Goal: Task Accomplishment & Management: Use online tool/utility

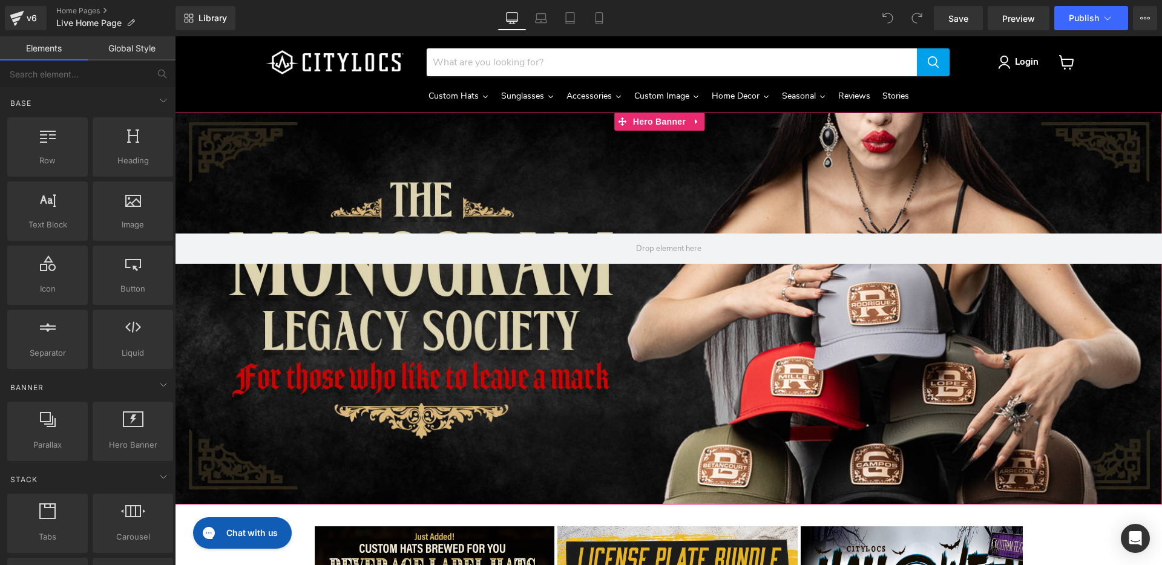
click at [648, 327] on div "Main content" at bounding box center [668, 309] width 987 height 392
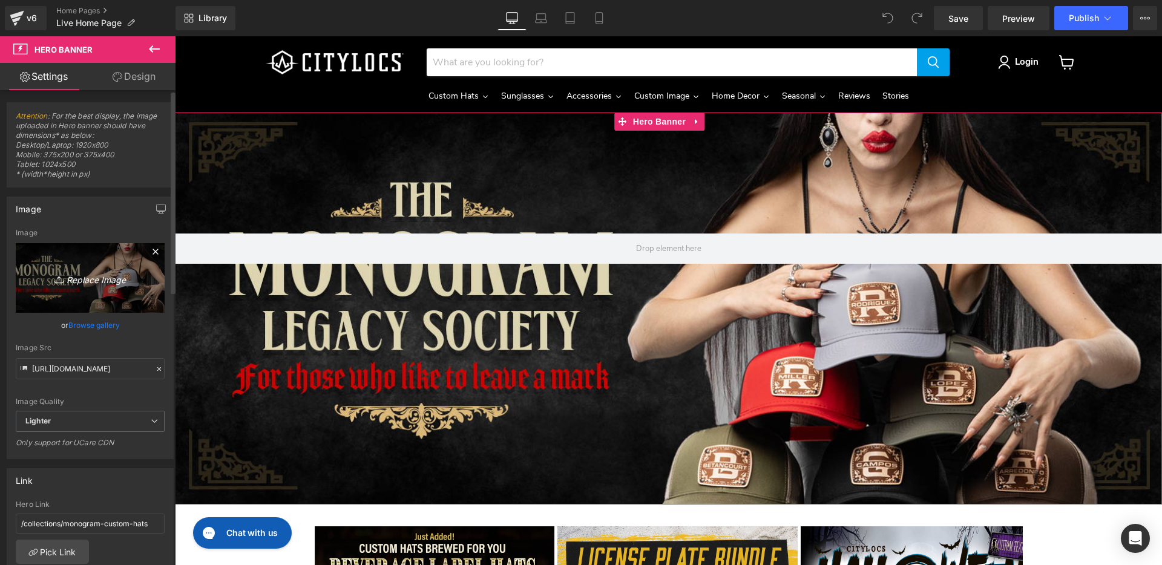
click at [94, 287] on link "Replace Image" at bounding box center [90, 278] width 149 height 70
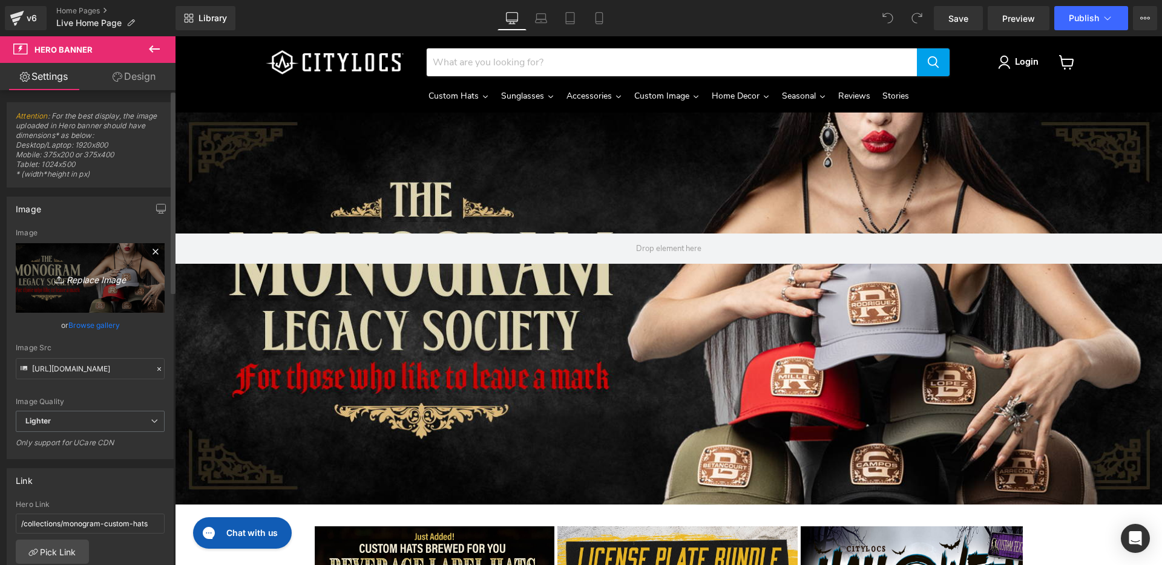
type input "C:\fakepath\top_home_banner-OCT-2025-x1920.jpg"
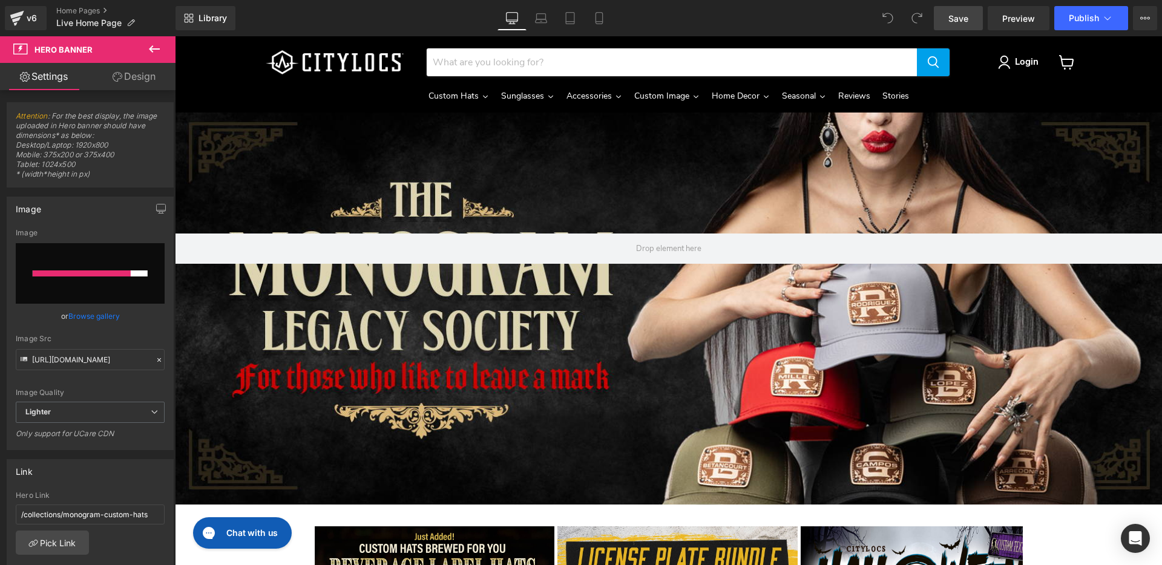
click at [961, 14] on span "Save" at bounding box center [958, 18] width 20 height 13
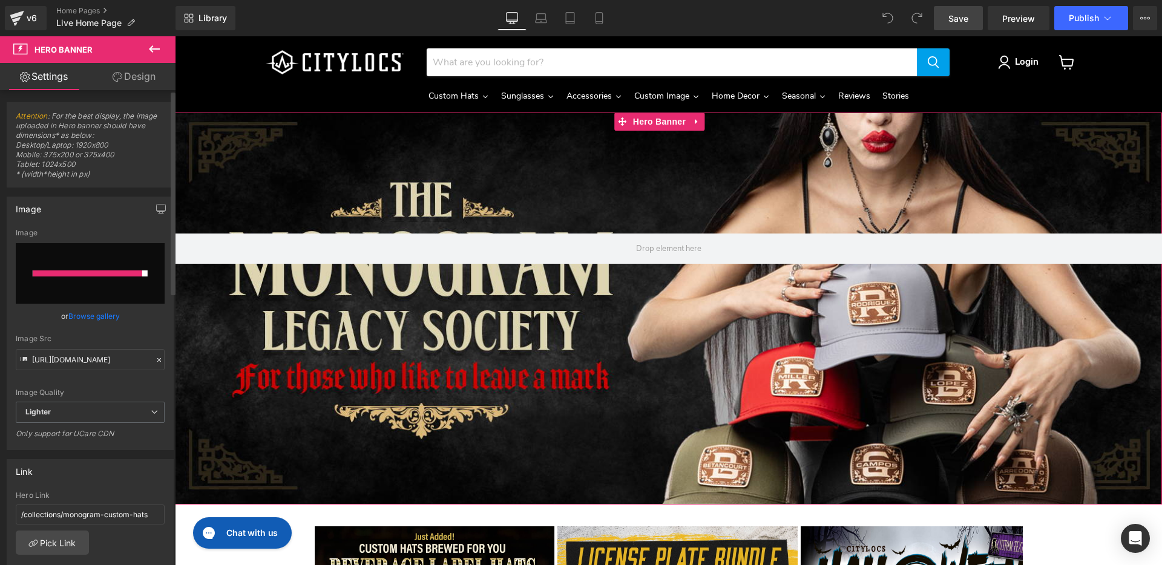
click at [87, 275] on div at bounding box center [88, 274] width 110 height 6
click at [105, 275] on div at bounding box center [88, 274] width 110 height 6
click at [83, 318] on link "Browse gallery" at bounding box center [93, 316] width 51 height 21
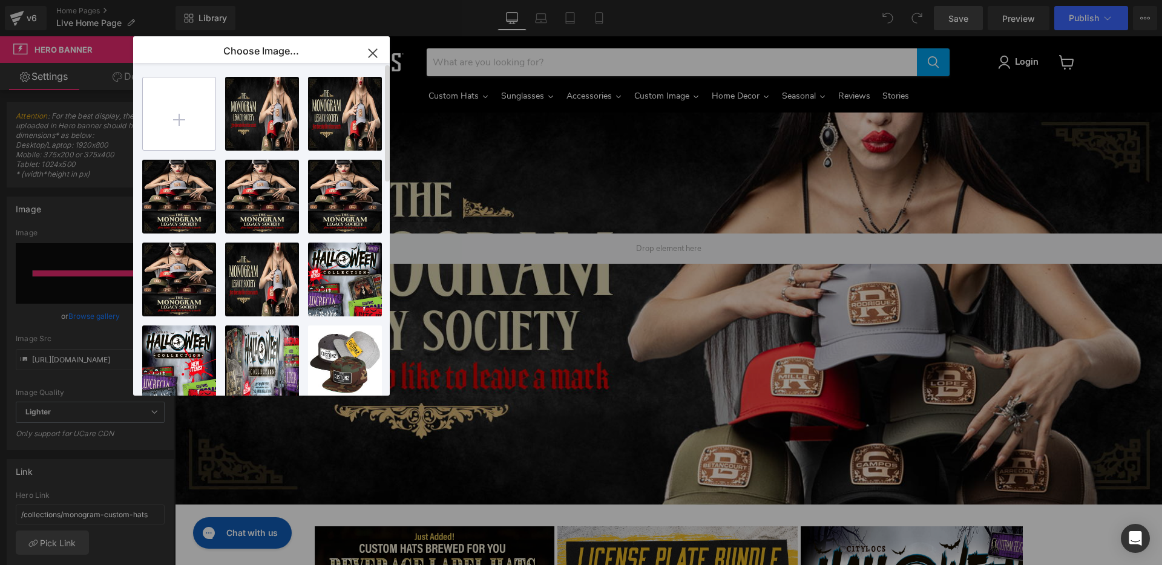
click at [180, 119] on input "file" at bounding box center [179, 113] width 73 height 73
type input "C:\fakepath\top_home_banner-OCT-2025-x1920.jpg"
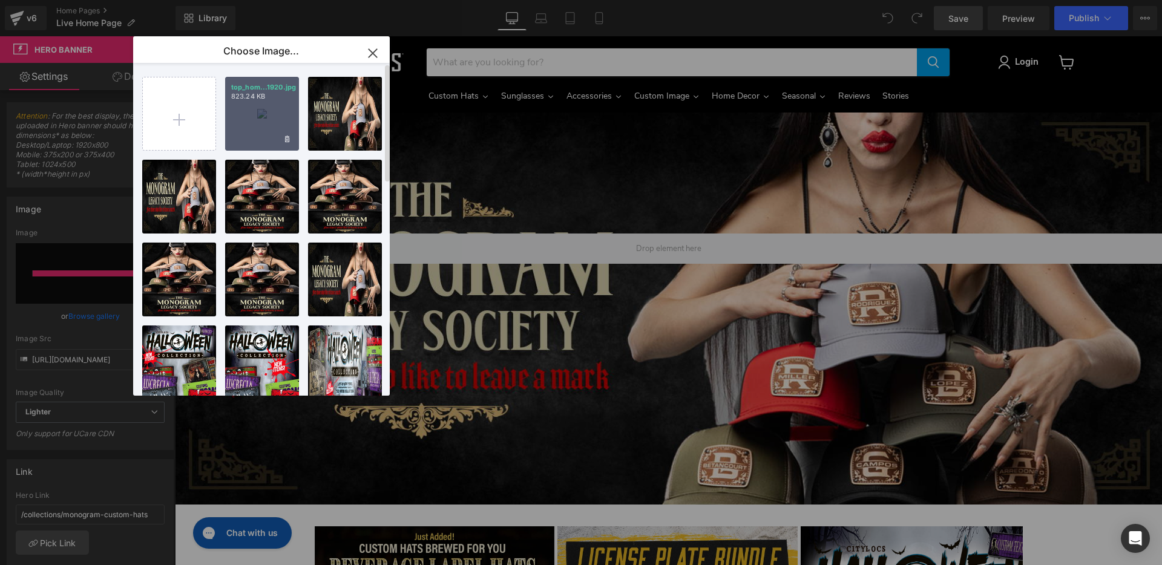
click at [275, 118] on div "top_hom...1920.jpg 823.24 KB" at bounding box center [262, 114] width 74 height 74
type input "[URL][DOMAIN_NAME]"
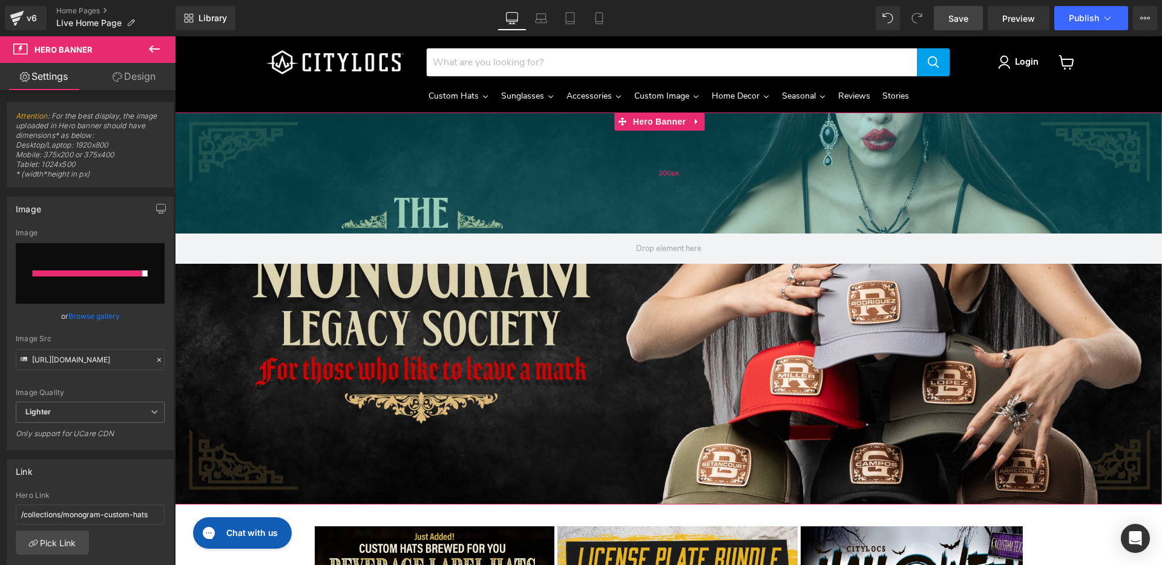
scroll to position [1, 0]
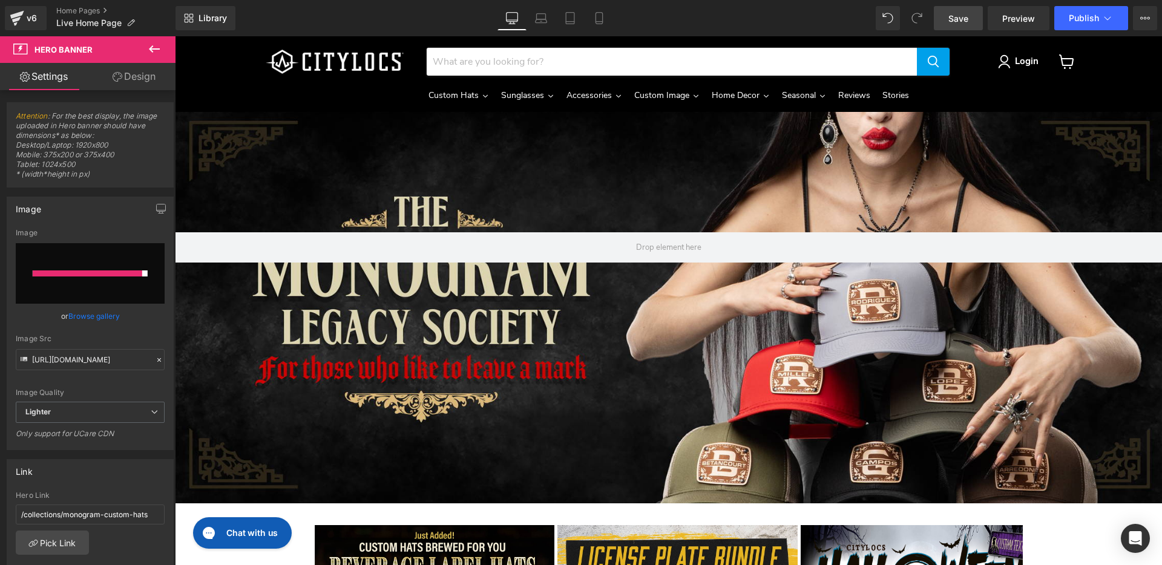
click at [963, 18] on span "Save" at bounding box center [958, 18] width 20 height 13
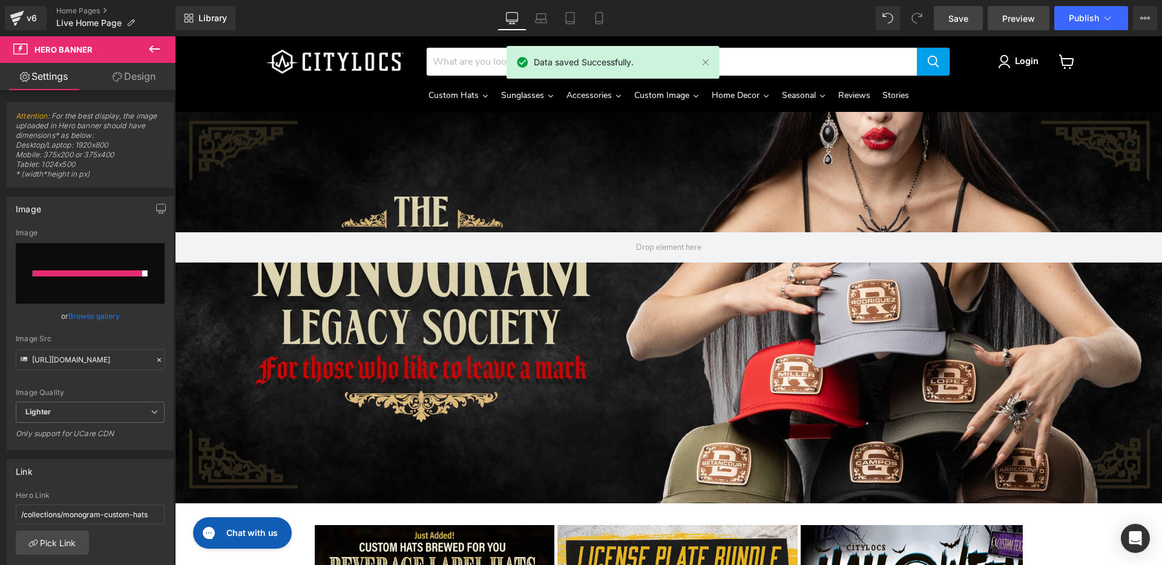
click at [1013, 15] on span "Preview" at bounding box center [1018, 18] width 33 height 13
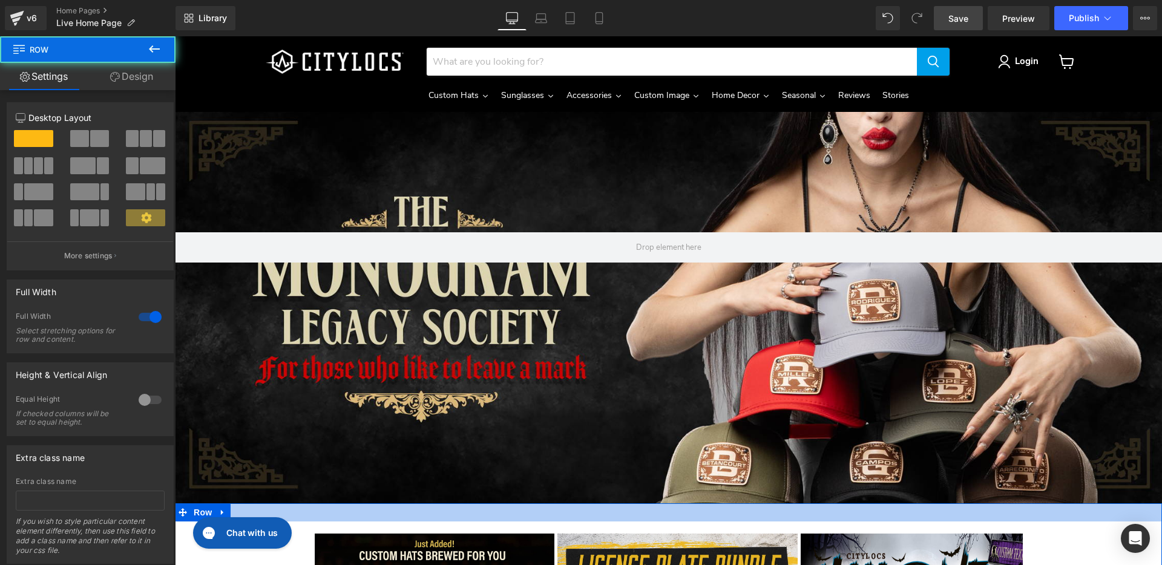
drag, startPoint x: 616, startPoint y: 505, endPoint x: 613, endPoint y: 514, distance: 9.6
click at [613, 514] on div "Main content" at bounding box center [668, 513] width 987 height 18
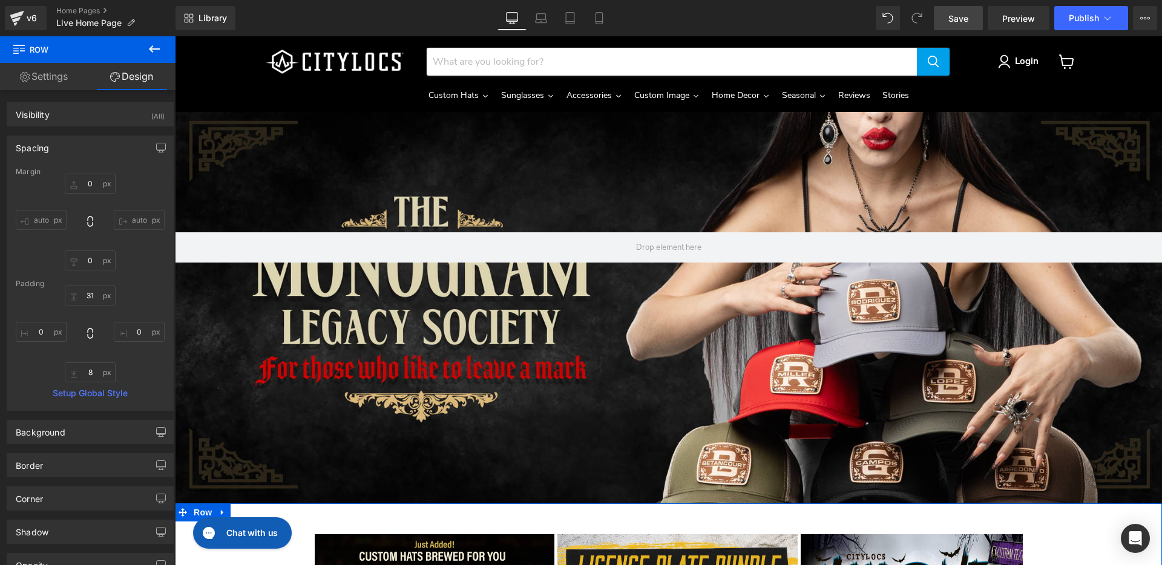
click at [51, 72] on link "Settings" at bounding box center [44, 76] width 88 height 27
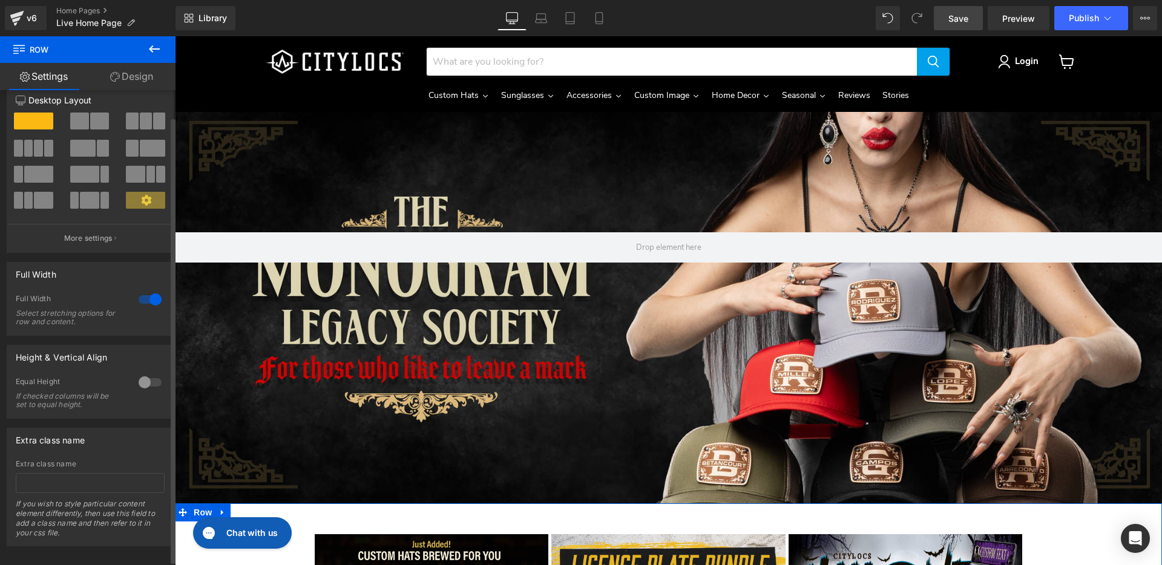
scroll to position [0, 0]
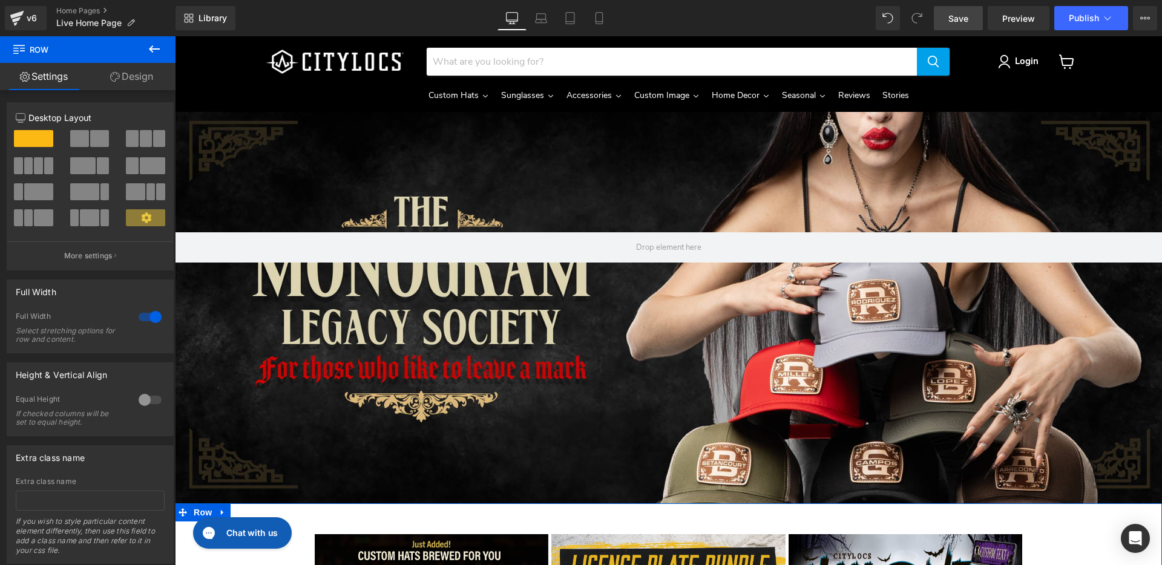
click at [127, 73] on link "Design" at bounding box center [132, 76] width 88 height 27
type input "0"
type input "31"
type input "0"
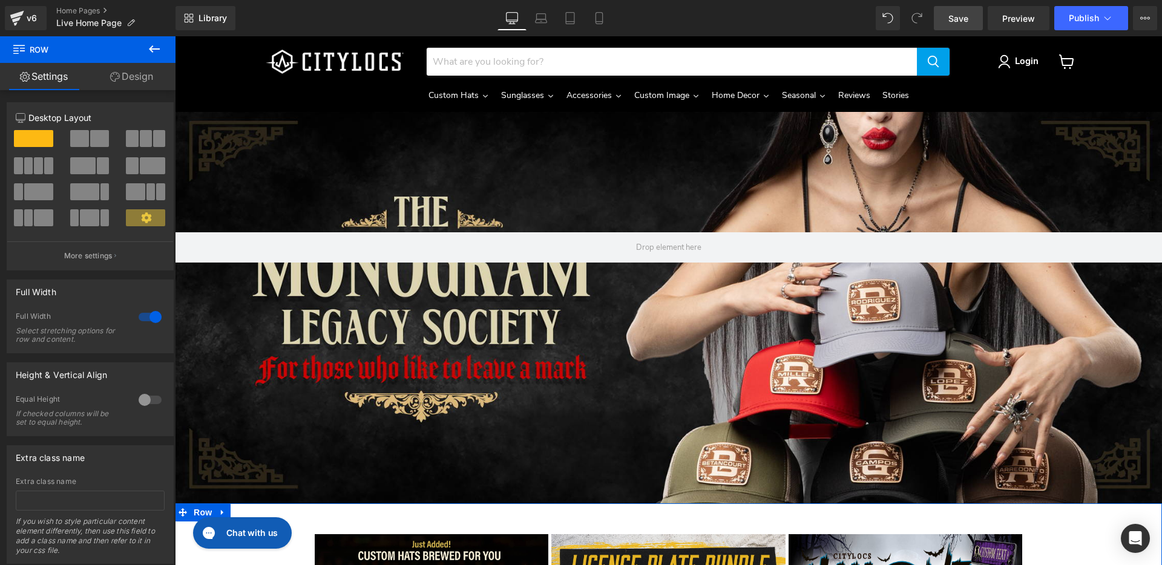
type input "8"
type input "0"
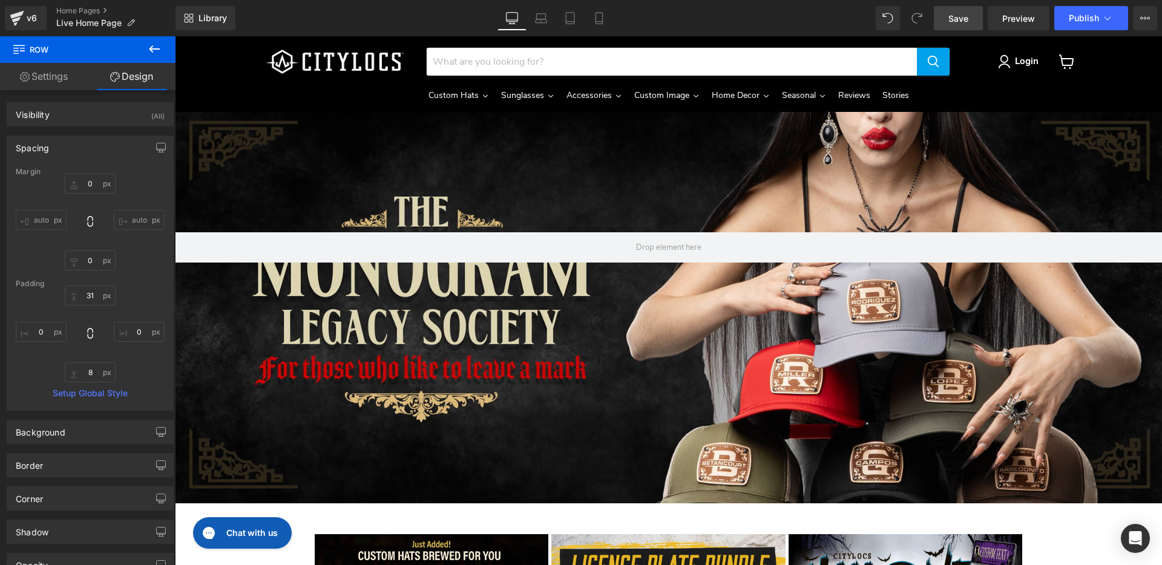
click at [175, 36] on div "200px" at bounding box center [175, 36] width 0 height 0
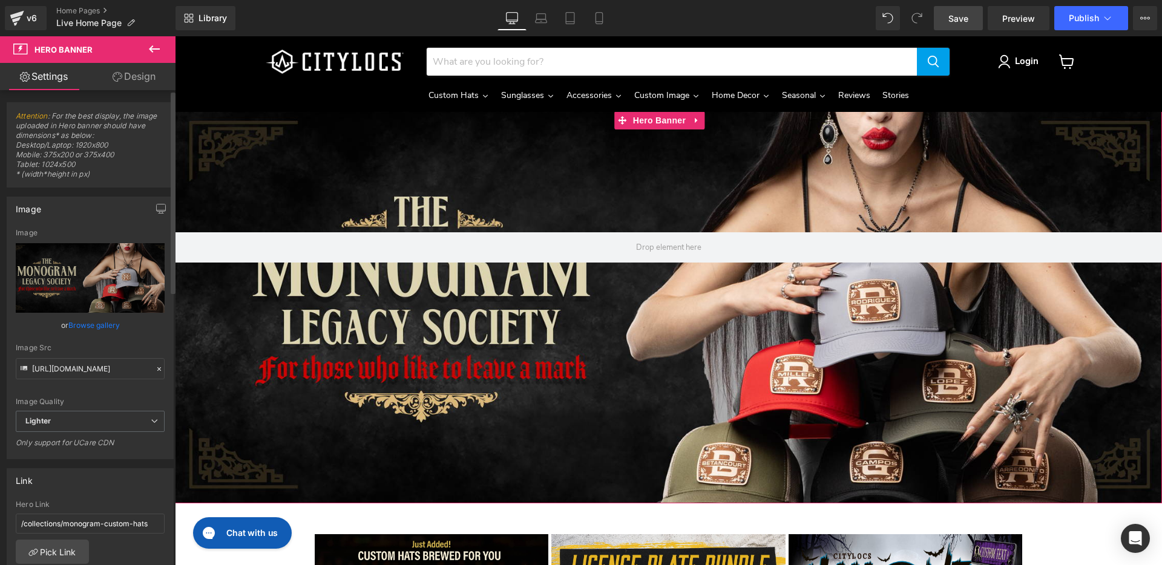
click at [157, 368] on icon at bounding box center [159, 369] width 4 height 4
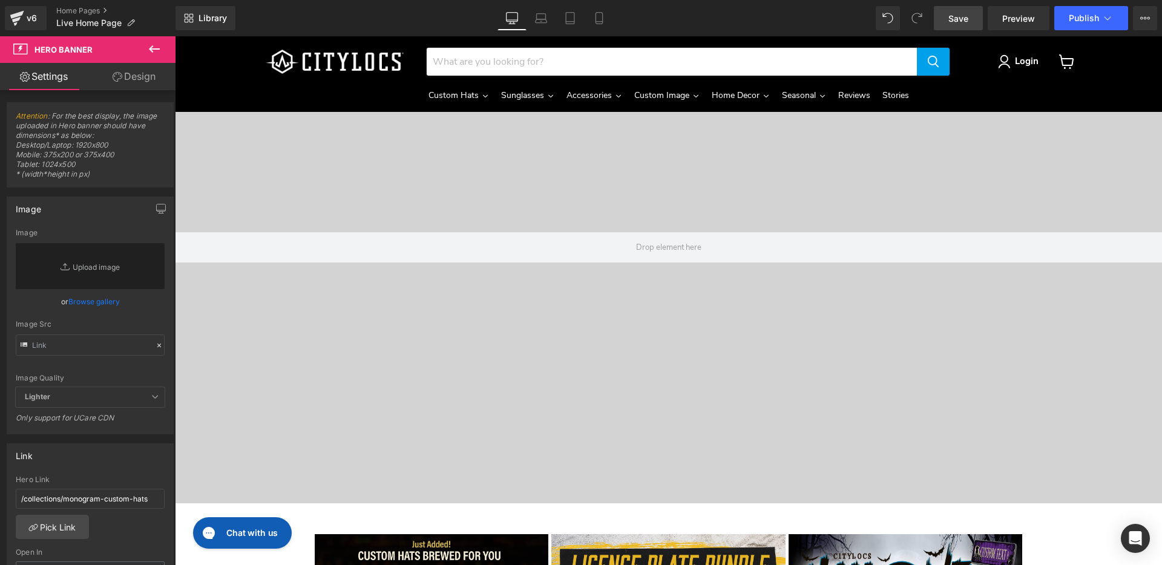
click at [134, 52] on button at bounding box center [154, 49] width 42 height 27
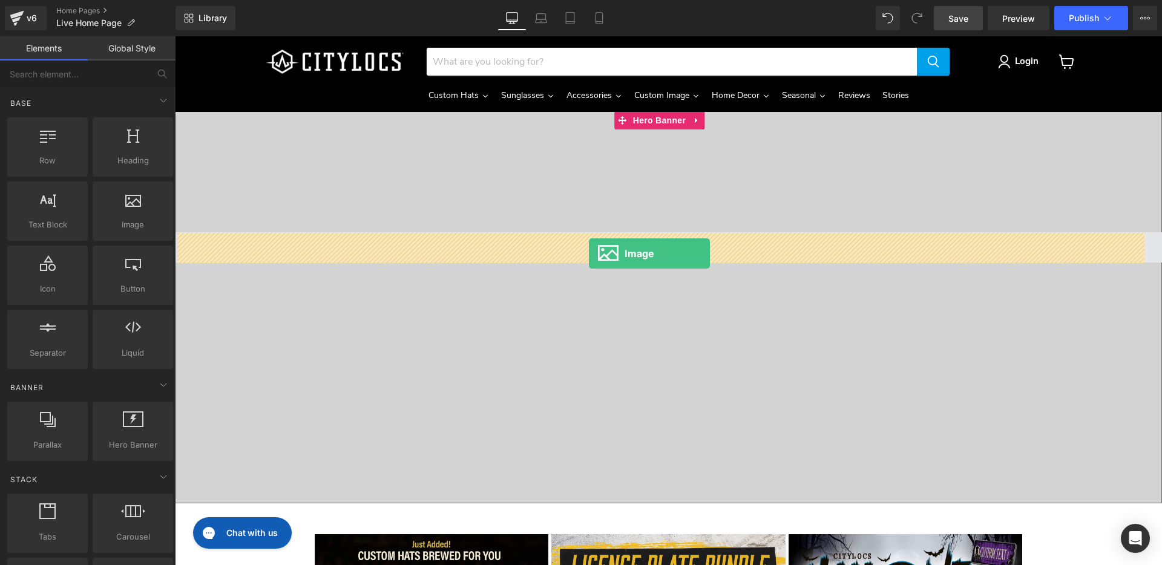
drag, startPoint x: 326, startPoint y: 257, endPoint x: 590, endPoint y: 252, distance: 264.5
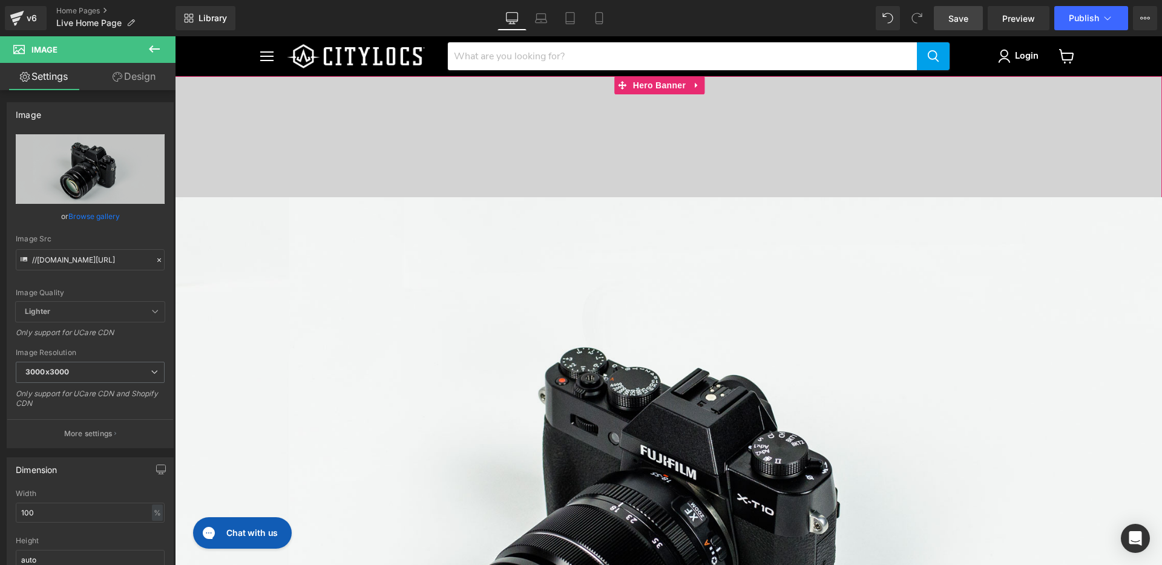
scroll to position [533, 0]
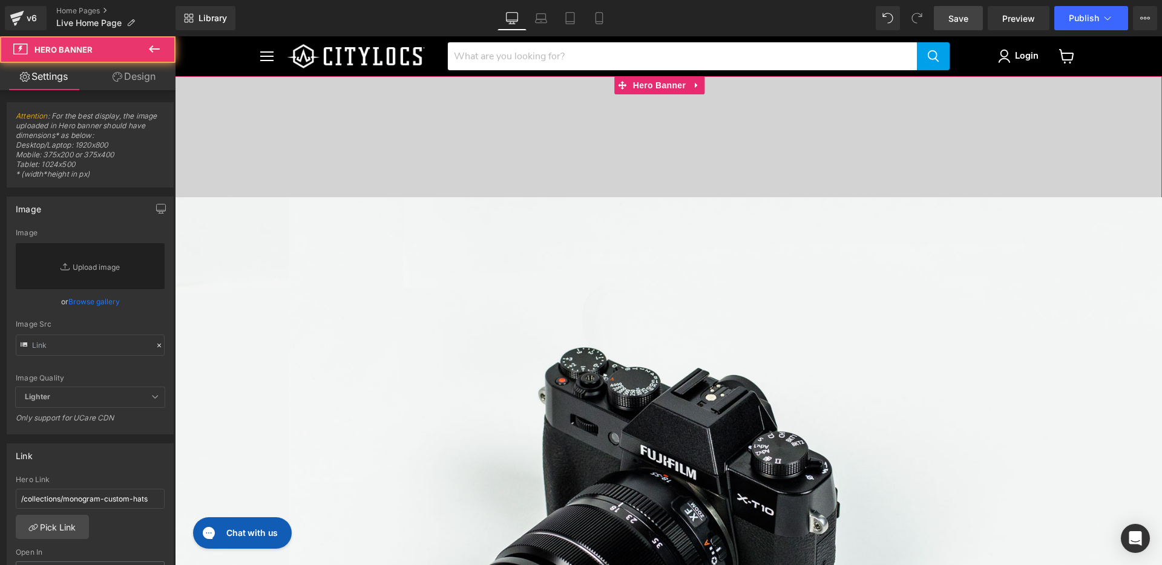
drag, startPoint x: 447, startPoint y: 306, endPoint x: 531, endPoint y: 31, distance: 287.6
click at [531, 36] on html "Skip to content Menu Cancel" at bounding box center [668, 300] width 987 height 529
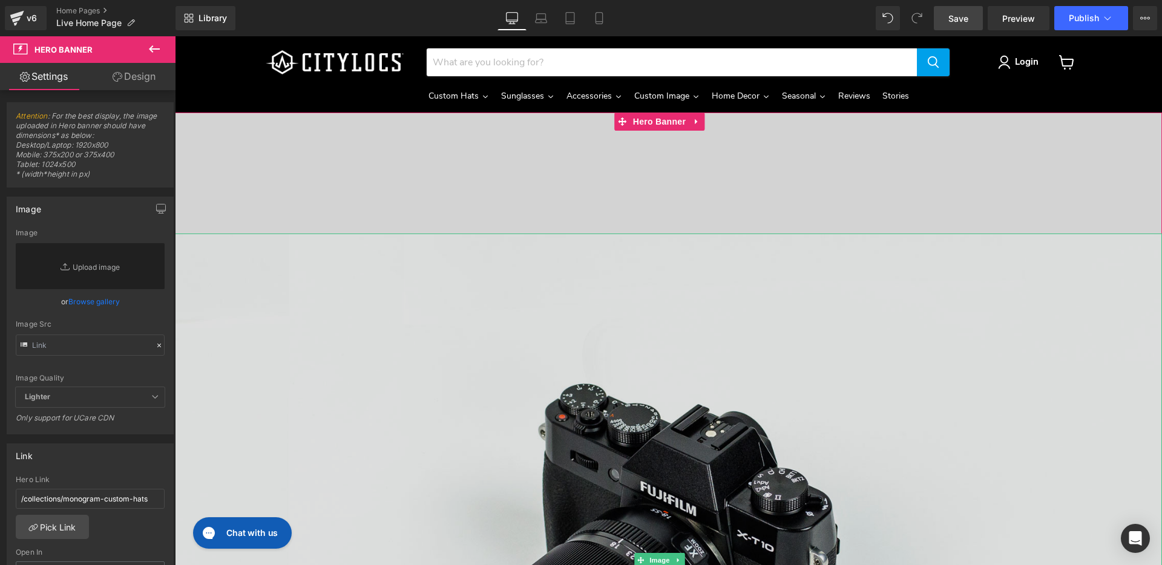
scroll to position [7, 0]
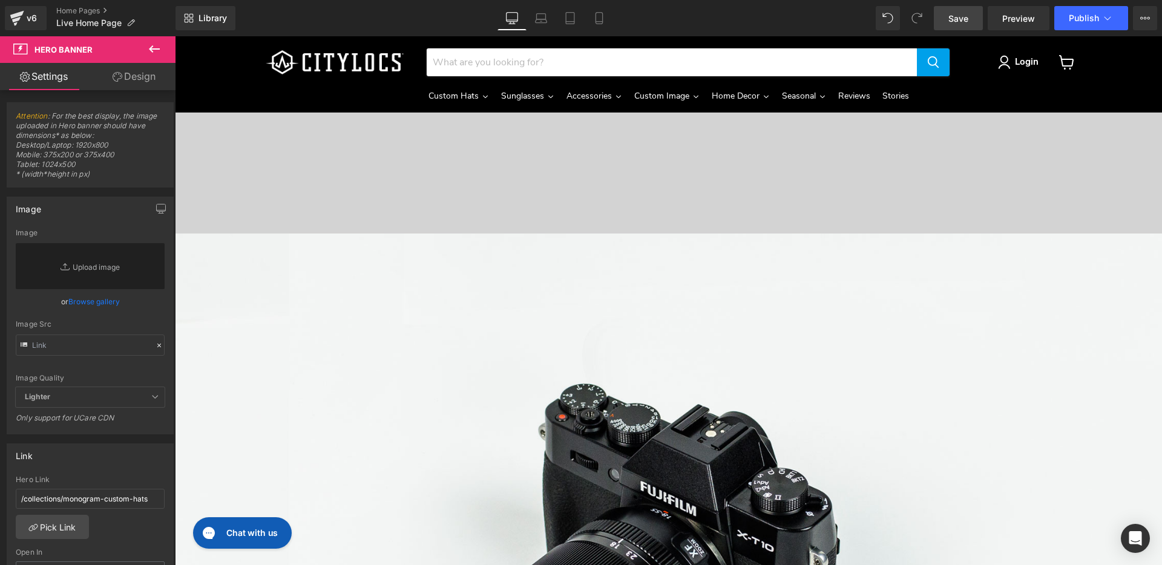
drag, startPoint x: 456, startPoint y: 225, endPoint x: 502, endPoint y: 72, distance: 159.9
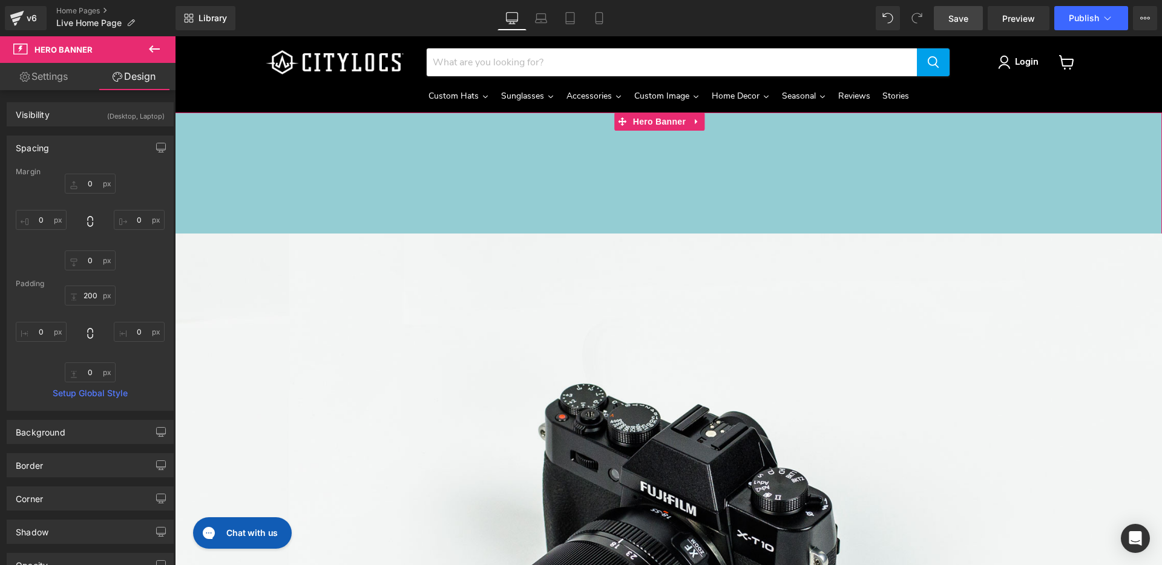
click at [493, 206] on div "200px" at bounding box center [668, 173] width 987 height 121
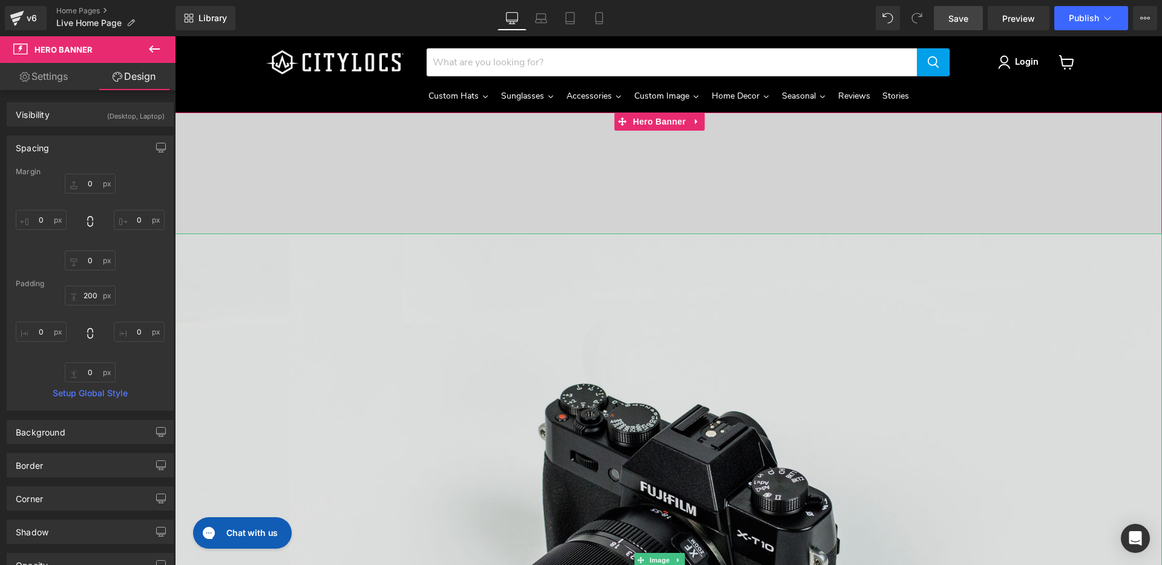
click at [387, 245] on img "Main content" at bounding box center [668, 561] width 987 height 654
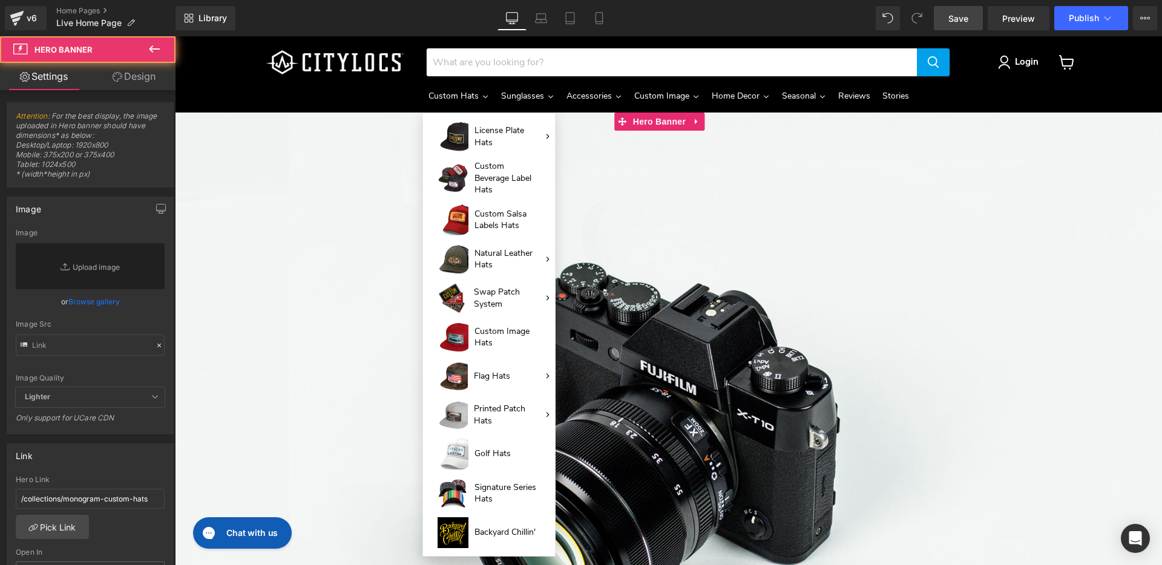
drag, startPoint x: 461, startPoint y: 123, endPoint x: 482, endPoint y: 108, distance: 25.7
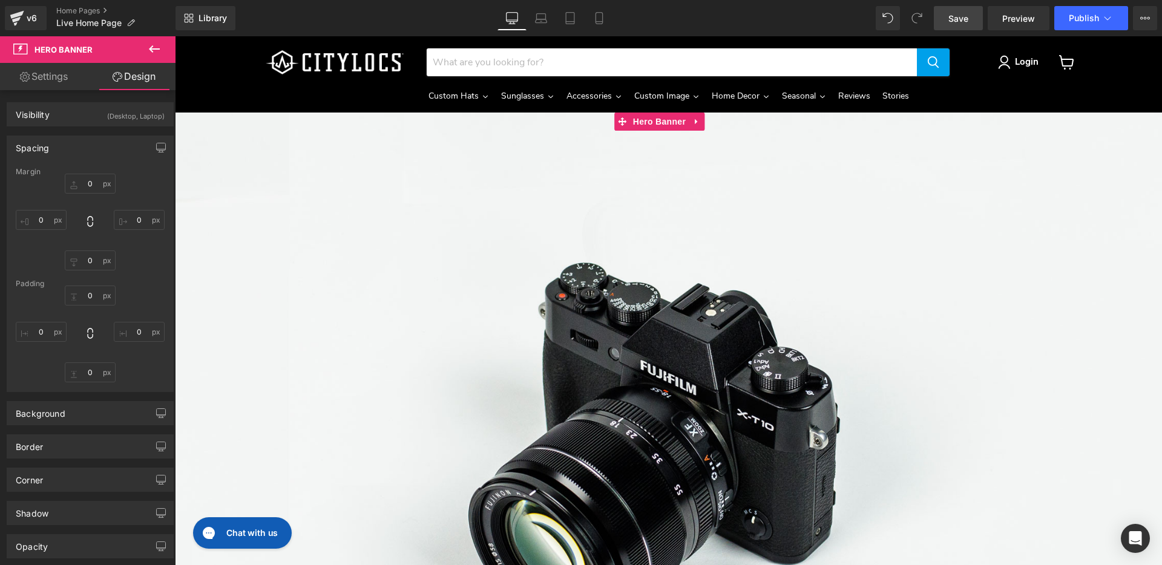
type input "0"
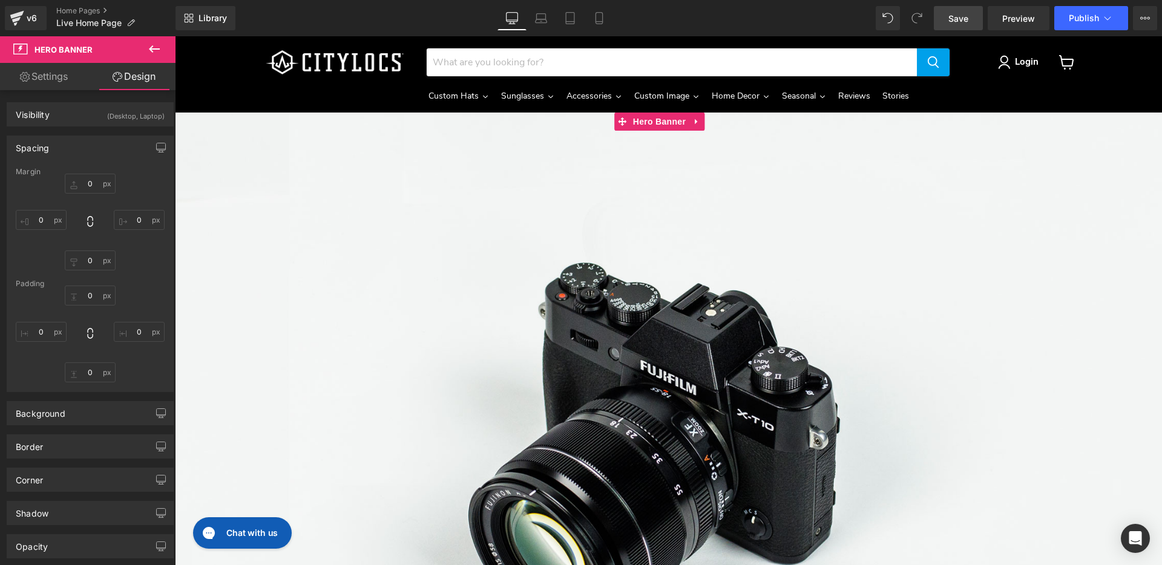
type input "0"
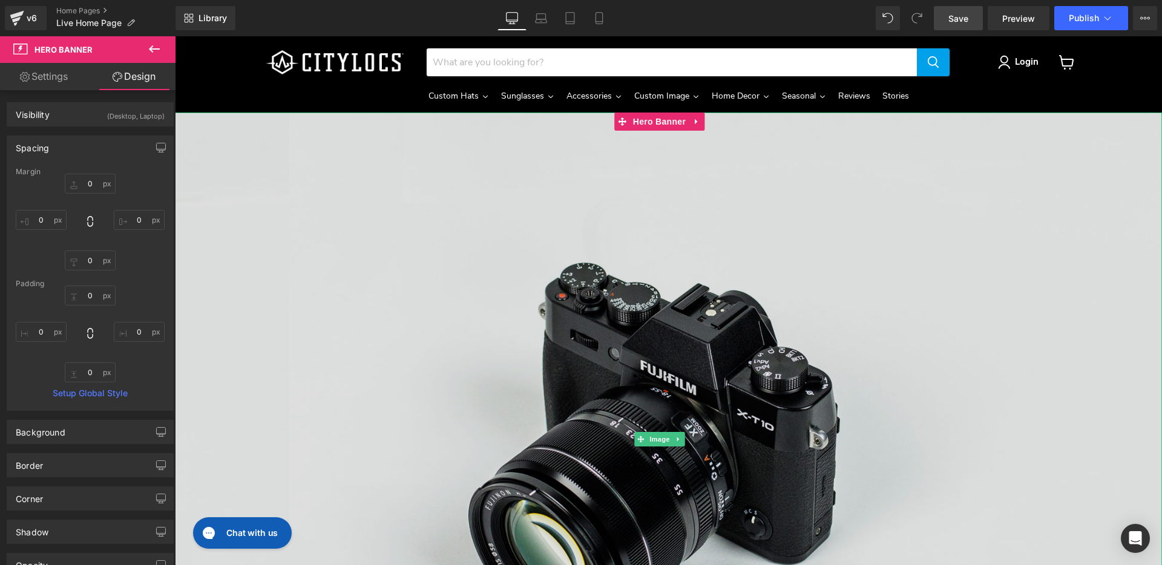
scroll to position [1, 0]
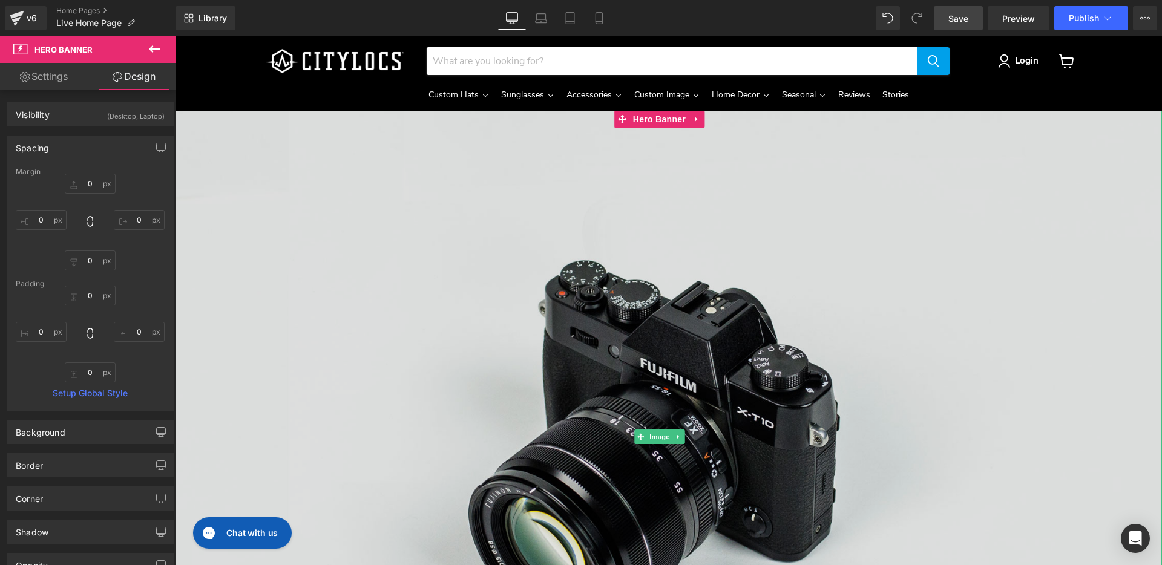
click at [486, 314] on img "Main content" at bounding box center [668, 437] width 987 height 654
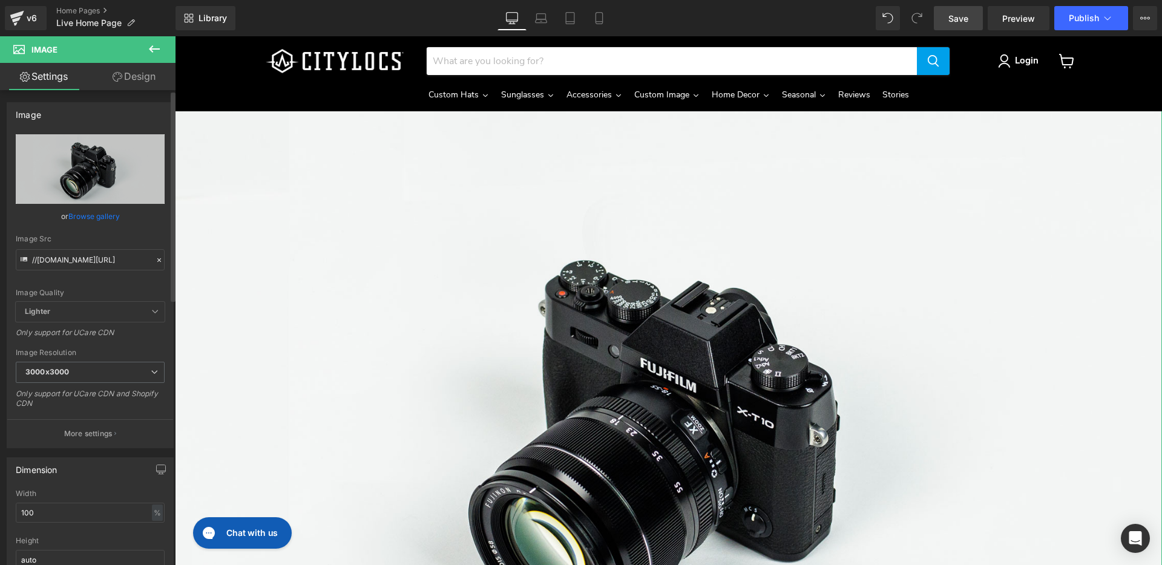
click at [83, 217] on link "Browse gallery" at bounding box center [93, 216] width 51 height 21
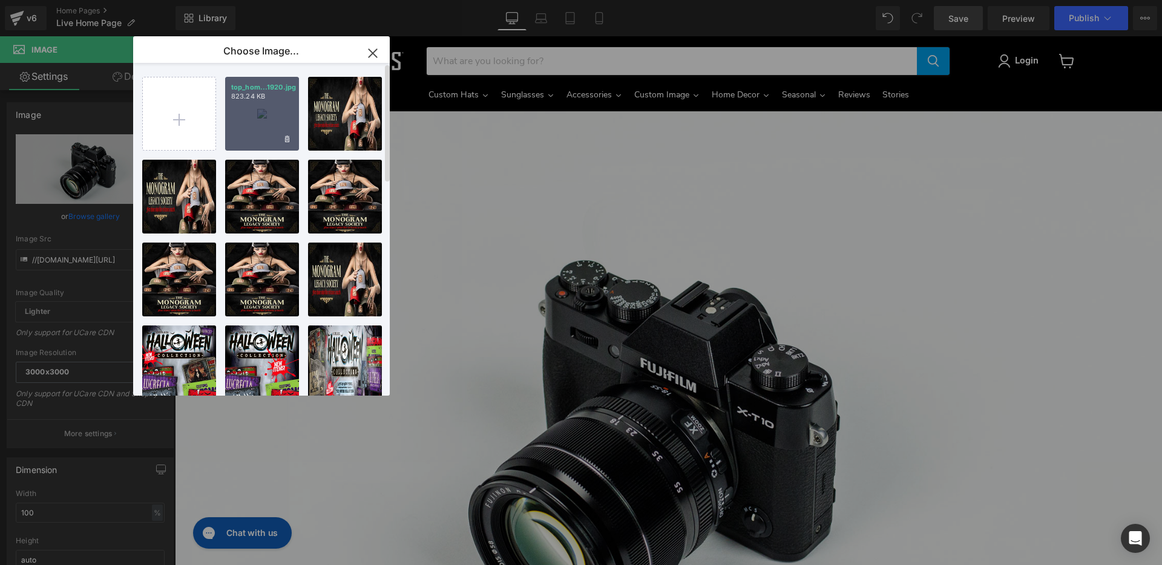
click at [271, 111] on div "top_hom...1920.jpg 823.24 KB" at bounding box center [262, 114] width 74 height 74
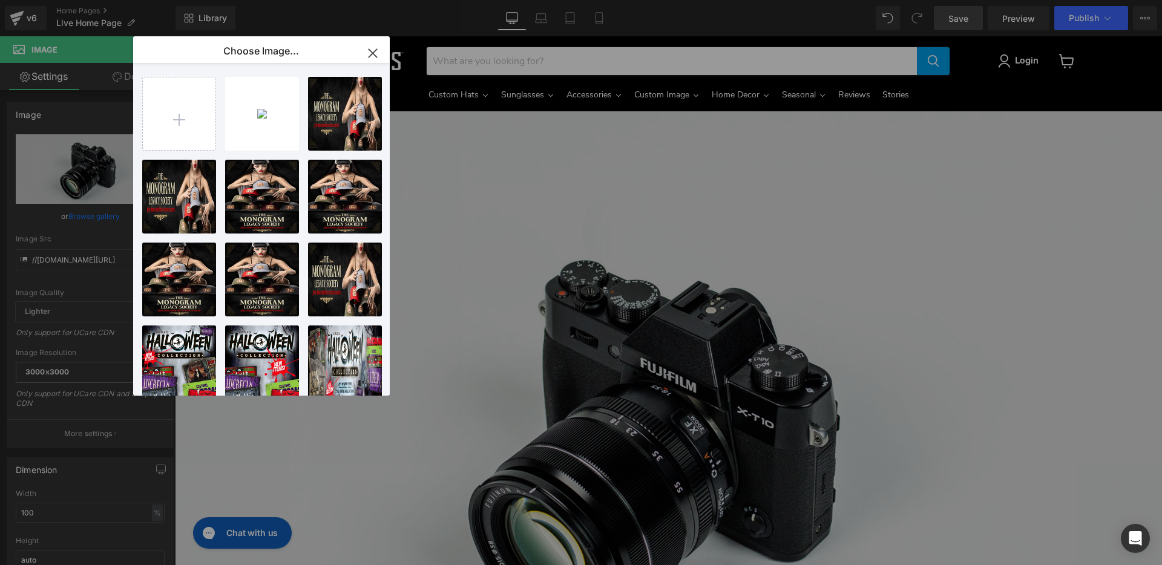
type input "[URL][DOMAIN_NAME]"
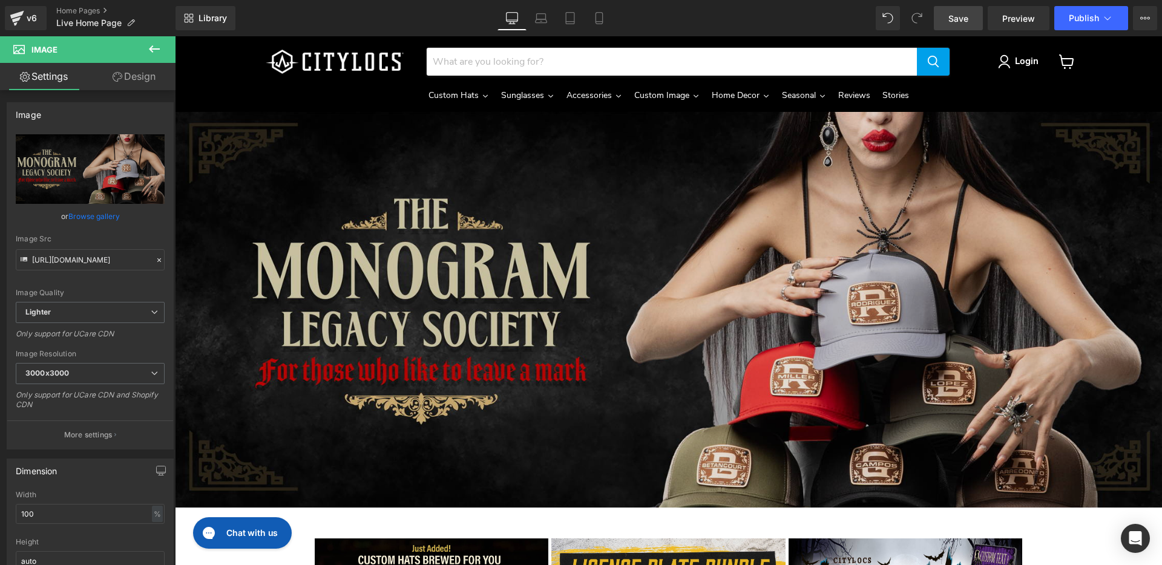
scroll to position [0, 0]
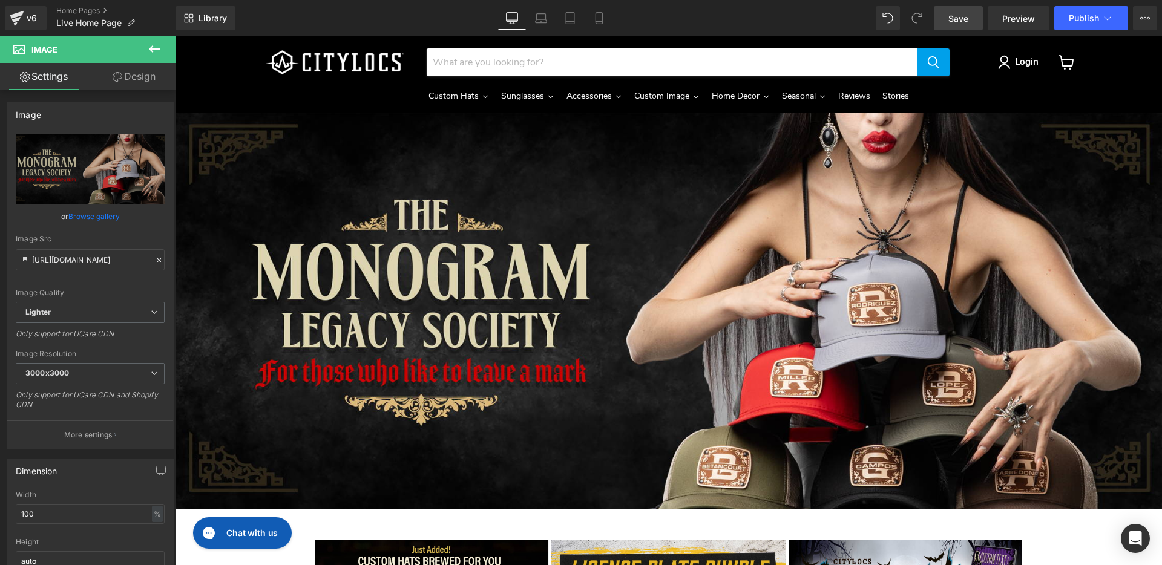
click at [959, 18] on span "Save" at bounding box center [958, 18] width 20 height 13
click at [1013, 19] on span "Preview" at bounding box center [1018, 18] width 33 height 13
click at [596, 16] on icon at bounding box center [599, 19] width 7 height 12
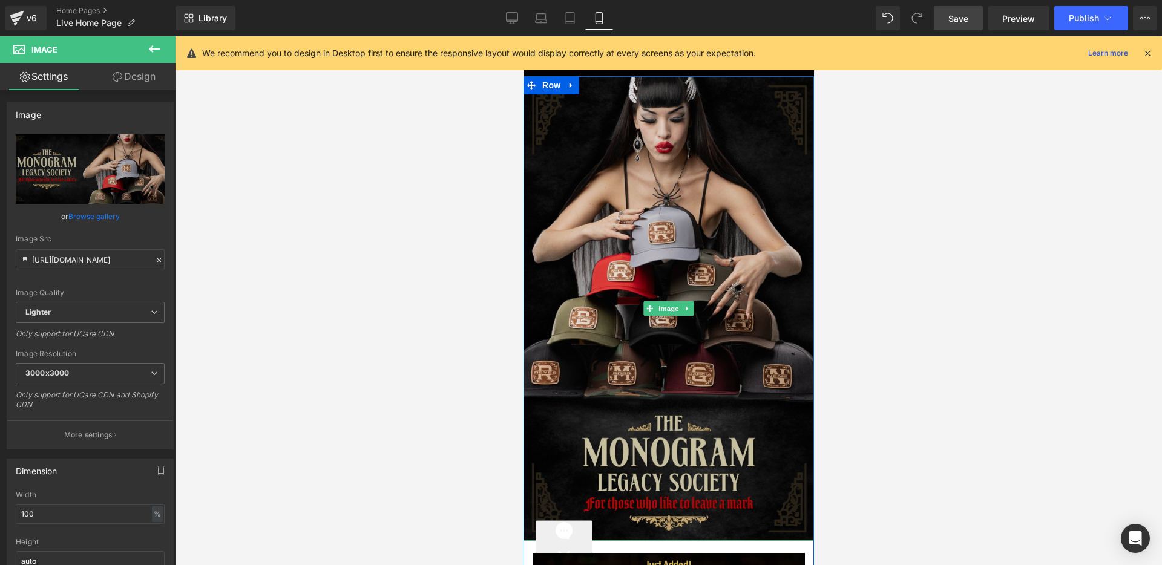
click at [646, 259] on img "Main content" at bounding box center [668, 308] width 291 height 465
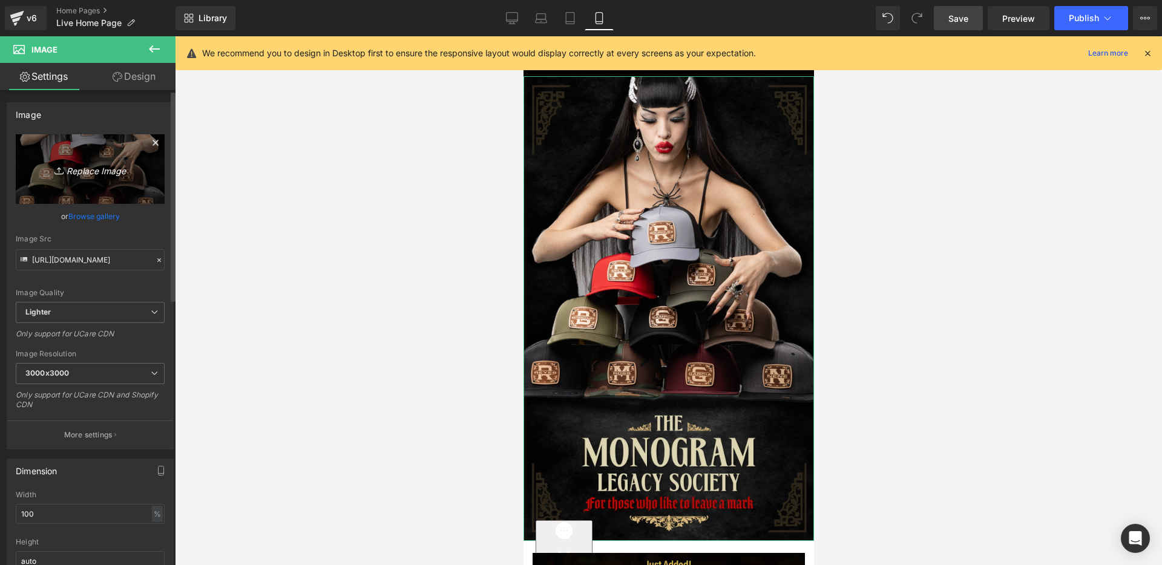
click at [71, 169] on icon "Replace Image" at bounding box center [90, 169] width 97 height 15
type input "C:\fakepath\[DATE]-2025-MOBILE-01.jpg"
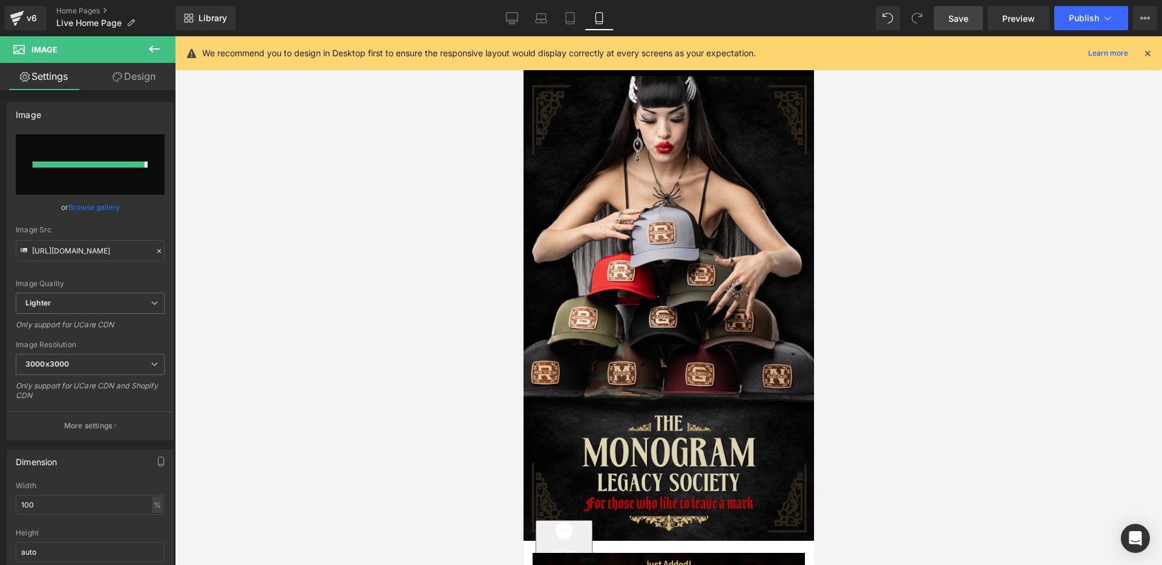
type input "[URL][DOMAIN_NAME]"
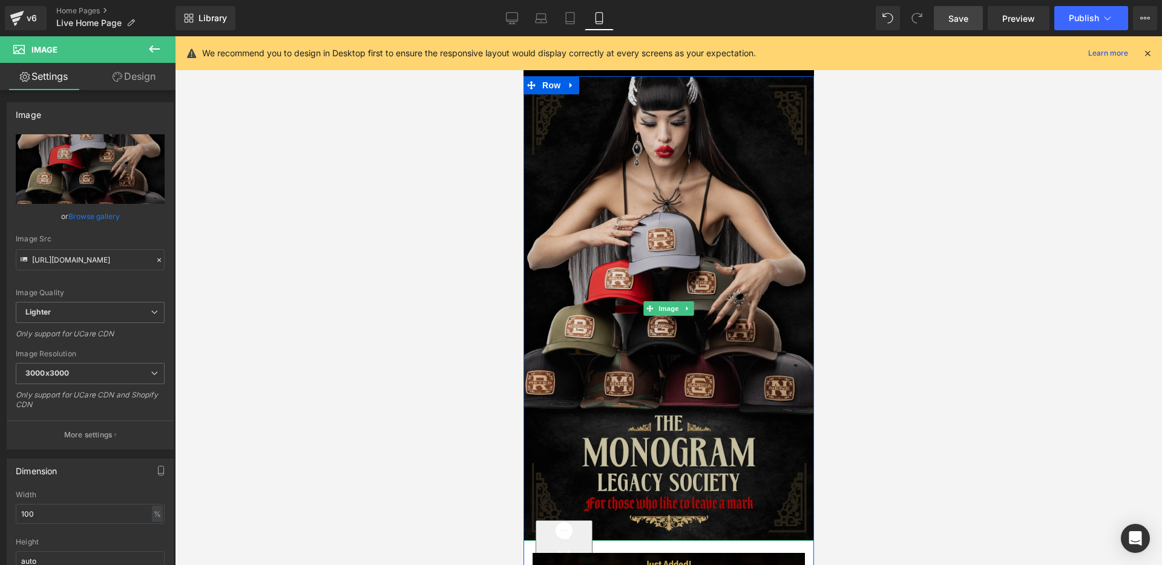
scroll to position [1, 0]
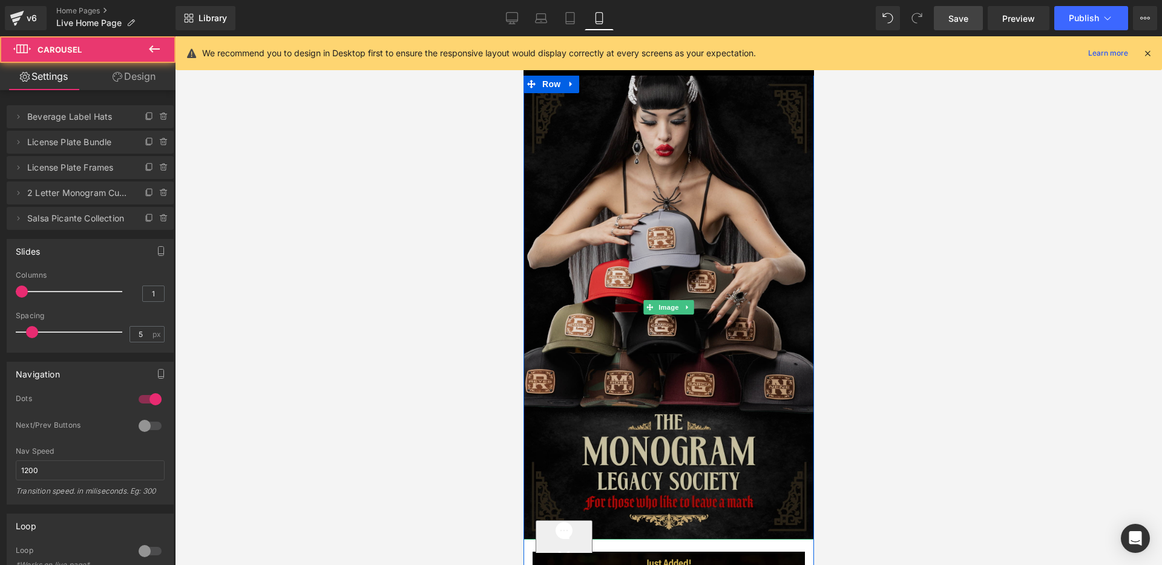
drag, startPoint x: 705, startPoint y: 551, endPoint x: 703, endPoint y: 530, distance: 20.7
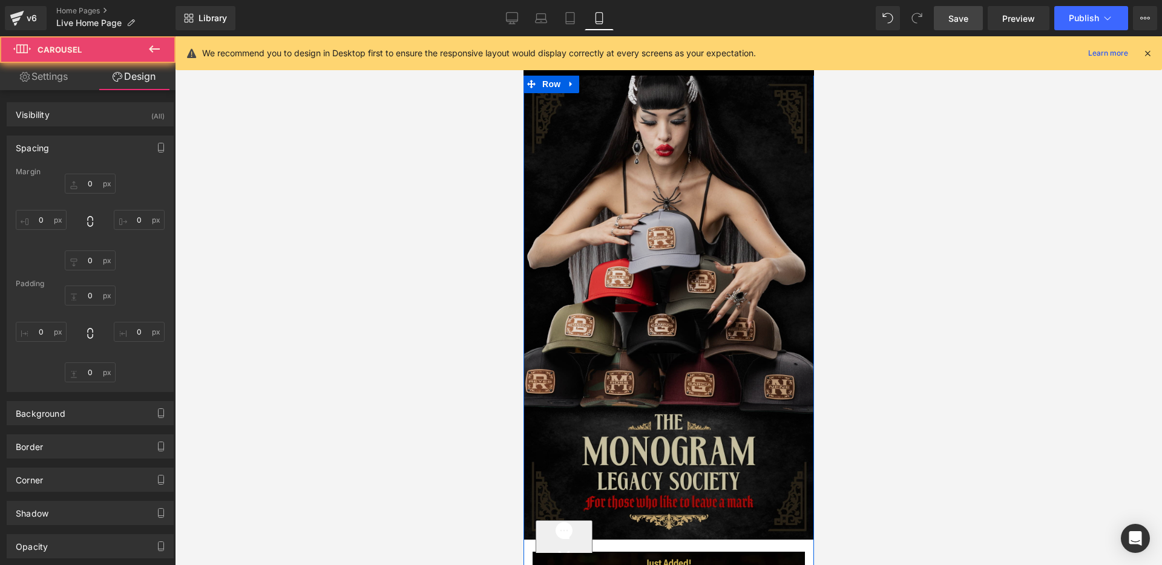
type input "0"
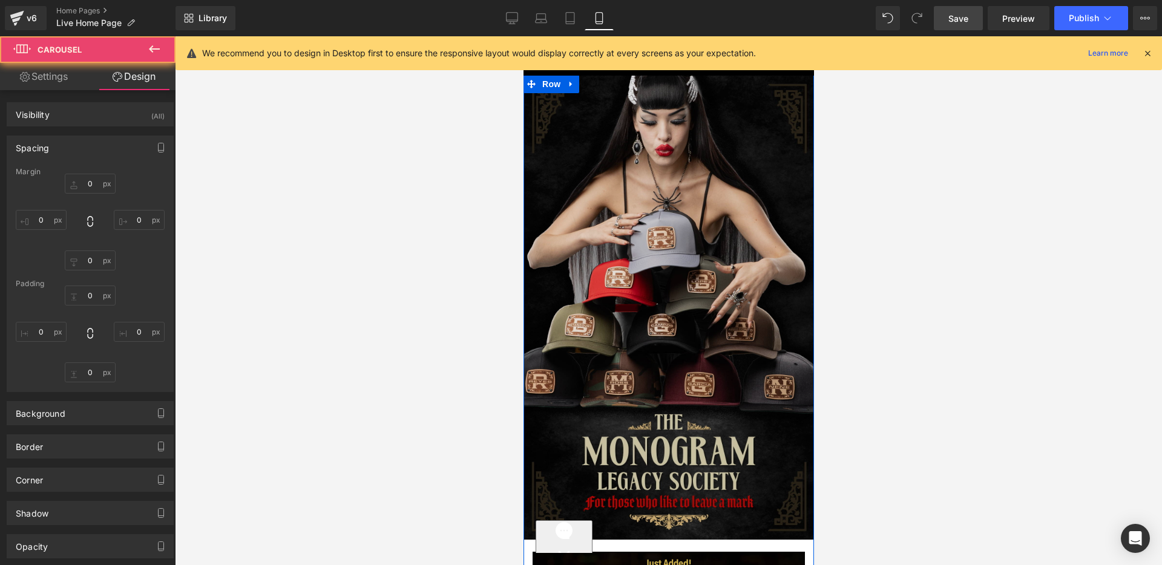
type input "0"
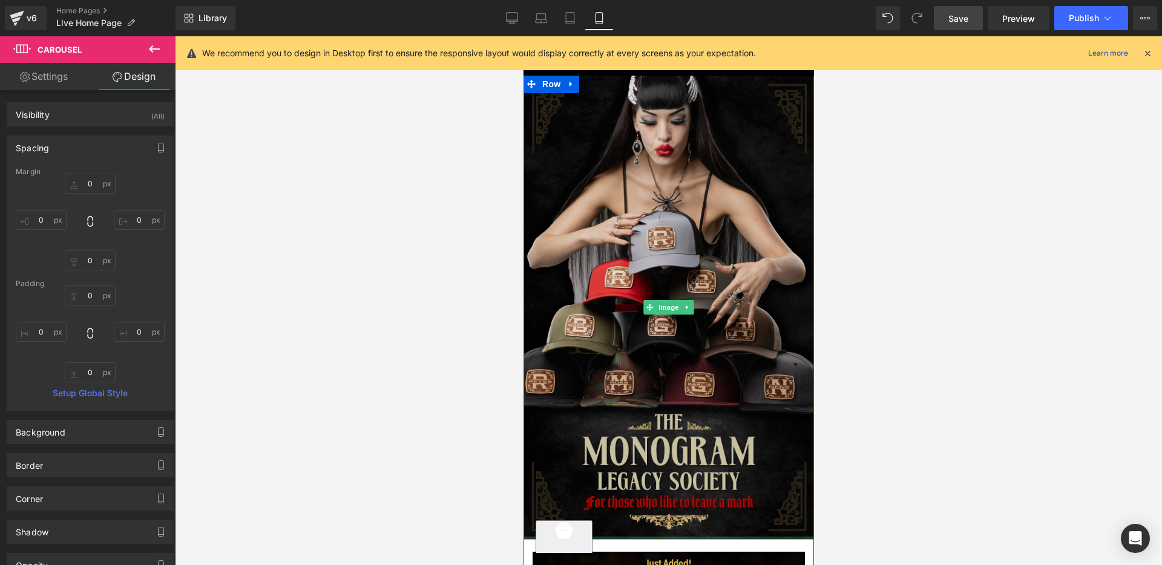
click at [725, 537] on div "Main content" at bounding box center [668, 538] width 291 height 3
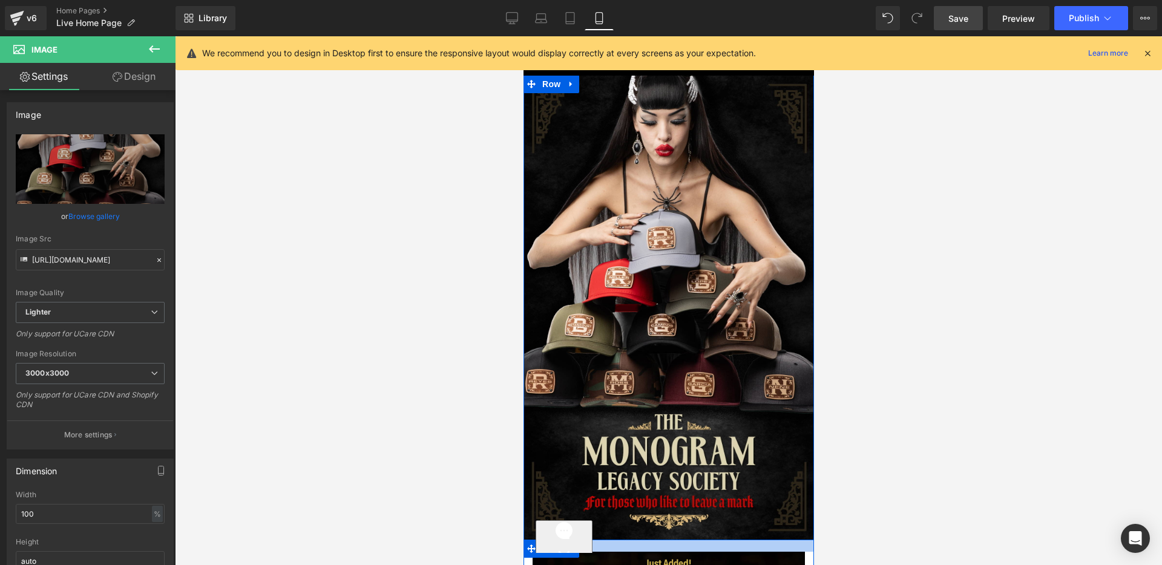
click at [725, 547] on div "Main content" at bounding box center [668, 546] width 291 height 12
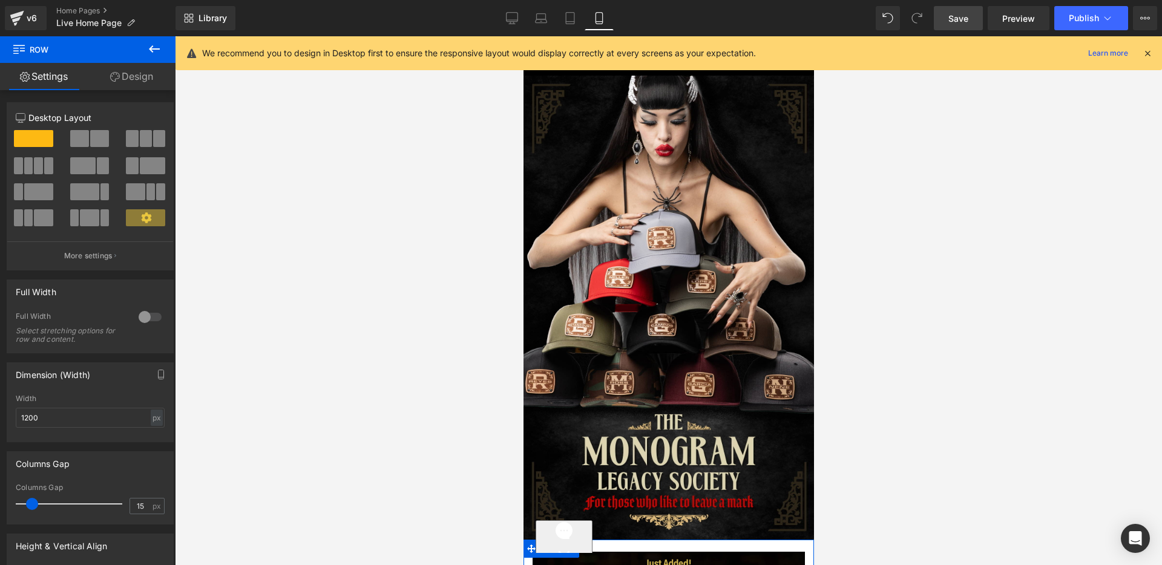
click at [122, 73] on link "Design" at bounding box center [132, 76] width 88 height 27
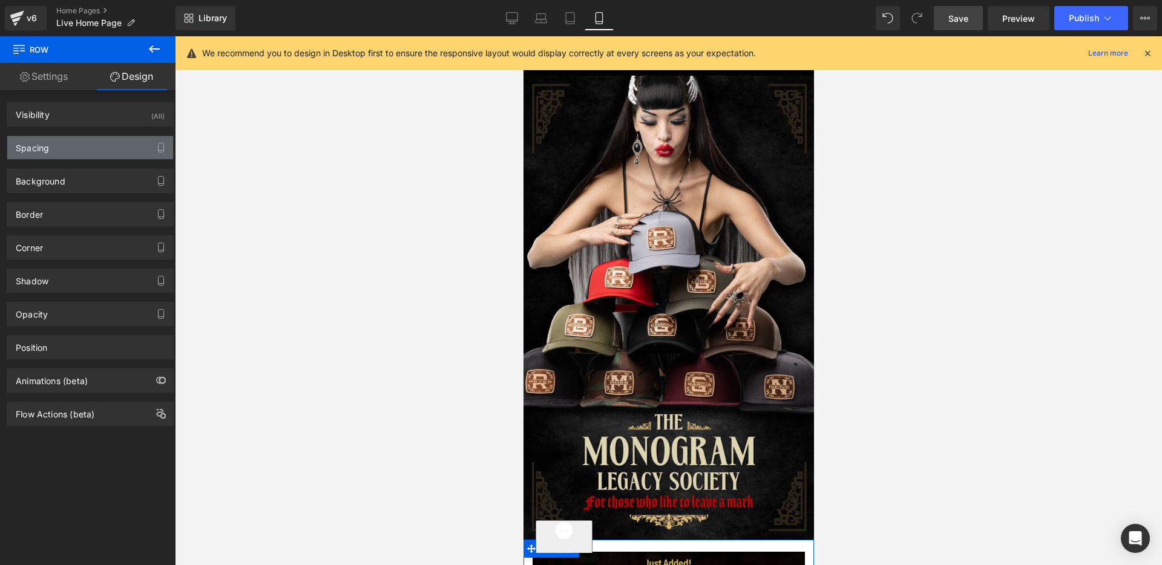
click at [120, 145] on div "Spacing" at bounding box center [90, 147] width 166 height 23
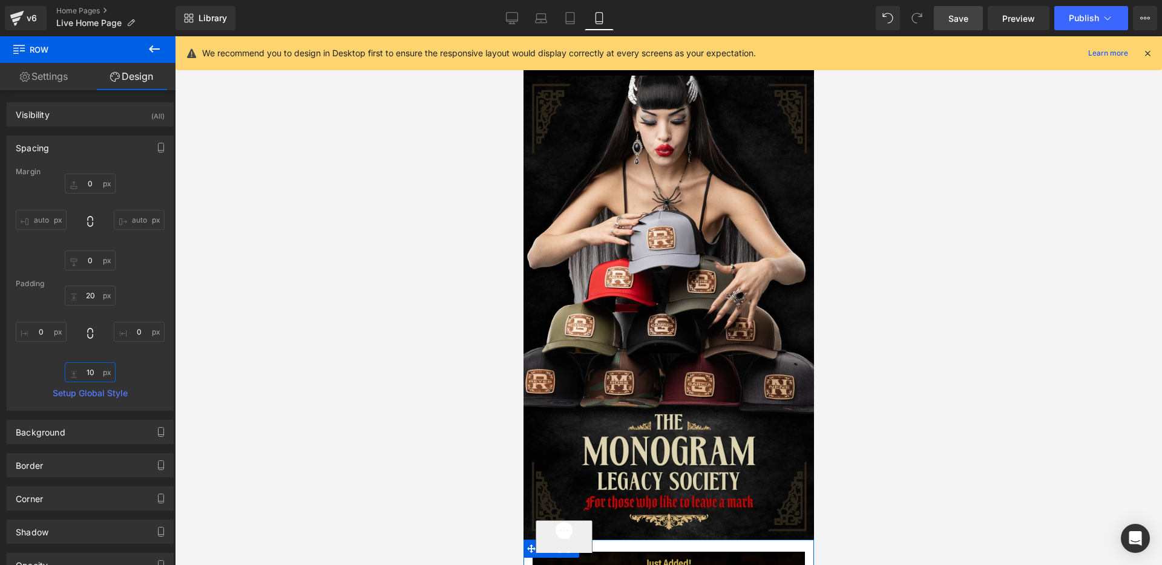
click at [88, 372] on input "10" at bounding box center [90, 373] width 51 height 20
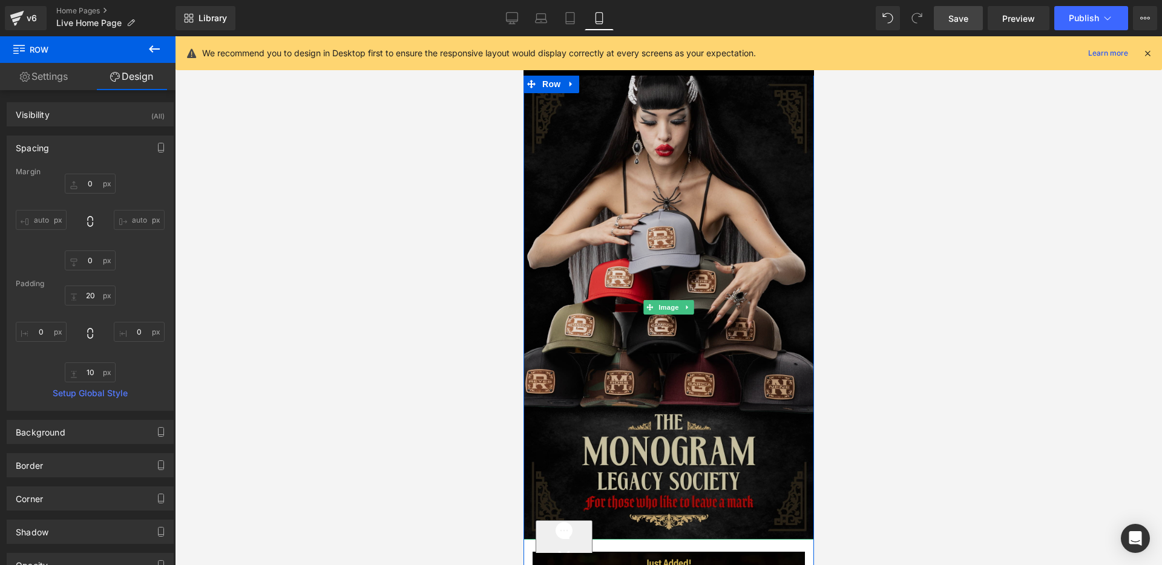
click at [644, 342] on img "Main content" at bounding box center [668, 307] width 291 height 465
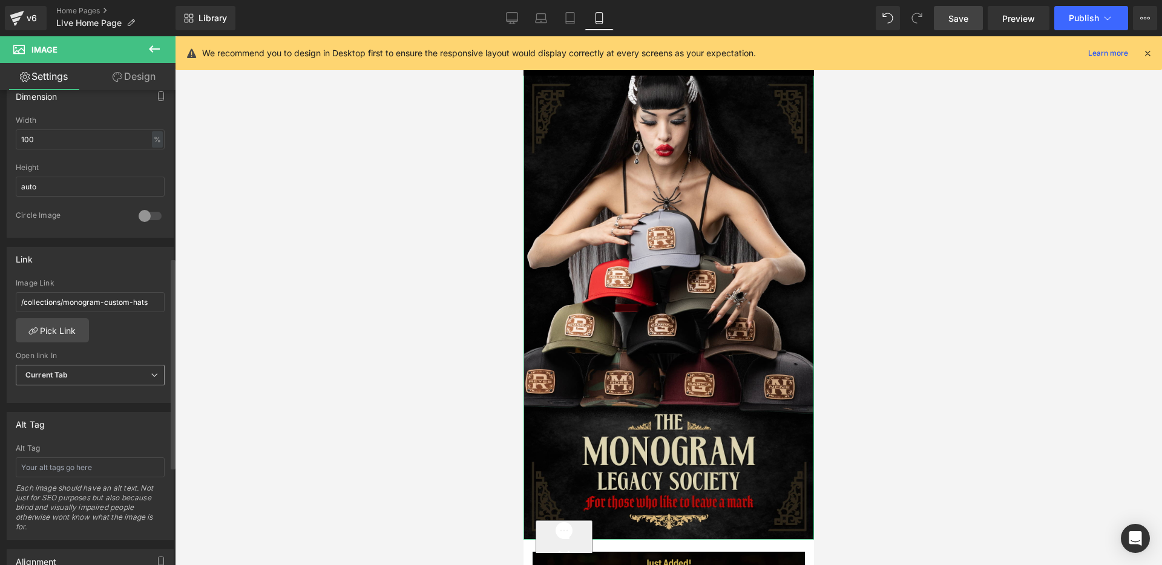
scroll to position [374, 0]
click at [956, 19] on span "Save" at bounding box center [958, 18] width 20 height 13
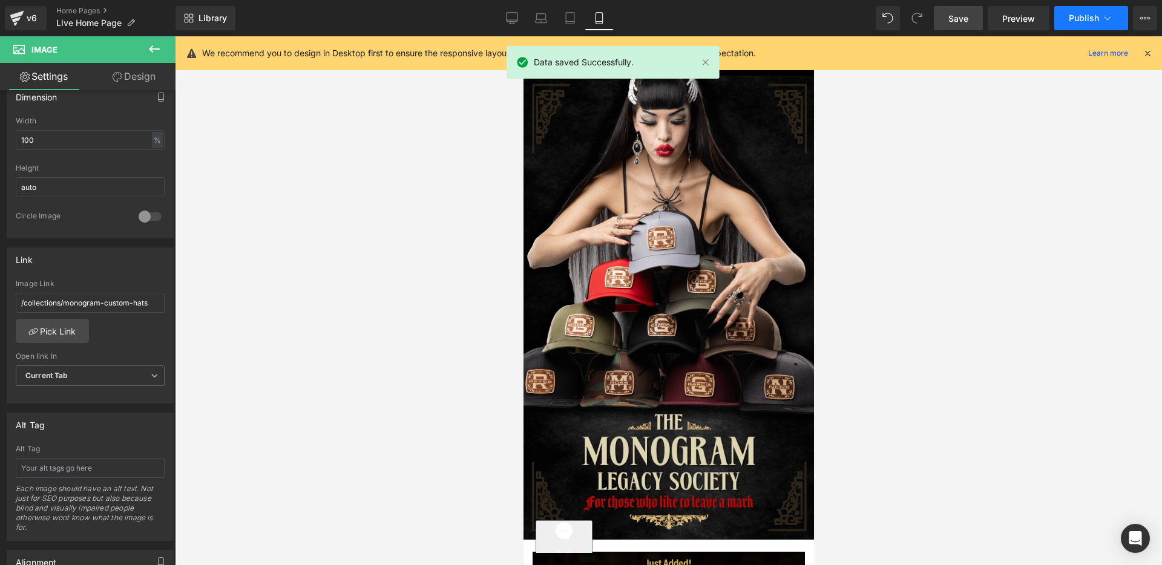
click at [1086, 19] on span "Publish" at bounding box center [1084, 18] width 30 height 10
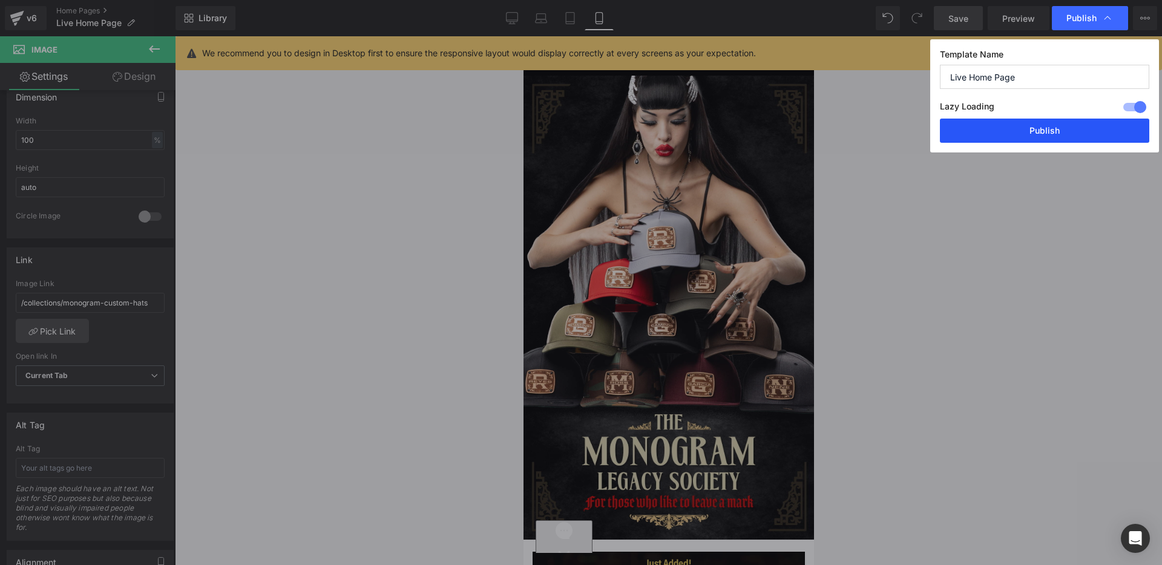
click at [1039, 131] on button "Publish" at bounding box center [1044, 131] width 209 height 24
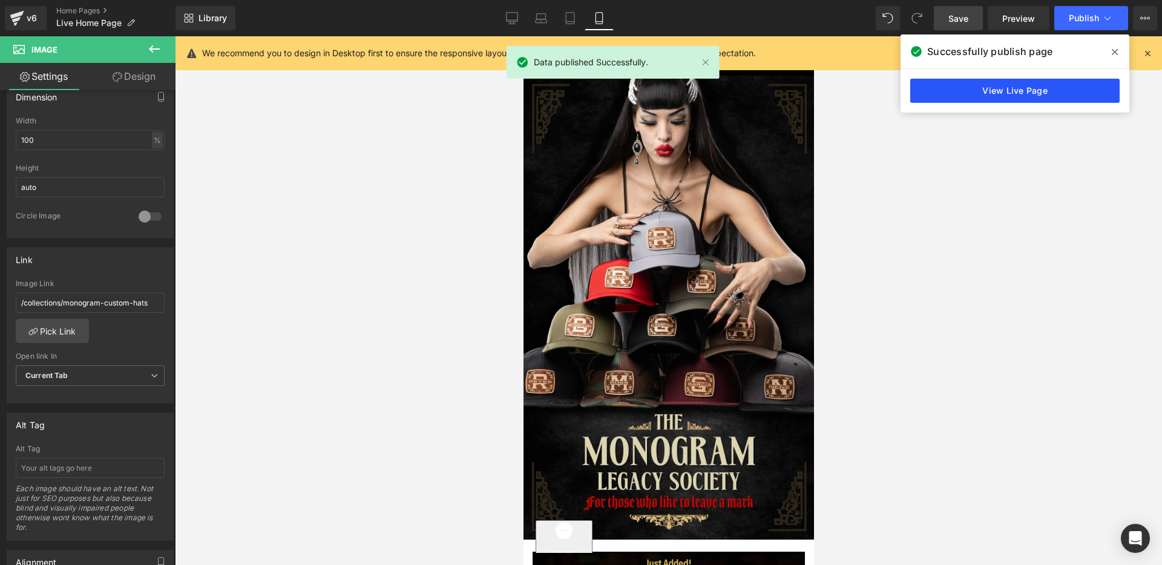
click at [1013, 93] on link "View Live Page" at bounding box center [1014, 91] width 209 height 24
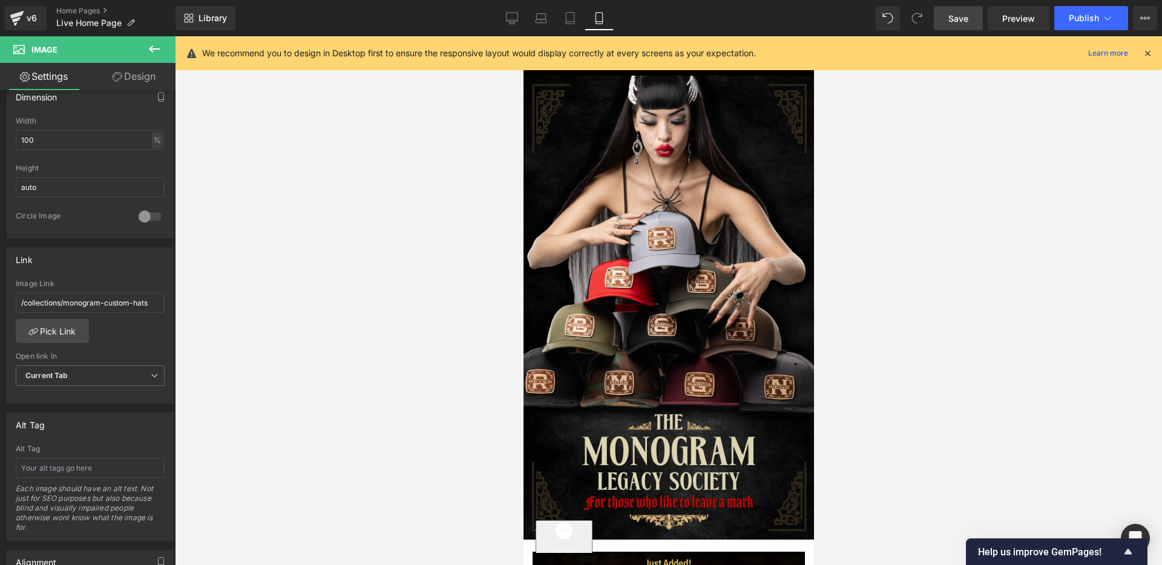
click at [246, 172] on div at bounding box center [668, 300] width 987 height 529
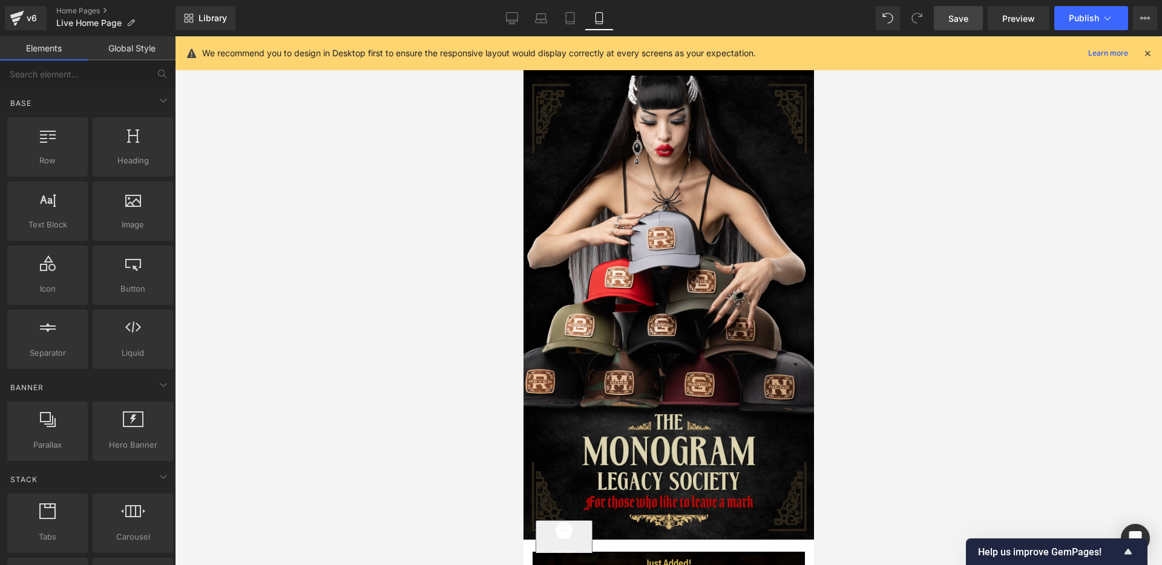
click at [511, 19] on icon at bounding box center [512, 18] width 12 height 12
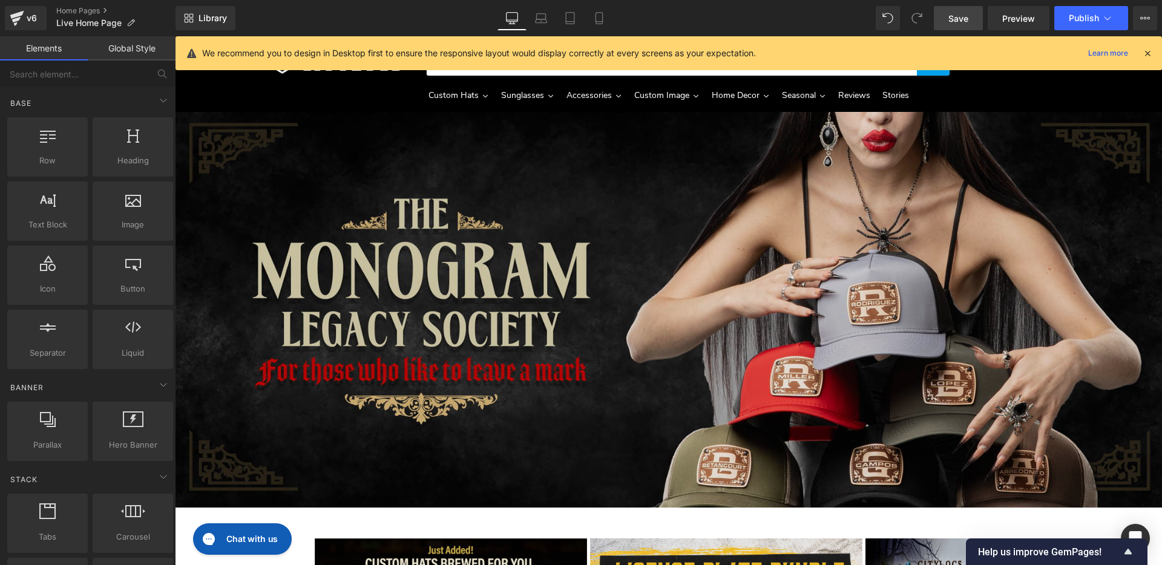
scroll to position [1, 0]
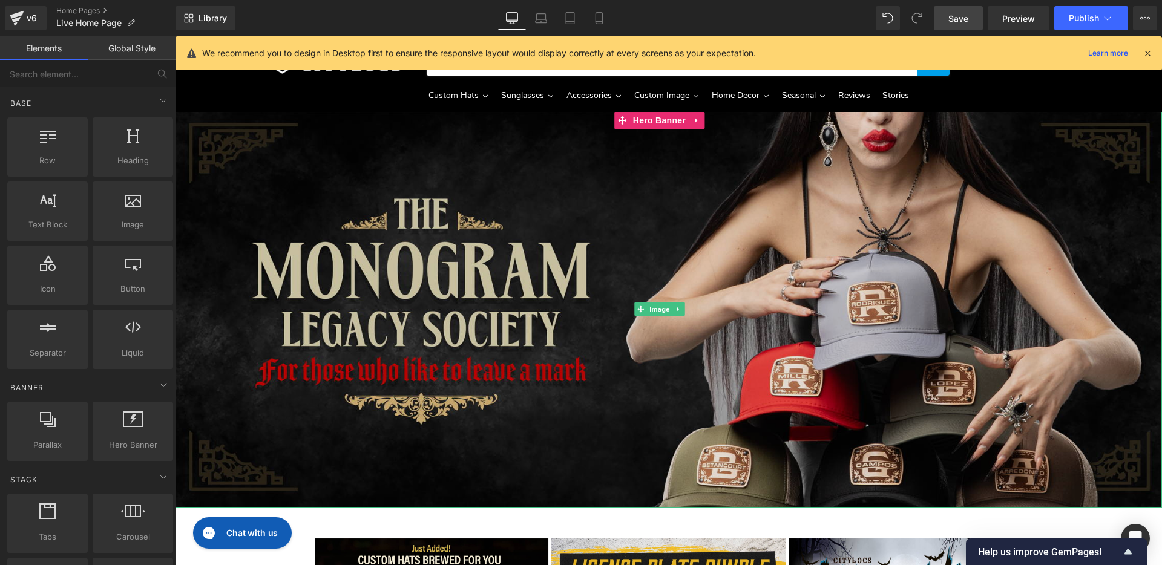
click at [514, 271] on img "Main content" at bounding box center [668, 309] width 987 height 396
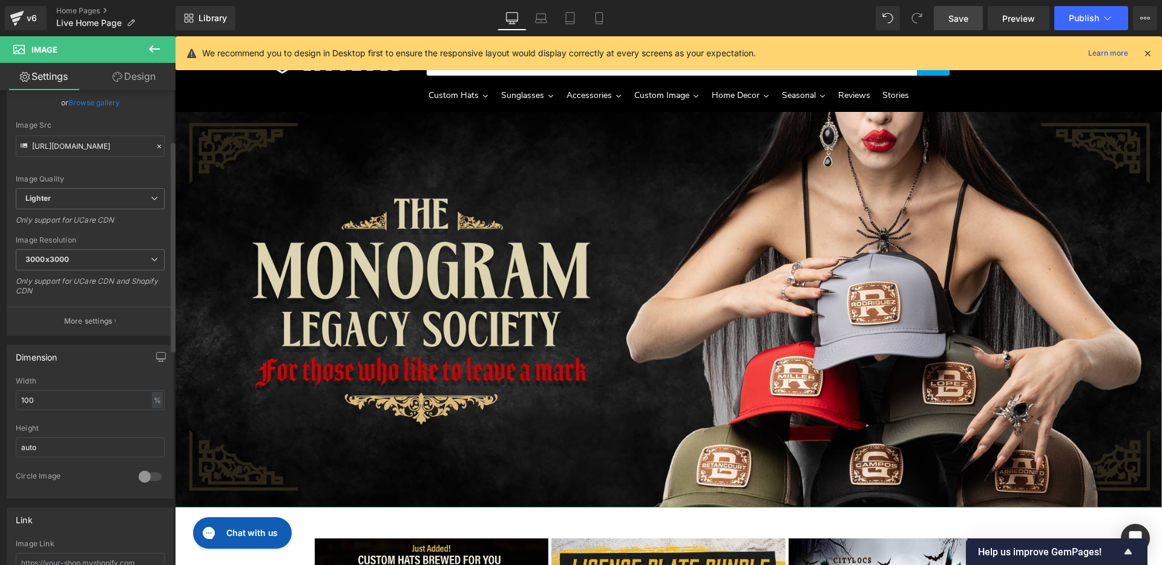
scroll to position [116, 0]
click at [116, 254] on span "3000x3000" at bounding box center [90, 257] width 149 height 21
click at [146, 223] on div "Only support for UCare CDN" at bounding box center [90, 222] width 149 height 18
click at [142, 73] on link "Design" at bounding box center [134, 76] width 88 height 27
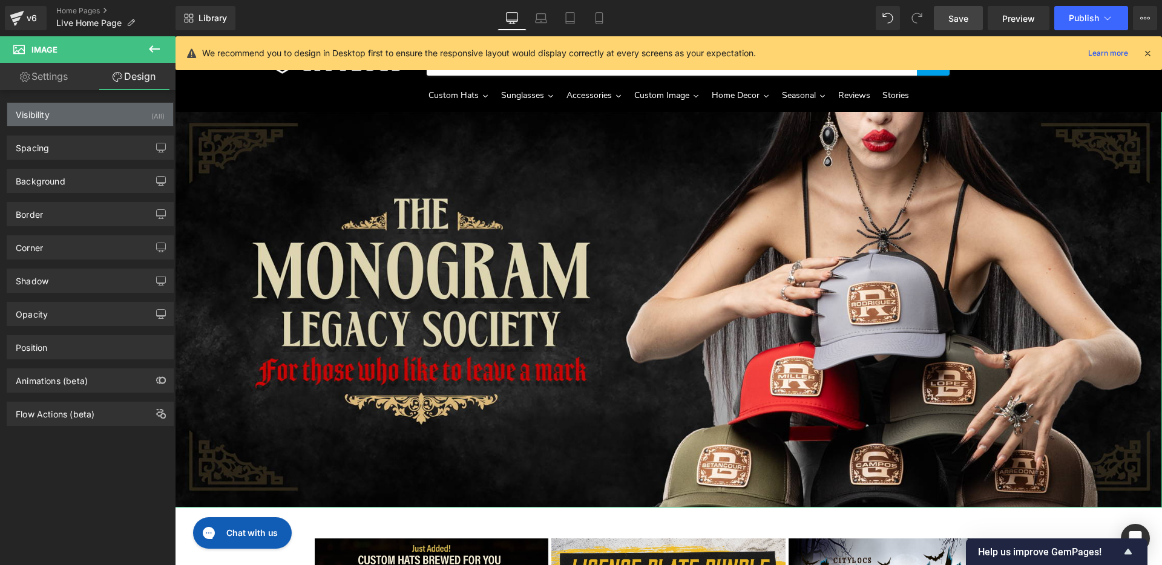
click at [119, 119] on div "Visibility (All)" at bounding box center [90, 114] width 166 height 23
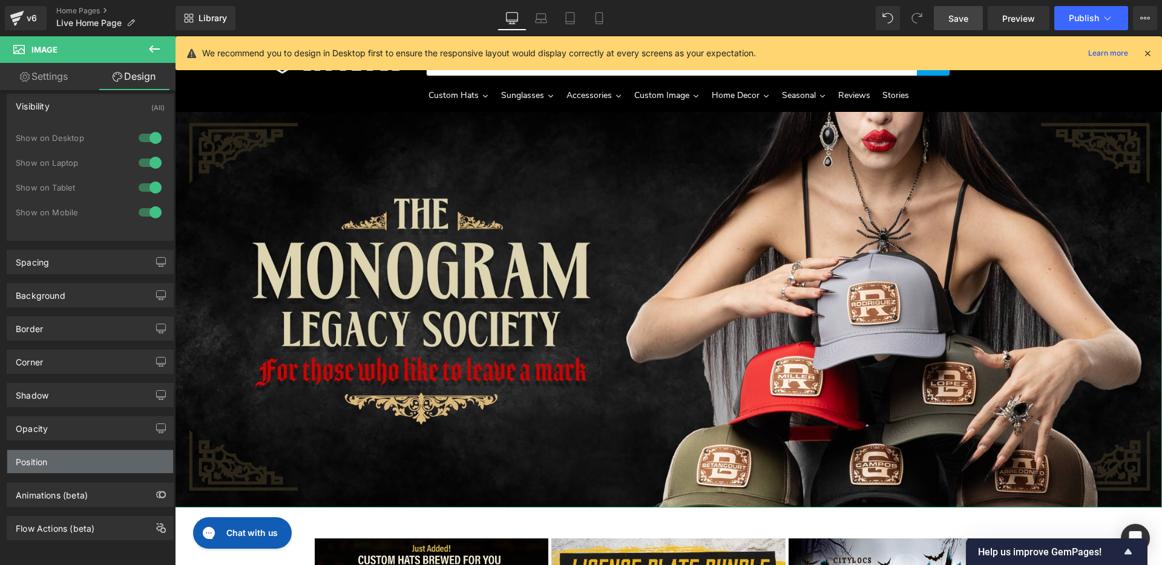
scroll to position [12, 0]
click at [114, 458] on div "Position" at bounding box center [90, 461] width 166 height 23
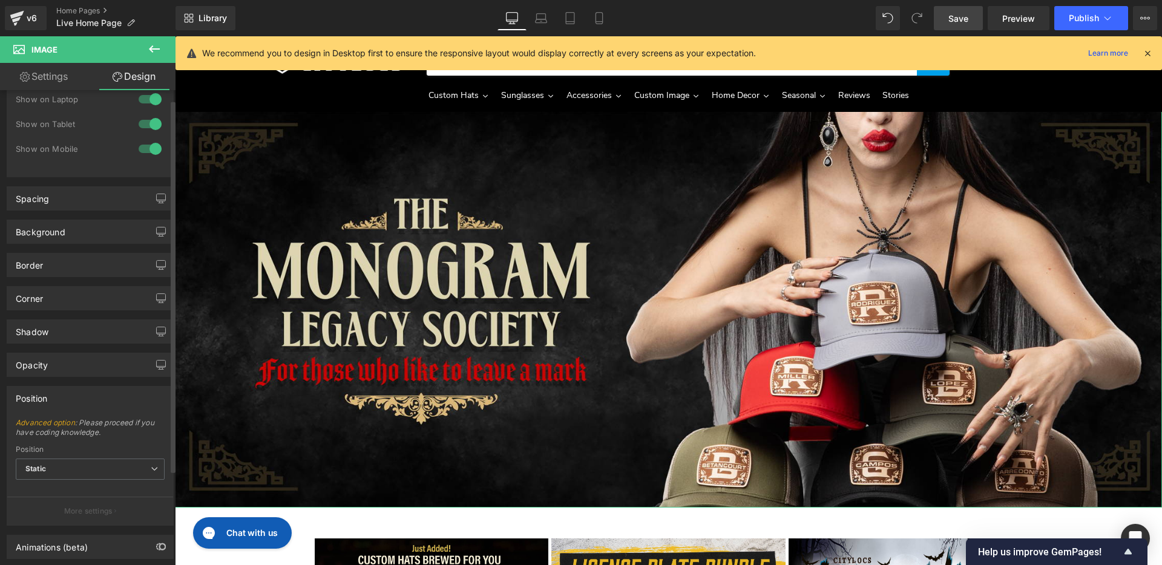
scroll to position [133, 0]
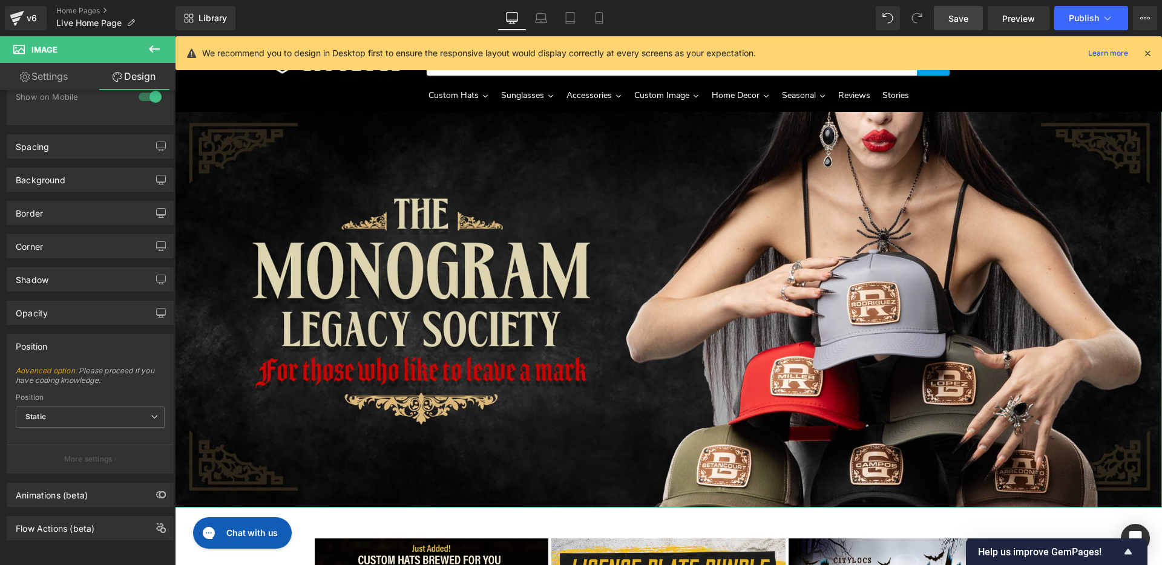
click at [33, 74] on link "Settings" at bounding box center [44, 76] width 88 height 27
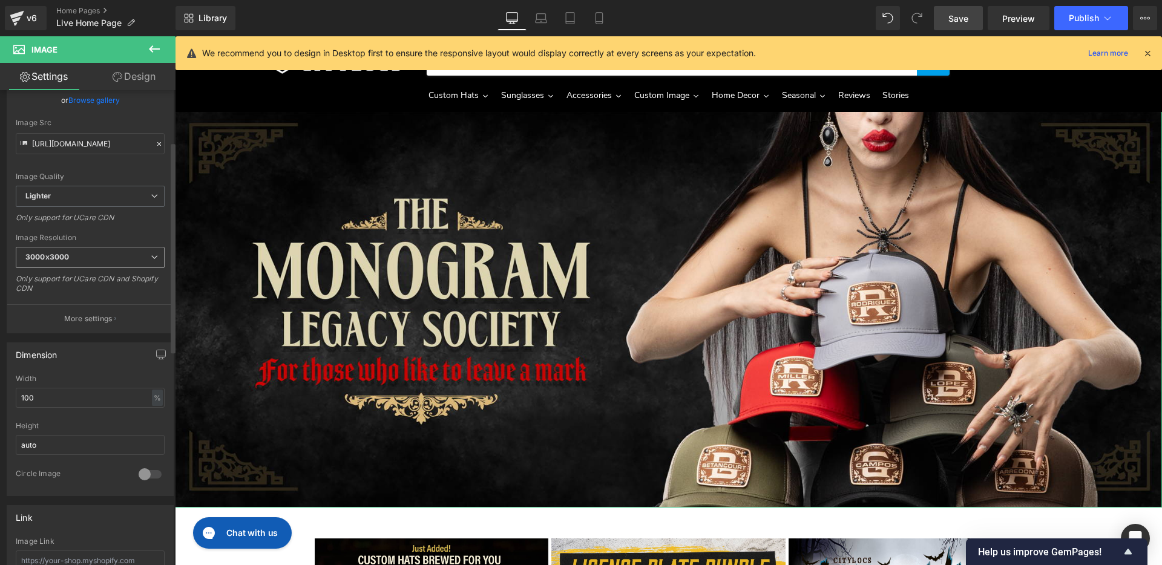
click at [119, 252] on span "3000x3000" at bounding box center [90, 257] width 149 height 21
click at [143, 223] on div "Only support for UCare CDN" at bounding box center [90, 222] width 149 height 18
click at [145, 199] on span "Lighter" at bounding box center [90, 196] width 149 height 21
click at [144, 171] on div "Image Quality Lighter Lightest Lighter Lighter Lightest Only support for UCare …" at bounding box center [88, 102] width 144 height 168
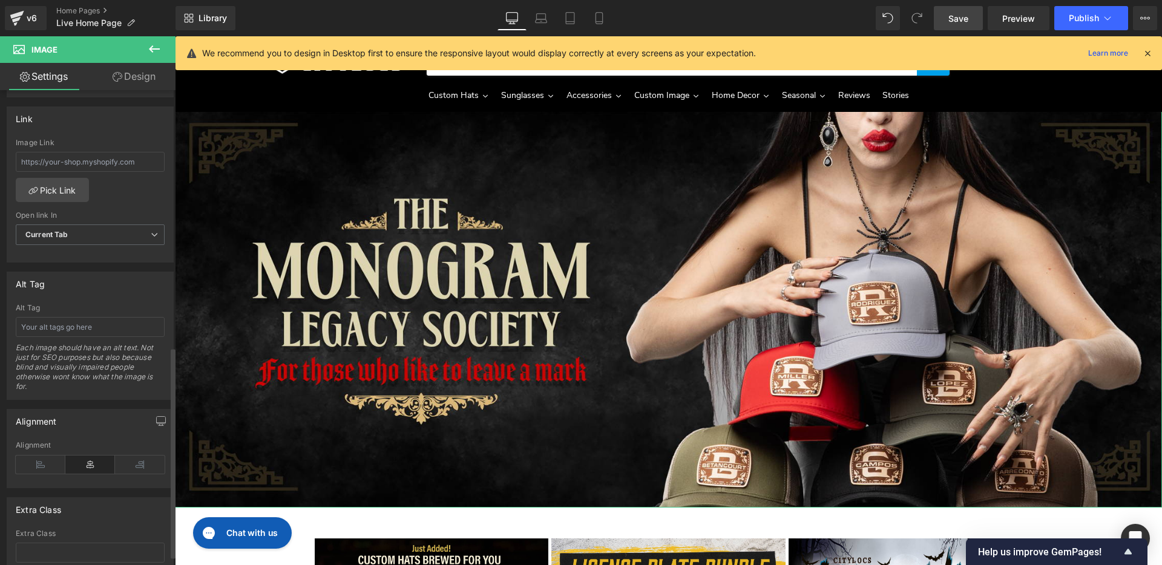
scroll to position [600, 0]
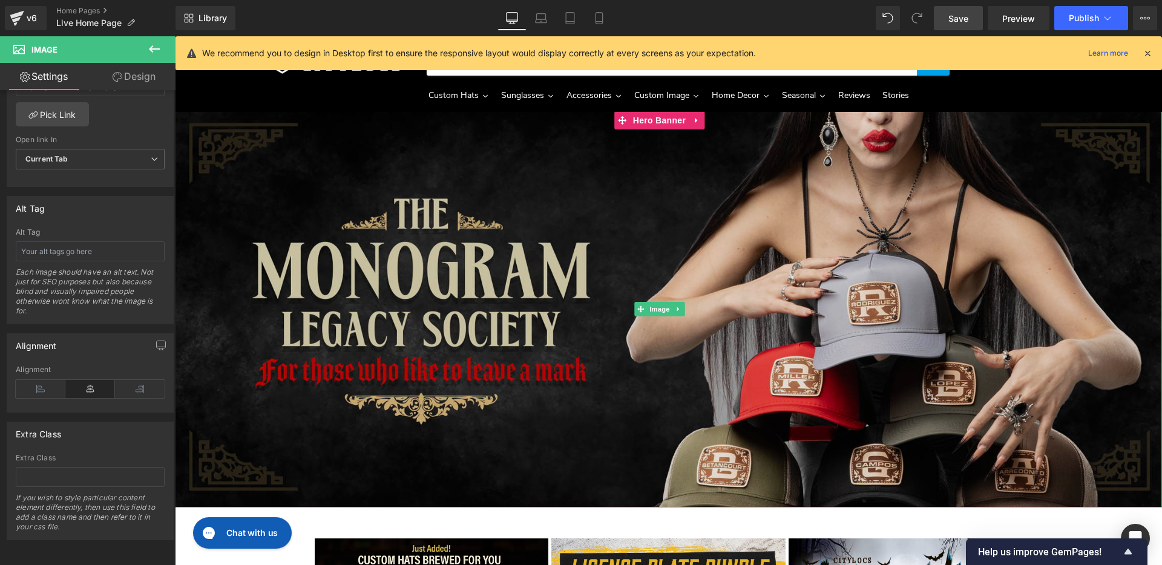
click at [288, 285] on img "Main content" at bounding box center [668, 309] width 987 height 396
click at [431, 257] on img "Main content" at bounding box center [668, 309] width 987 height 396
click at [338, 248] on img "Main content" at bounding box center [668, 309] width 987 height 396
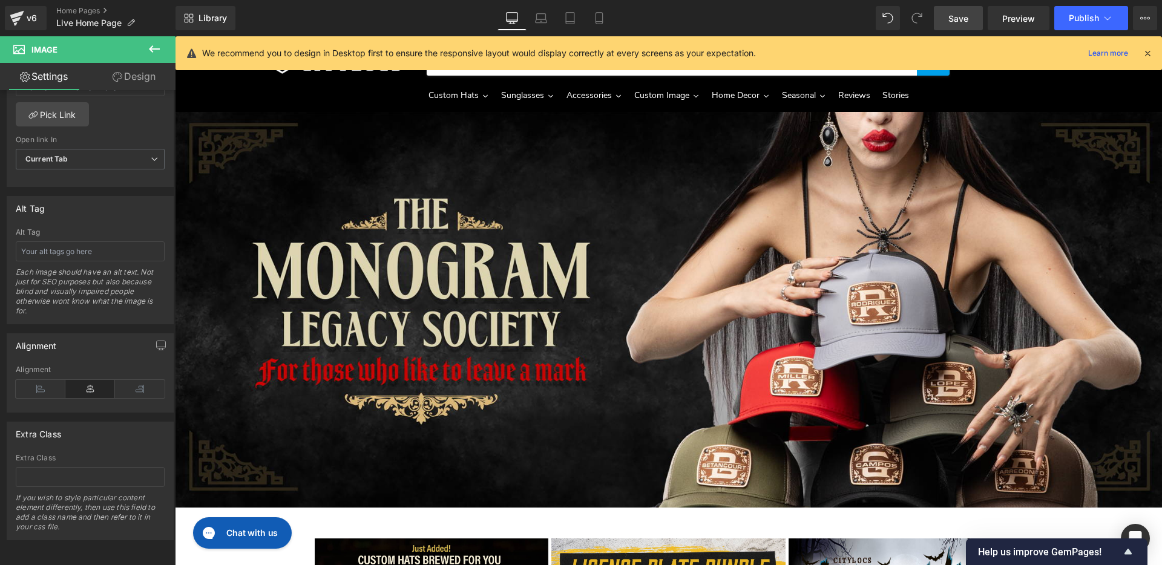
click at [1148, 51] on icon at bounding box center [1147, 53] width 11 height 11
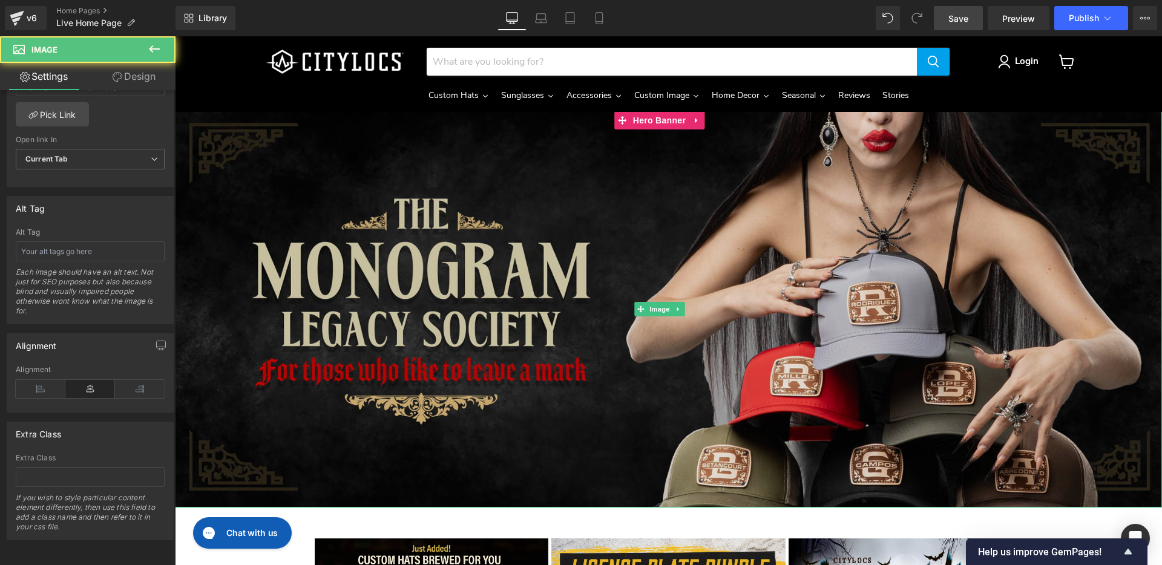
click at [802, 232] on img "Main content" at bounding box center [668, 309] width 987 height 396
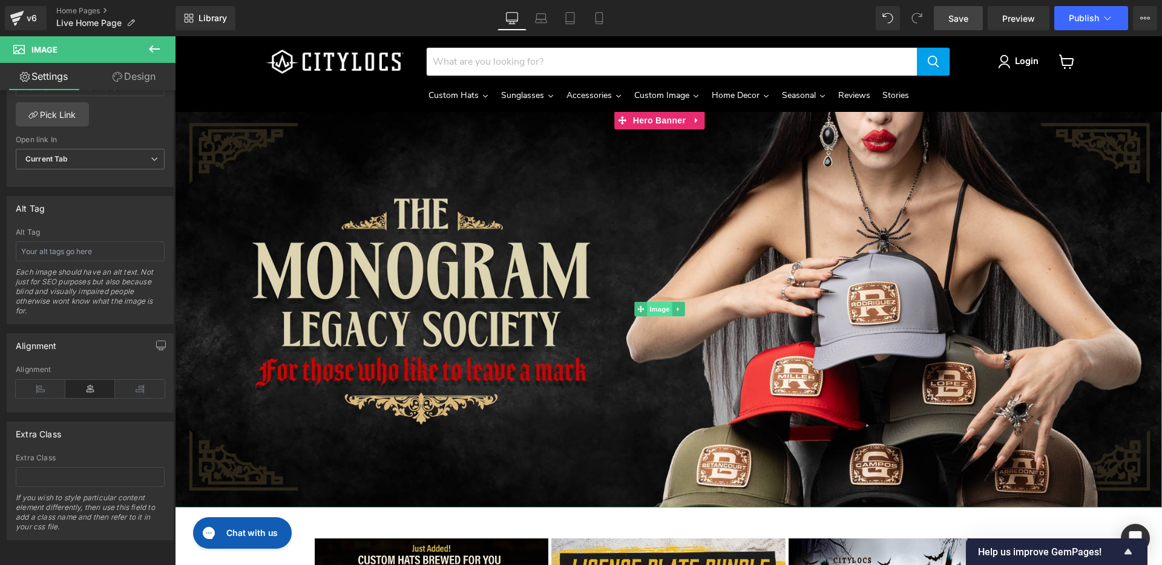
click at [657, 302] on span "Image" at bounding box center [659, 309] width 25 height 15
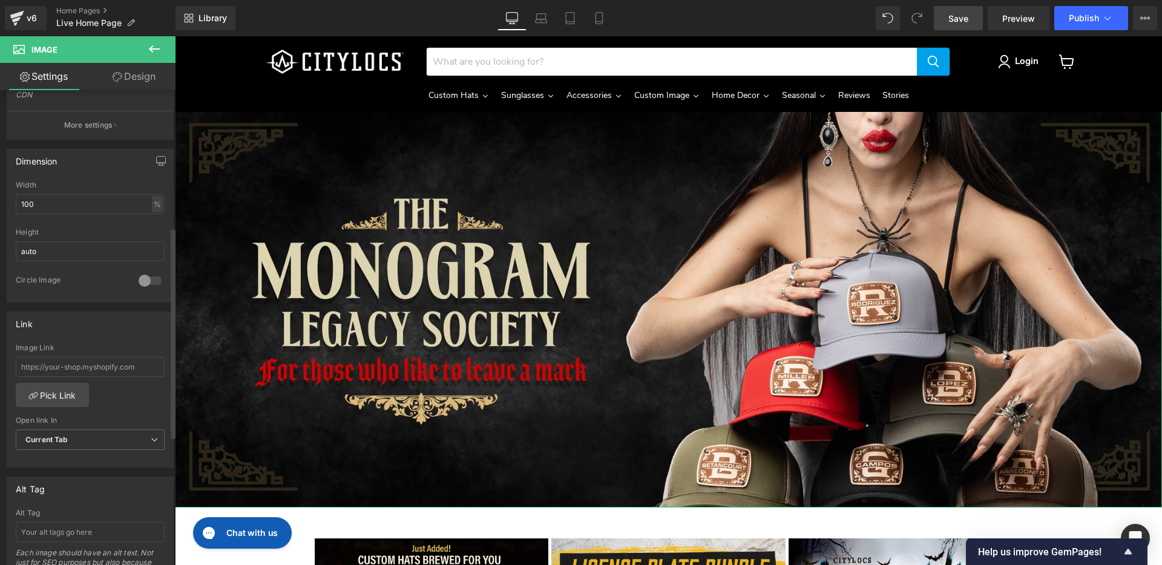
scroll to position [309, 0]
click at [127, 207] on input "100" at bounding box center [90, 206] width 149 height 20
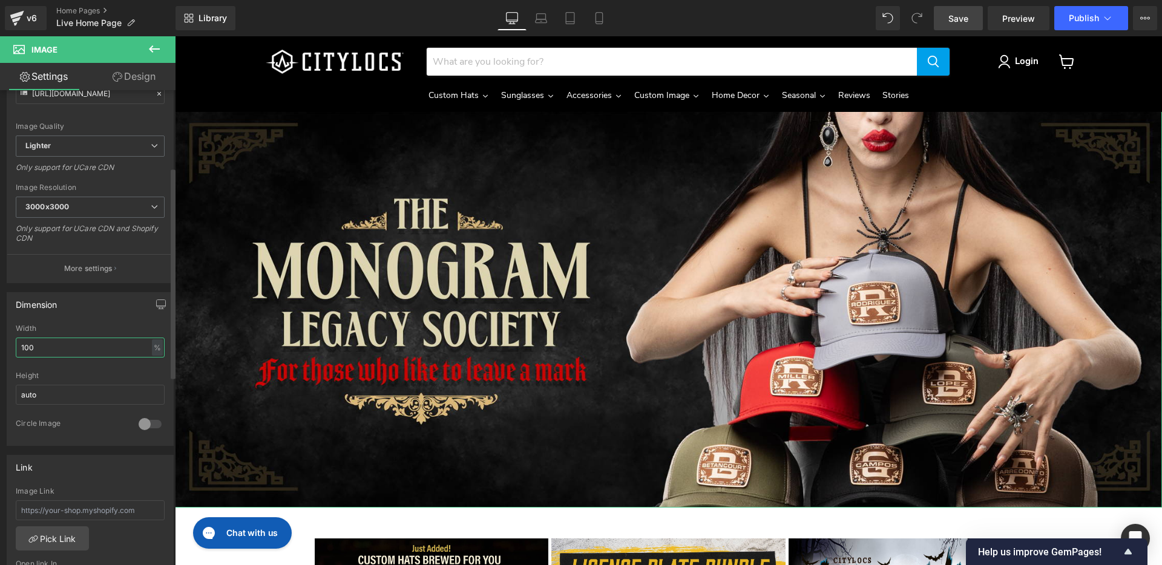
scroll to position [166, 0]
click at [108, 268] on p "More settings" at bounding box center [88, 269] width 48 height 11
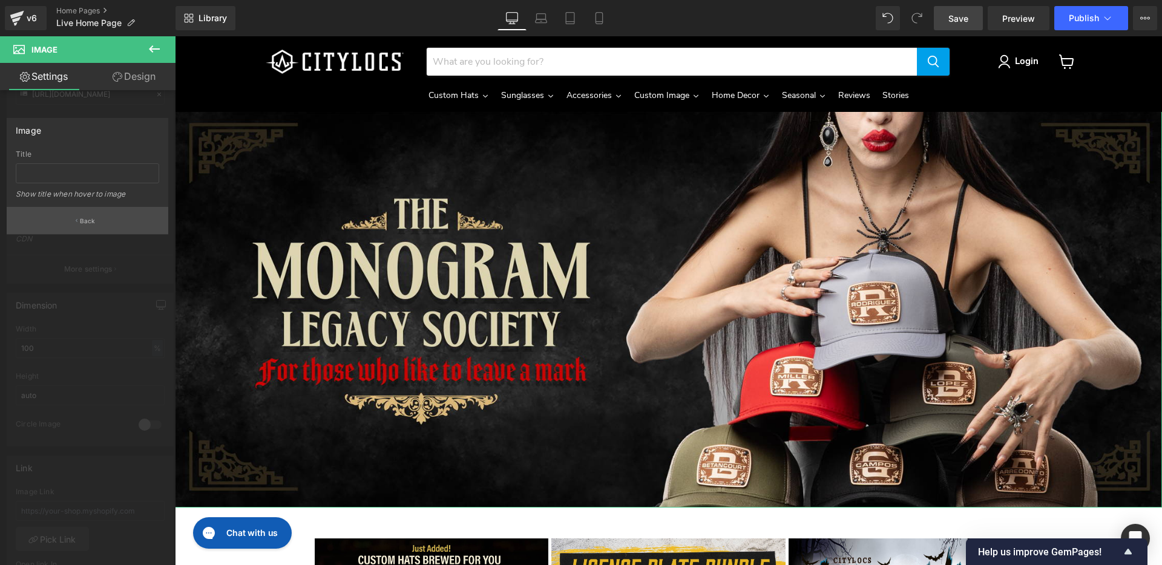
click at [88, 221] on p "Back" at bounding box center [88, 221] width 16 height 9
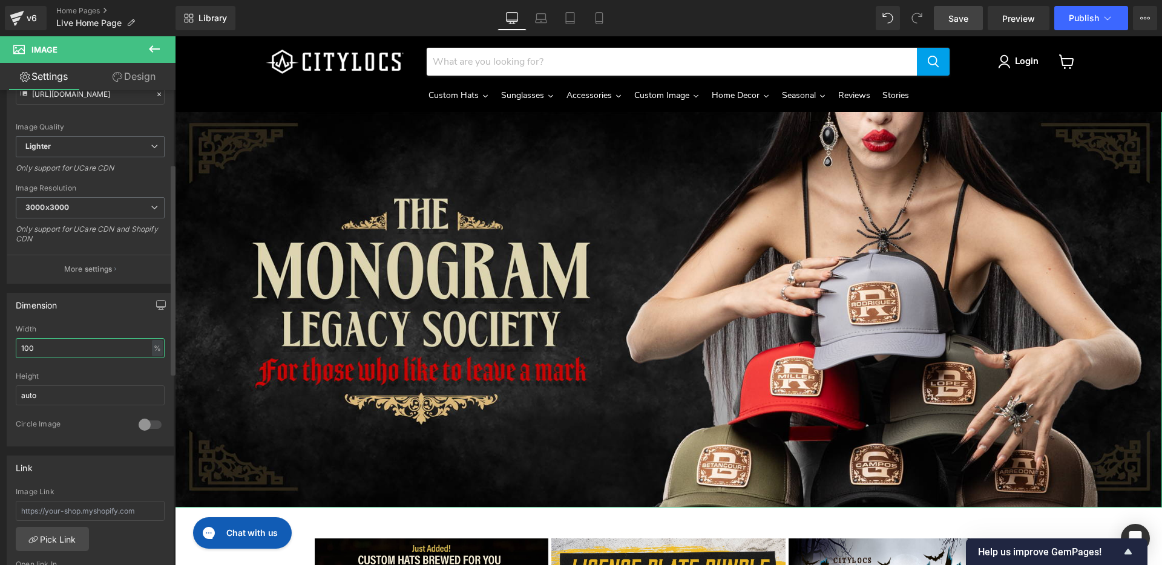
click at [129, 350] on input "100" at bounding box center [90, 348] width 149 height 20
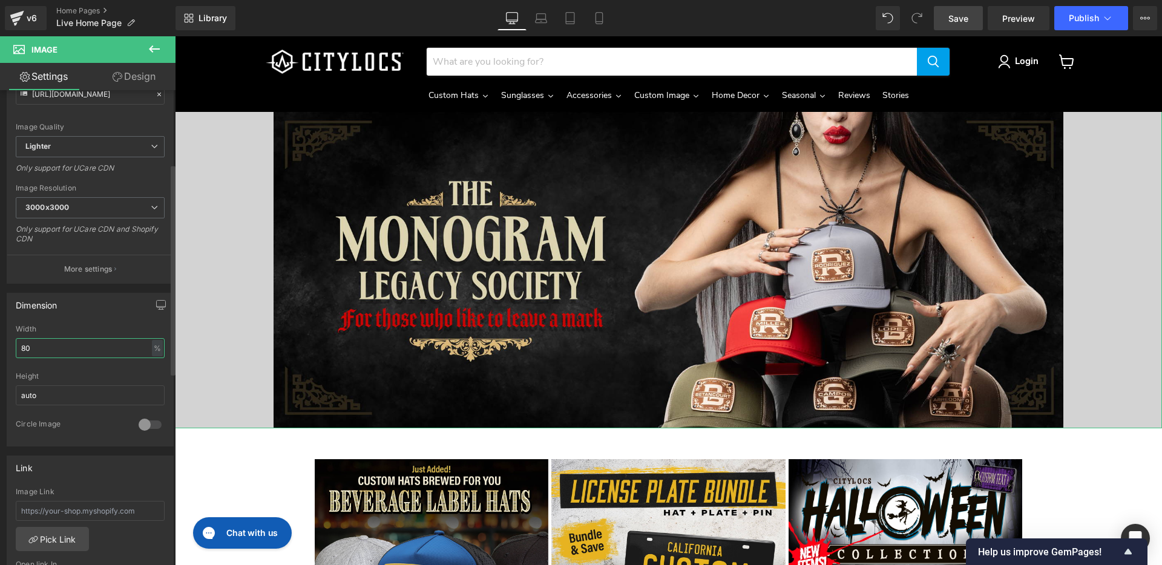
drag, startPoint x: 56, startPoint y: 350, endPoint x: 21, endPoint y: 347, distance: 35.9
click at [21, 347] on input "80" at bounding box center [90, 348] width 149 height 20
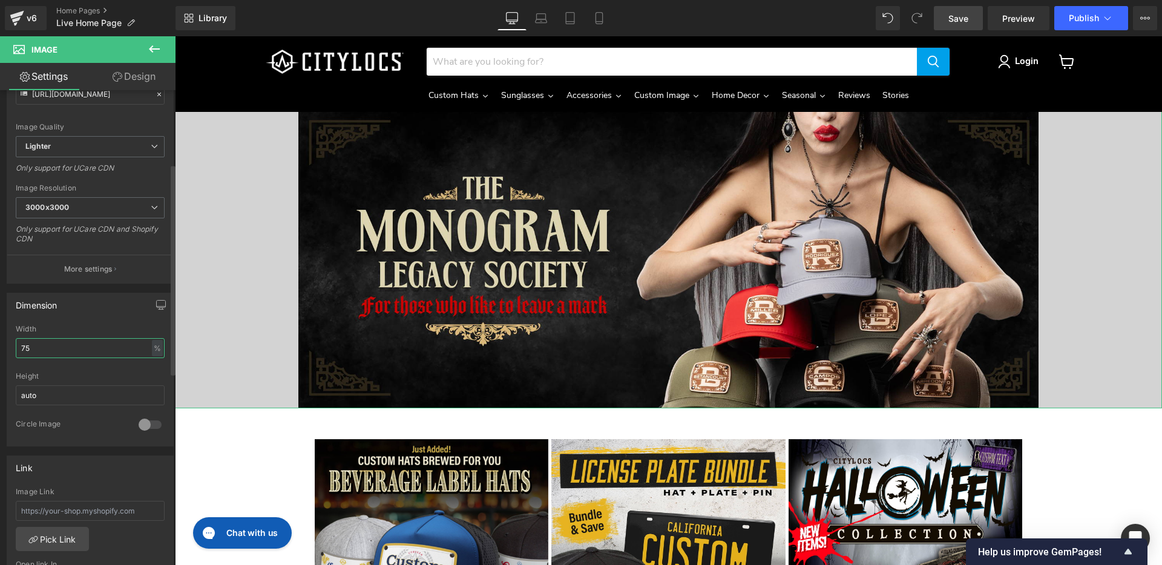
drag, startPoint x: 53, startPoint y: 338, endPoint x: 27, endPoint y: 344, distance: 26.6
click at [22, 342] on input "75" at bounding box center [90, 348] width 149 height 20
click at [38, 349] on input "75" at bounding box center [90, 348] width 149 height 20
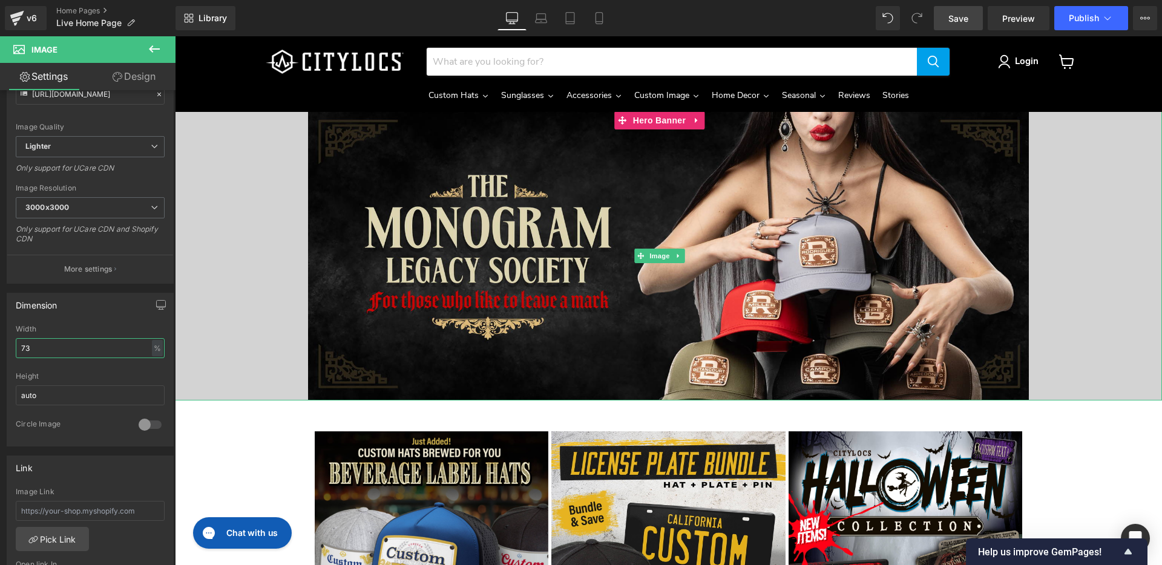
type input "73"
click at [240, 173] on div "Main content" at bounding box center [668, 255] width 987 height 289
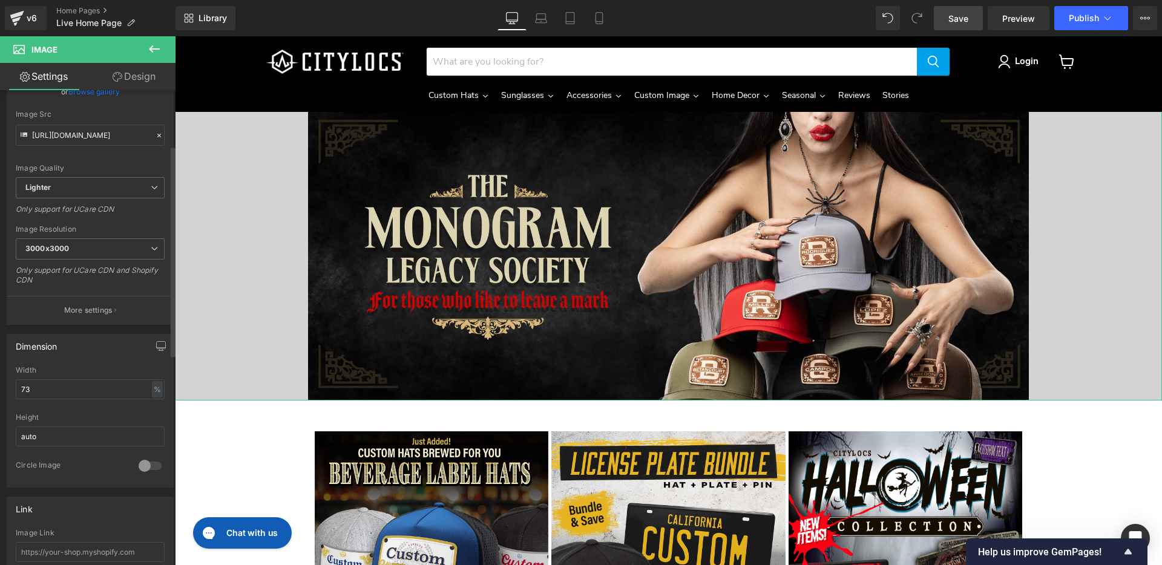
scroll to position [0, 0]
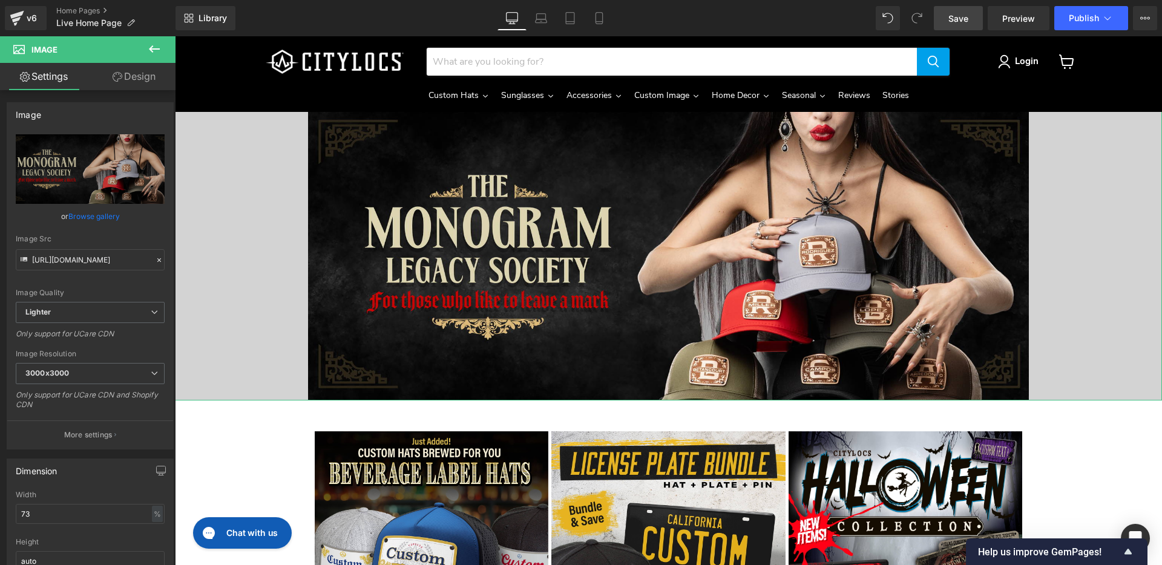
click at [134, 70] on link "Design" at bounding box center [134, 76] width 88 height 27
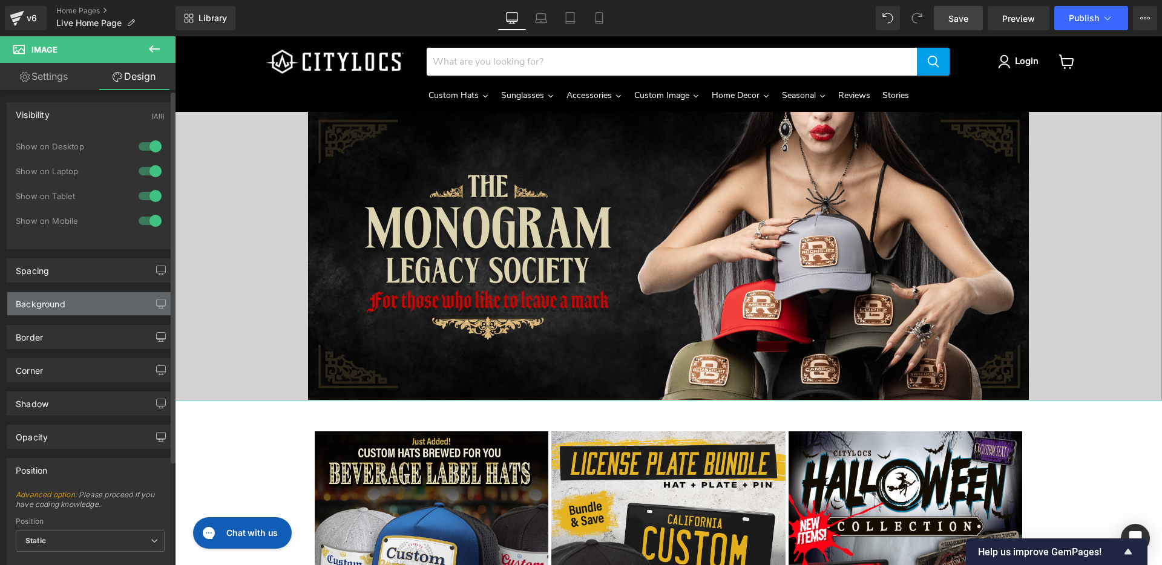
click at [115, 307] on div "Background" at bounding box center [90, 303] width 166 height 23
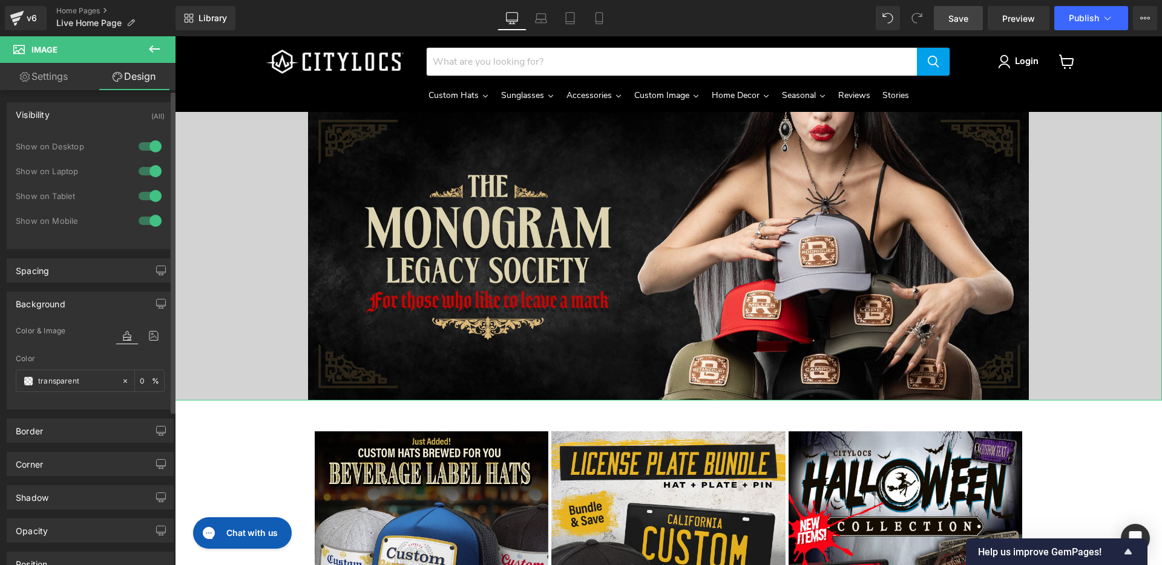
click at [119, 337] on icon at bounding box center [127, 336] width 22 height 16
click at [122, 336] on icon at bounding box center [127, 336] width 22 height 16
click at [140, 380] on input "0" at bounding box center [146, 380] width 12 height 13
click at [81, 381] on input "transparent" at bounding box center [76, 381] width 77 height 13
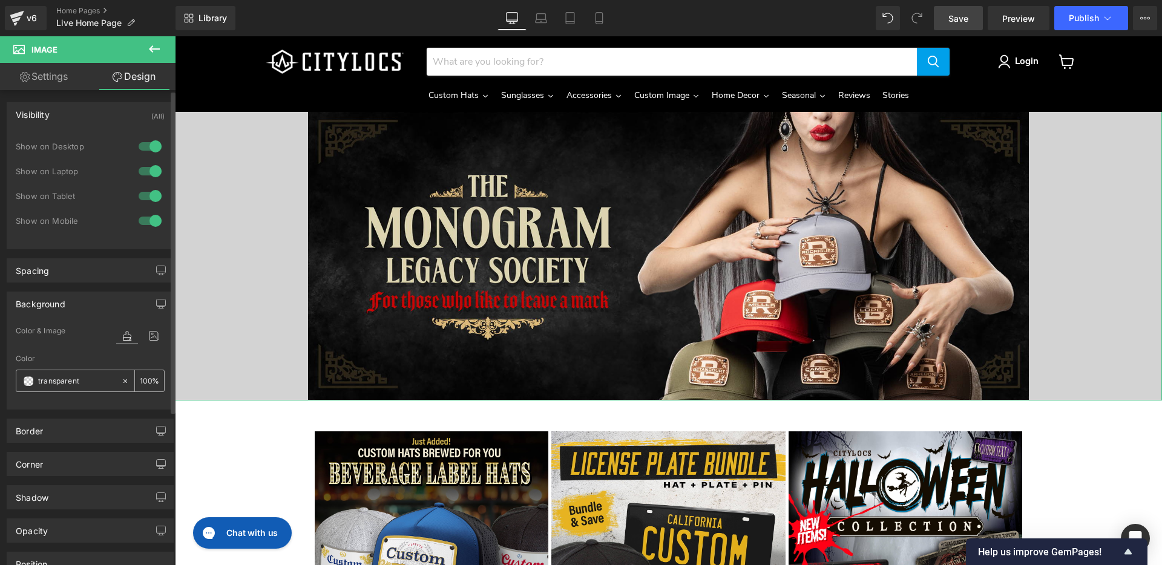
type input "0"
click at [29, 382] on span at bounding box center [29, 381] width 10 height 10
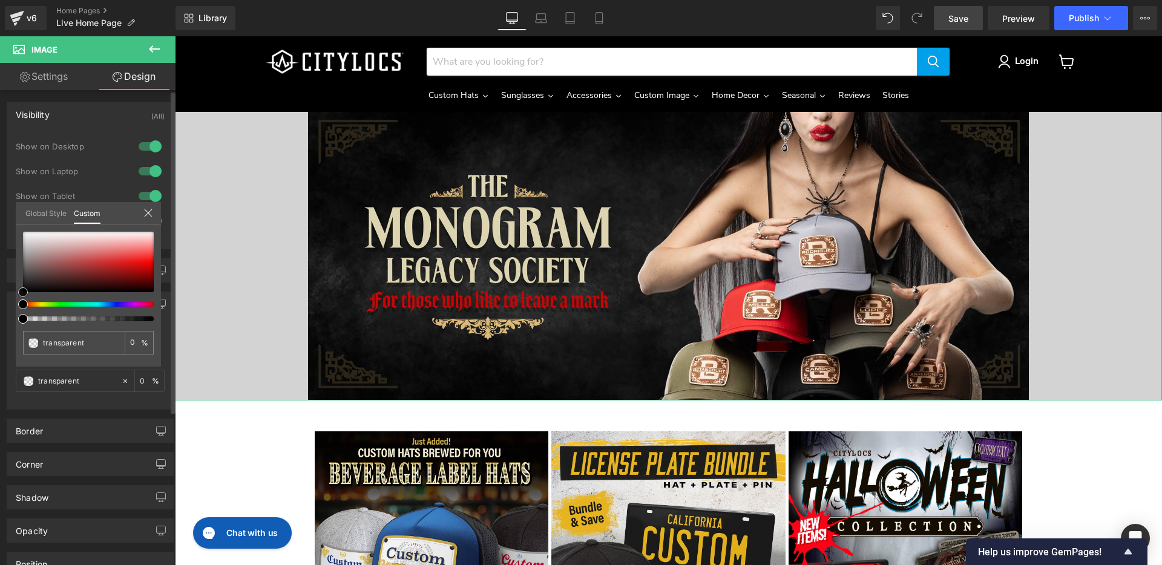
type input "#1b1212"
type input "100"
type input "#1b1212"
type input "100"
click at [48, 287] on div at bounding box center [88, 262] width 131 height 61
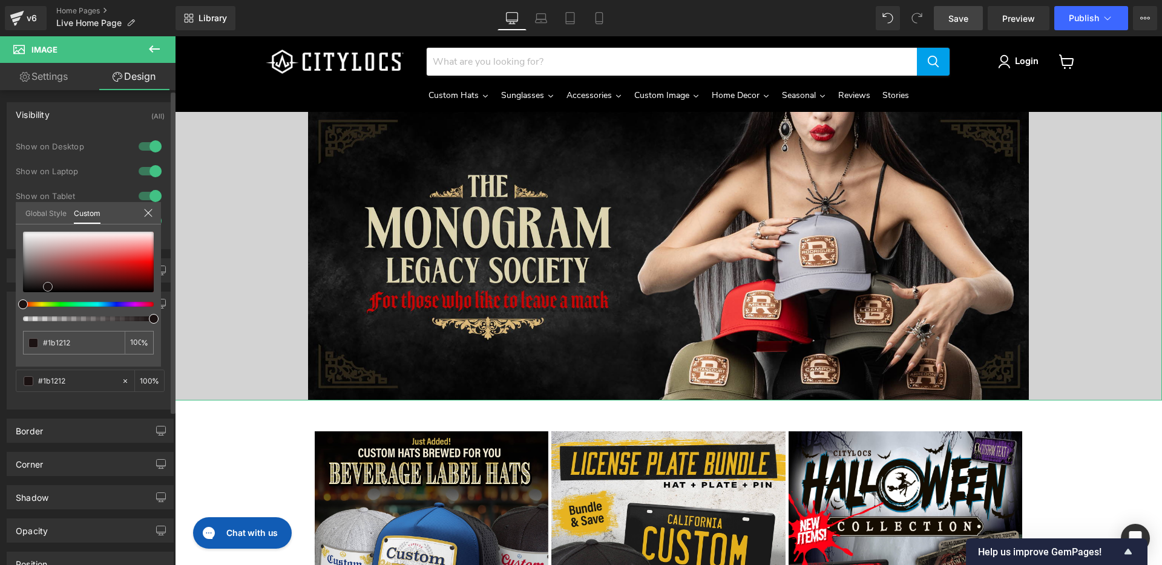
type input "#301b1b"
type input "#471e1e"
type input "#521313"
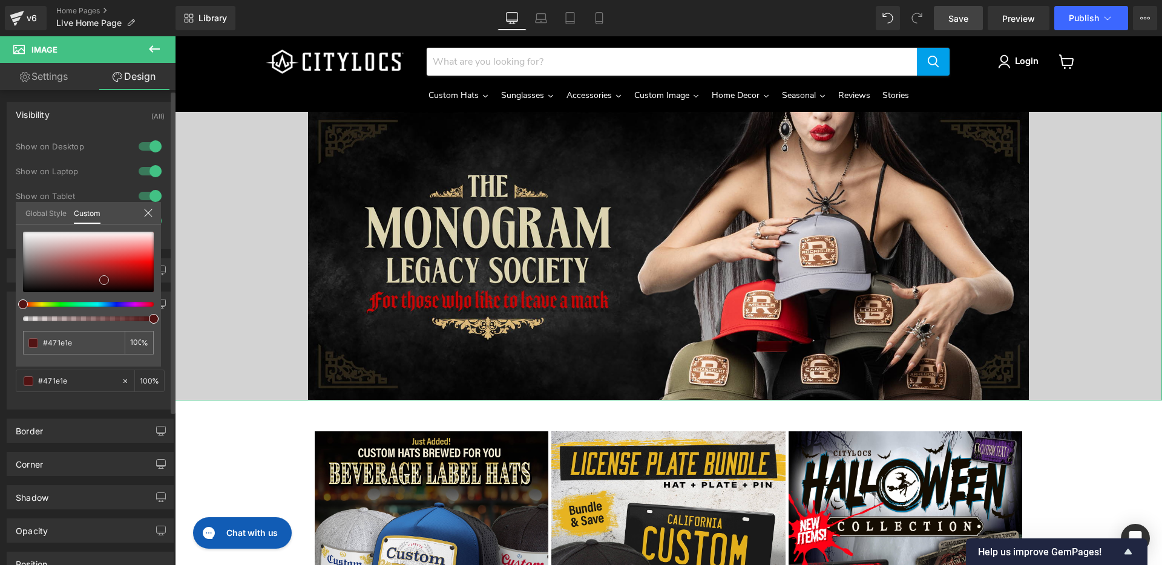
type input "#521313"
type input "#500b0b"
type input "#410606"
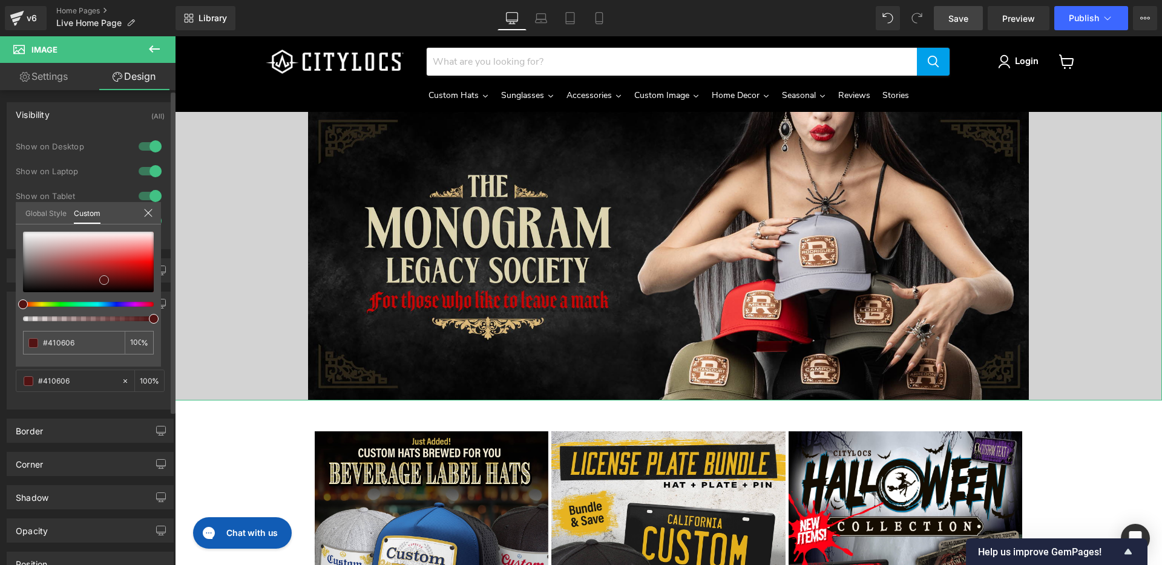
type input "#390303"
type input "#300202"
type input "#220000"
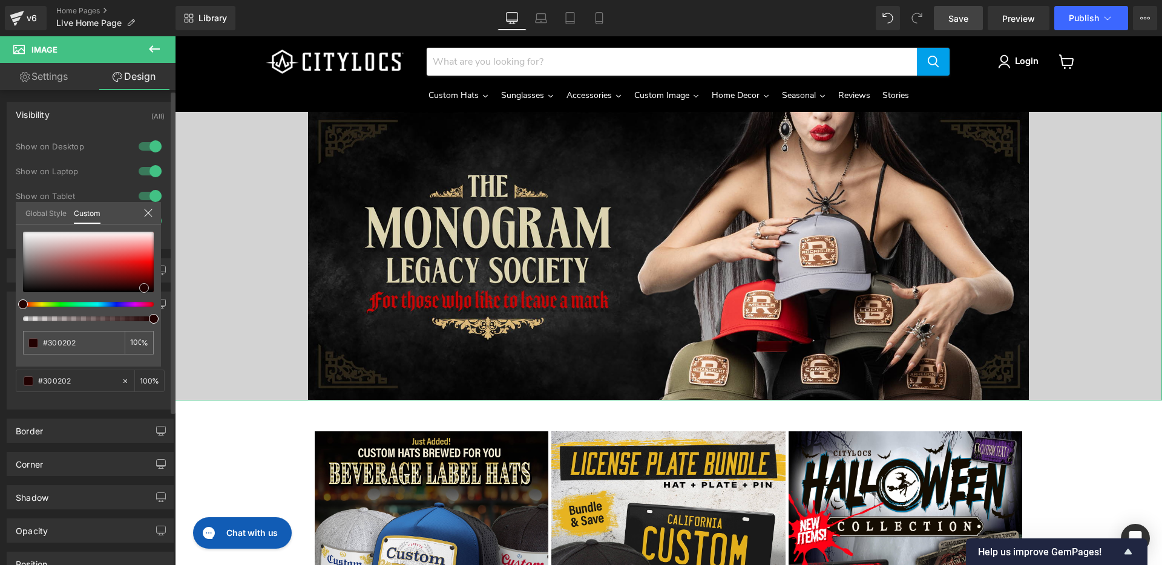
type input "#220000"
type input "#220101"
type input "#1d0101"
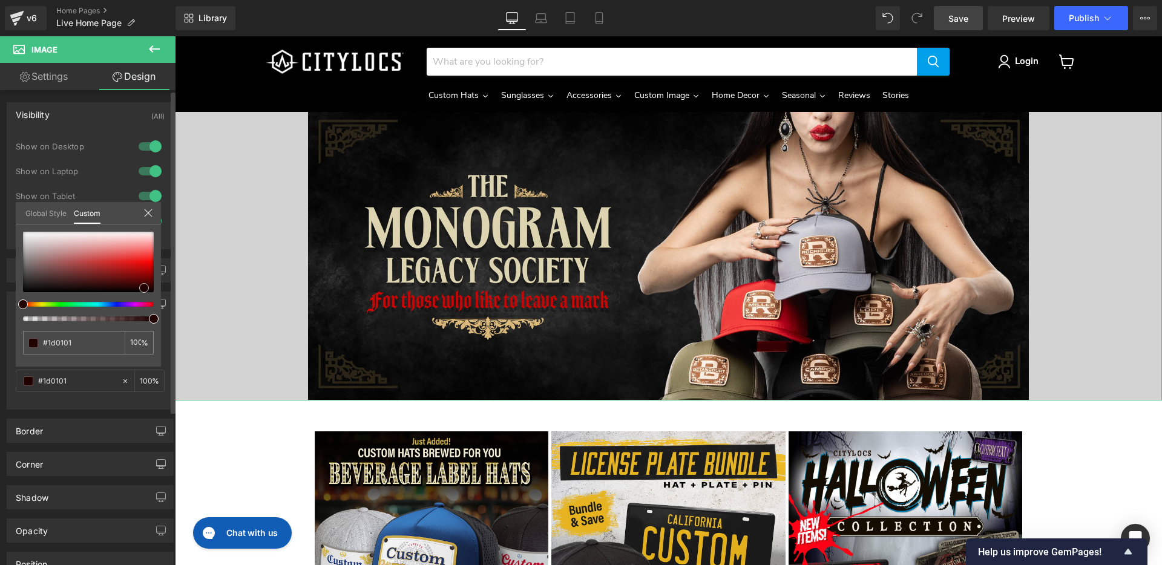
type input "#0f0000"
type input "#050000"
type input "#000000"
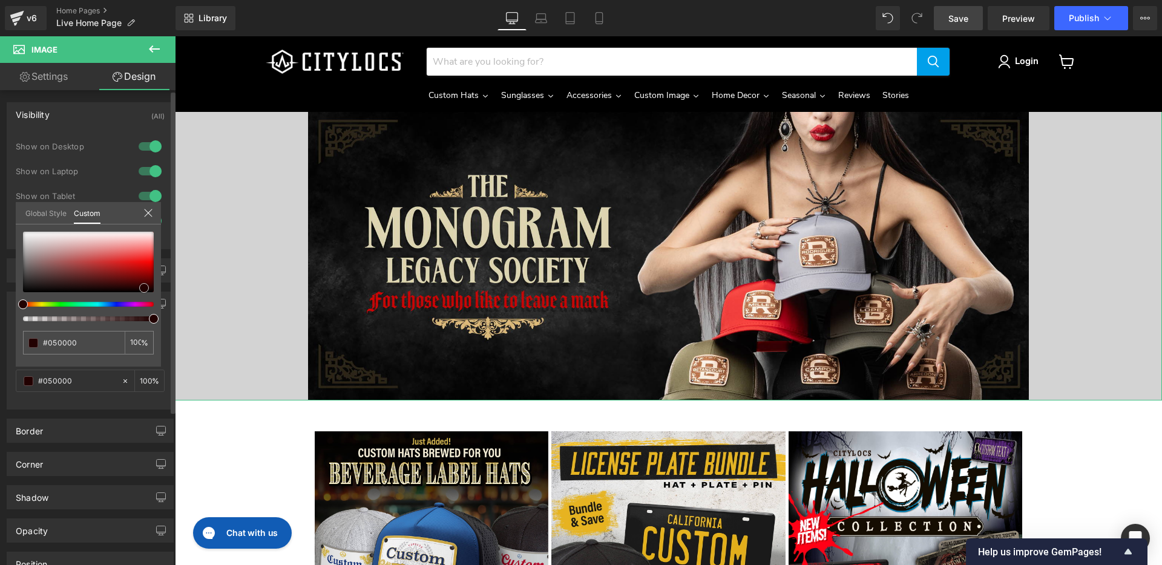
type input "#000000"
drag, startPoint x: 104, startPoint y: 280, endPoint x: 163, endPoint y: 314, distance: 67.8
click at [162, 310] on div "Background Color & Image color rgba(0, 0, 0, 1) Color #000000 100 % Image Repla…" at bounding box center [90, 346] width 181 height 127
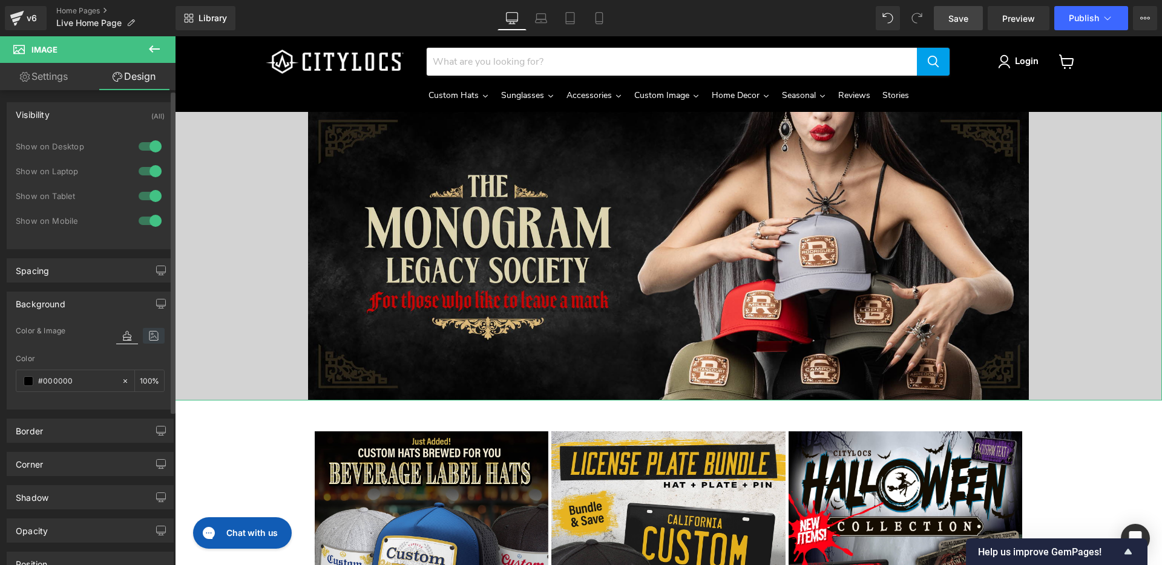
click at [148, 334] on icon at bounding box center [154, 336] width 22 height 16
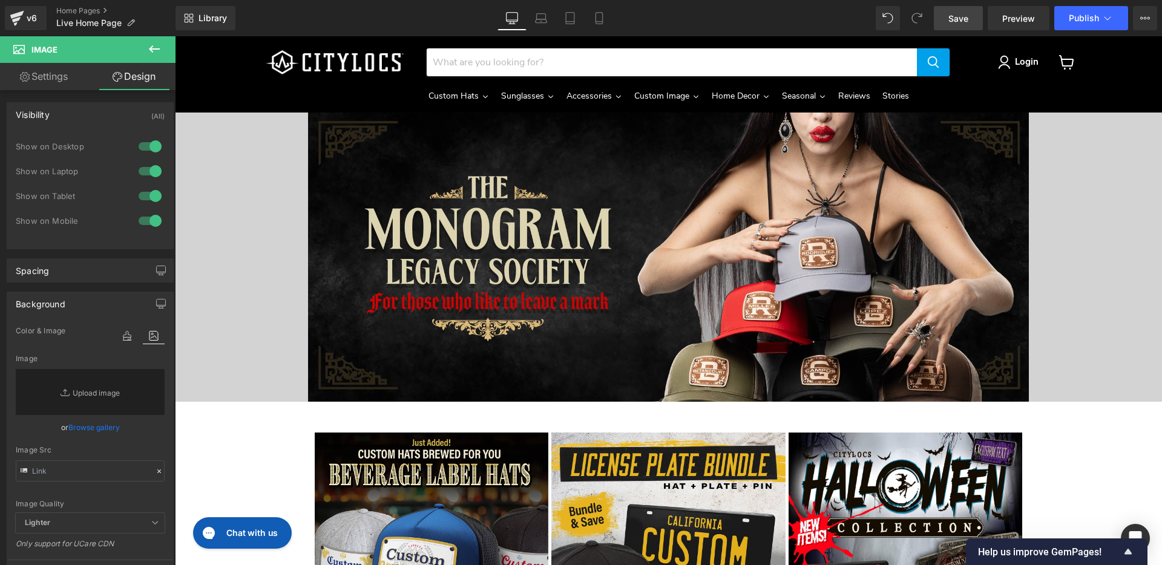
click at [153, 51] on icon at bounding box center [154, 49] width 15 height 15
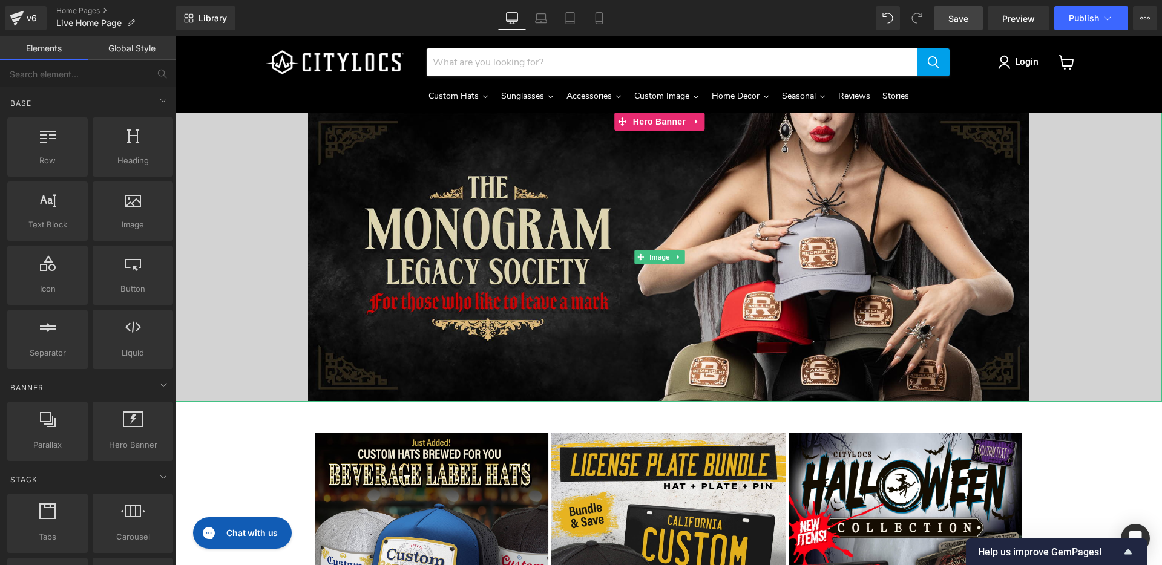
click at [231, 179] on div "Main content" at bounding box center [668, 257] width 987 height 289
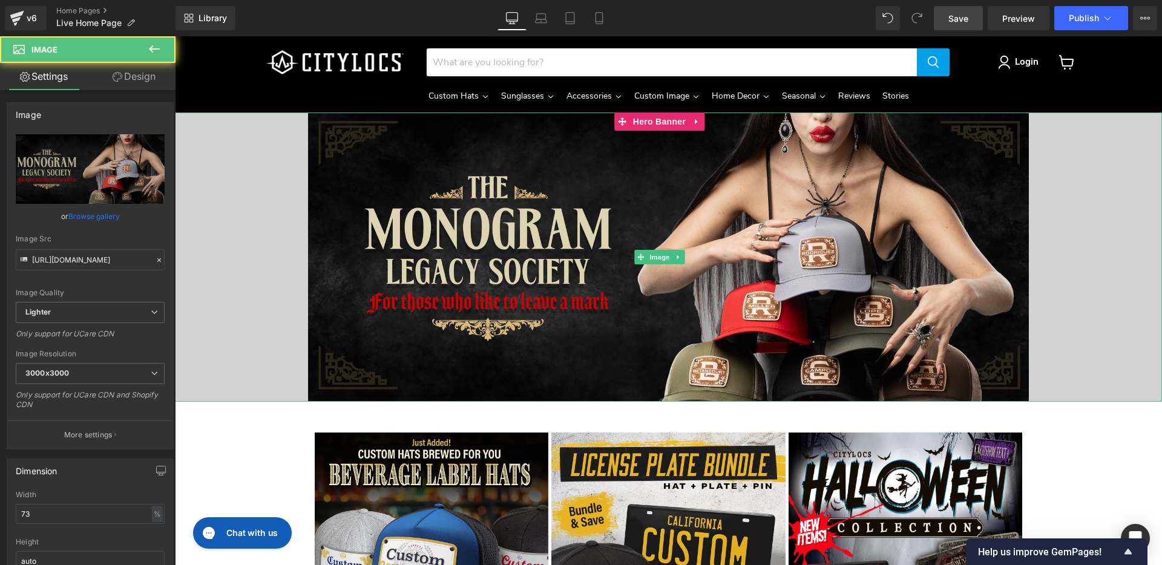
click at [206, 254] on div "Main content" at bounding box center [668, 257] width 987 height 289
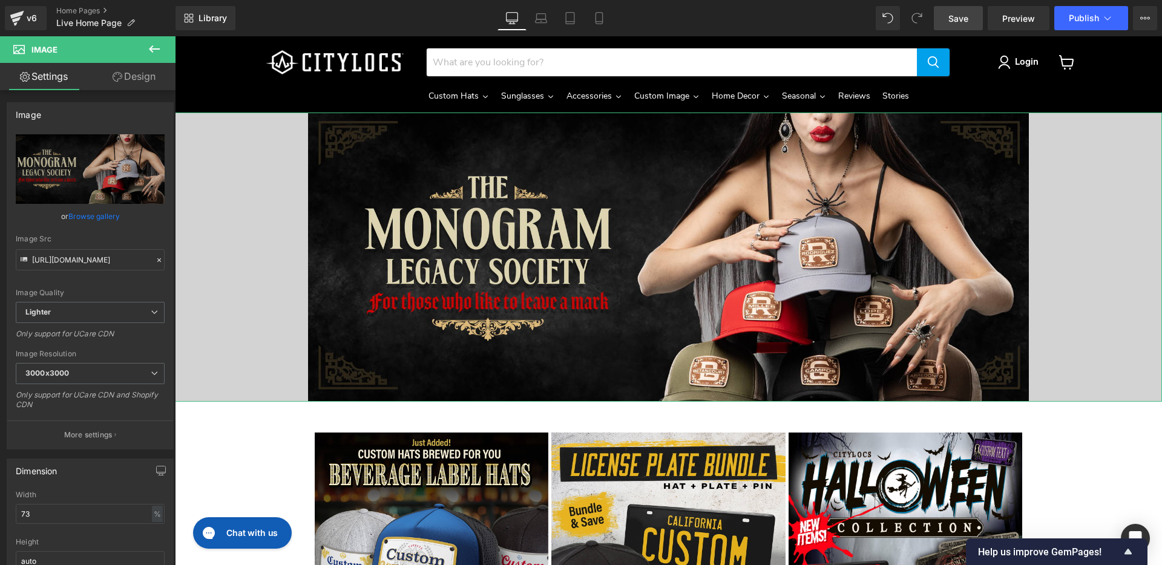
click at [123, 80] on link "Design" at bounding box center [134, 76] width 88 height 27
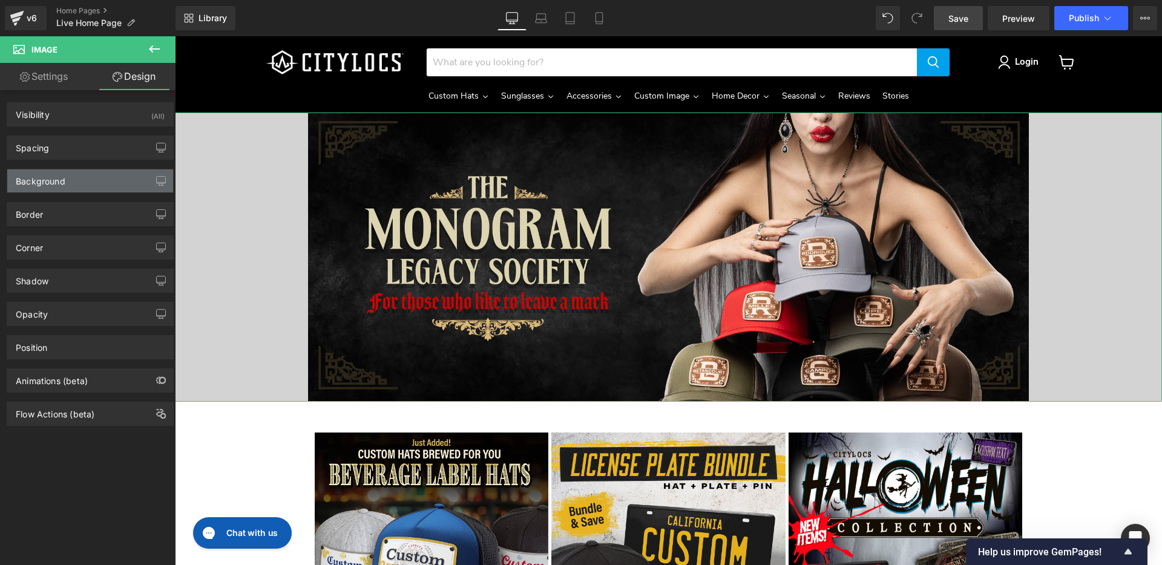
click at [128, 176] on div "Background" at bounding box center [90, 180] width 166 height 23
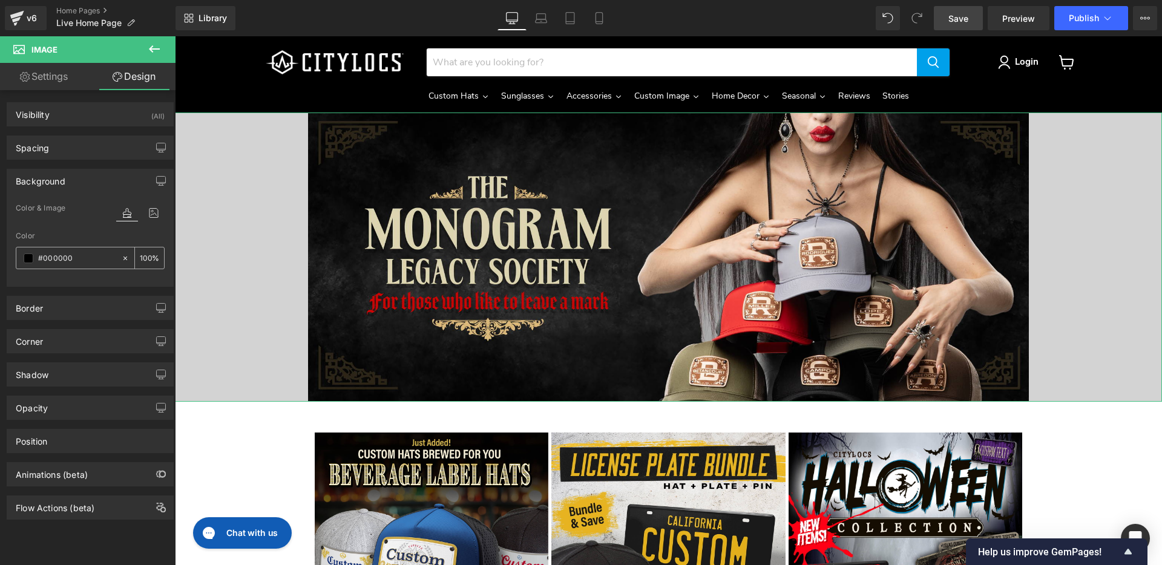
click at [89, 260] on input "#000000" at bounding box center [76, 258] width 77 height 13
click at [265, 255] on div "Main content" at bounding box center [668, 257] width 987 height 289
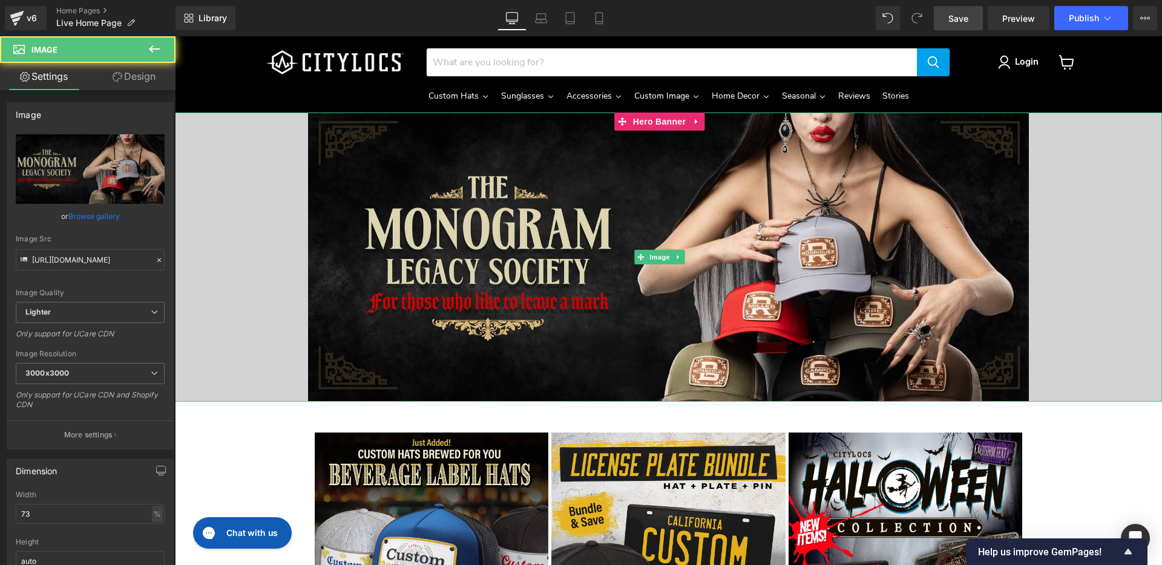
scroll to position [1, 0]
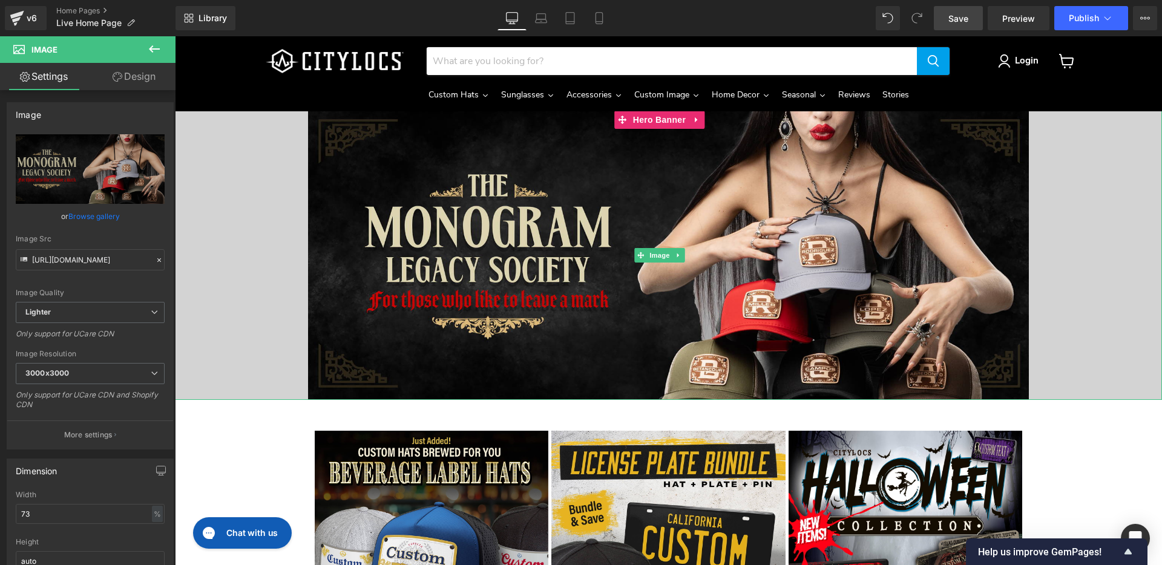
click at [260, 251] on div "Main content" at bounding box center [668, 255] width 987 height 289
click at [232, 246] on div "Main content" at bounding box center [668, 255] width 987 height 289
click at [211, 369] on div "Main content" at bounding box center [668, 255] width 987 height 289
click at [133, 73] on link "Design" at bounding box center [134, 76] width 88 height 27
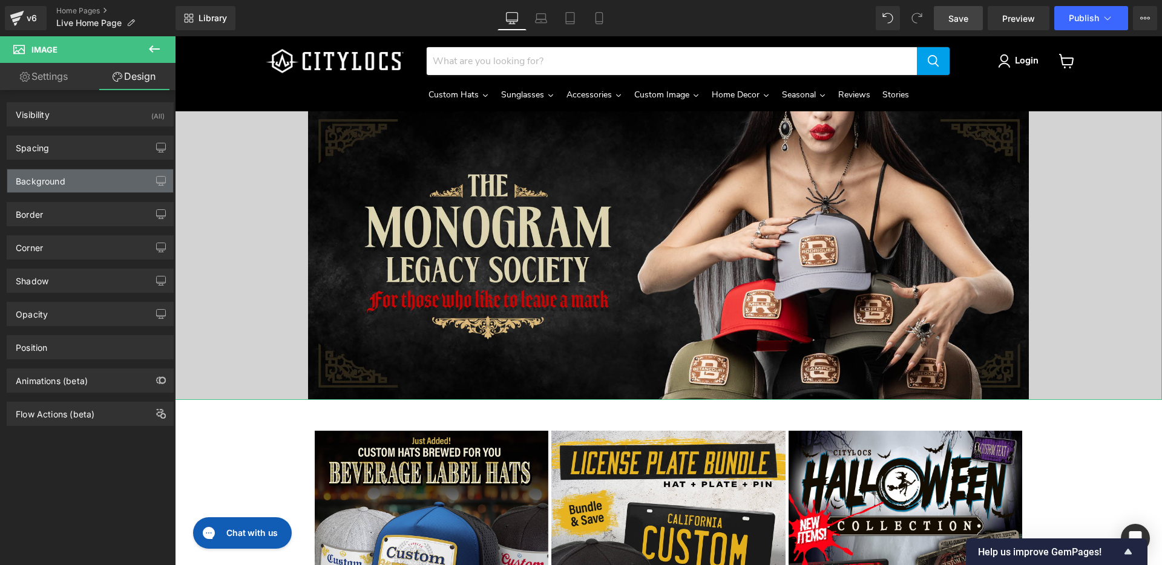
click at [99, 179] on div "Background" at bounding box center [90, 180] width 166 height 23
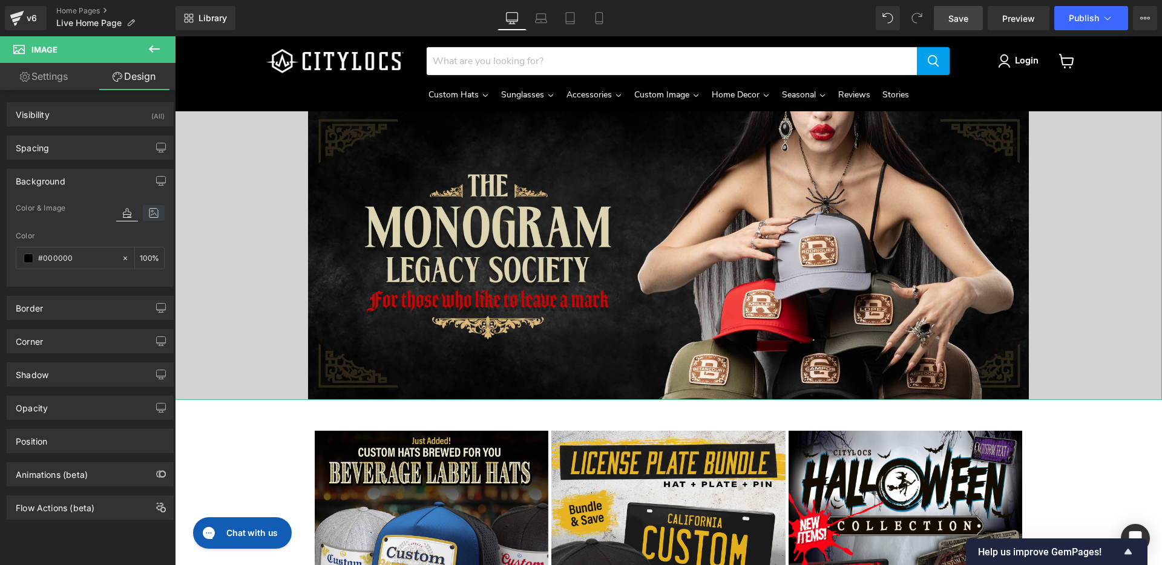
click at [143, 212] on icon at bounding box center [154, 213] width 22 height 16
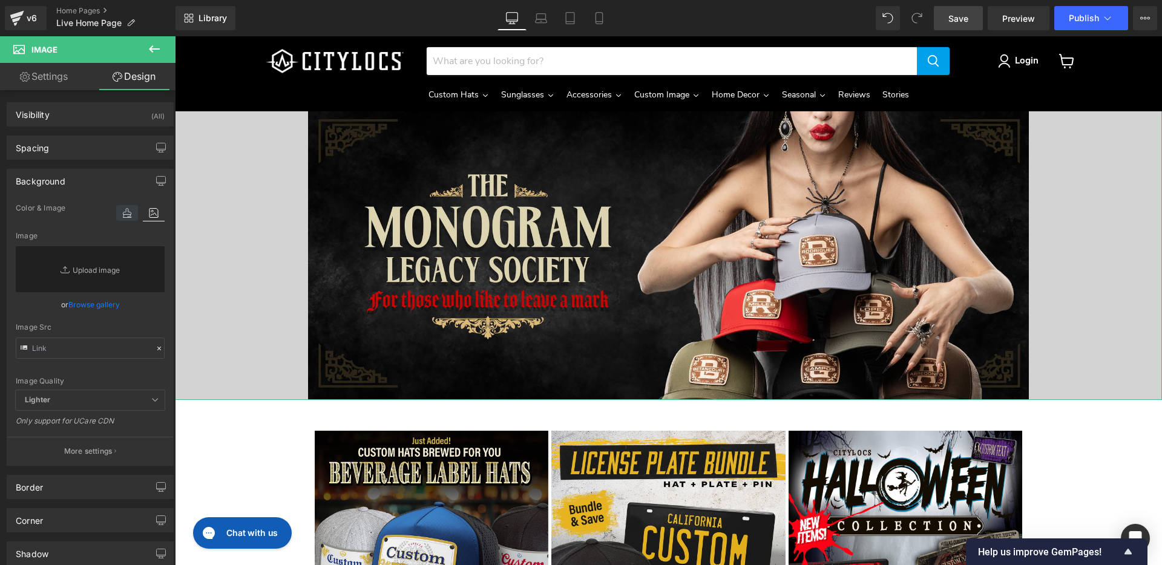
click at [119, 213] on icon at bounding box center [127, 213] width 22 height 16
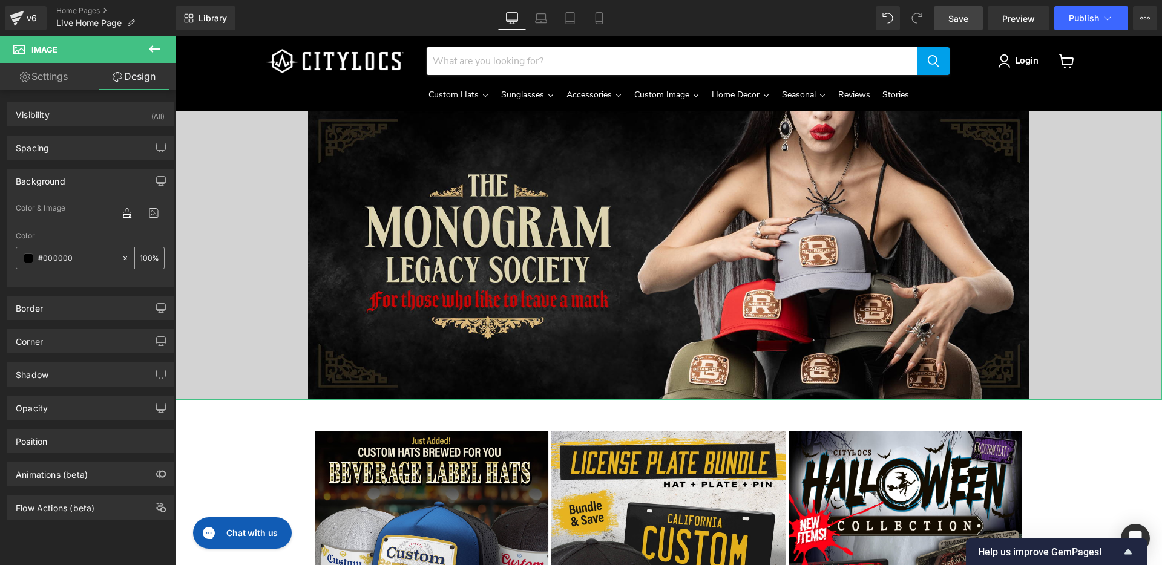
click at [58, 260] on input "#000000" at bounding box center [76, 258] width 77 height 13
type input "f"
type input "0"
type input "fff"
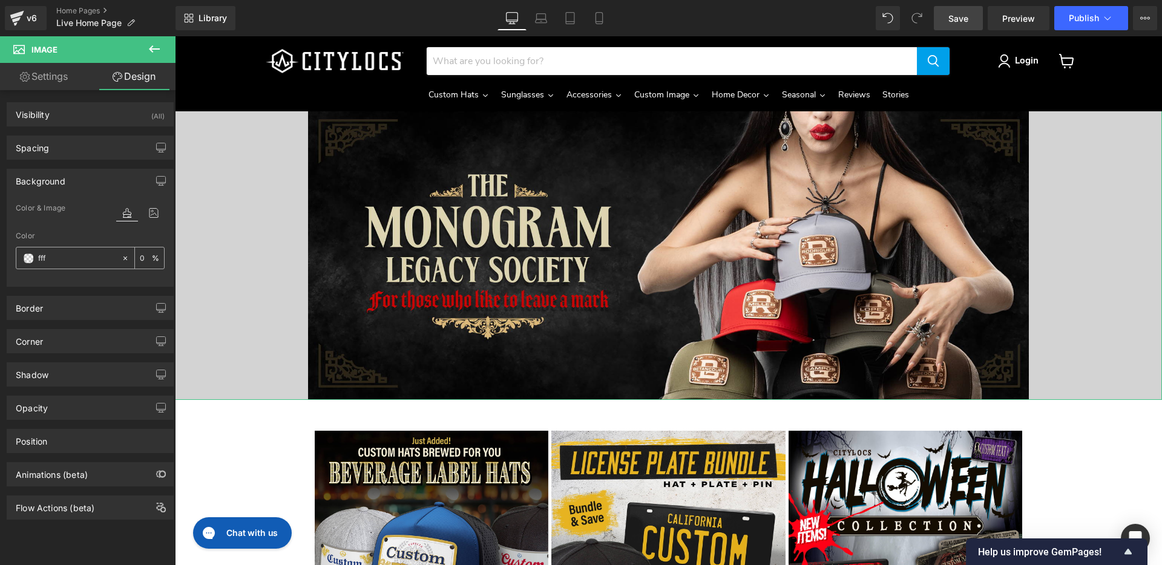
type input "100"
type input "fffff"
type input "0"
type input "fffff"
click at [140, 259] on input "0" at bounding box center [146, 257] width 12 height 13
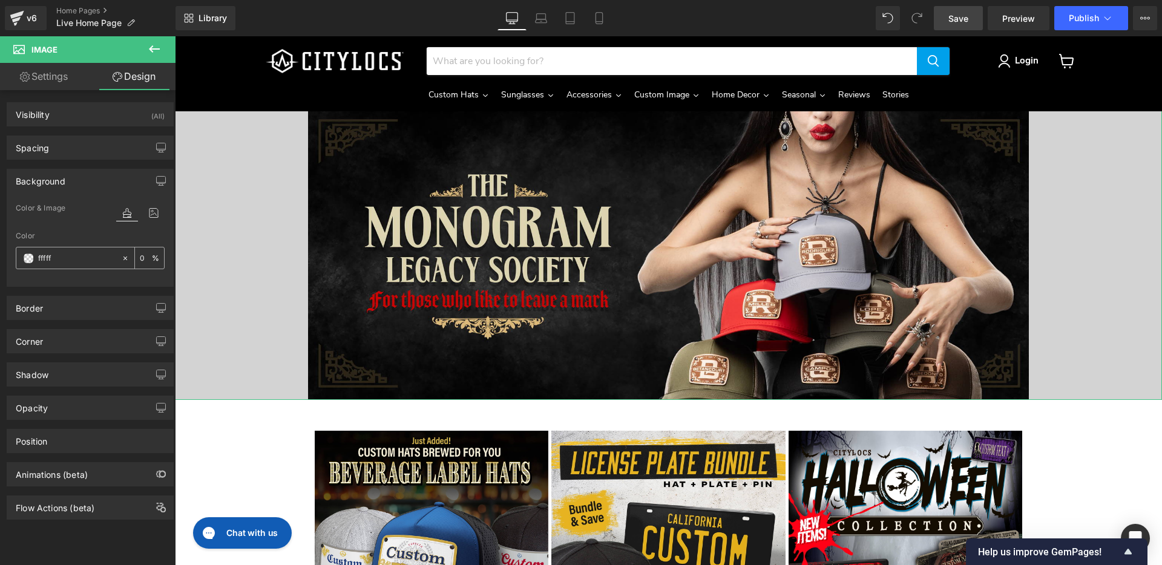
click at [140, 260] on input "0" at bounding box center [146, 257] width 12 height 13
click at [180, 284] on div "Main content" at bounding box center [668, 255] width 987 height 289
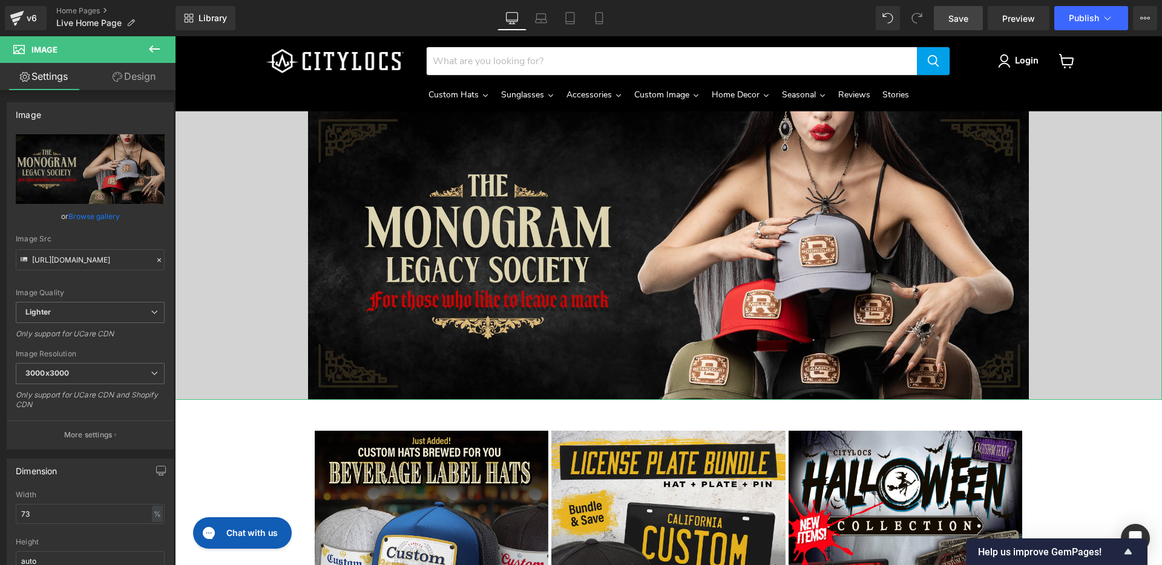
click at [137, 76] on link "Design" at bounding box center [134, 76] width 88 height 27
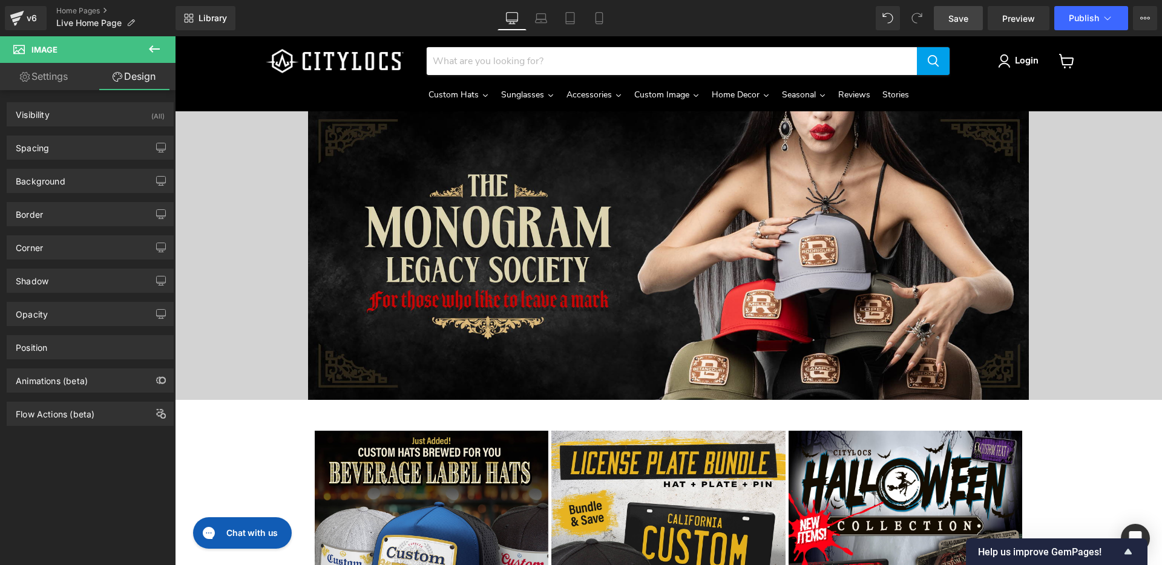
click at [274, 226] on div "Main content" at bounding box center [668, 255] width 987 height 289
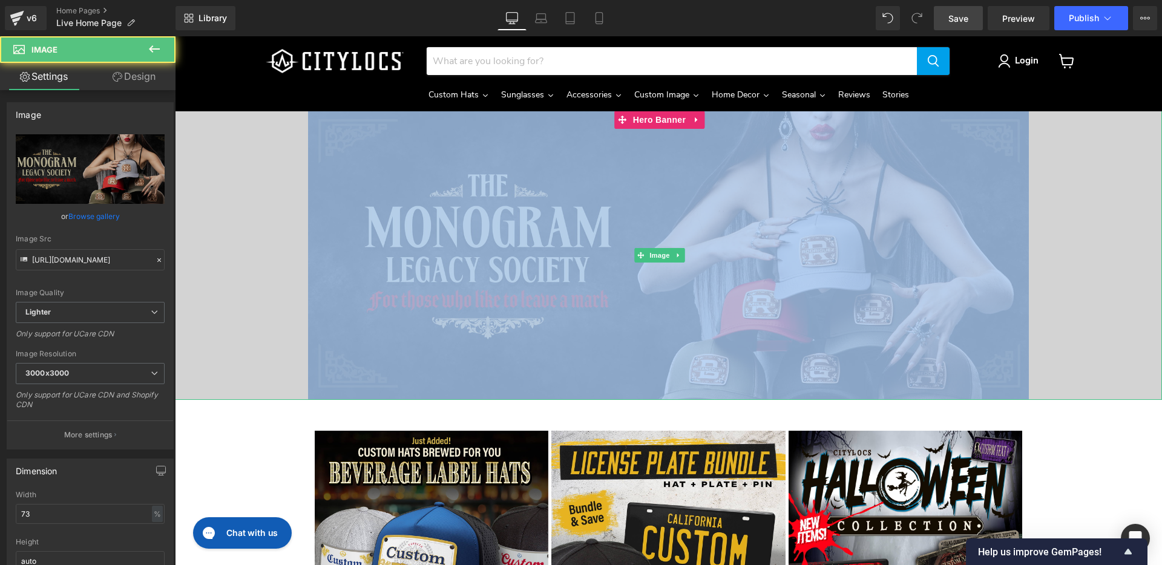
click at [274, 226] on div "Main content" at bounding box center [668, 255] width 987 height 289
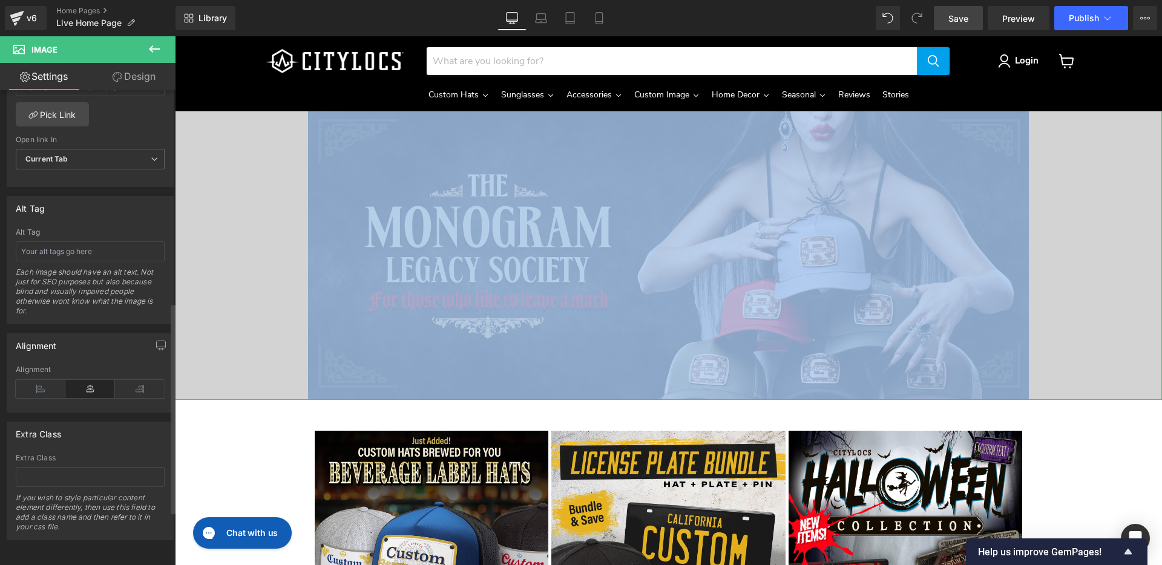
scroll to position [0, 0]
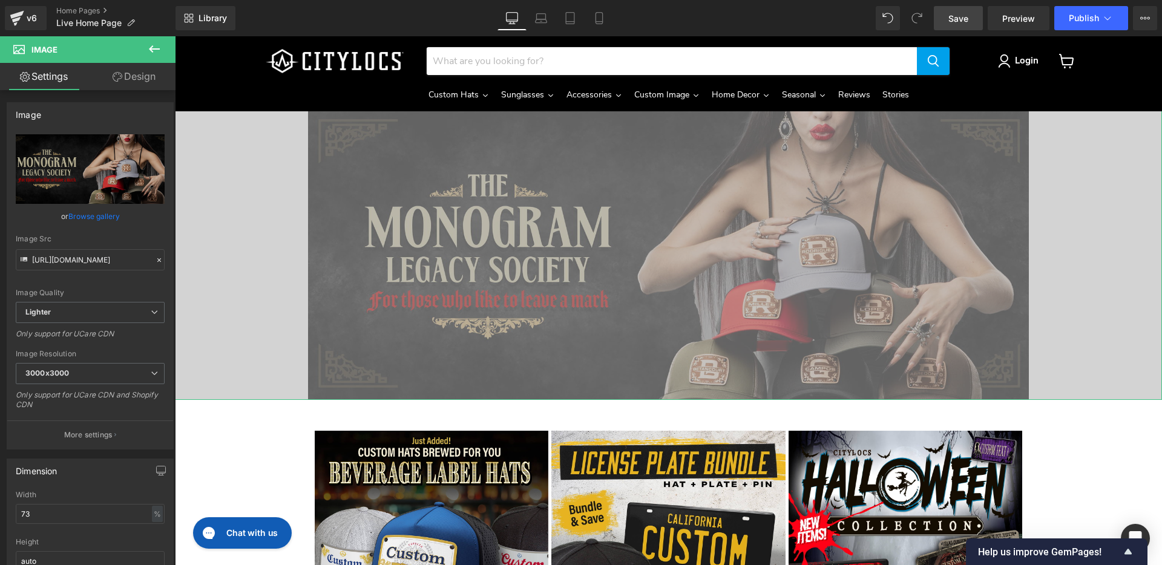
click at [126, 77] on link "Design" at bounding box center [134, 76] width 88 height 27
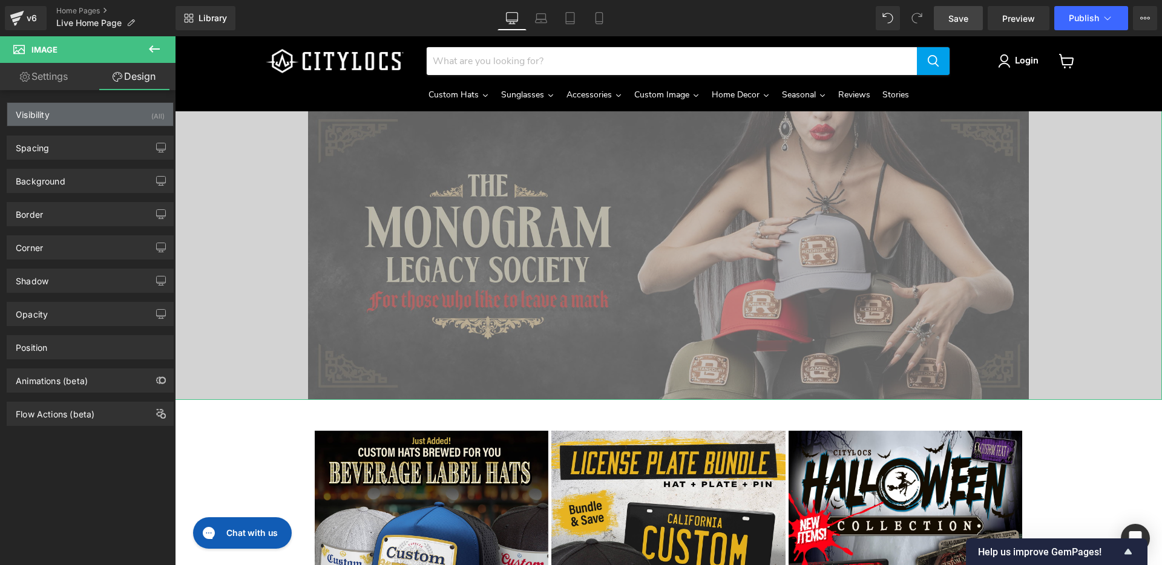
click at [90, 121] on div "Visibility (All)" at bounding box center [90, 114] width 166 height 23
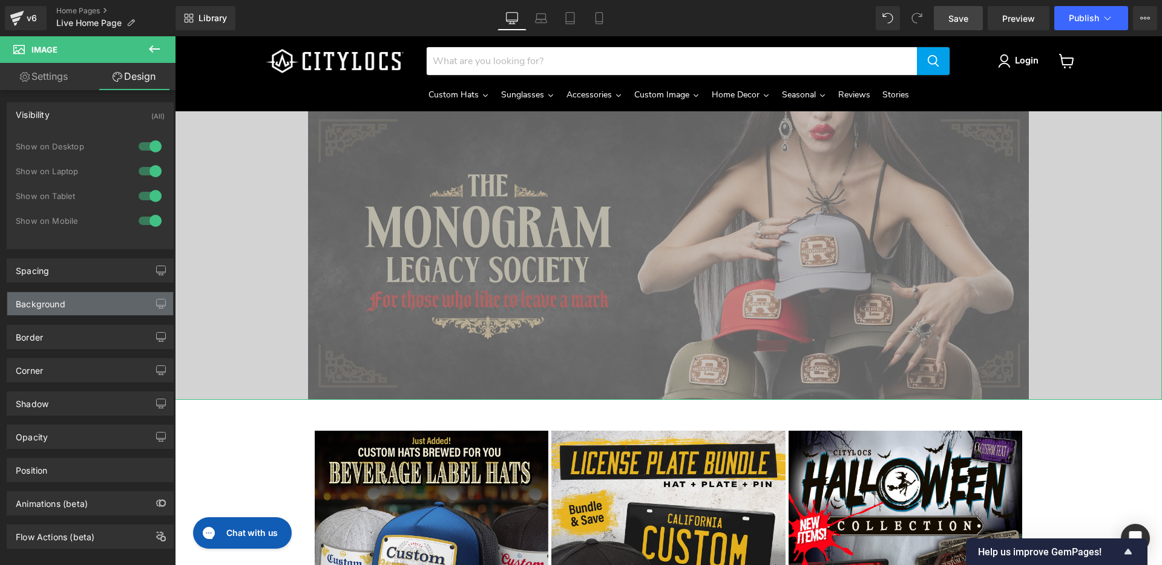
click at [85, 299] on div "Background" at bounding box center [90, 303] width 166 height 23
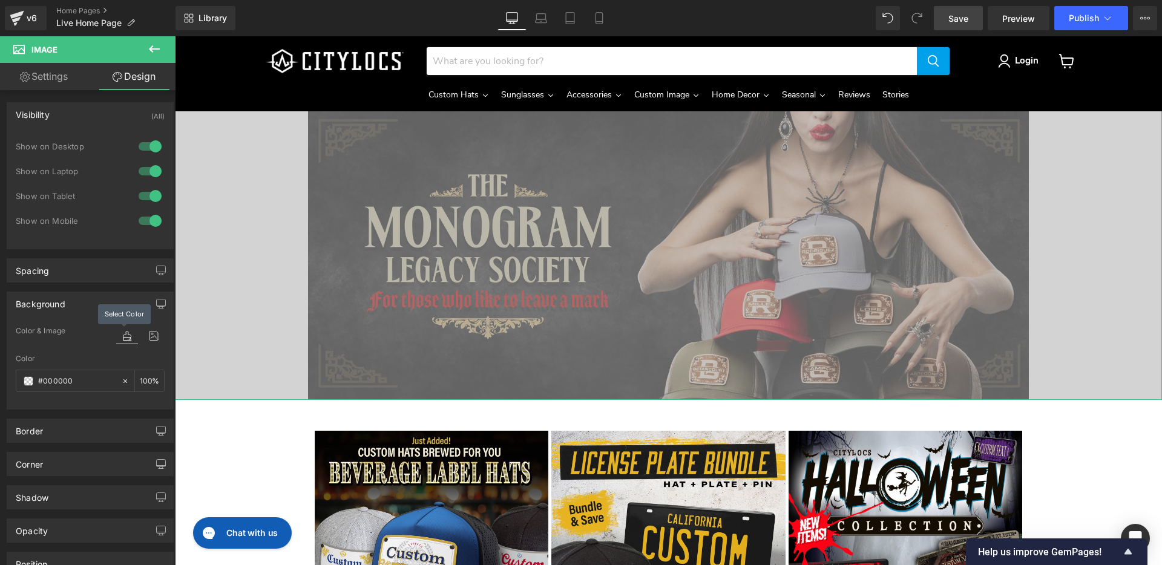
click at [126, 338] on icon at bounding box center [127, 336] width 22 height 16
click at [123, 338] on icon at bounding box center [127, 336] width 22 height 16
click at [118, 339] on icon at bounding box center [127, 336] width 22 height 16
click at [117, 352] on div "color" at bounding box center [140, 337] width 48 height 36
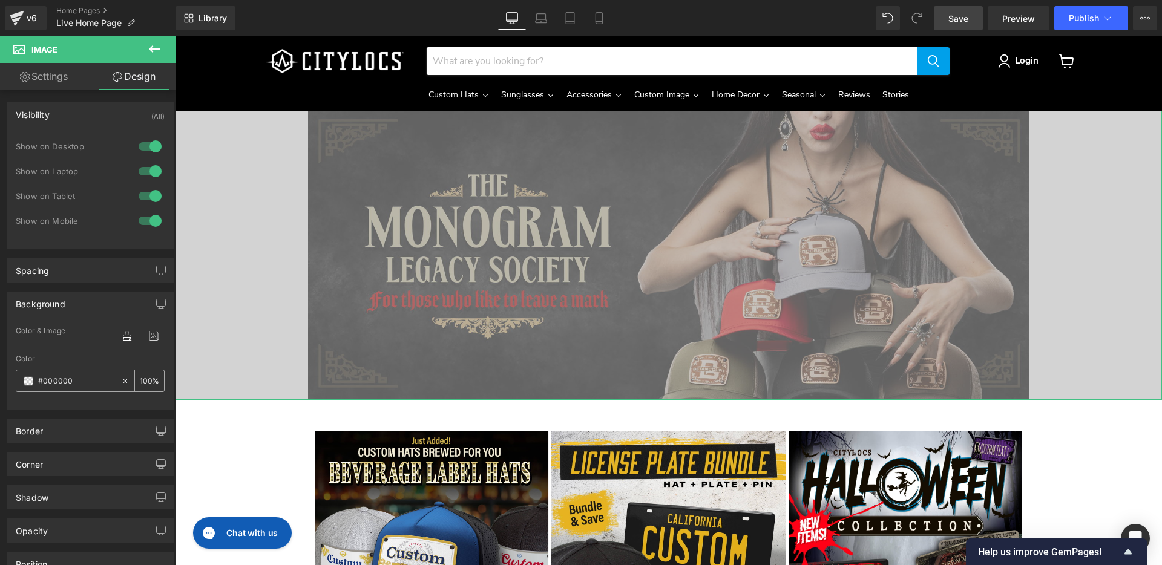
click at [28, 381] on span at bounding box center [29, 381] width 10 height 10
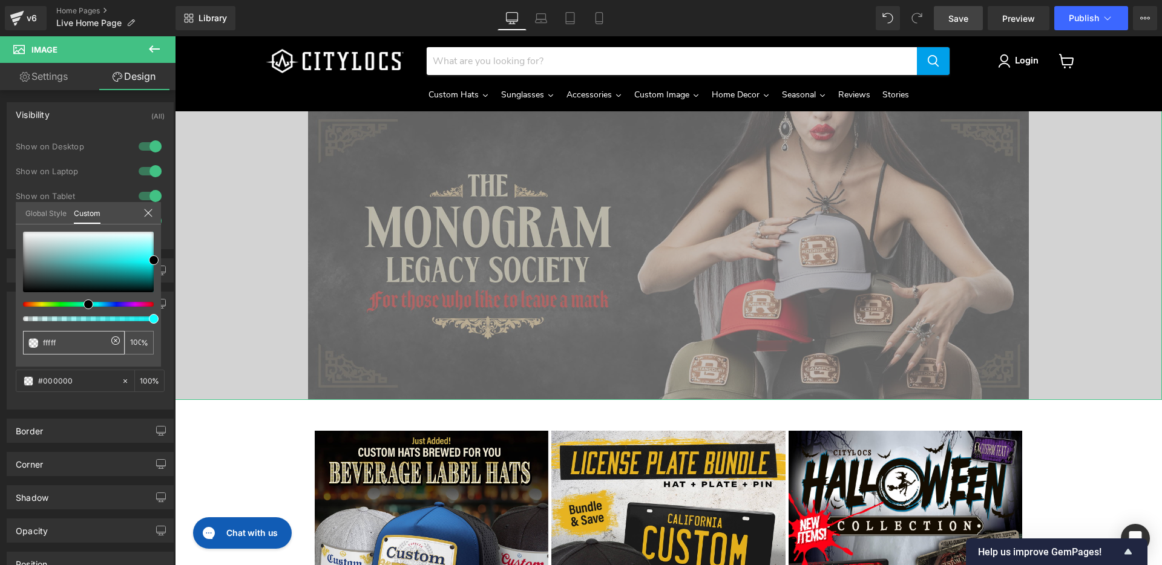
click at [117, 340] on icon at bounding box center [116, 341] width 10 height 10
type input "none"
type input "0"
type input "none"
type input "0"
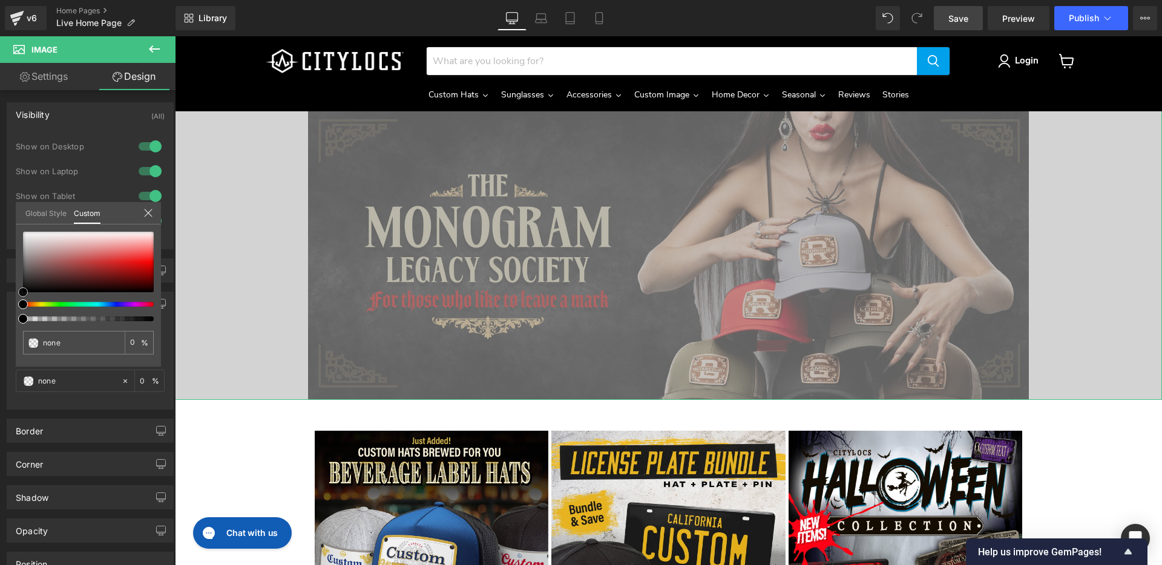
type input "#b49c9c"
type input "100"
type input "#b49c9c"
type input "100"
type input "#d2c5c5"
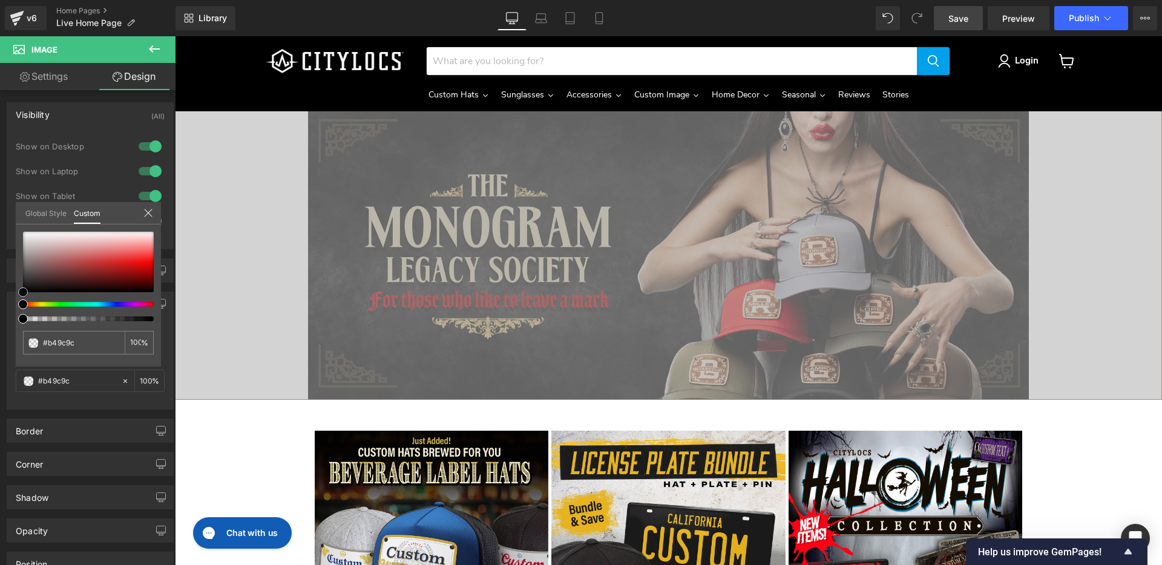
type input "#d2c5c5"
type input "#ffffff"
drag, startPoint x: 27, startPoint y: 222, endPoint x: 1, endPoint y: 212, distance: 27.2
click at [1, 283] on div "Background Color & Image color rgba(255, 255, 255, 1) Color #ffffff 100 % Image…" at bounding box center [90, 346] width 181 height 127
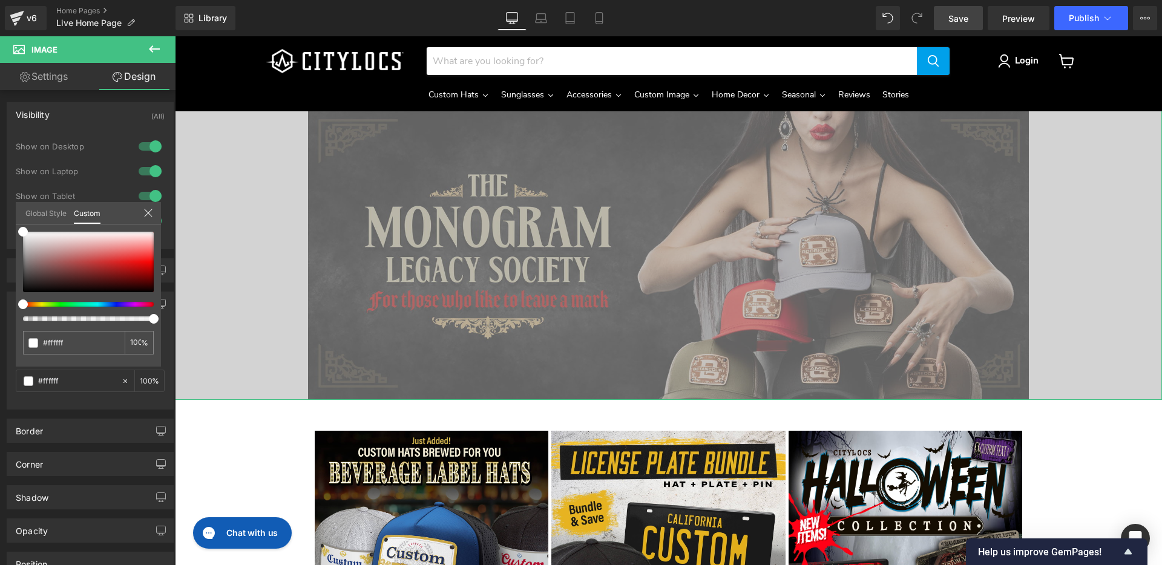
click at [47, 212] on link "Global Style" at bounding box center [45, 212] width 41 height 21
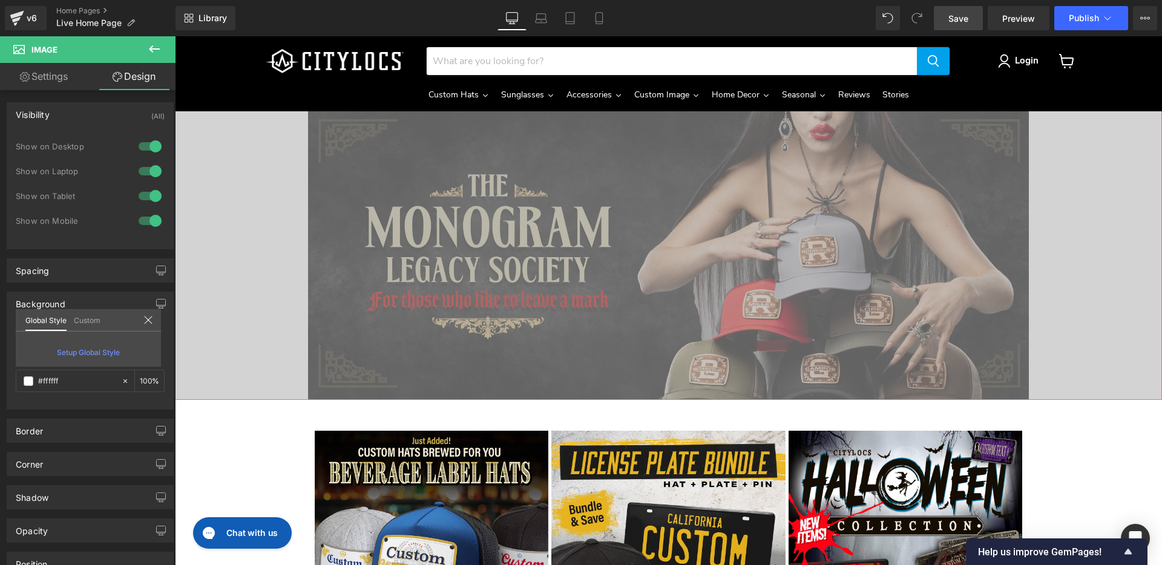
click at [87, 320] on link "Custom" at bounding box center [87, 319] width 27 height 21
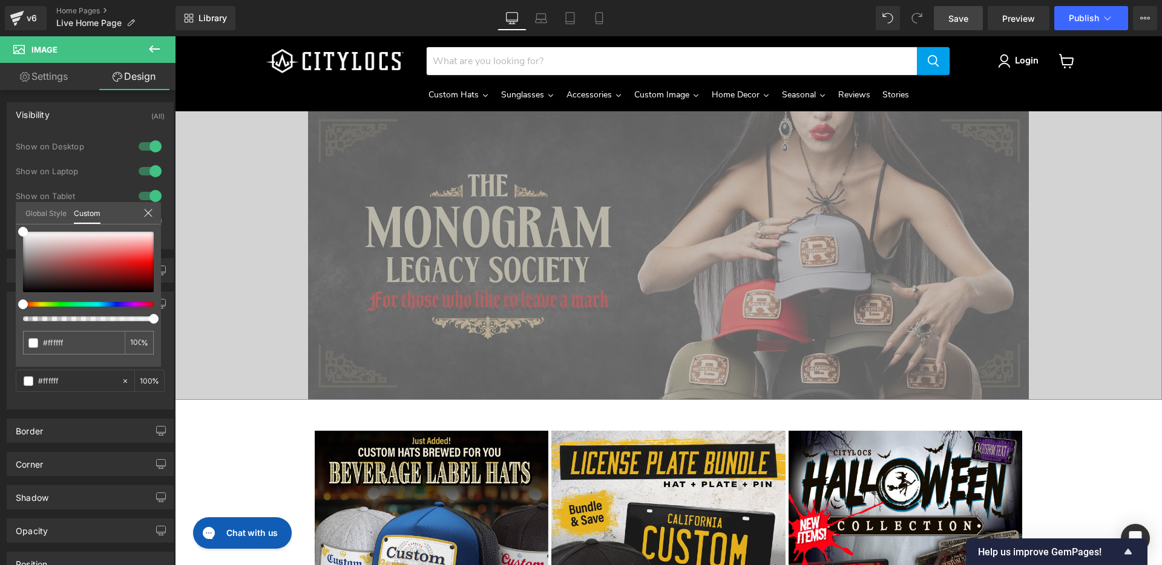
click at [147, 214] on icon at bounding box center [148, 213] width 8 height 8
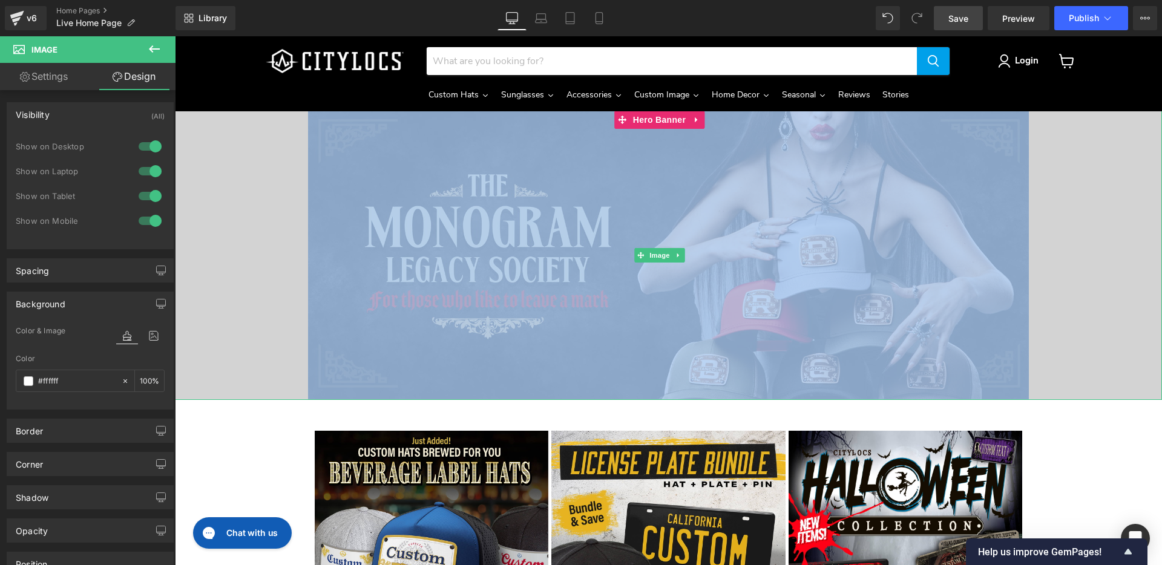
click at [232, 343] on div "Main content" at bounding box center [668, 255] width 987 height 289
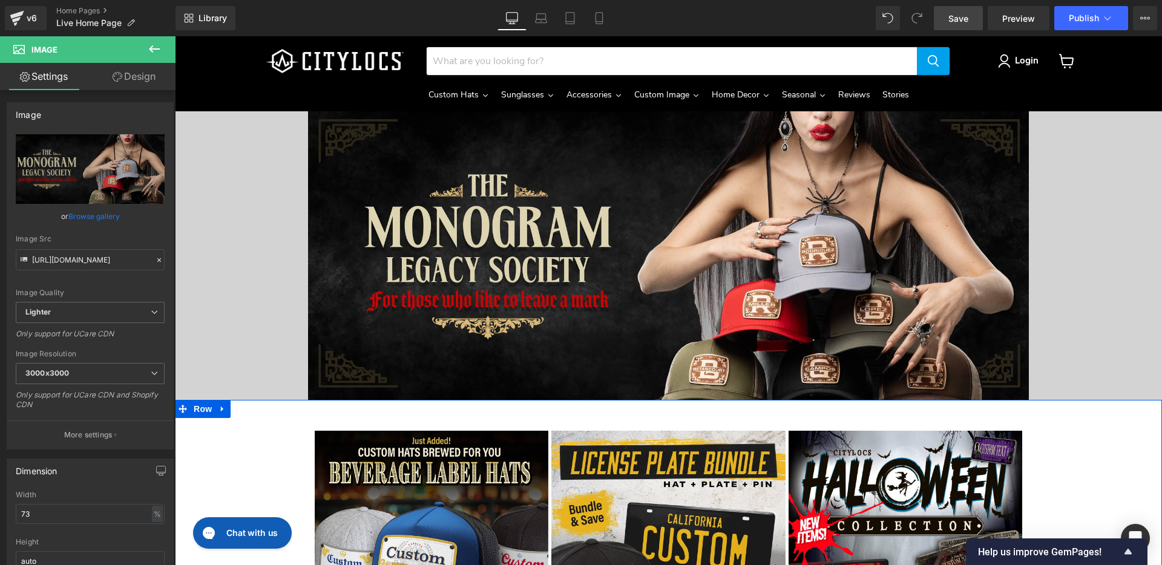
click at [212, 429] on div "Image Image Image Image Image Image ‹ › [GEOGRAPHIC_DATA]" at bounding box center [668, 545] width 987 height 252
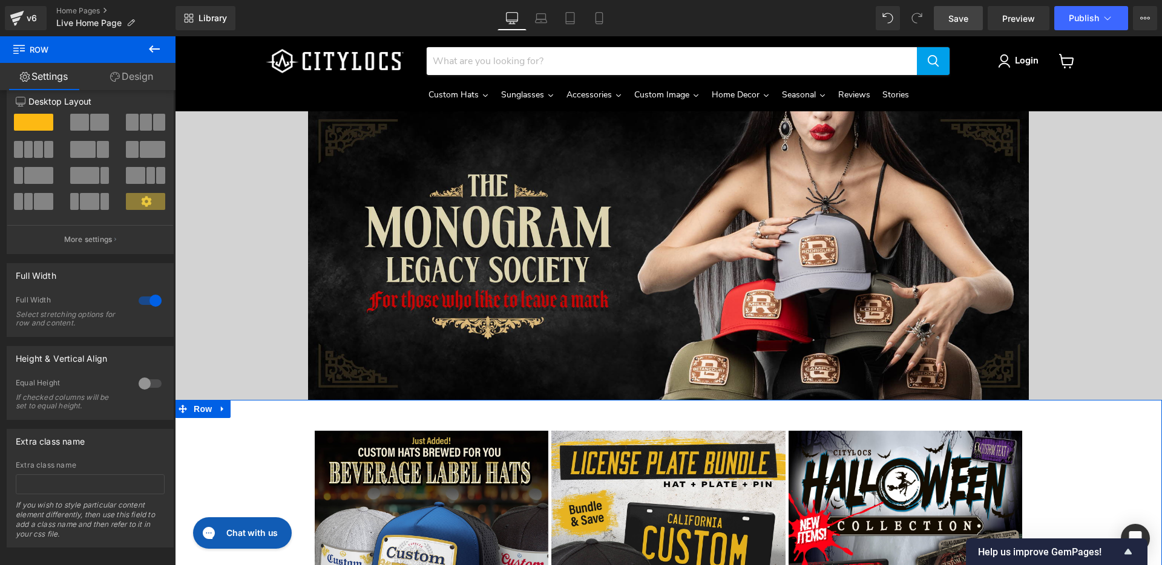
scroll to position [33, 0]
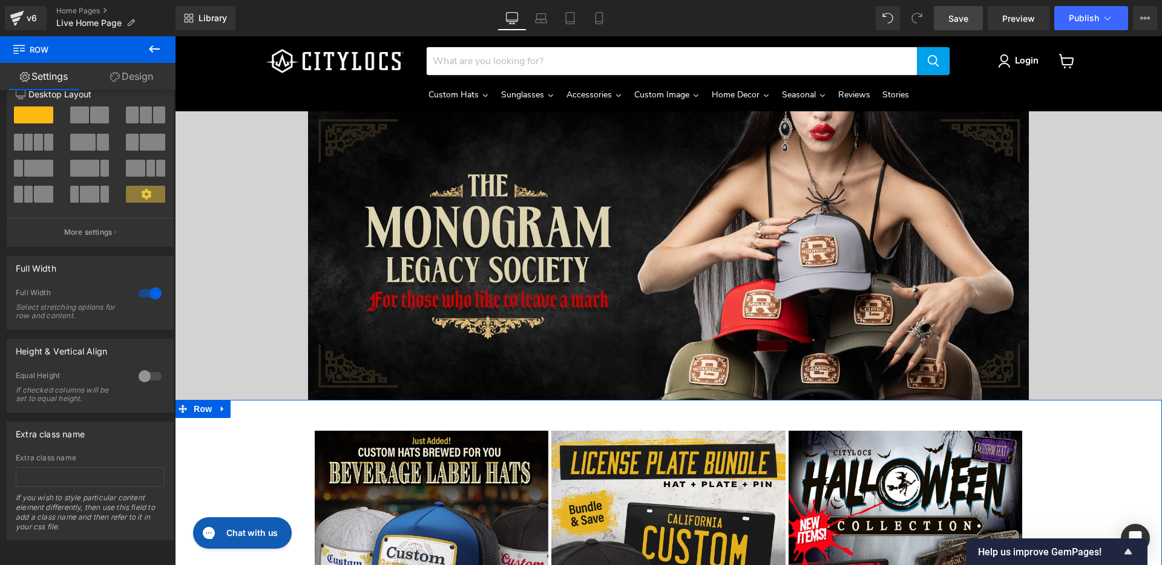
click at [215, 447] on div "Image Image Image Image Image Image ‹ › [GEOGRAPHIC_DATA]" at bounding box center [668, 545] width 987 height 252
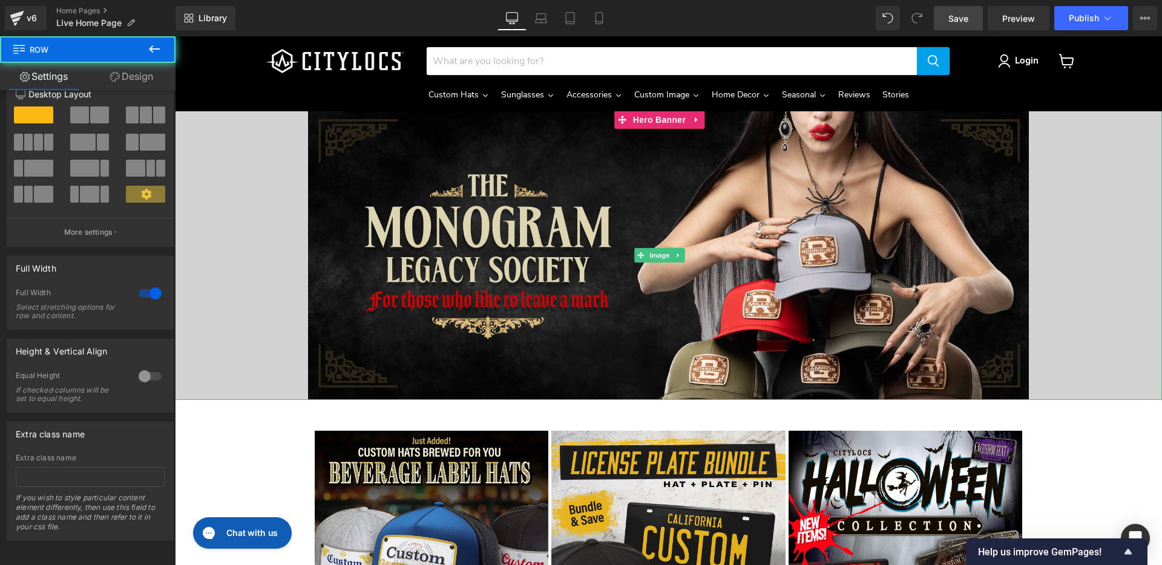
click at [240, 292] on div "Main content" at bounding box center [668, 255] width 987 height 289
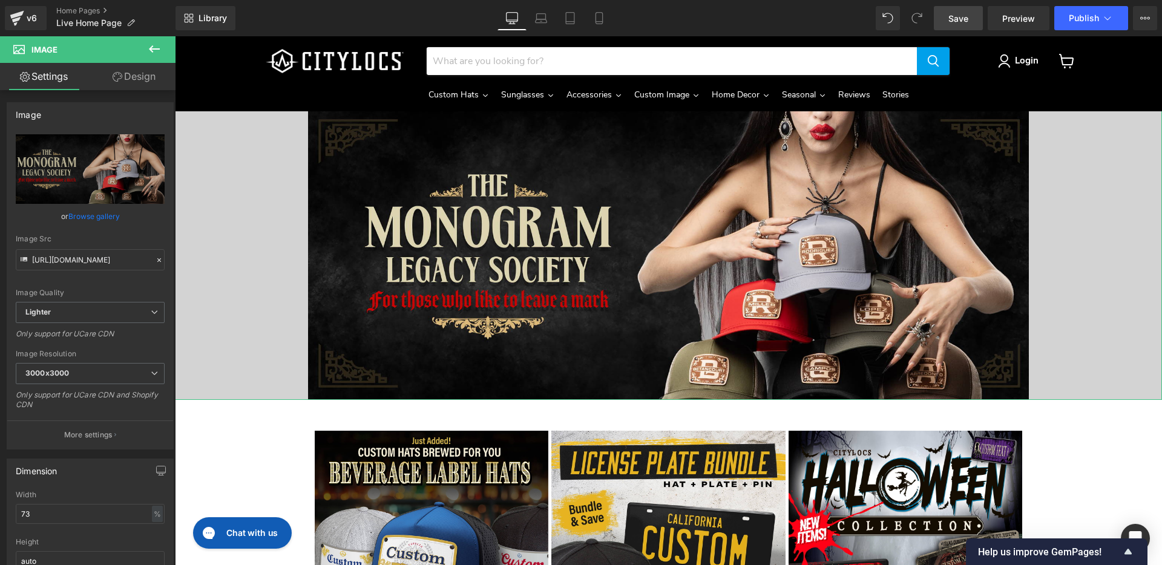
click at [139, 75] on link "Design" at bounding box center [134, 76] width 88 height 27
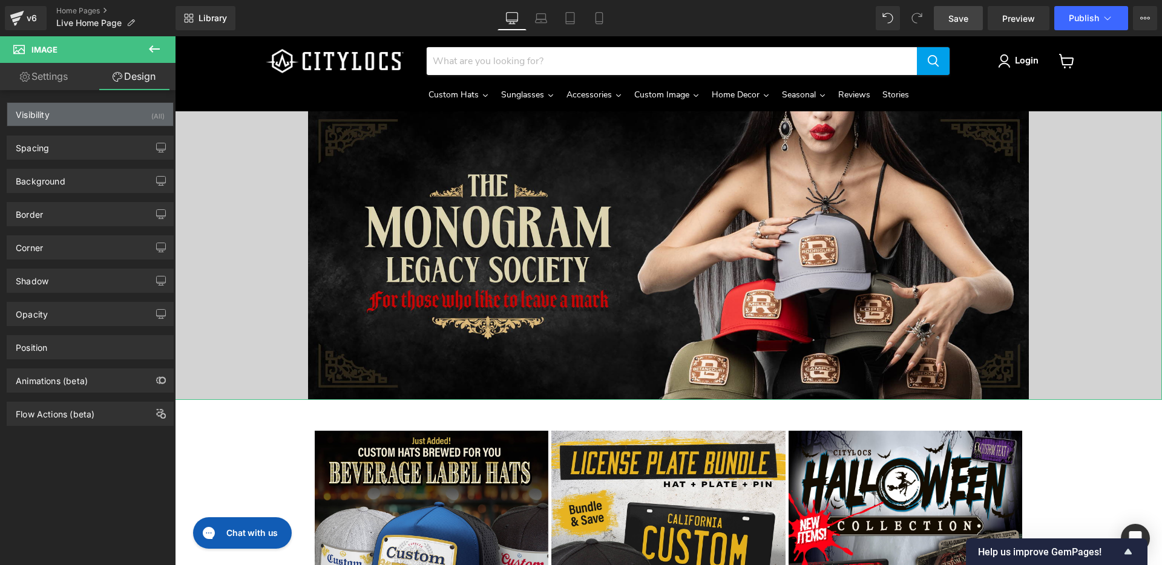
click at [55, 111] on div "Visibility (All)" at bounding box center [90, 114] width 166 height 23
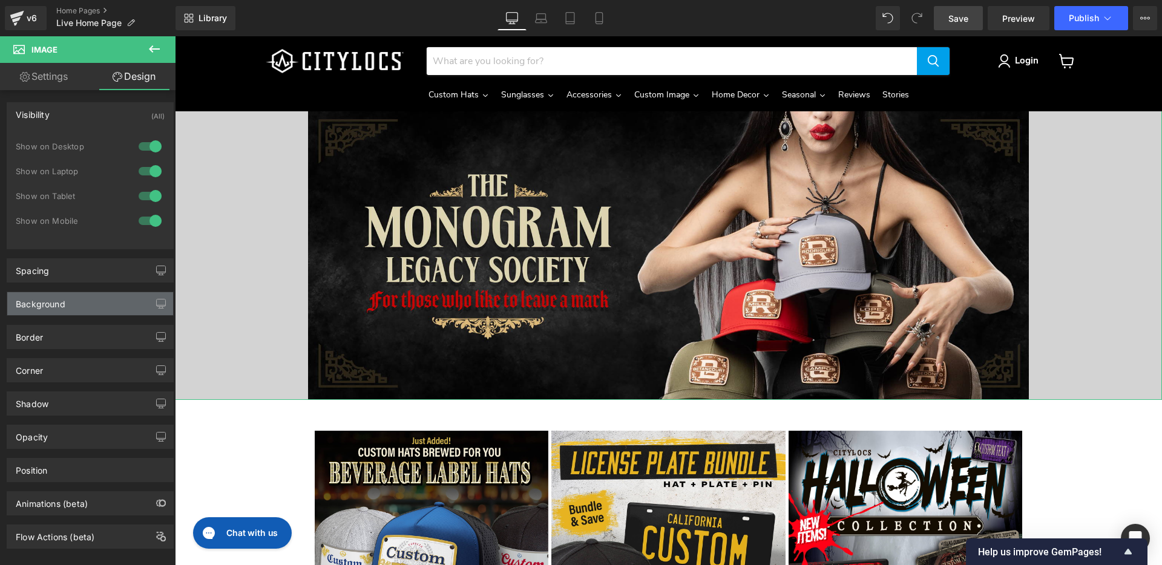
click at [96, 300] on div "Background" at bounding box center [90, 303] width 166 height 23
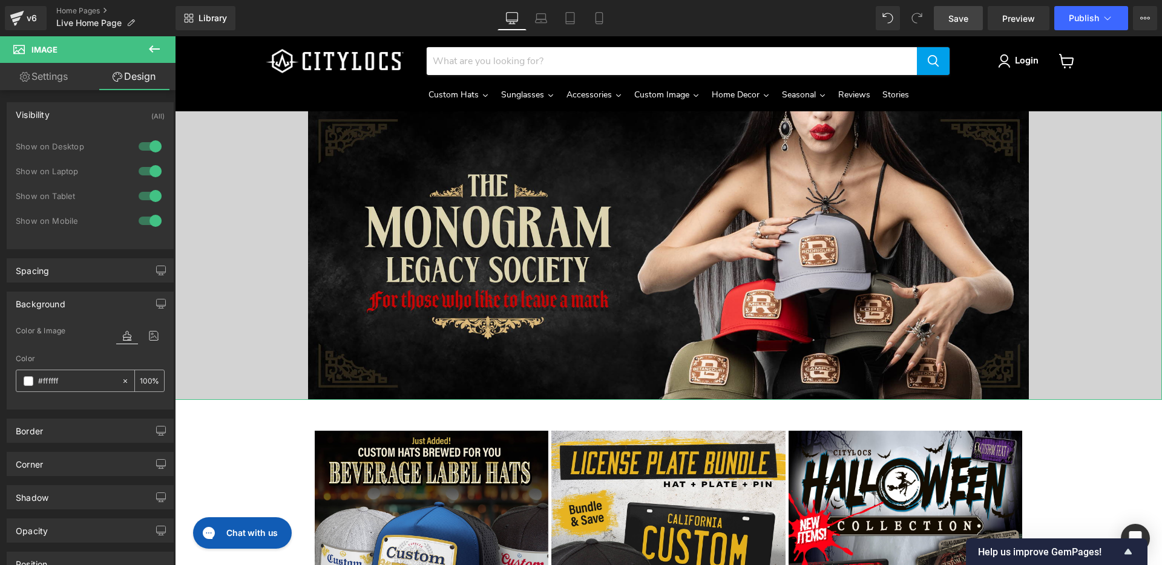
click at [77, 384] on input "#ffffff" at bounding box center [76, 381] width 77 height 13
click at [225, 217] on div "Main content" at bounding box center [668, 255] width 987 height 289
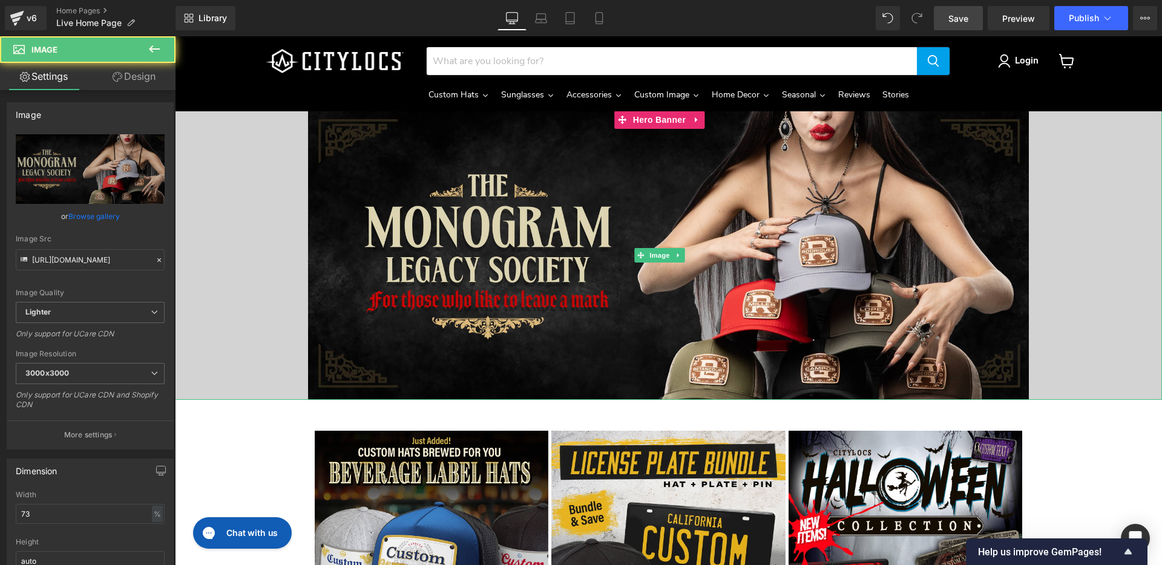
click at [234, 206] on div "Main content" at bounding box center [668, 255] width 987 height 289
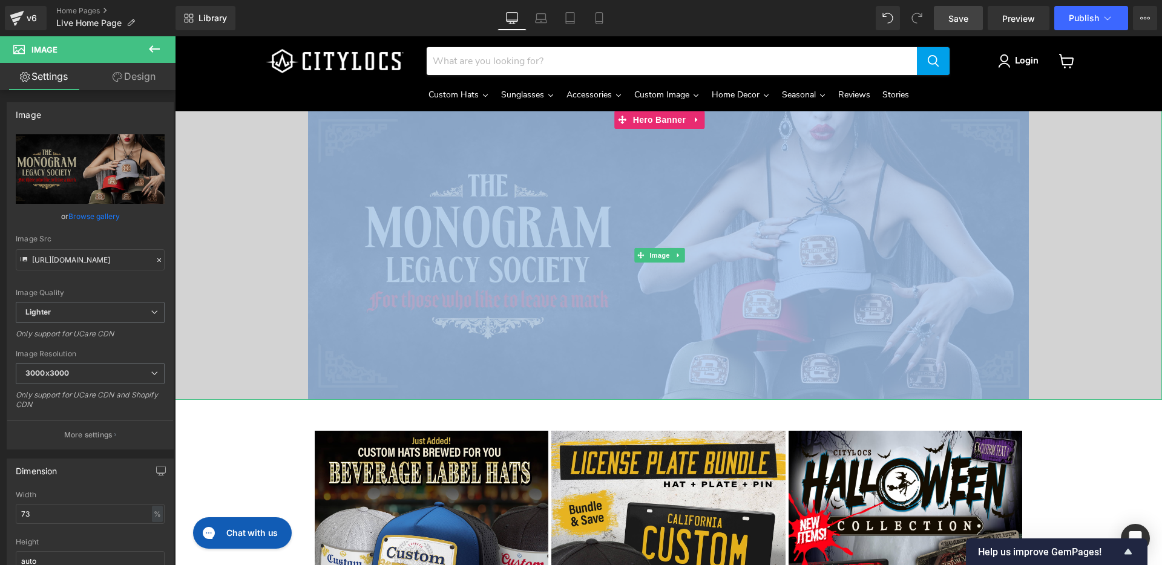
click at [234, 206] on div "Main content" at bounding box center [668, 255] width 987 height 289
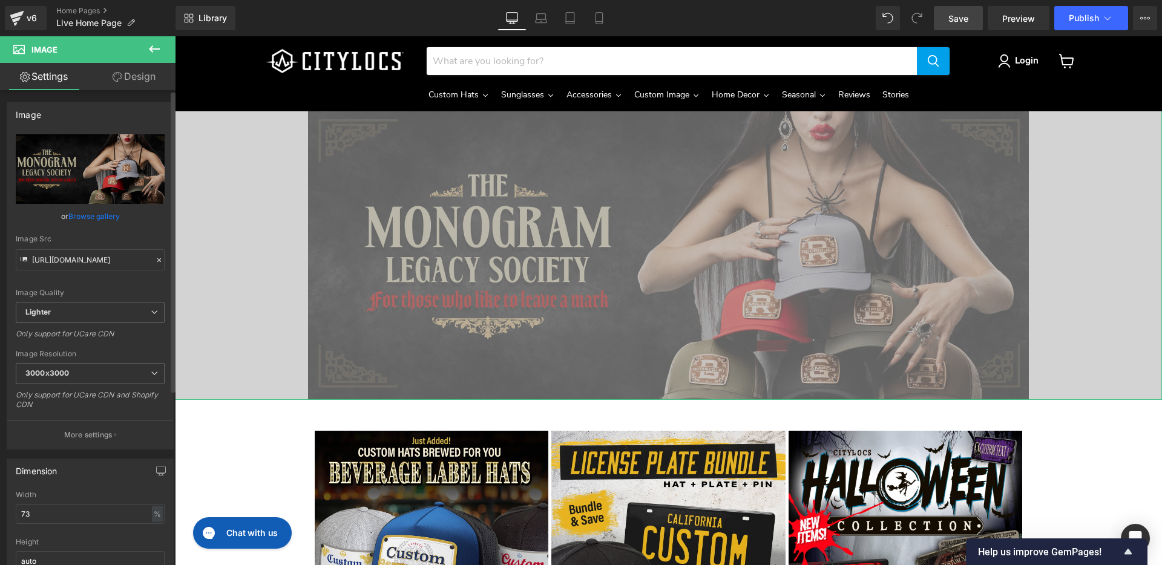
click at [168, 323] on div "[URL][DOMAIN_NAME] Replace Image Upload image or Browse gallery Image Src [URL]…" at bounding box center [90, 291] width 166 height 315
click at [66, 76] on link "Settings" at bounding box center [44, 76] width 88 height 27
click at [150, 45] on icon at bounding box center [154, 49] width 15 height 15
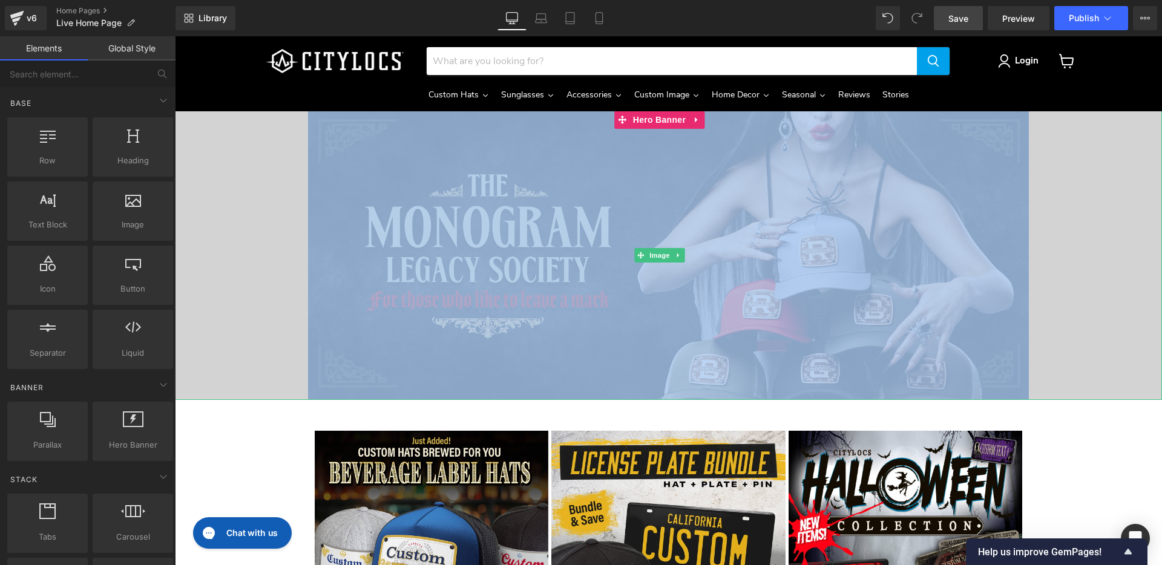
click at [227, 184] on div "Main content" at bounding box center [668, 255] width 987 height 289
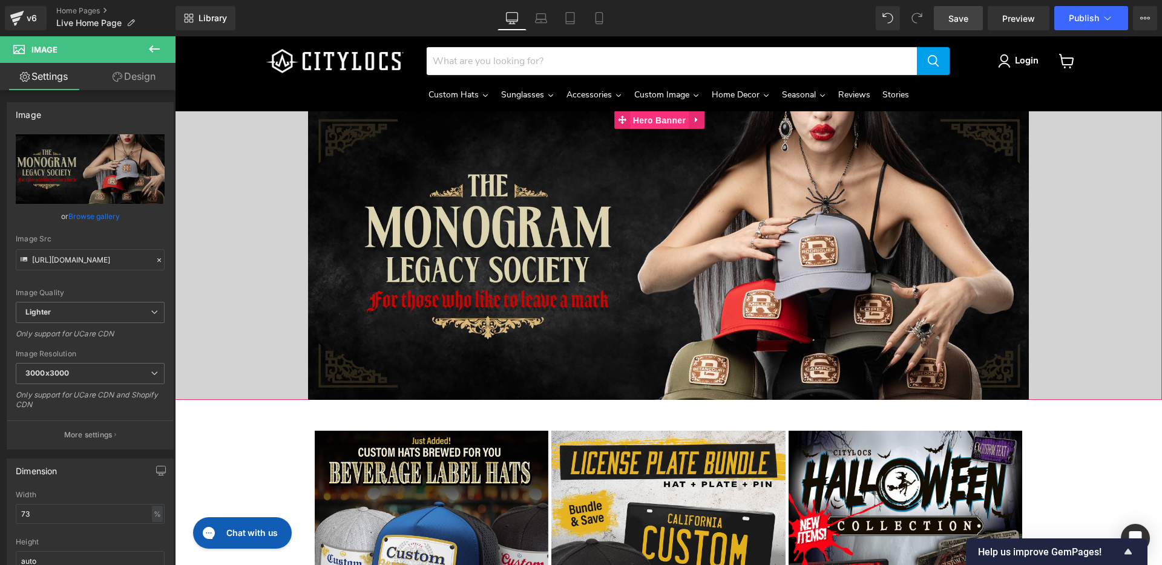
click at [657, 119] on span "Hero Banner" at bounding box center [659, 120] width 59 height 18
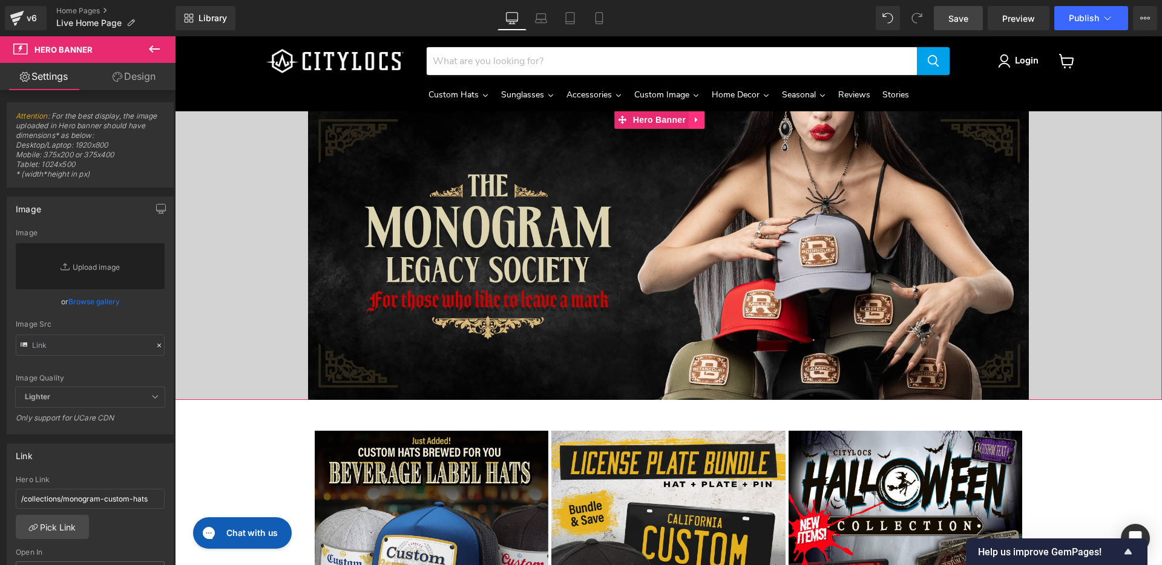
click at [694, 119] on icon "Main content" at bounding box center [696, 120] width 8 height 9
click at [197, 171] on div "Main content" at bounding box center [668, 255] width 987 height 289
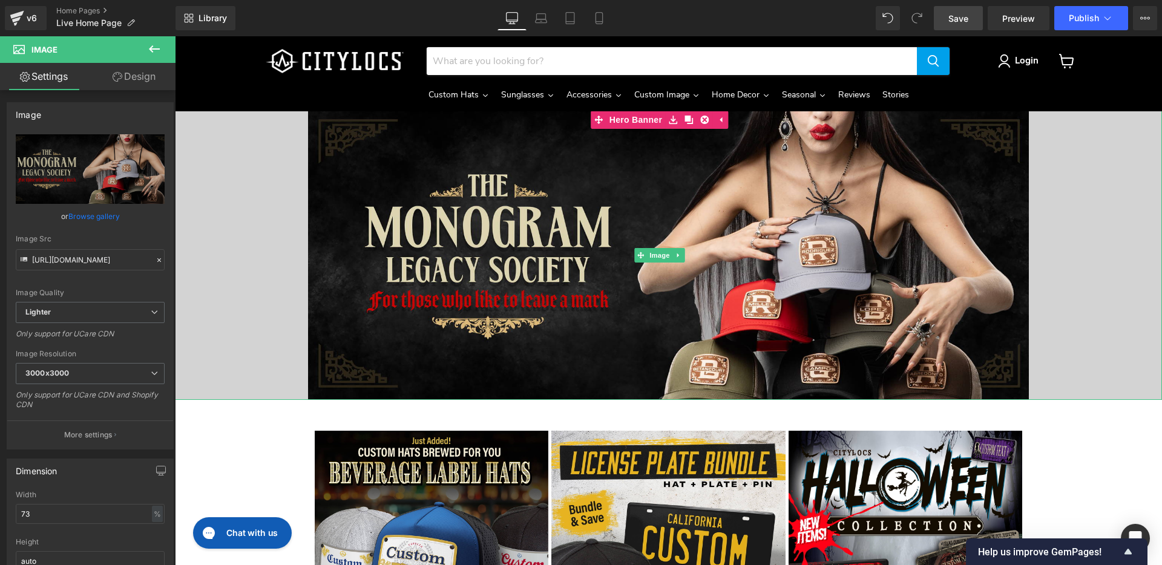
click at [228, 296] on div "Main content" at bounding box center [668, 255] width 987 height 289
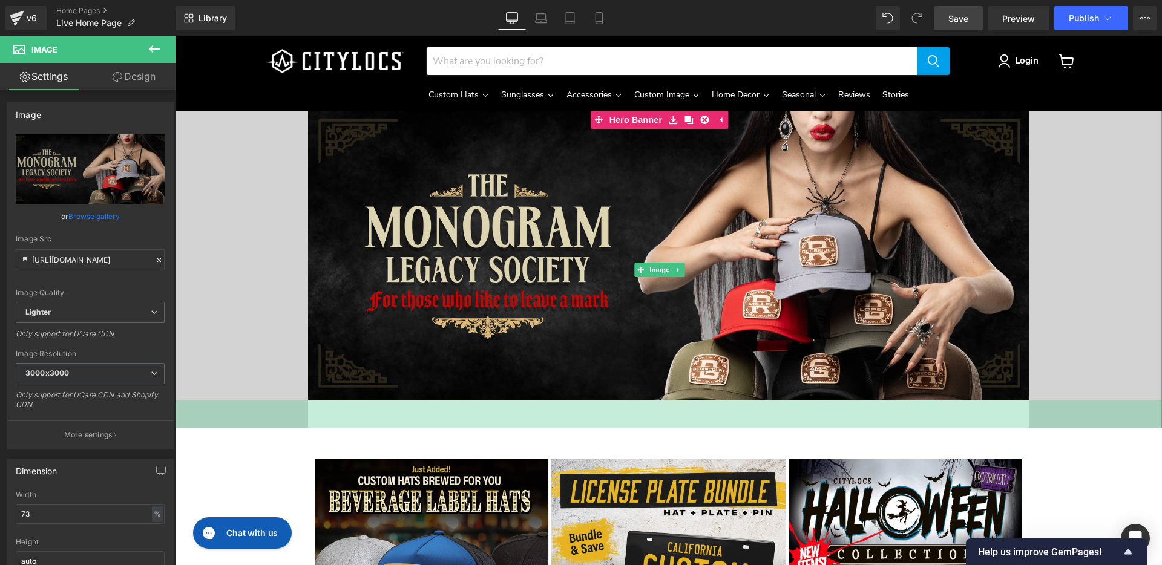
drag, startPoint x: 252, startPoint y: 394, endPoint x: 251, endPoint y: 422, distance: 28.5
click at [251, 422] on div "47px" at bounding box center [668, 414] width 987 height 28
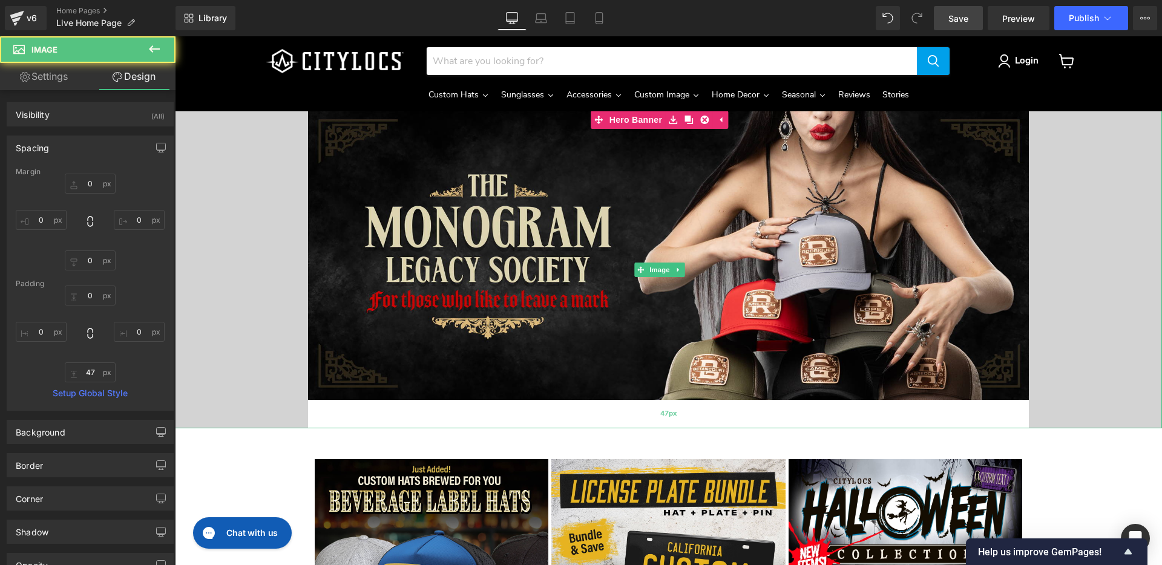
scroll to position [1, 0]
click at [260, 402] on div "47px" at bounding box center [668, 414] width 987 height 28
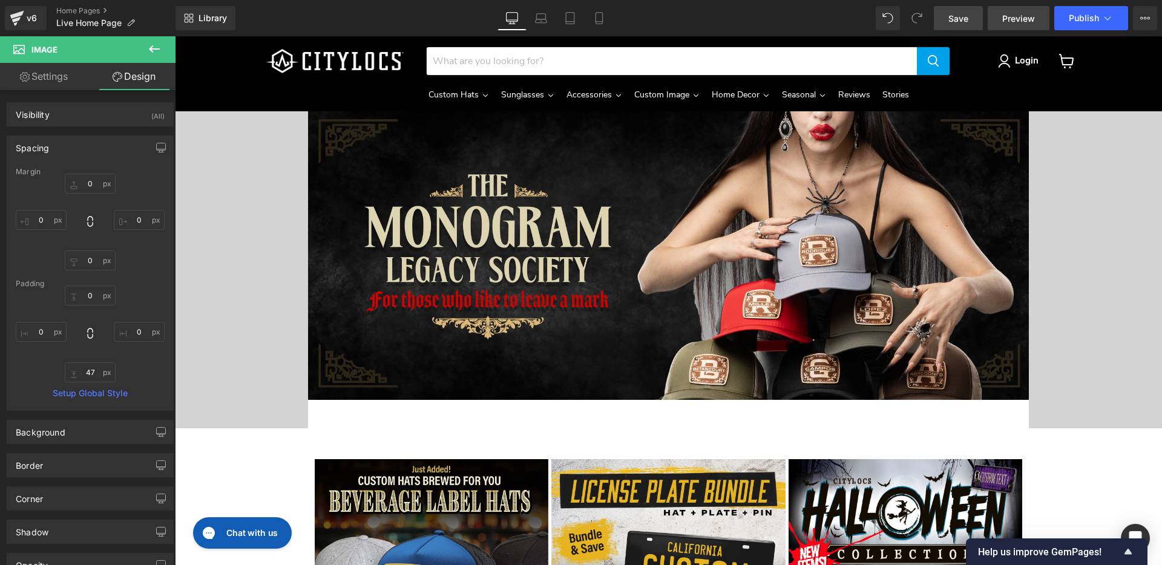
click at [1014, 15] on span "Preview" at bounding box center [1018, 18] width 33 height 13
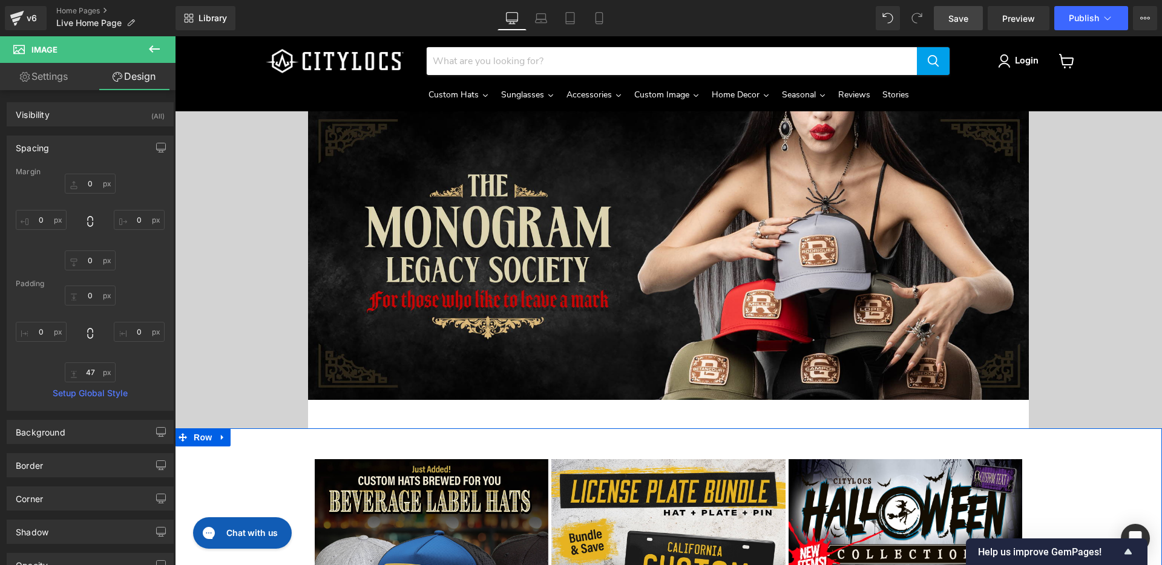
click at [221, 478] on div "Image Image Image Image Image Image ‹ › [GEOGRAPHIC_DATA]" at bounding box center [668, 573] width 987 height 252
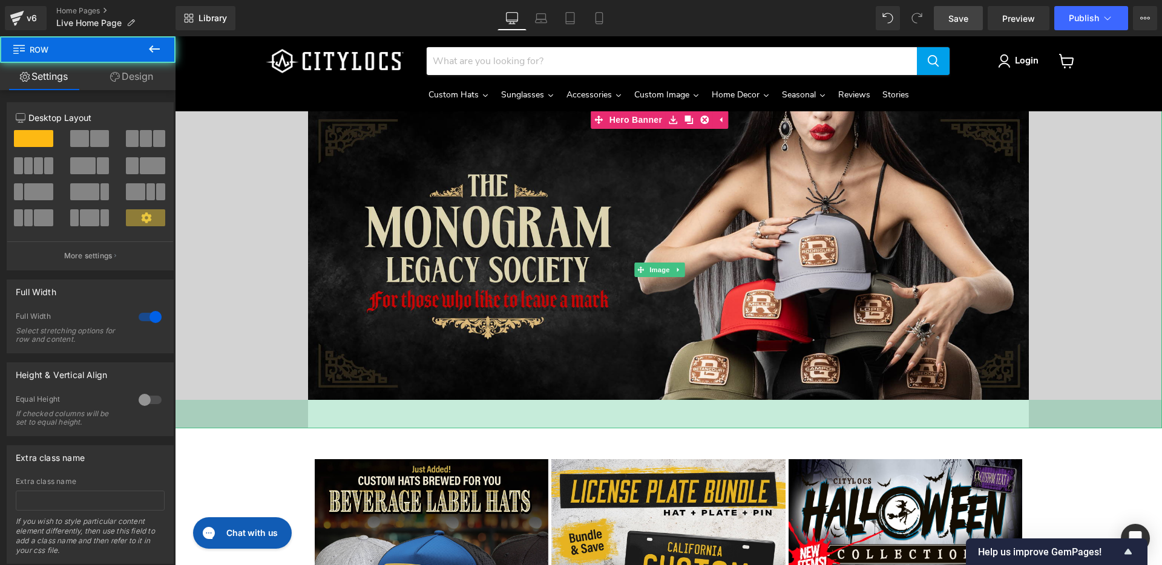
click at [255, 405] on div "47px" at bounding box center [668, 414] width 987 height 28
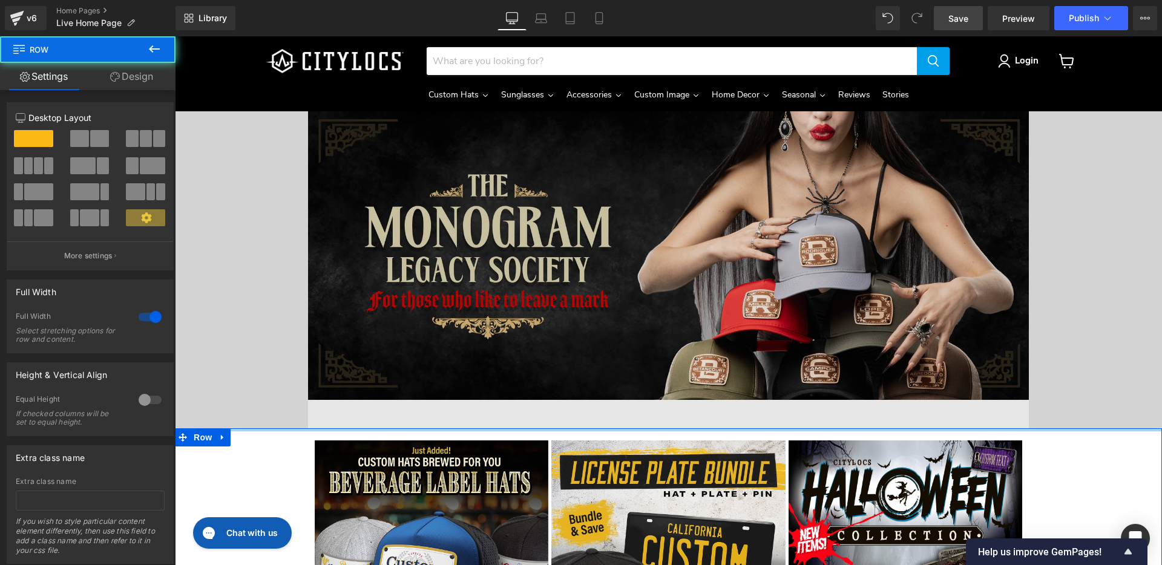
drag, startPoint x: 303, startPoint y: 423, endPoint x: 309, endPoint y: 355, distance: 68.6
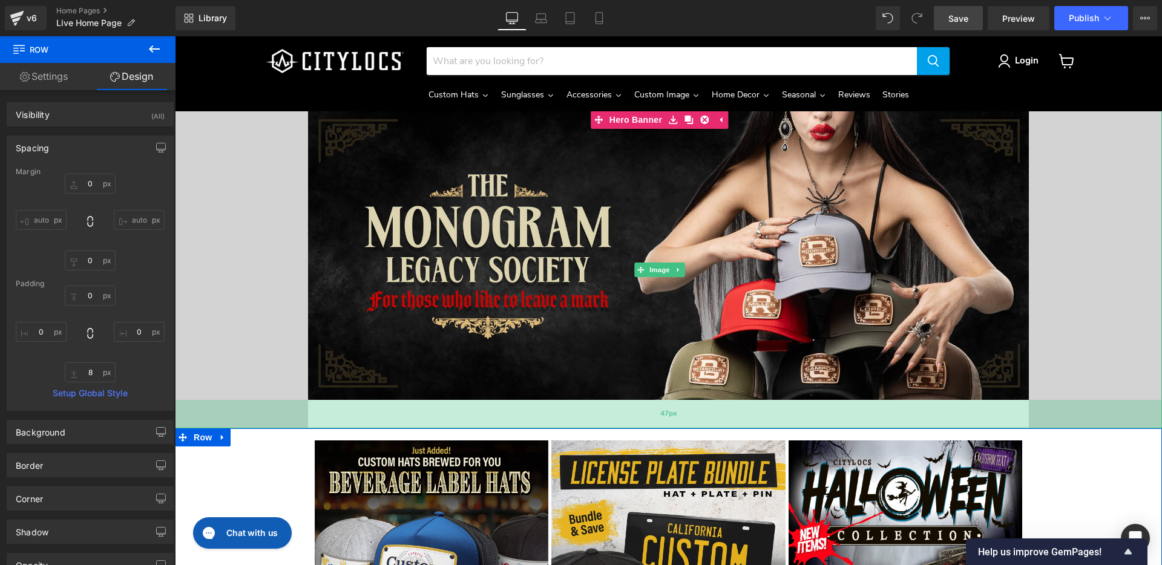
click at [418, 409] on div "47px" at bounding box center [668, 414] width 987 height 28
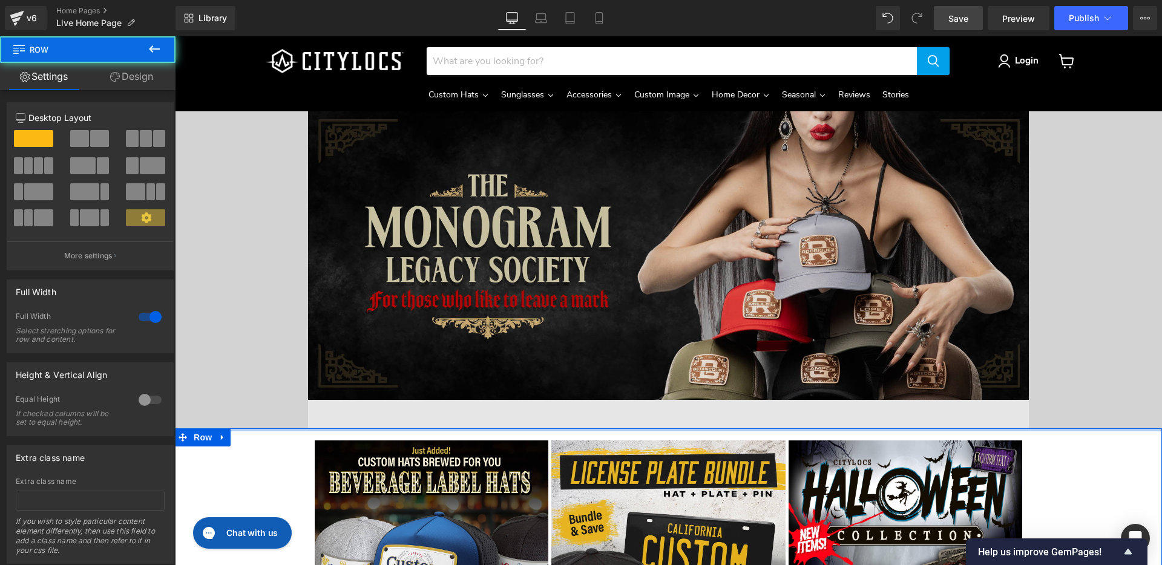
drag, startPoint x: 663, startPoint y: 403, endPoint x: 671, endPoint y: 389, distance: 16.0
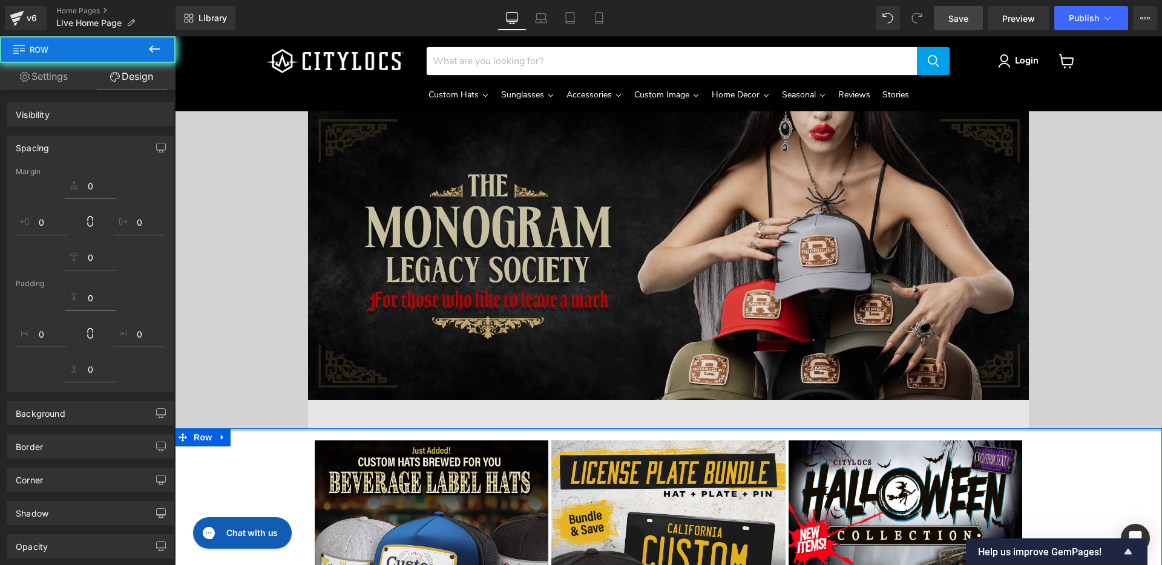
click at [668, 381] on img "Main content" at bounding box center [668, 270] width 721 height 318
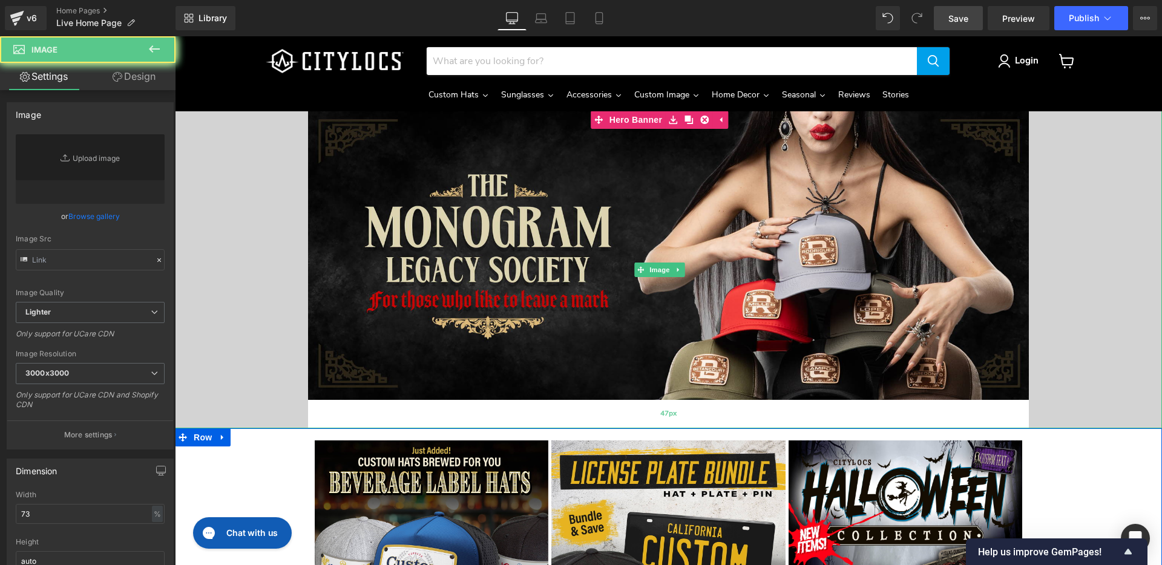
type input "[URL][DOMAIN_NAME]"
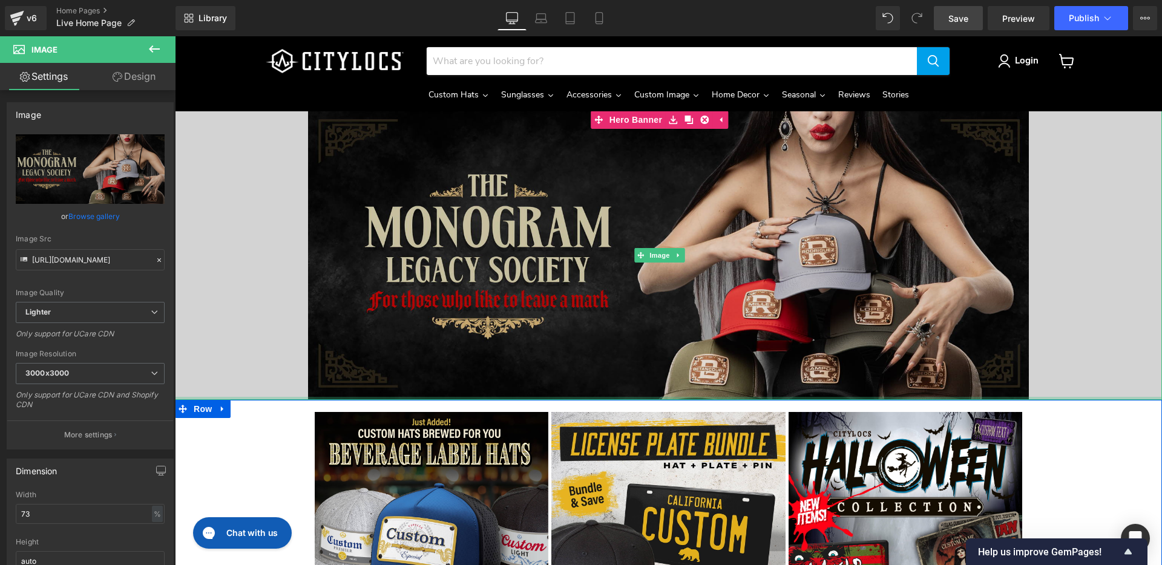
drag, startPoint x: 671, startPoint y: 395, endPoint x: 666, endPoint y: 317, distance: 78.9
click at [665, 315] on div "Image" at bounding box center [668, 255] width 987 height 289
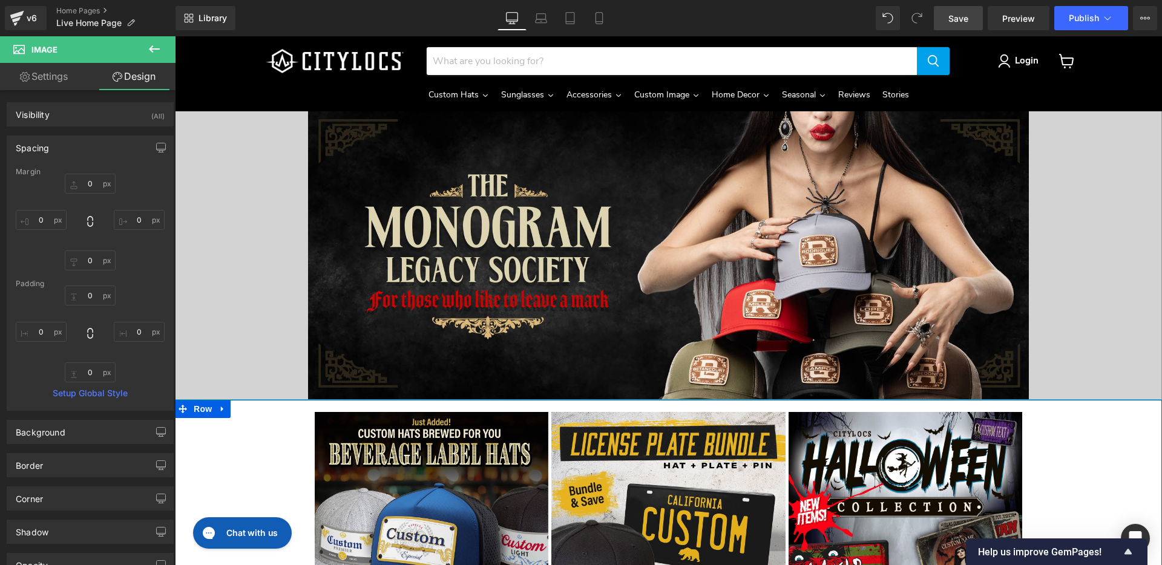
click at [47, 76] on link "Settings" at bounding box center [44, 76] width 88 height 27
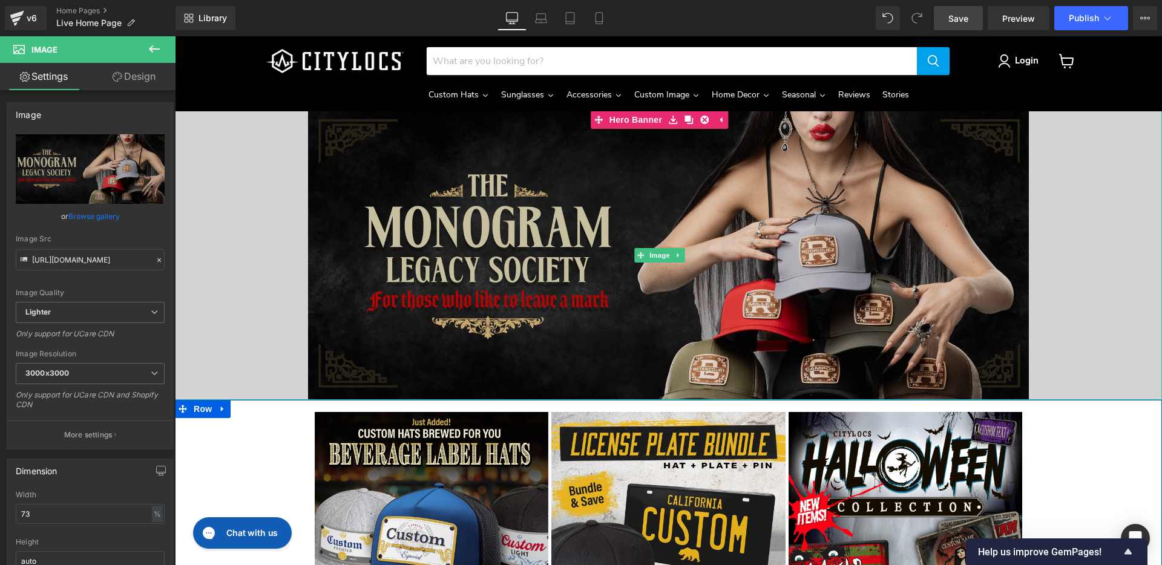
click at [412, 214] on img "Main content" at bounding box center [668, 255] width 721 height 289
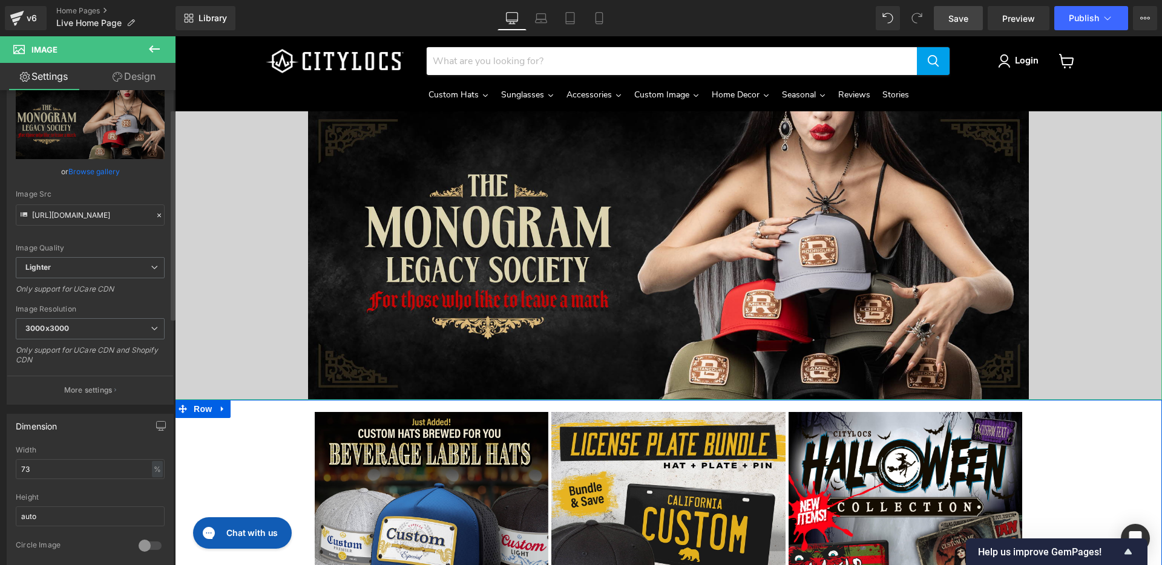
scroll to position [42, 0]
click at [125, 391] on button "More settings" at bounding box center [90, 392] width 166 height 28
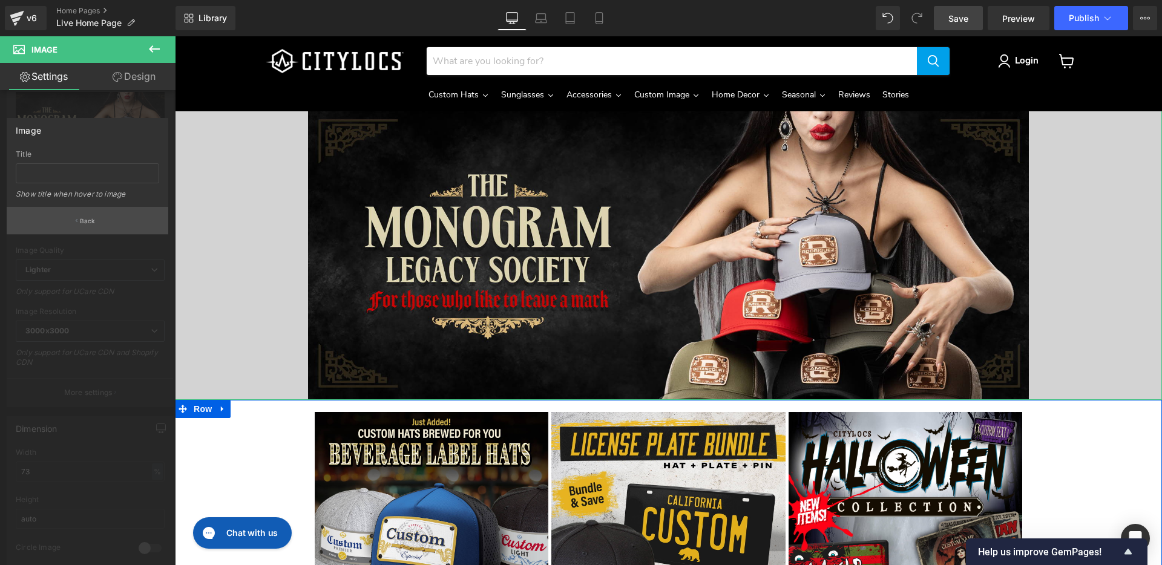
click at [87, 217] on p "Back" at bounding box center [88, 221] width 16 height 9
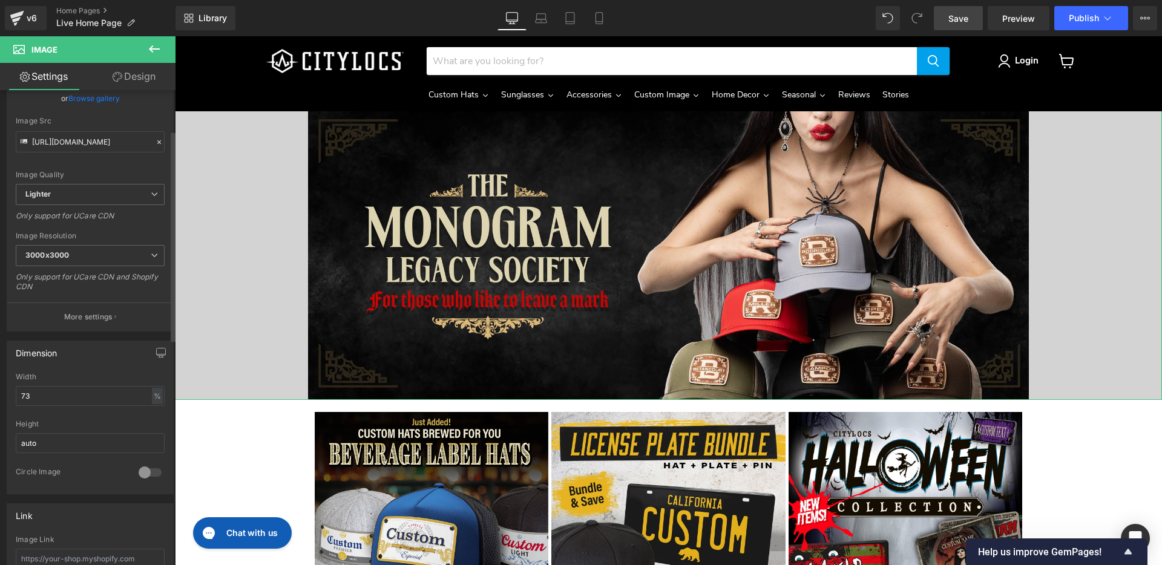
scroll to position [128, 0]
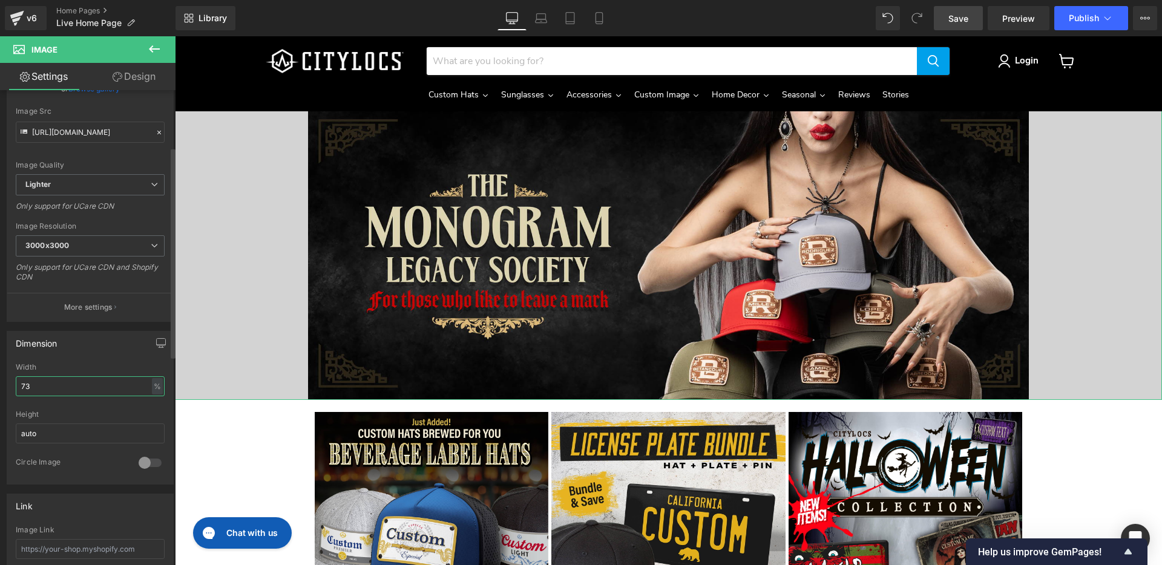
click at [127, 386] on input "73" at bounding box center [90, 386] width 149 height 20
click at [125, 385] on input "73" at bounding box center [90, 386] width 149 height 20
click at [109, 427] on input "auto" at bounding box center [90, 434] width 149 height 20
click at [108, 439] on input "auto" at bounding box center [90, 434] width 149 height 20
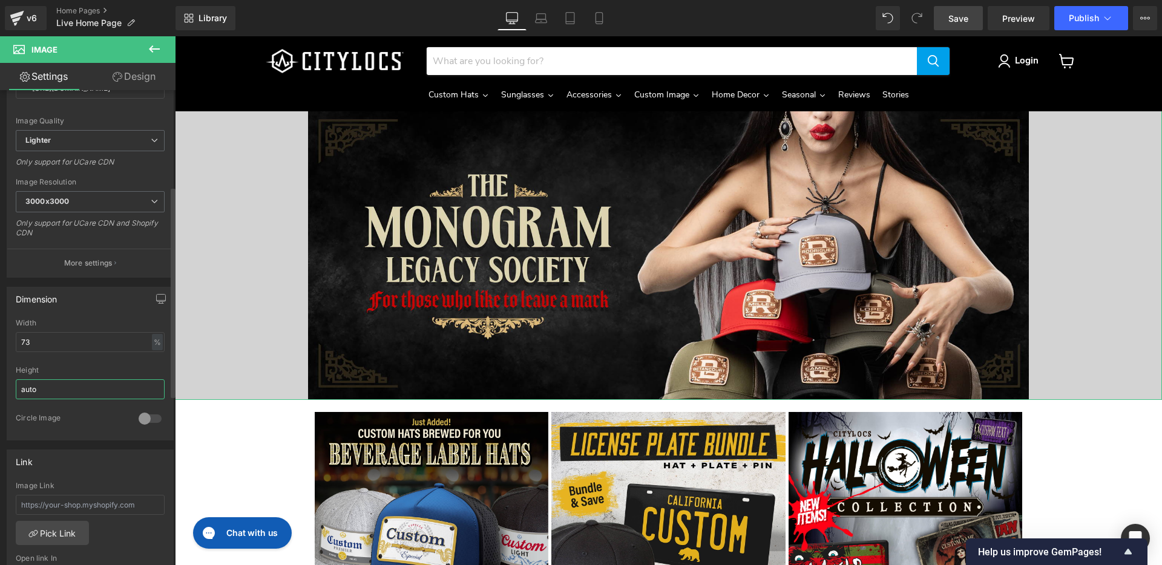
scroll to position [162, 0]
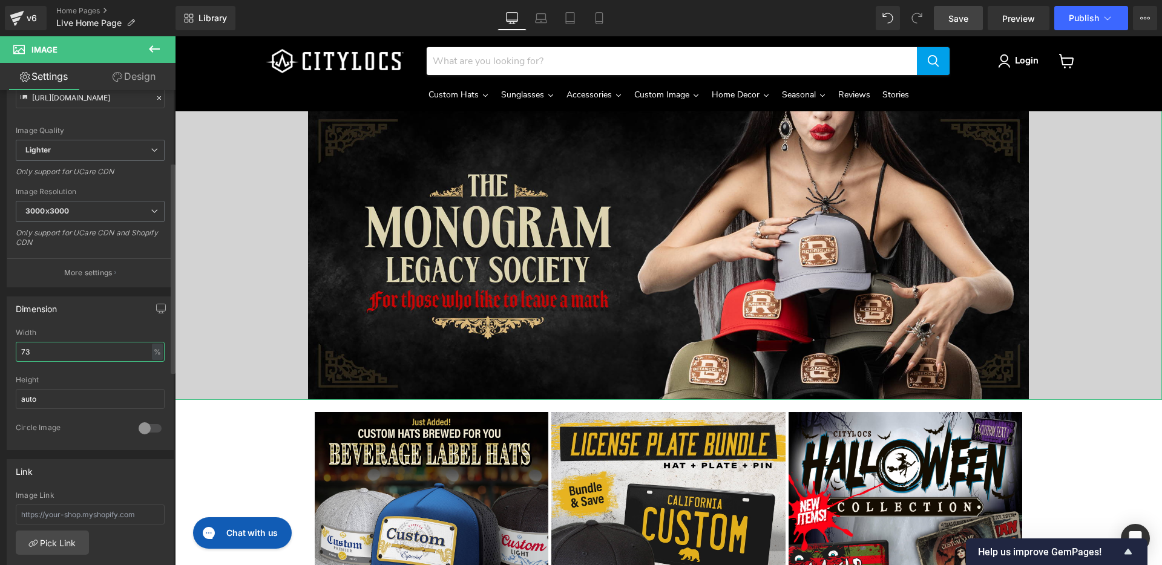
click at [98, 353] on input "73" at bounding box center [90, 352] width 149 height 20
click at [151, 308] on button "button" at bounding box center [160, 308] width 19 height 23
click at [61, 335] on button "Laptop" at bounding box center [68, 334] width 38 height 21
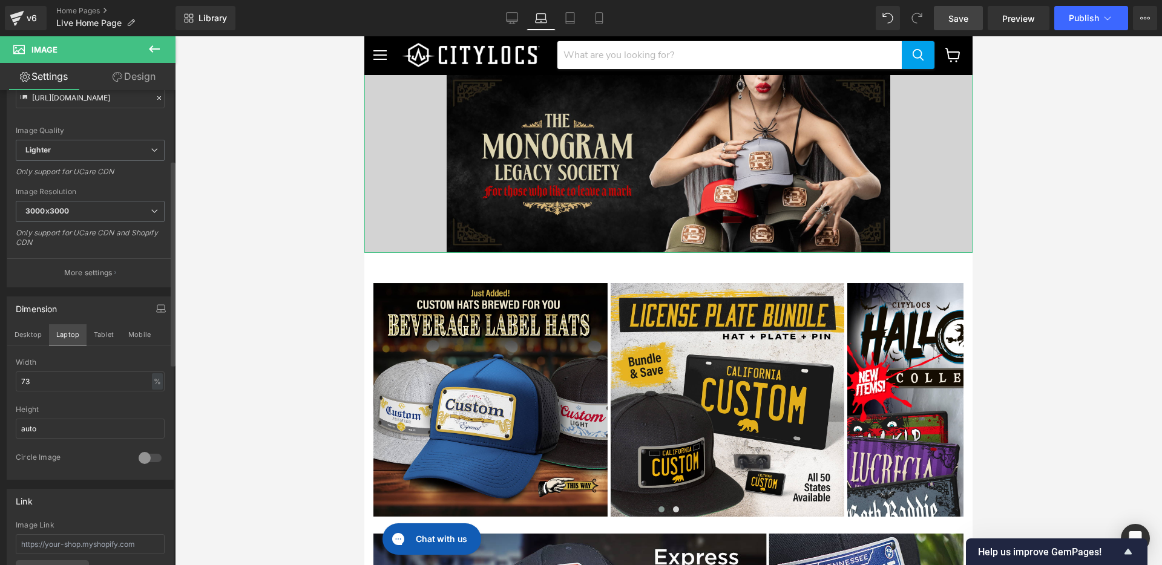
scroll to position [0, 0]
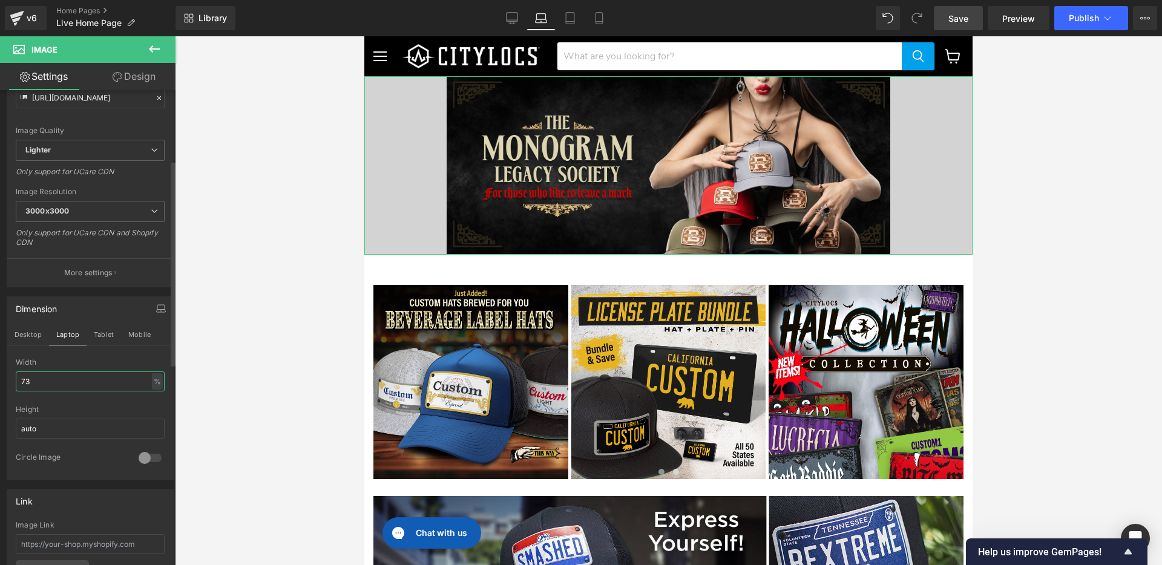
click at [45, 376] on input "73" at bounding box center [90, 382] width 149 height 20
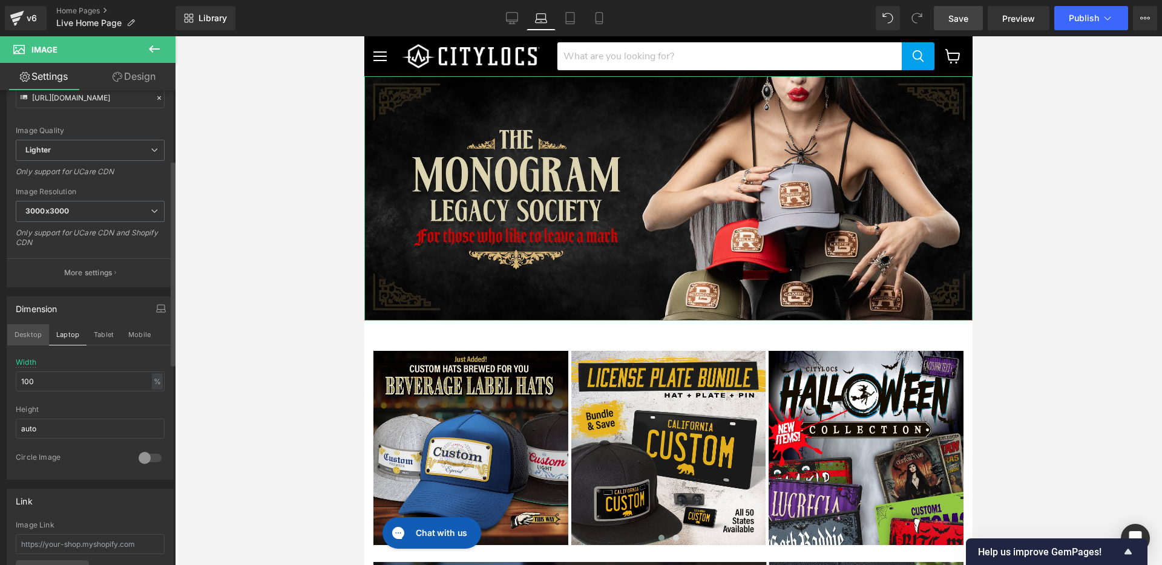
click at [23, 329] on button "Desktop" at bounding box center [28, 334] width 42 height 21
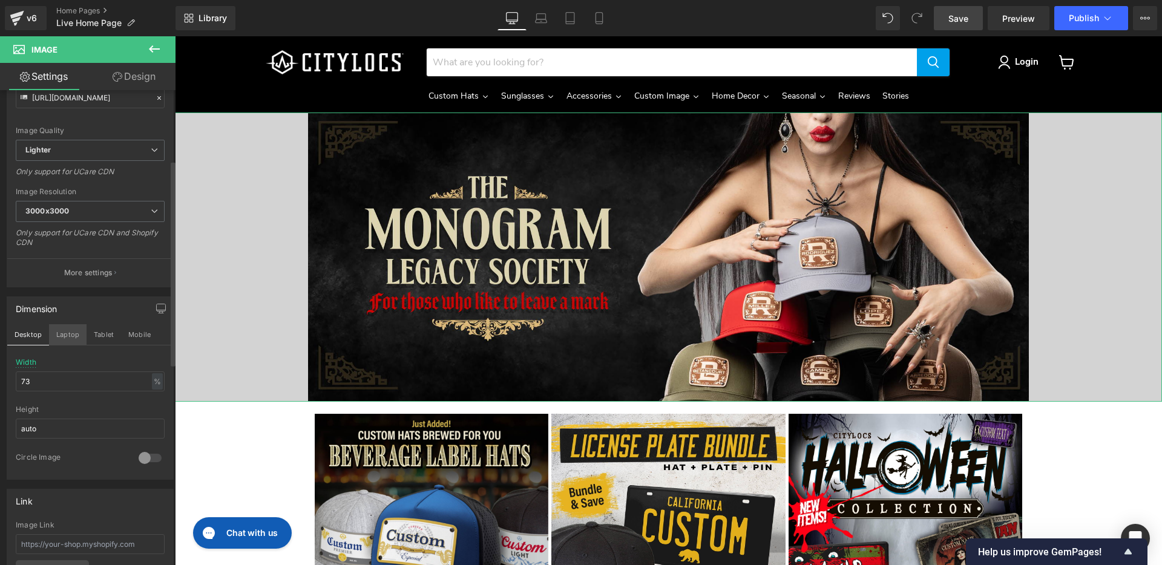
click at [66, 334] on button "Laptop" at bounding box center [68, 334] width 38 height 21
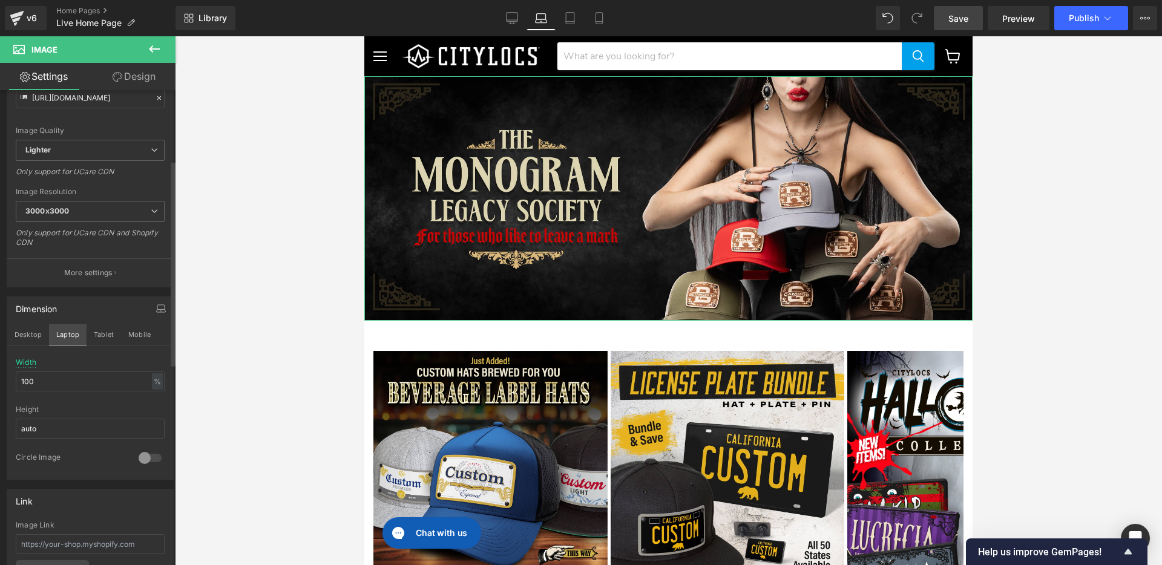
scroll to position [0, 0]
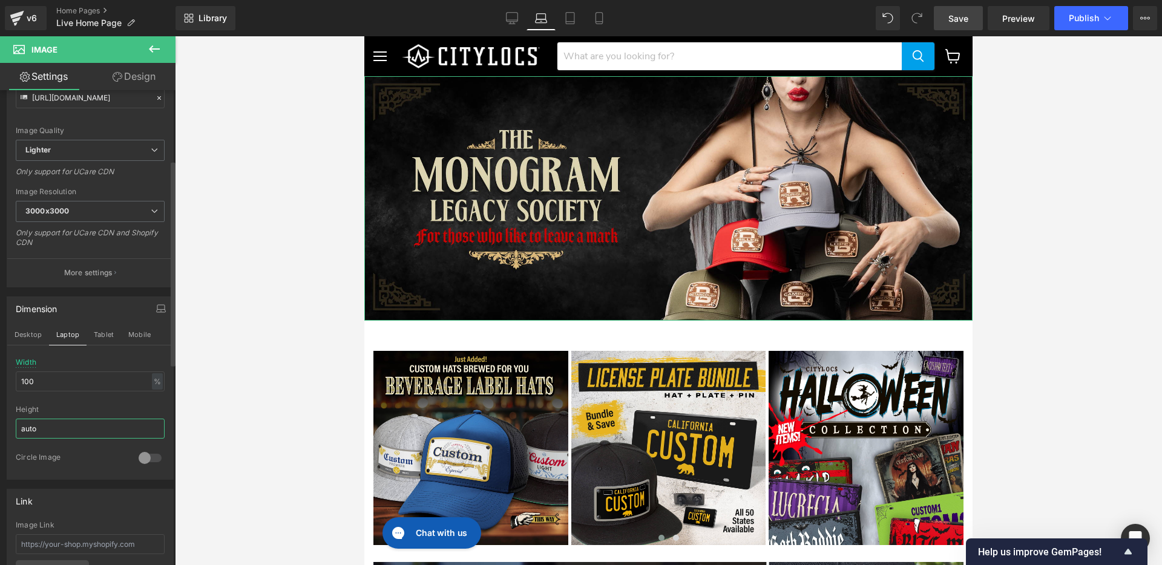
click at [124, 432] on input "auto" at bounding box center [90, 429] width 149 height 20
click at [138, 335] on button "Mobile" at bounding box center [139, 334] width 37 height 21
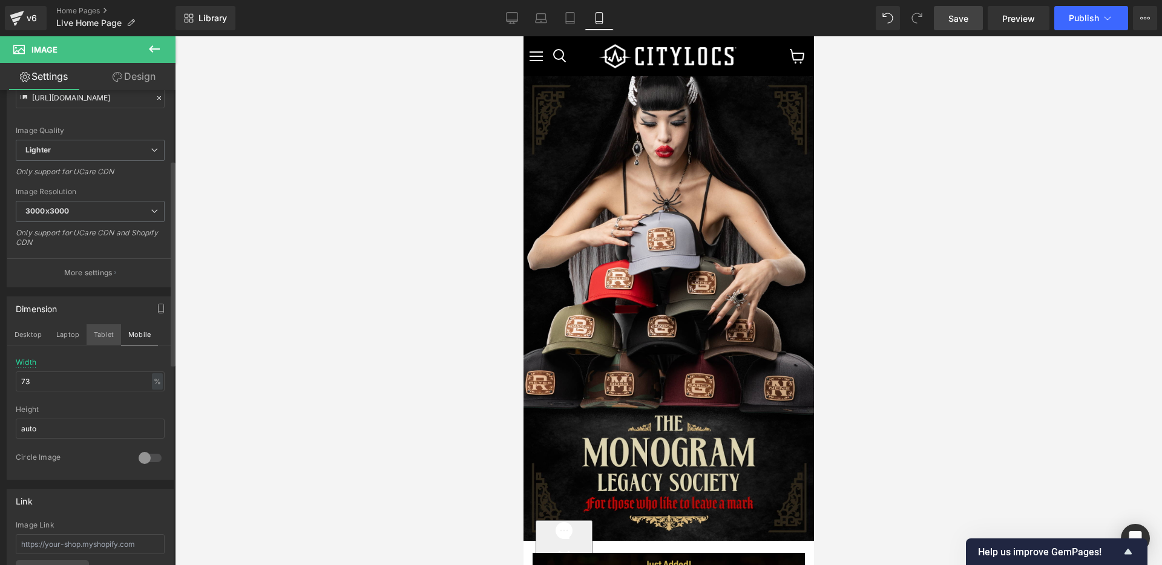
click at [97, 334] on button "Tablet" at bounding box center [104, 334] width 35 height 21
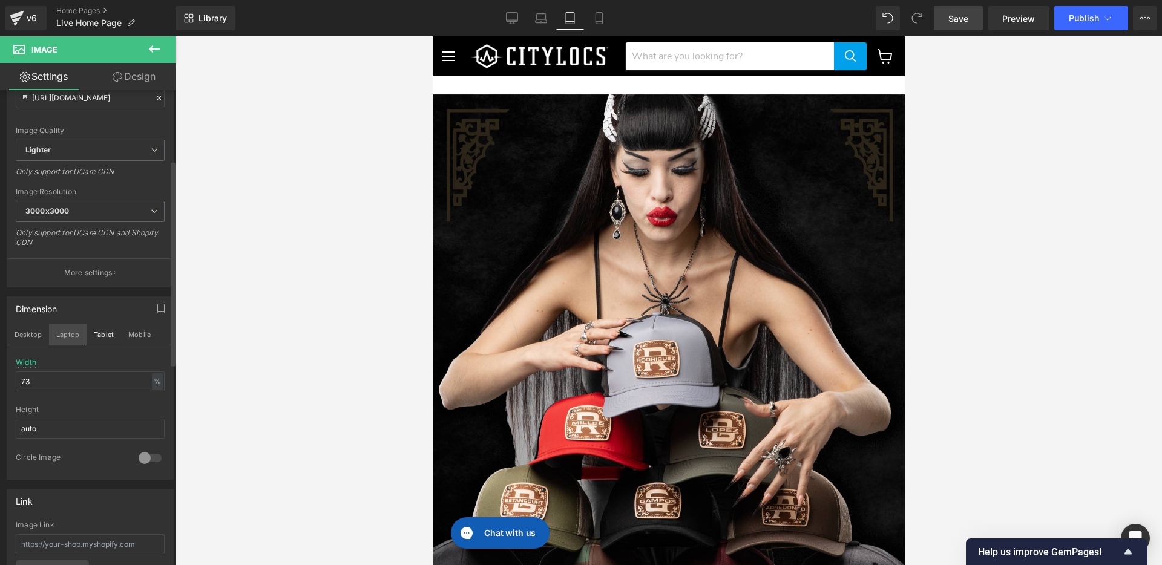
click at [59, 332] on button "Laptop" at bounding box center [68, 334] width 38 height 21
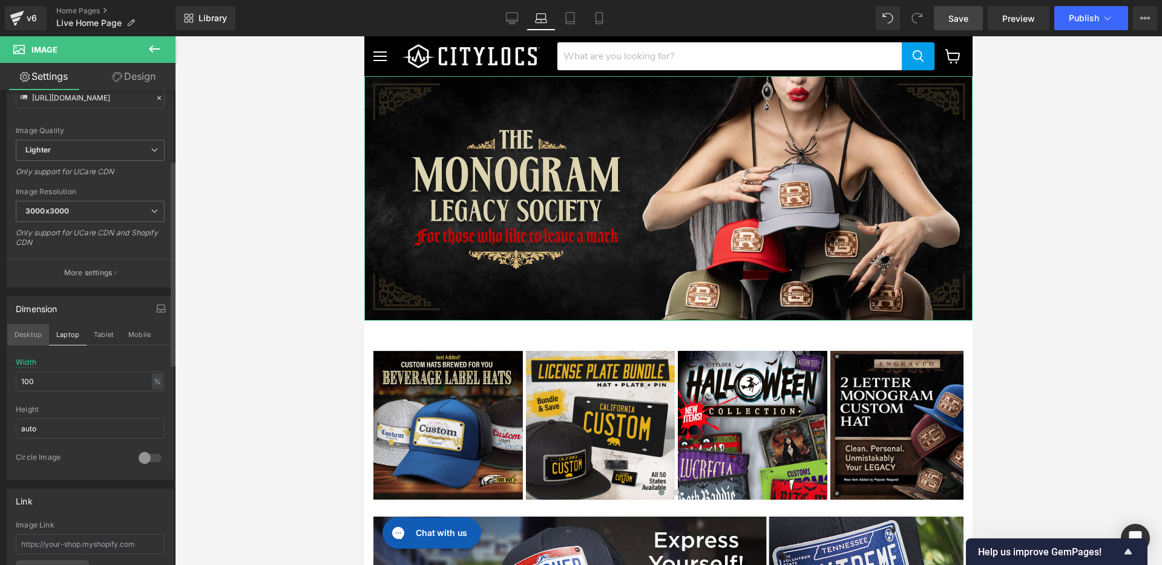
click at [30, 332] on button "Desktop" at bounding box center [28, 334] width 42 height 21
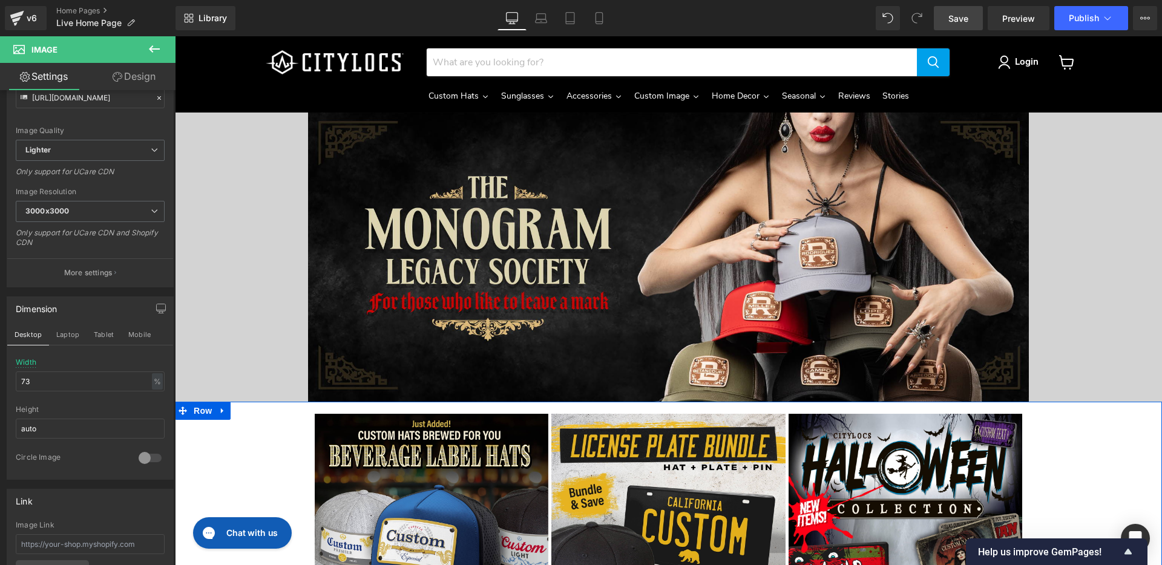
scroll to position [1, 0]
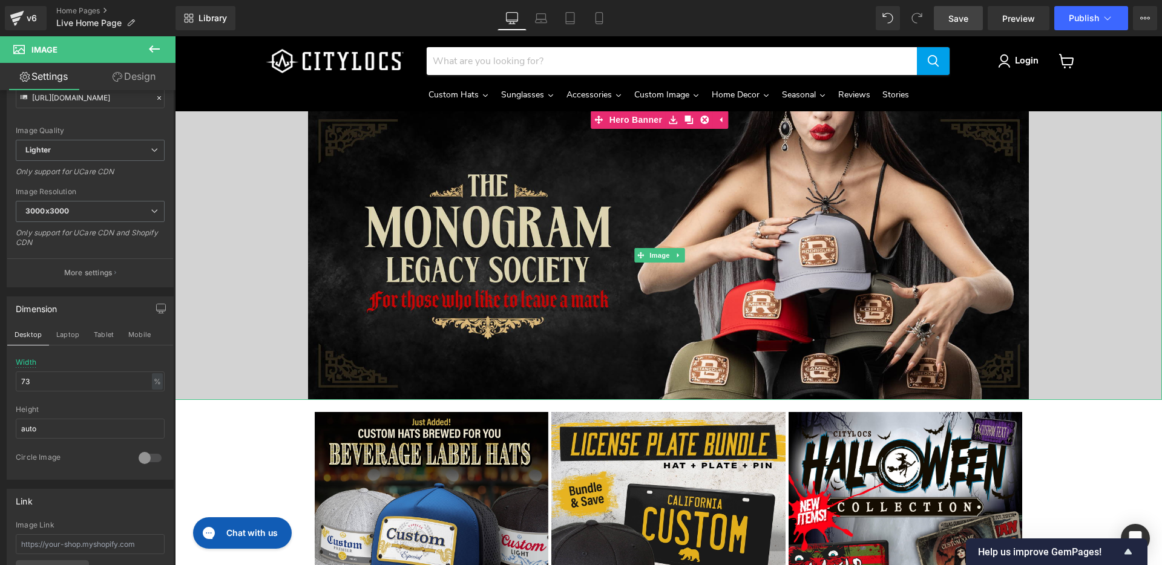
click at [231, 303] on div "Main content" at bounding box center [668, 255] width 987 height 289
click at [1006, 18] on span "Preview" at bounding box center [1018, 18] width 33 height 13
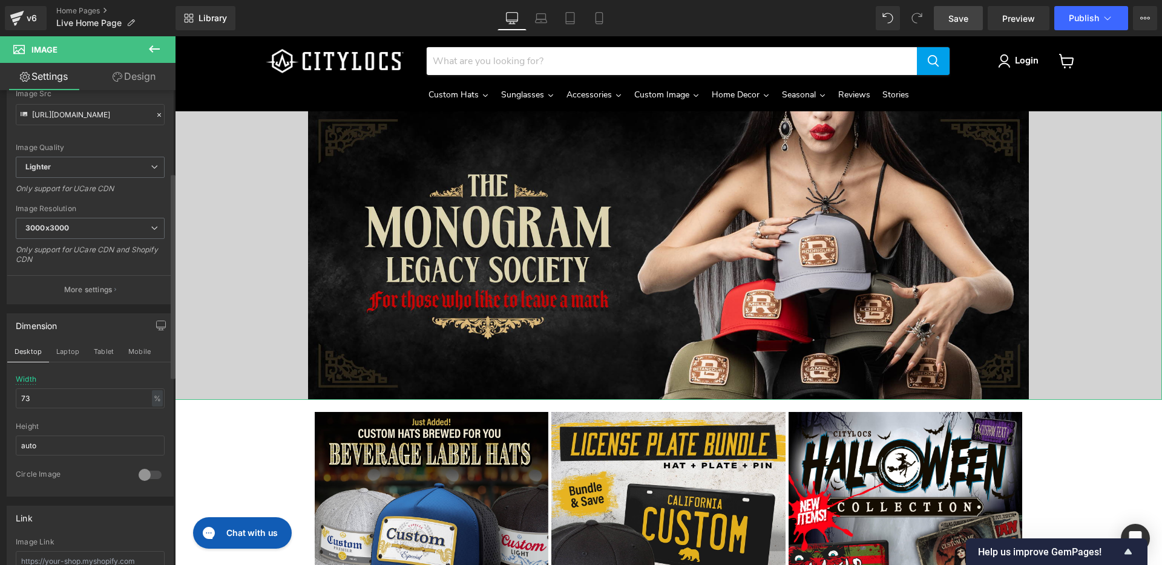
scroll to position [205, 0]
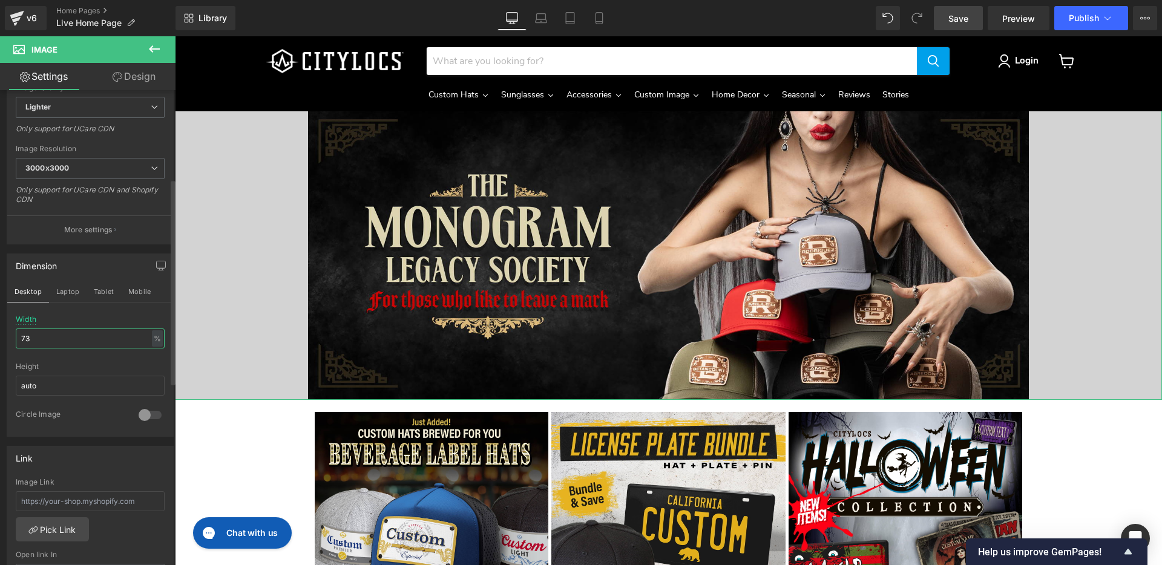
click at [65, 341] on input "73" at bounding box center [90, 339] width 149 height 20
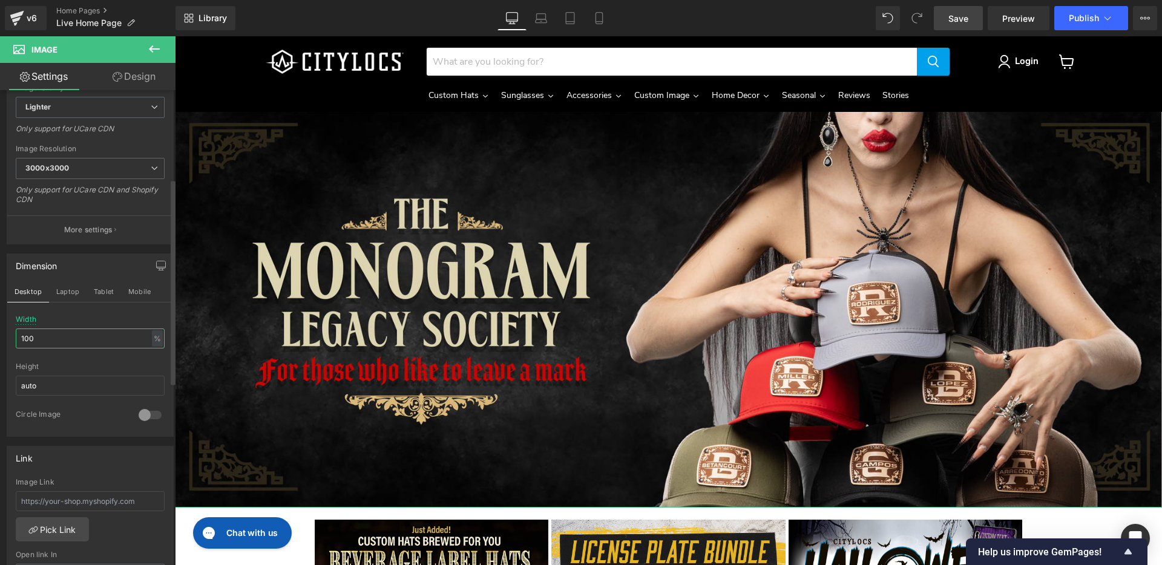
scroll to position [1, 0]
type input "100"
click at [81, 383] on input "auto" at bounding box center [90, 386] width 149 height 20
click at [136, 414] on div at bounding box center [150, 415] width 29 height 19
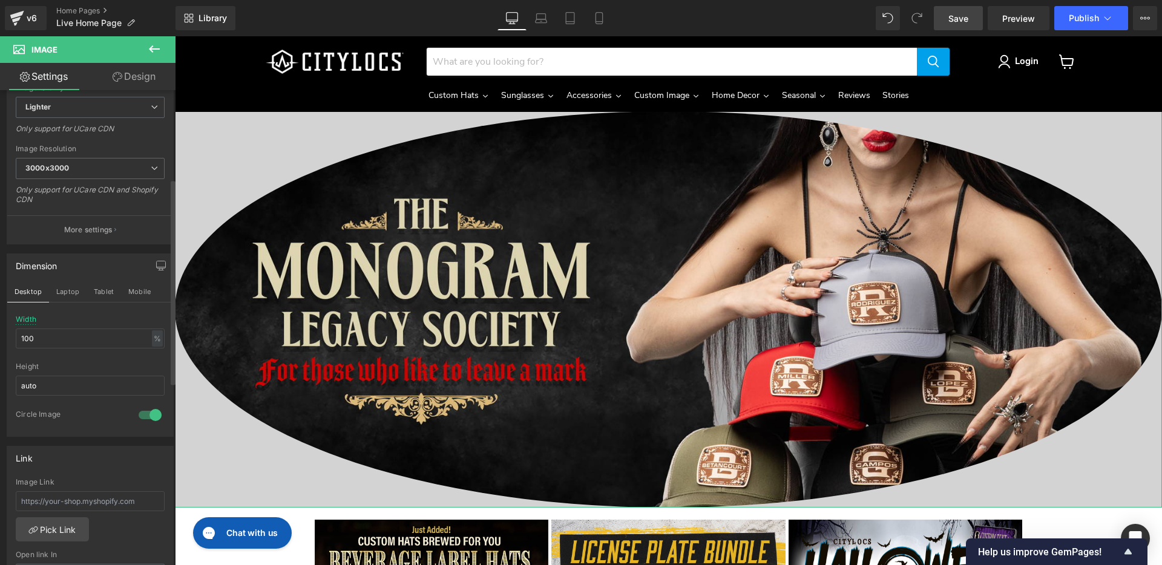
click at [143, 416] on div at bounding box center [150, 415] width 29 height 19
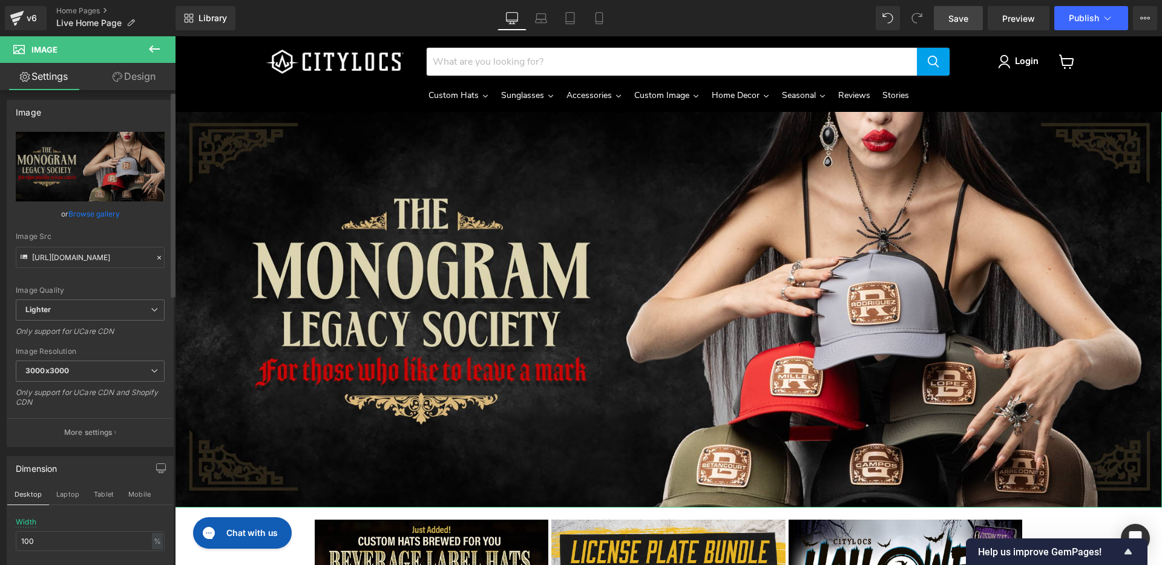
scroll to position [0, 0]
click at [140, 81] on link "Design" at bounding box center [134, 76] width 88 height 27
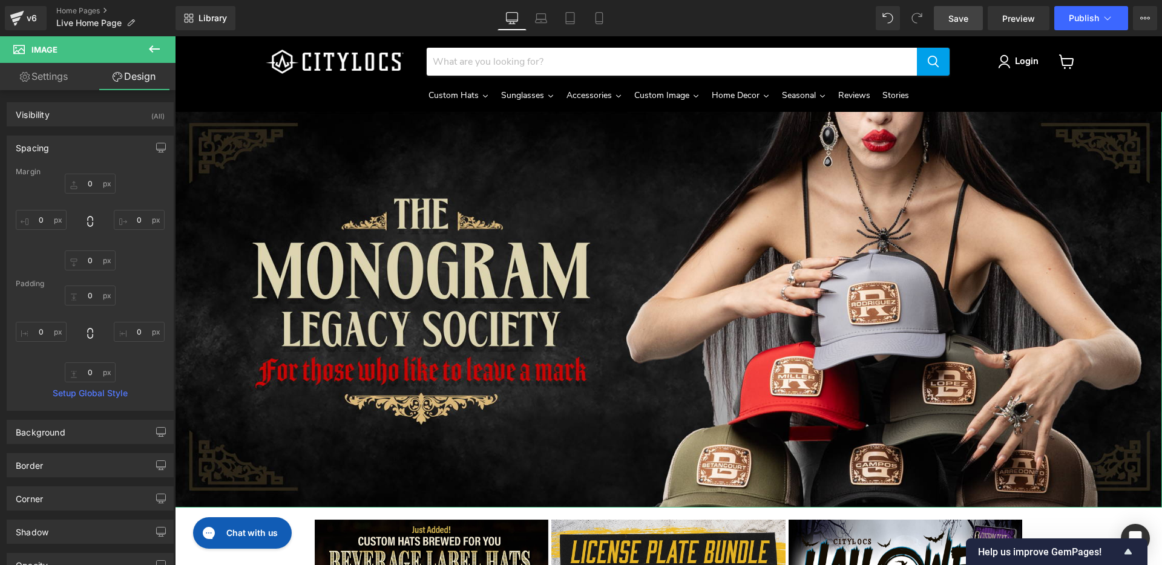
type input "0"
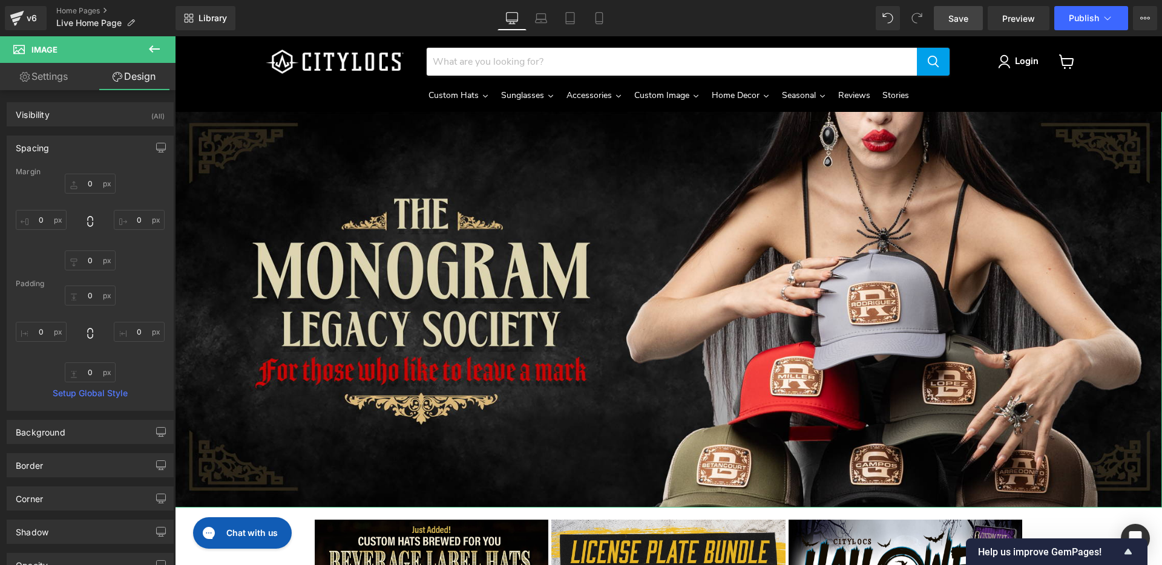
type input "0"
click at [44, 78] on link "Settings" at bounding box center [44, 76] width 88 height 27
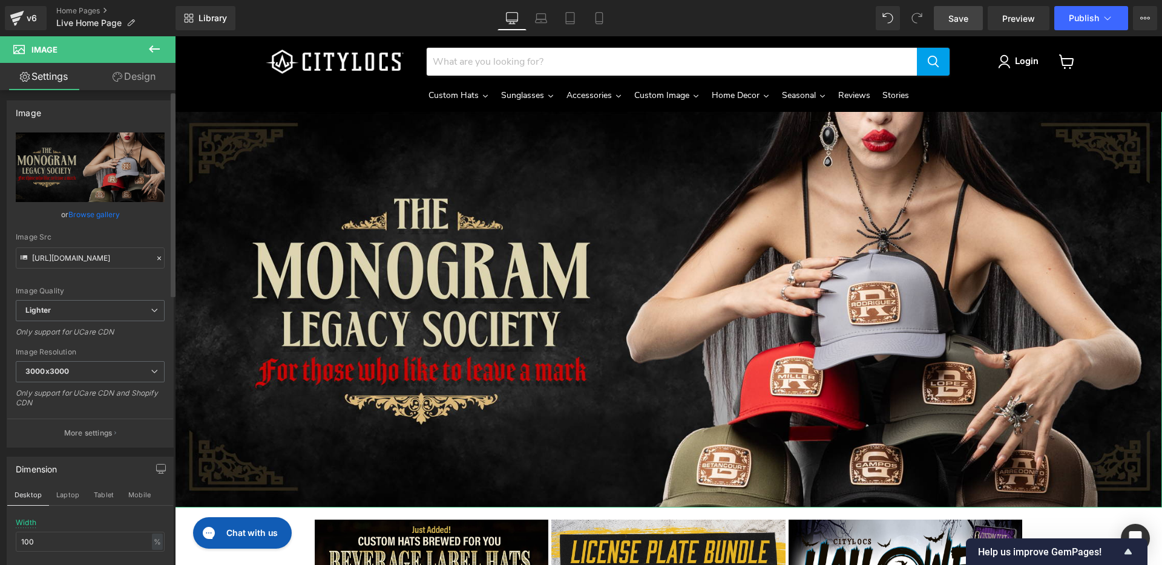
scroll to position [2, 0]
click at [143, 77] on link "Design" at bounding box center [134, 76] width 88 height 27
type input "0"
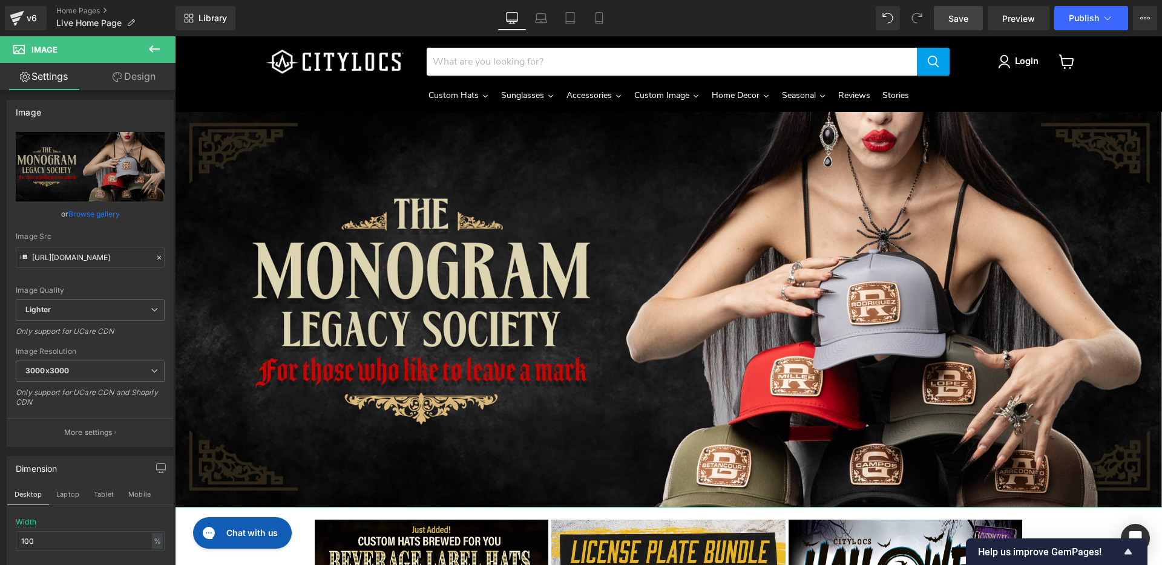
type input "0"
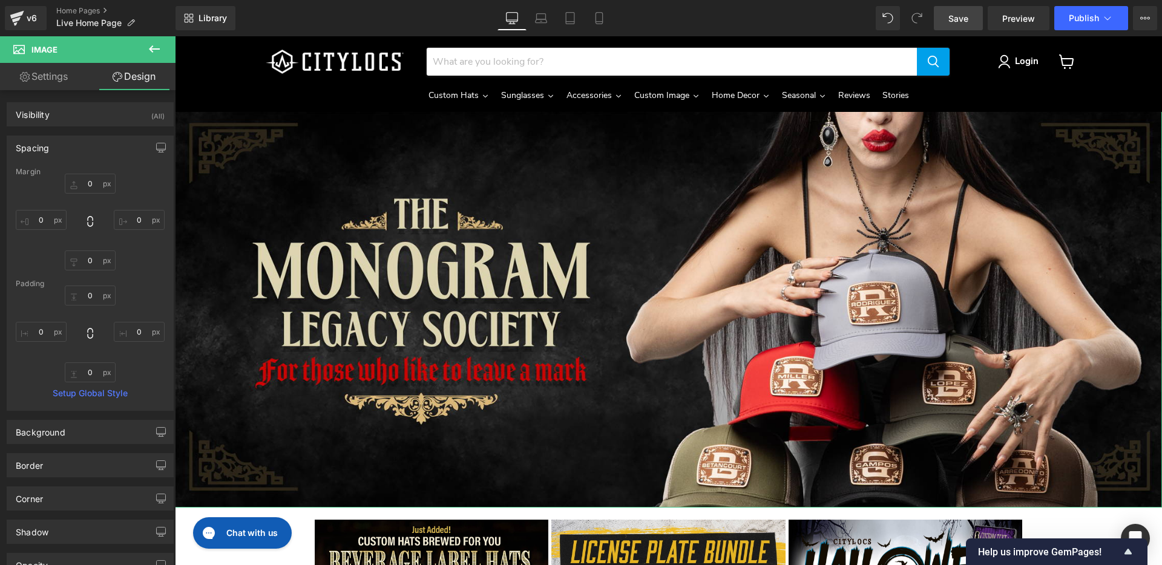
click at [43, 68] on link "Settings" at bounding box center [44, 76] width 88 height 27
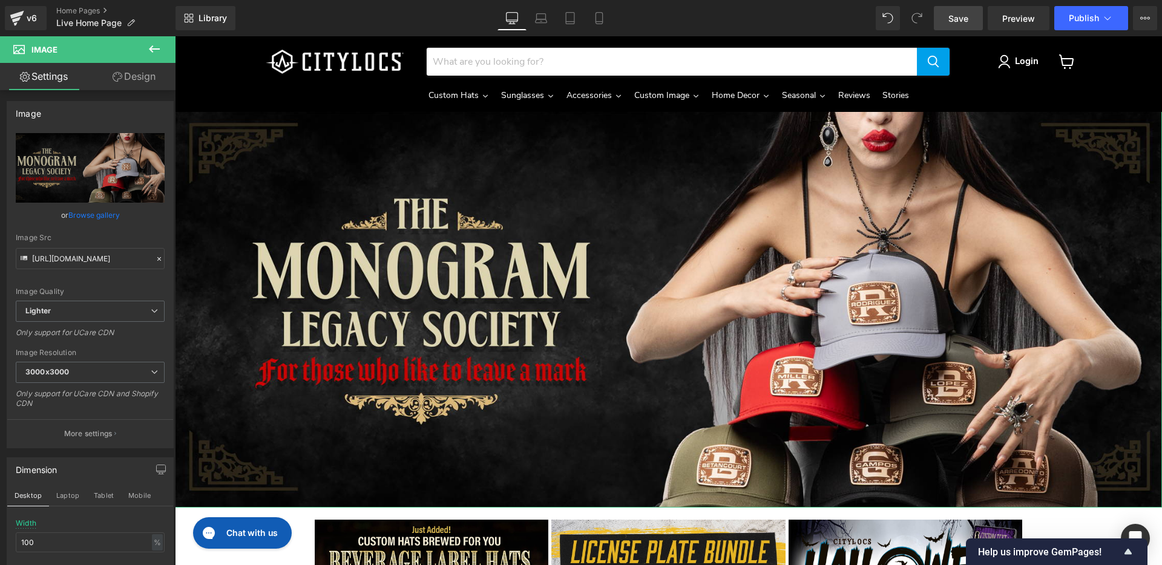
scroll to position [0, 0]
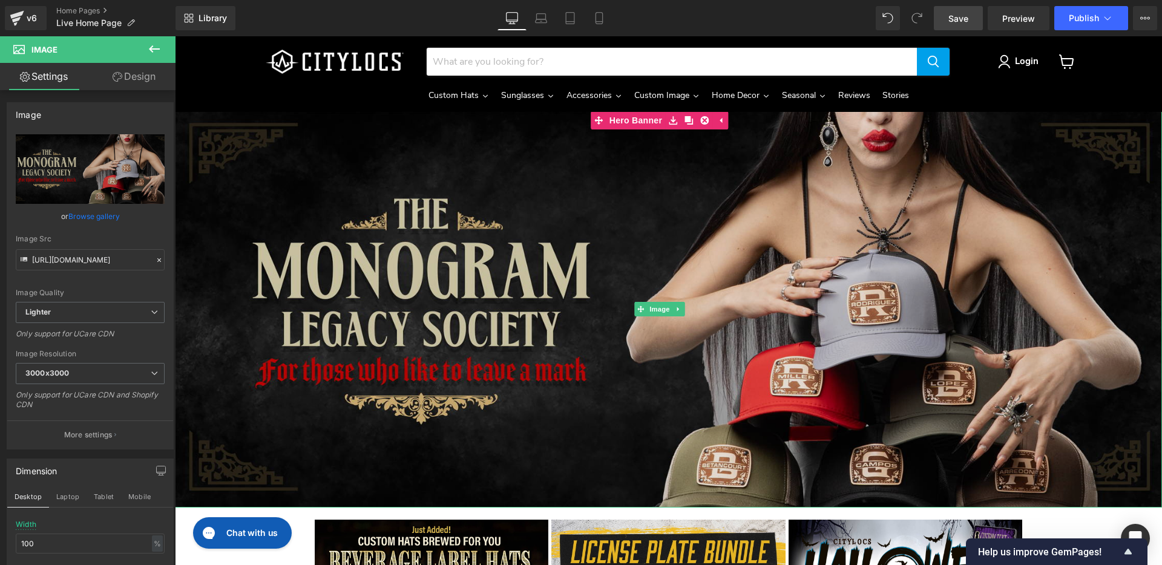
click at [235, 418] on img "Main content" at bounding box center [668, 309] width 987 height 396
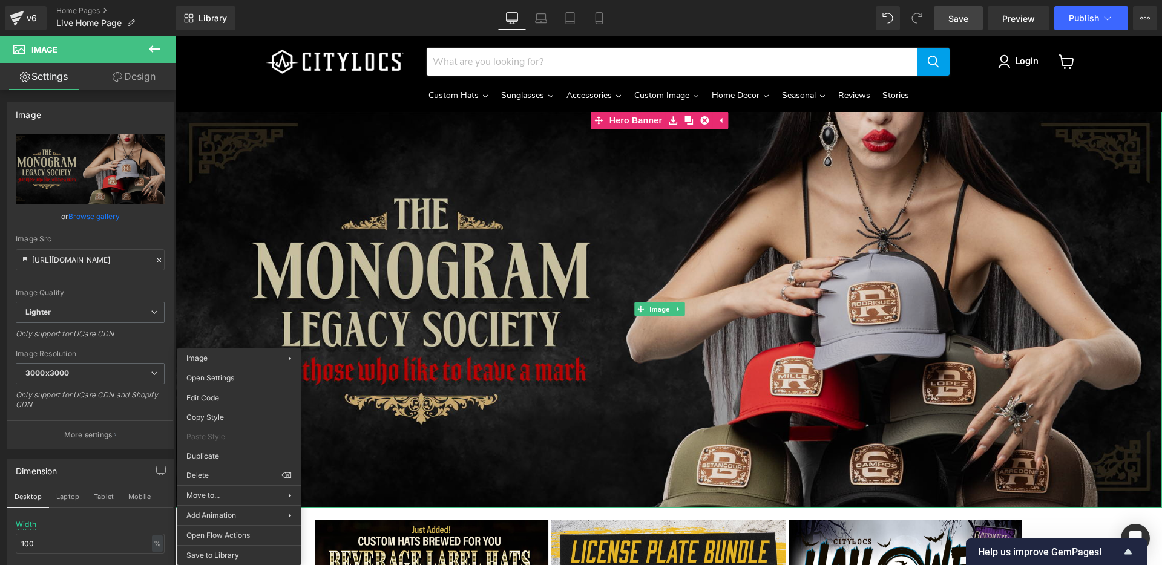
click at [461, 367] on img "Main content" at bounding box center [668, 309] width 987 height 396
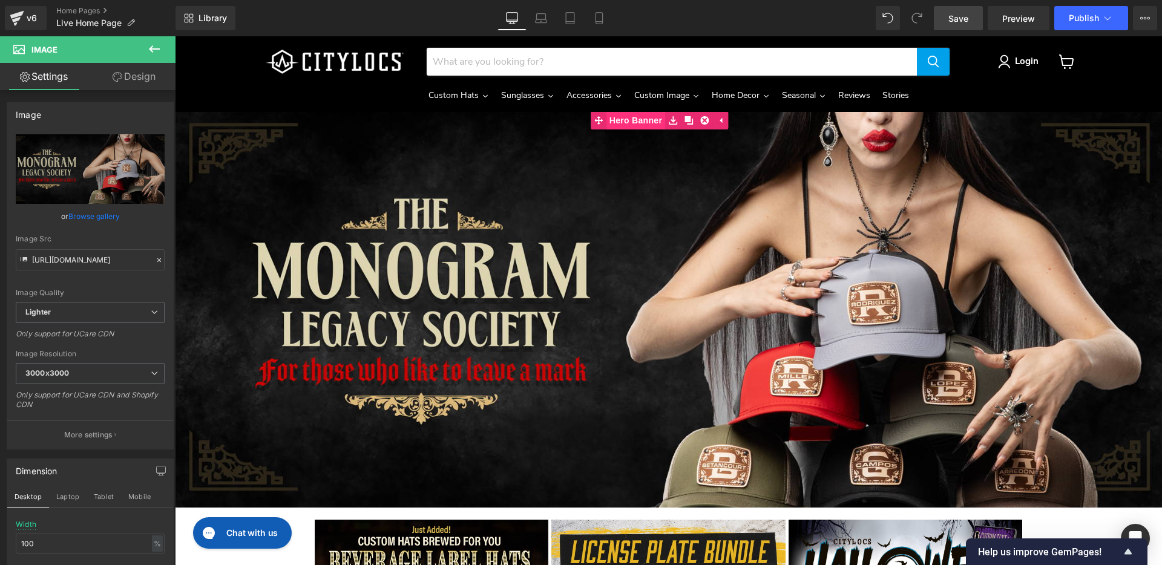
click at [642, 111] on span "Hero Banner" at bounding box center [635, 120] width 59 height 18
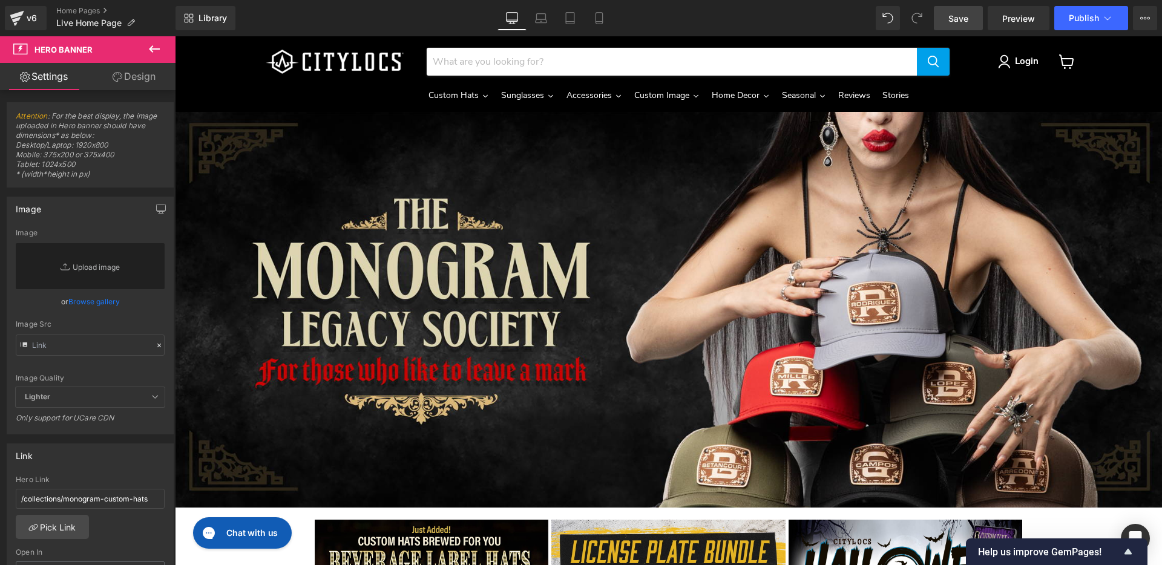
click at [48, 50] on span "Hero Banner" at bounding box center [64, 50] width 58 height 10
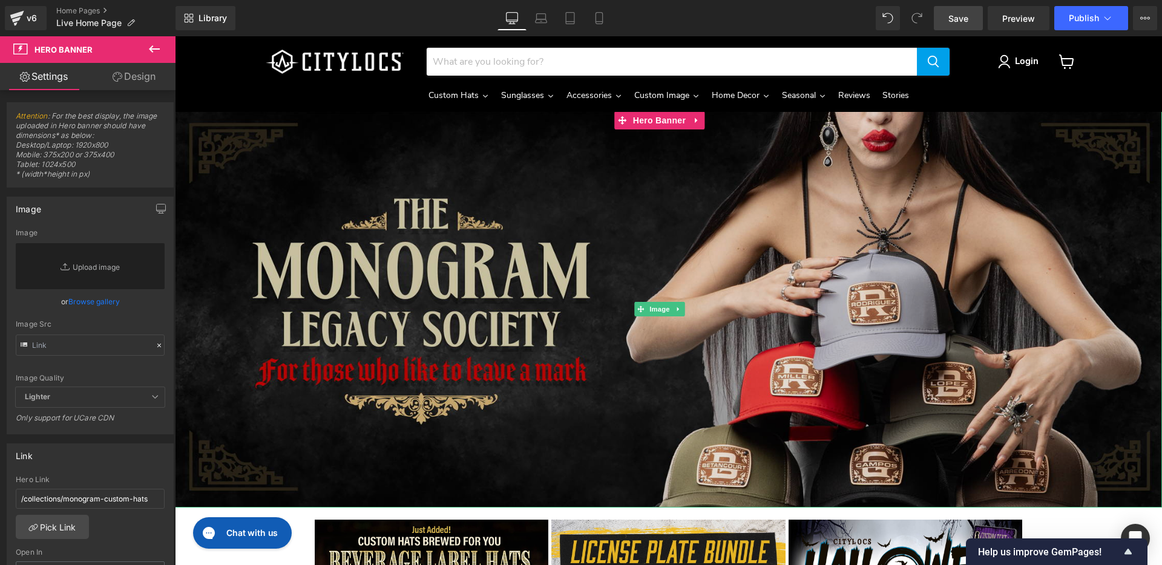
click at [237, 294] on img "Main content" at bounding box center [668, 309] width 987 height 396
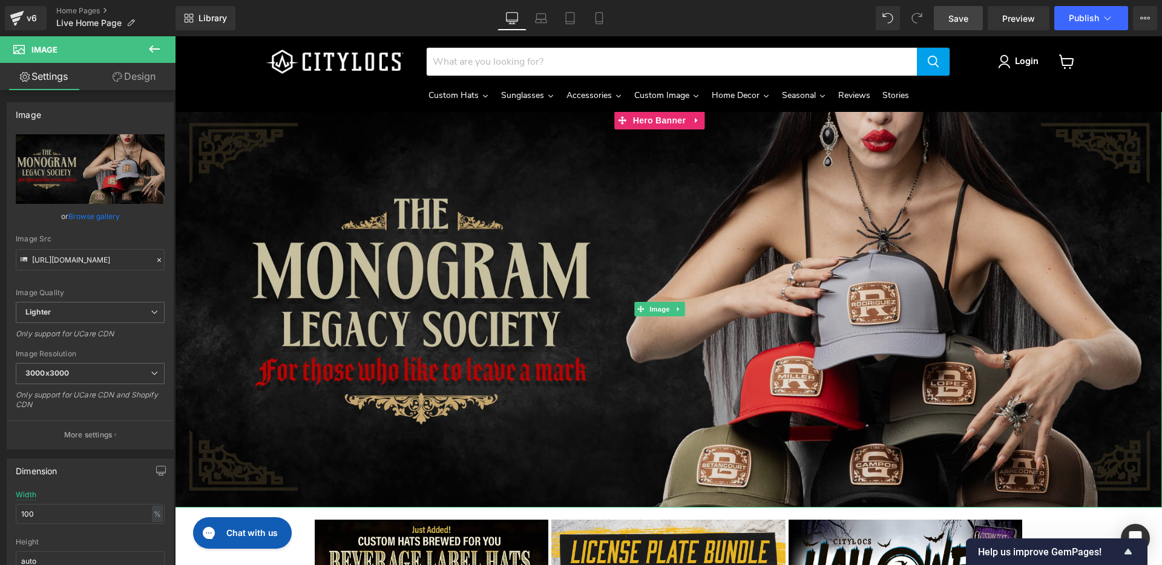
click at [352, 156] on img "Main content" at bounding box center [668, 309] width 987 height 396
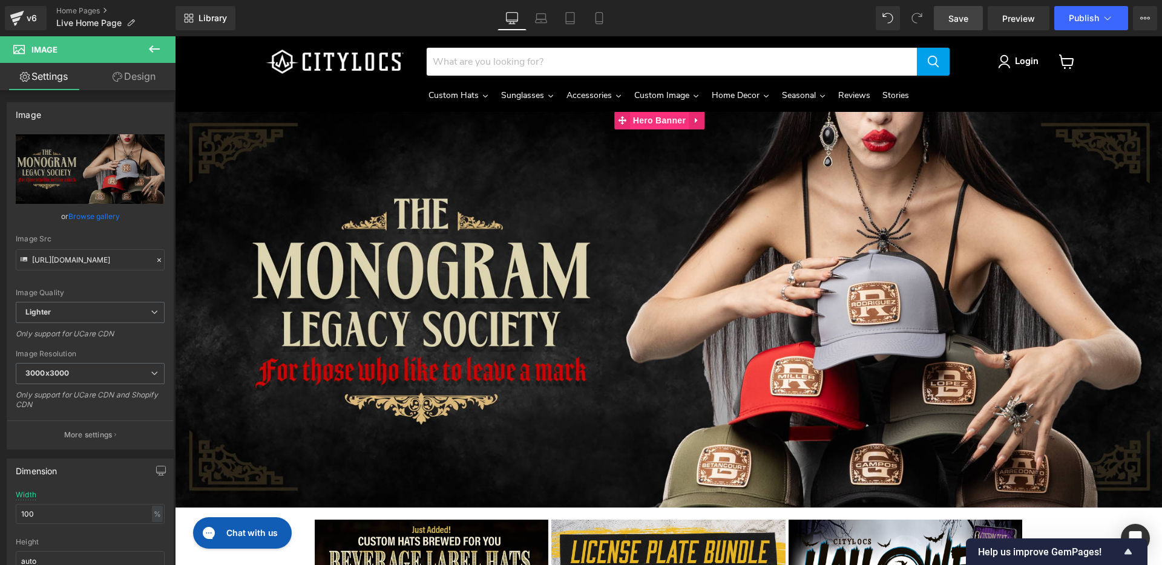
click at [675, 111] on span "Hero Banner" at bounding box center [659, 120] width 59 height 18
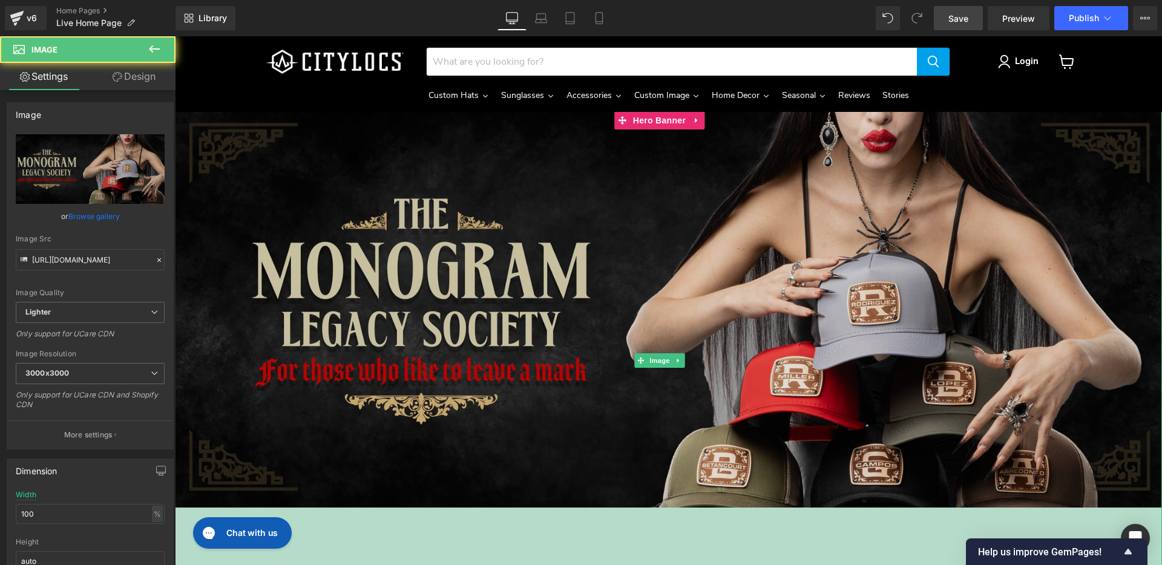
drag, startPoint x: 554, startPoint y: 462, endPoint x: 557, endPoint y: 339, distance: 123.5
click at [548, 565] on div "169px" at bounding box center [668, 559] width 987 height 102
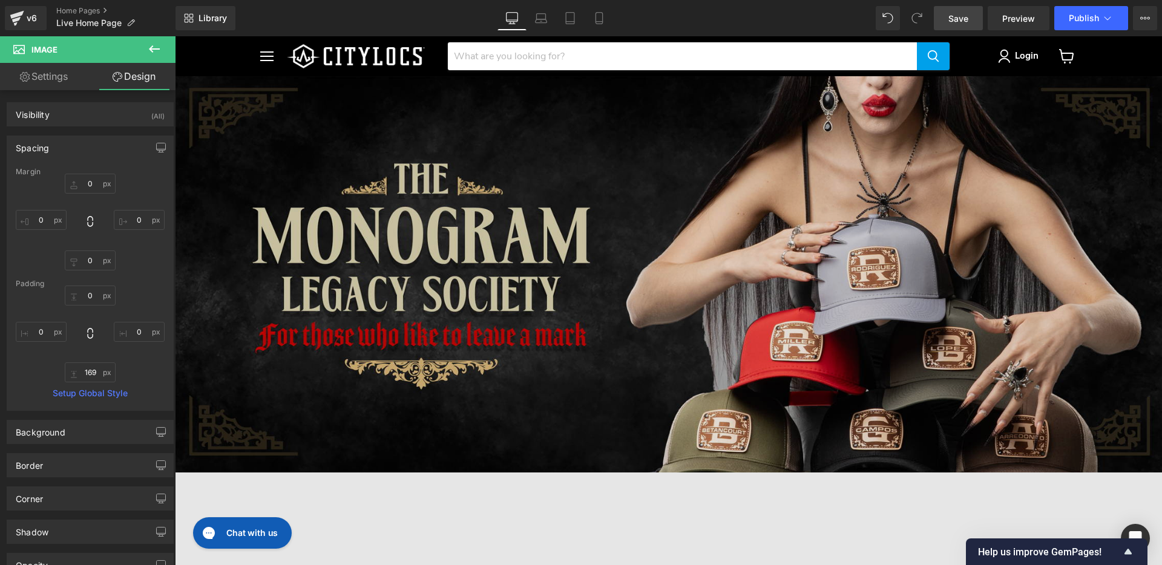
click at [603, 289] on div "Image 169px" at bounding box center [668, 325] width 987 height 499
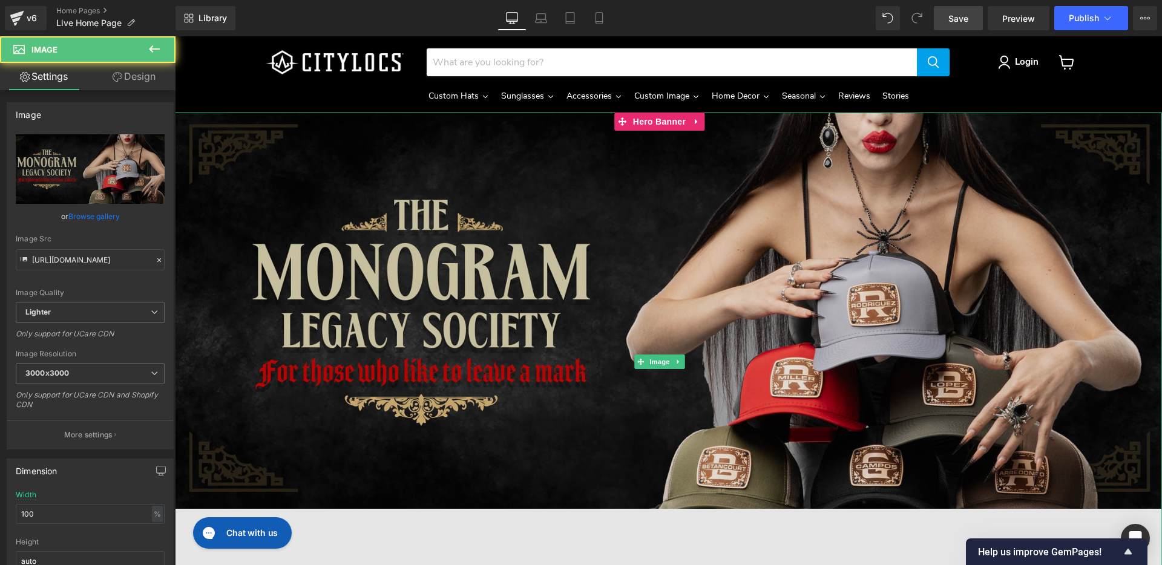
scroll to position [36, 0]
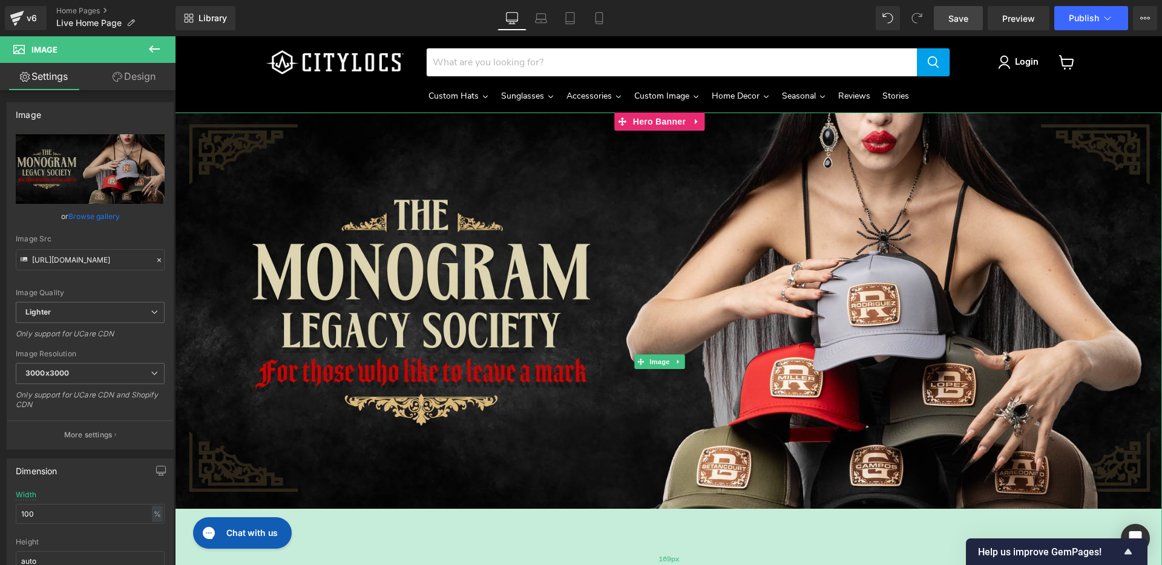
click at [421, 510] on div "169px" at bounding box center [668, 560] width 987 height 102
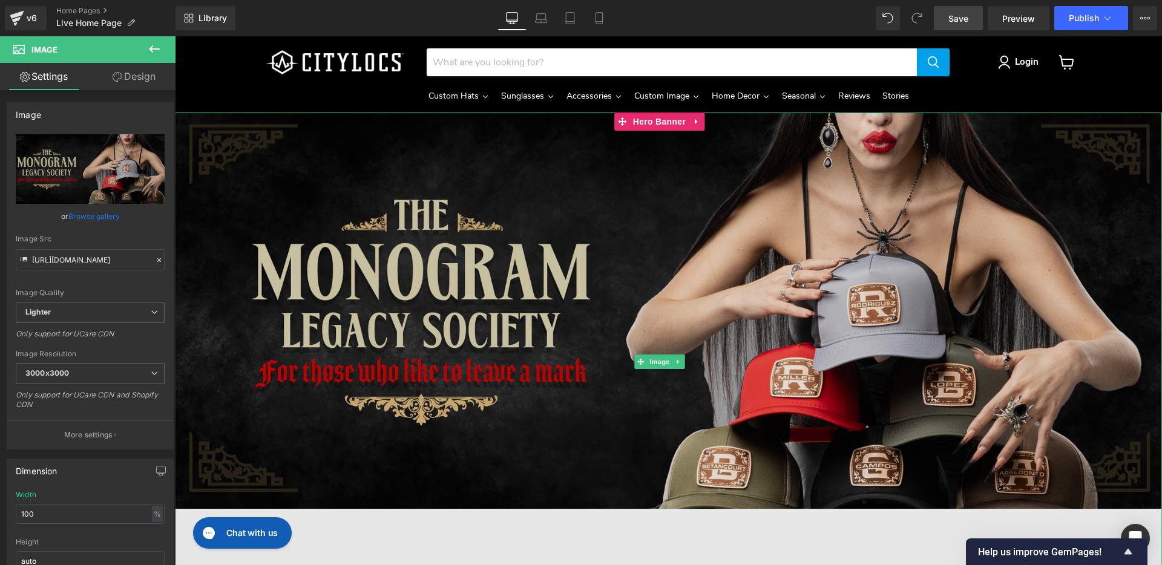
scroll to position [1, 0]
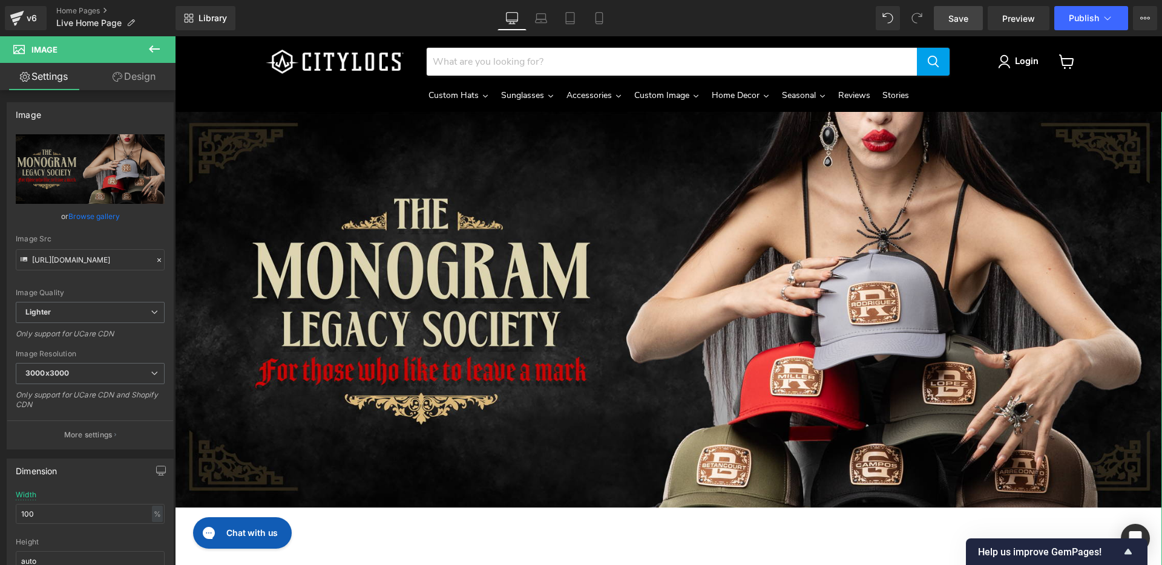
click at [133, 73] on link "Design" at bounding box center [134, 76] width 88 height 27
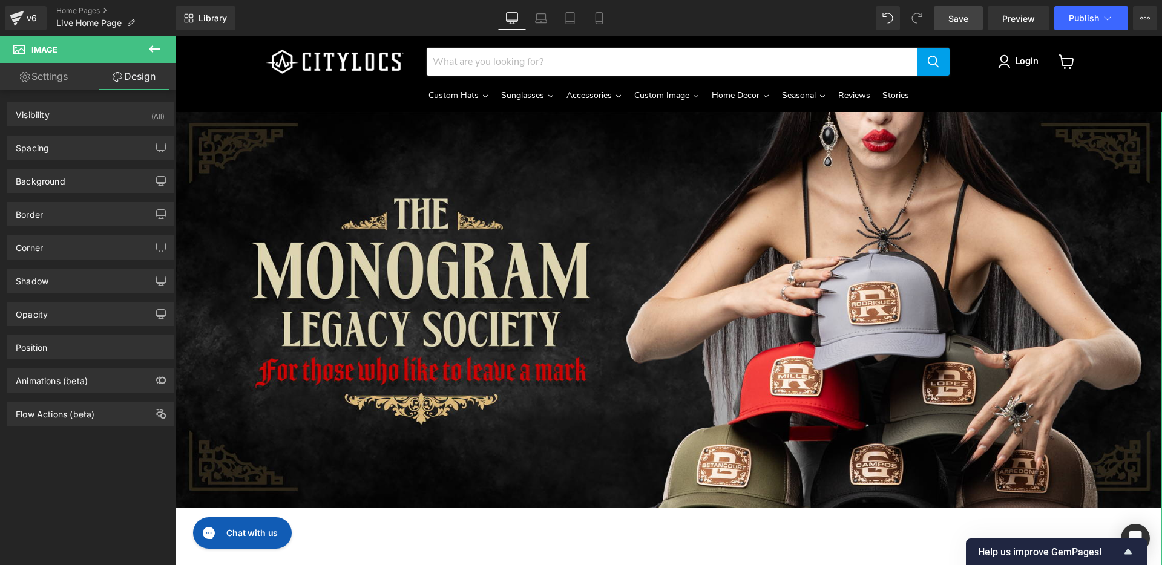
click at [39, 79] on link "Settings" at bounding box center [44, 76] width 88 height 27
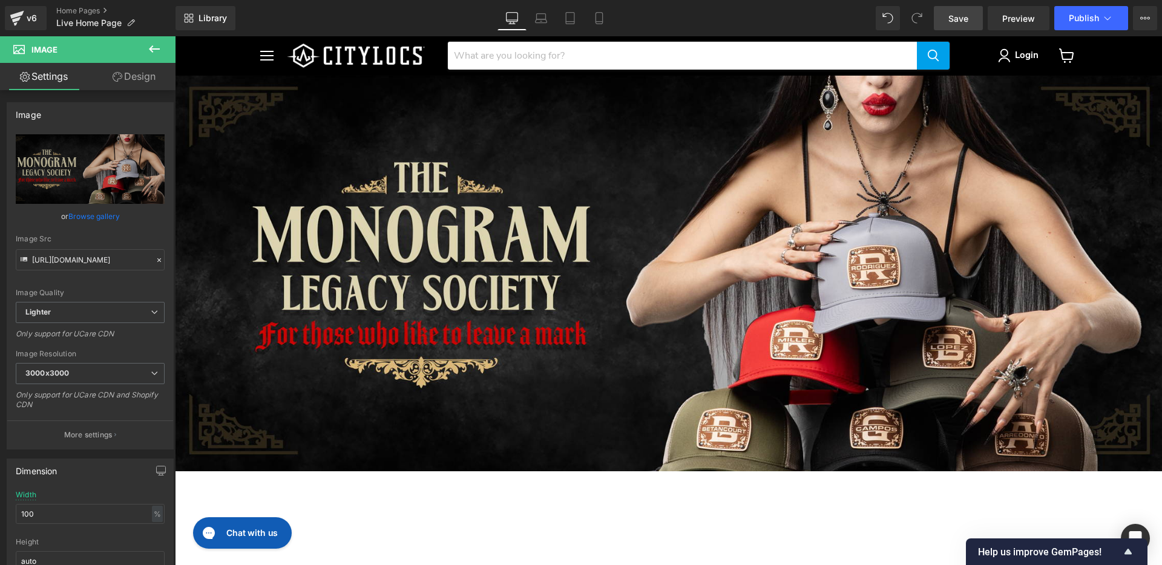
click at [153, 46] on icon at bounding box center [154, 49] width 15 height 15
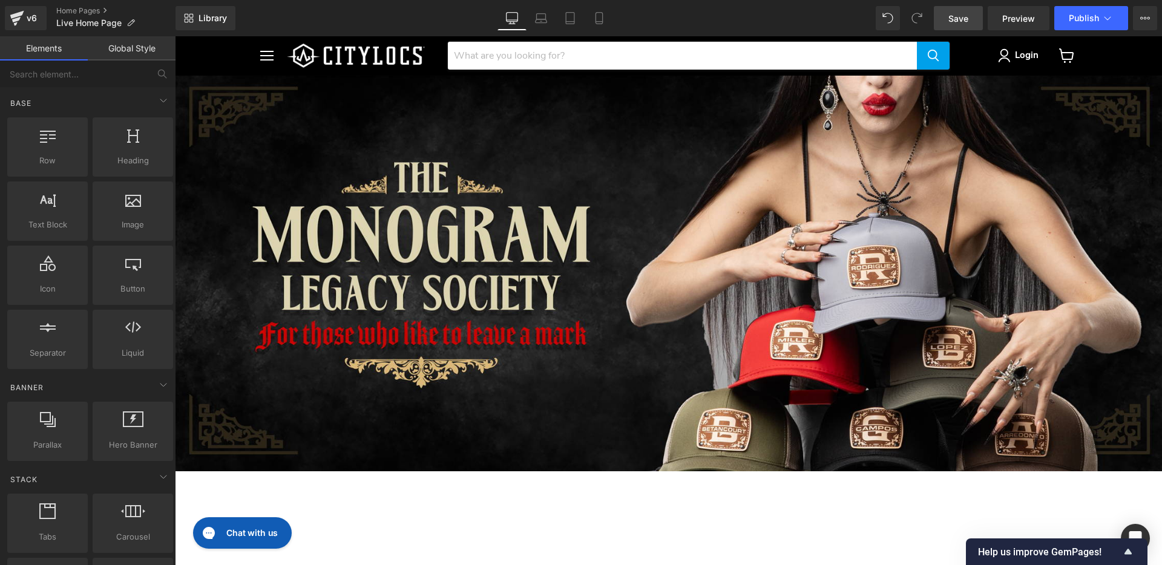
click at [50, 57] on link "Elements" at bounding box center [44, 48] width 88 height 24
click at [50, 44] on link "Elements" at bounding box center [44, 48] width 88 height 24
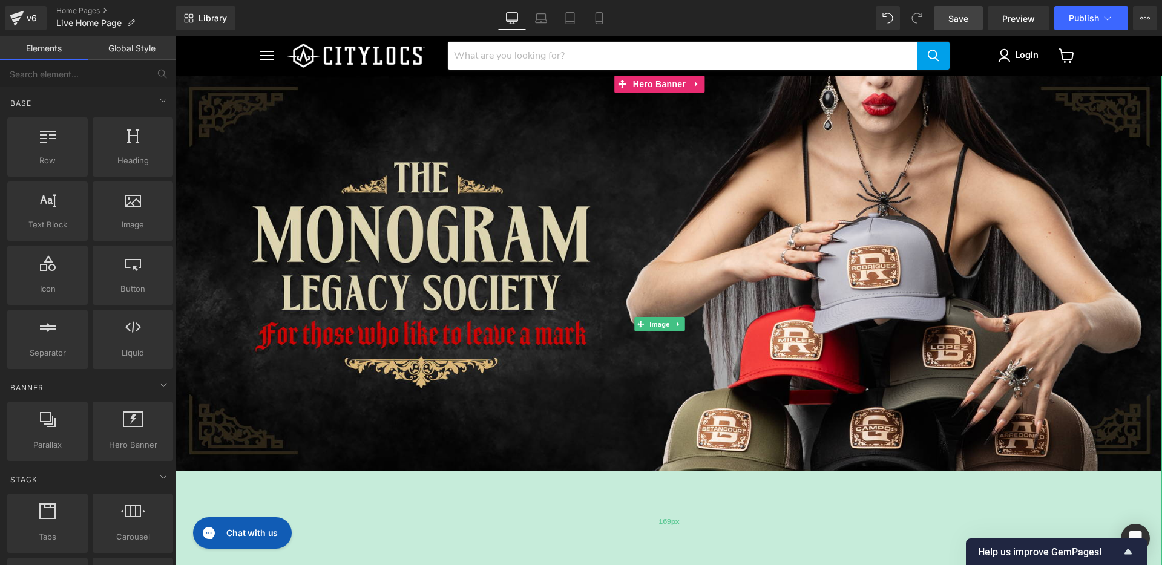
click at [405, 472] on div "169px" at bounding box center [668, 523] width 987 height 102
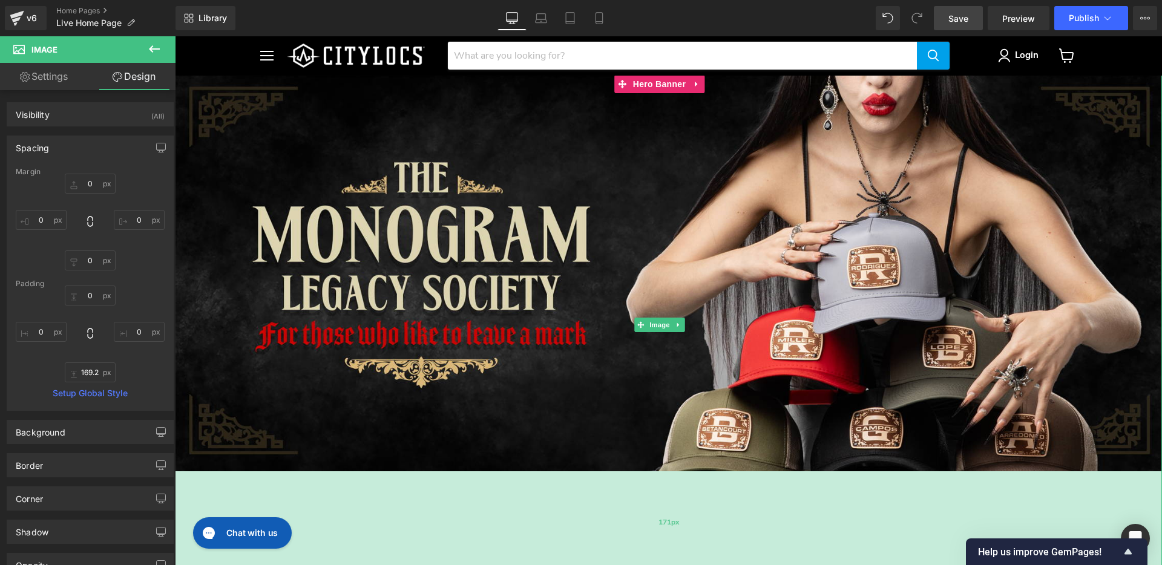
click at [329, 472] on div "171px" at bounding box center [668, 524] width 987 height 104
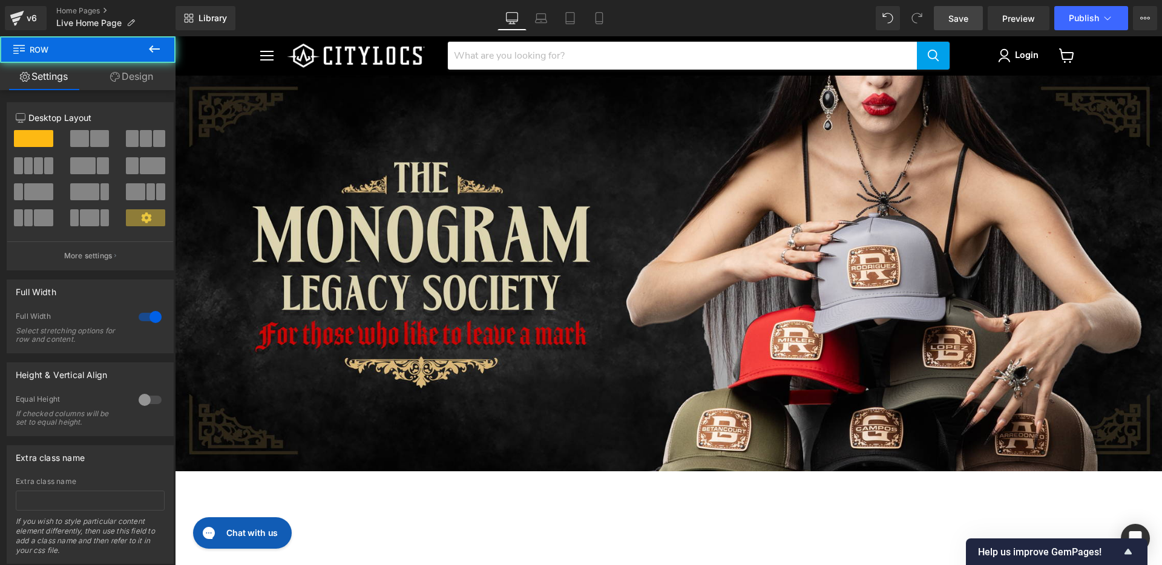
drag, startPoint x: 266, startPoint y: 386, endPoint x: 278, endPoint y: 441, distance: 56.4
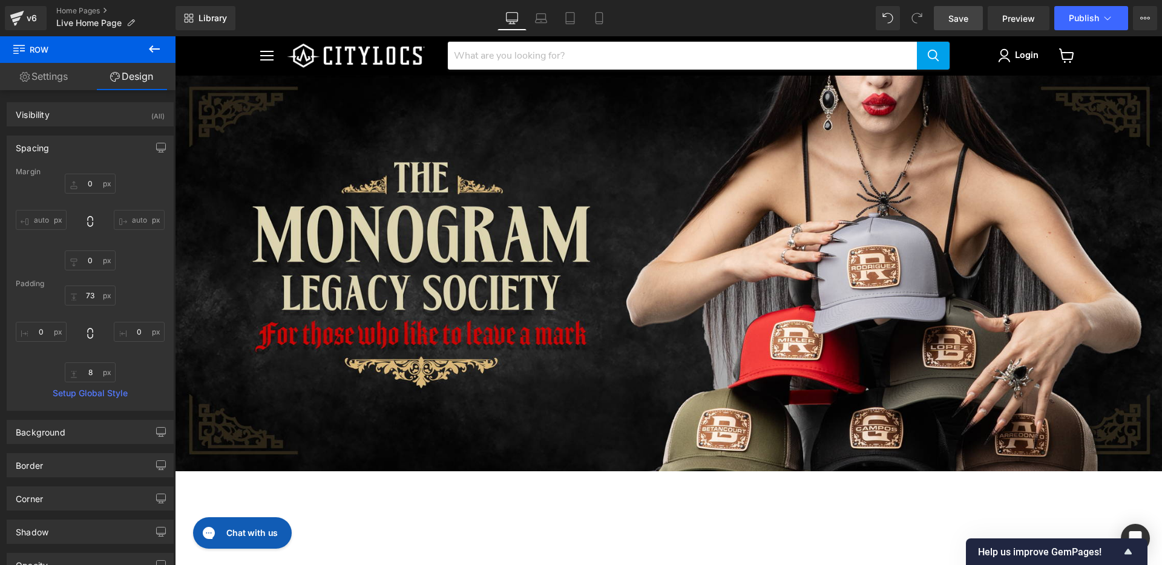
type input "74px"
click at [154, 48] on icon at bounding box center [154, 49] width 15 height 15
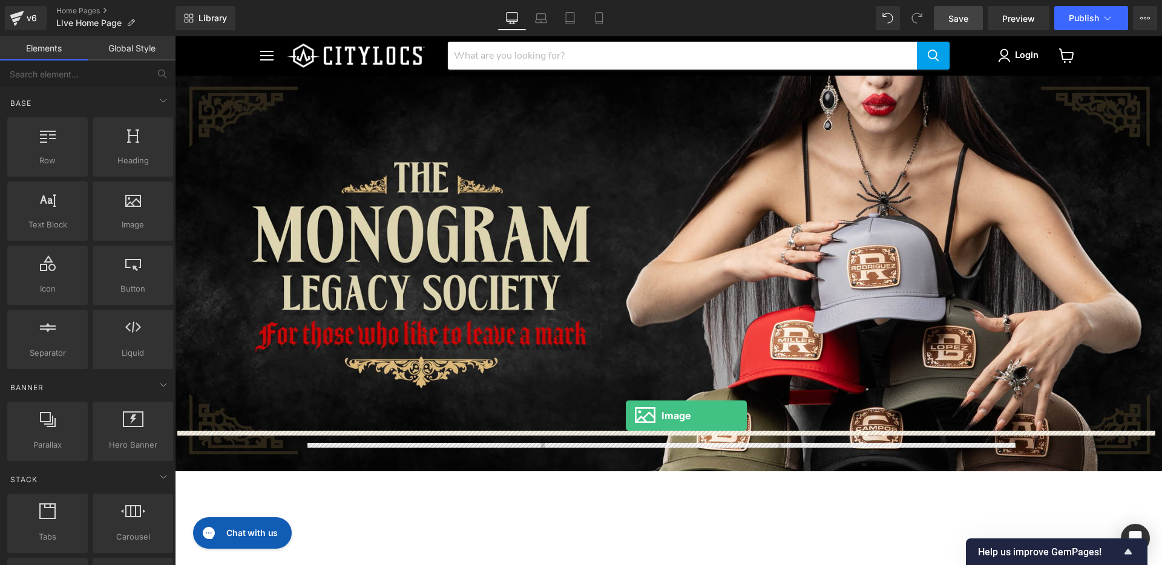
drag, startPoint x: 329, startPoint y: 255, endPoint x: 626, endPoint y: 412, distance: 336.3
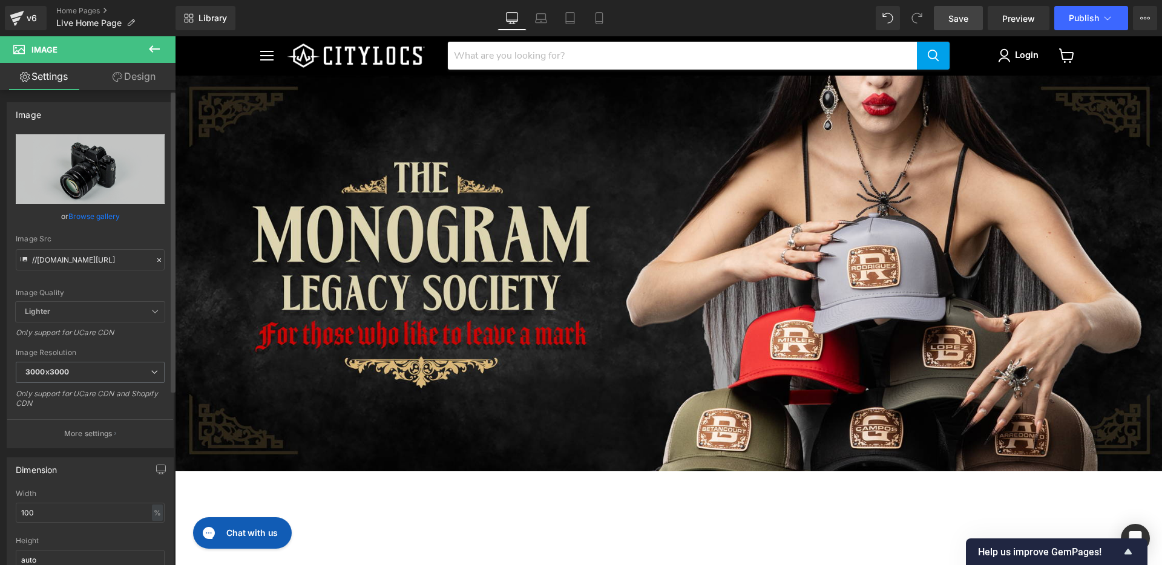
click at [77, 216] on link "Browse gallery" at bounding box center [93, 216] width 51 height 21
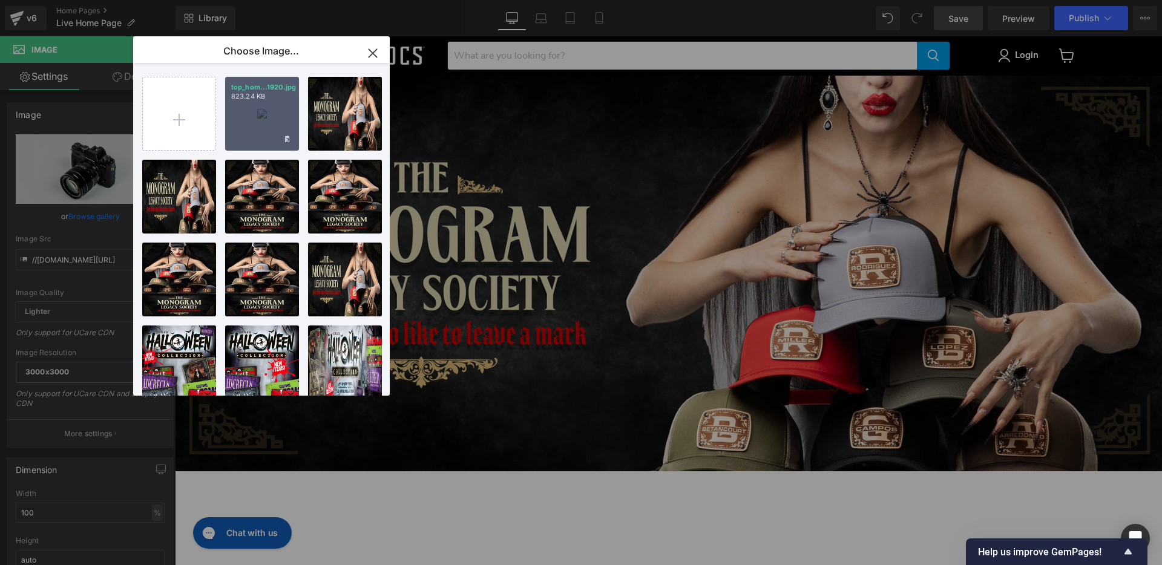
click at [256, 117] on div "top_hom...1920.jpg 823.24 KB" at bounding box center [262, 114] width 74 height 74
type input "[URL][DOMAIN_NAME]"
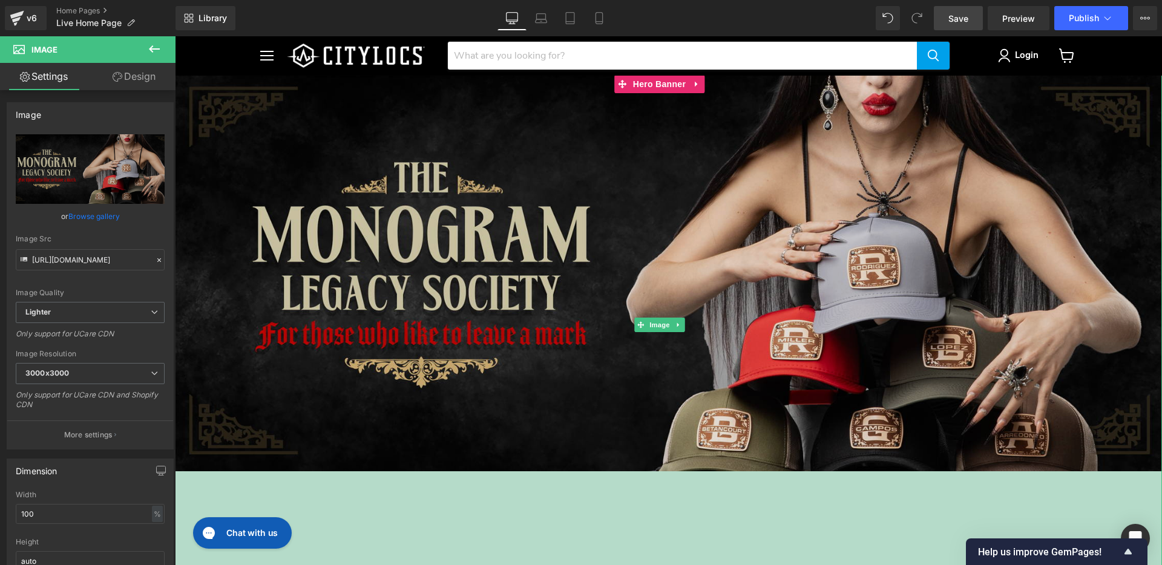
click at [565, 472] on div "171px" at bounding box center [668, 524] width 987 height 104
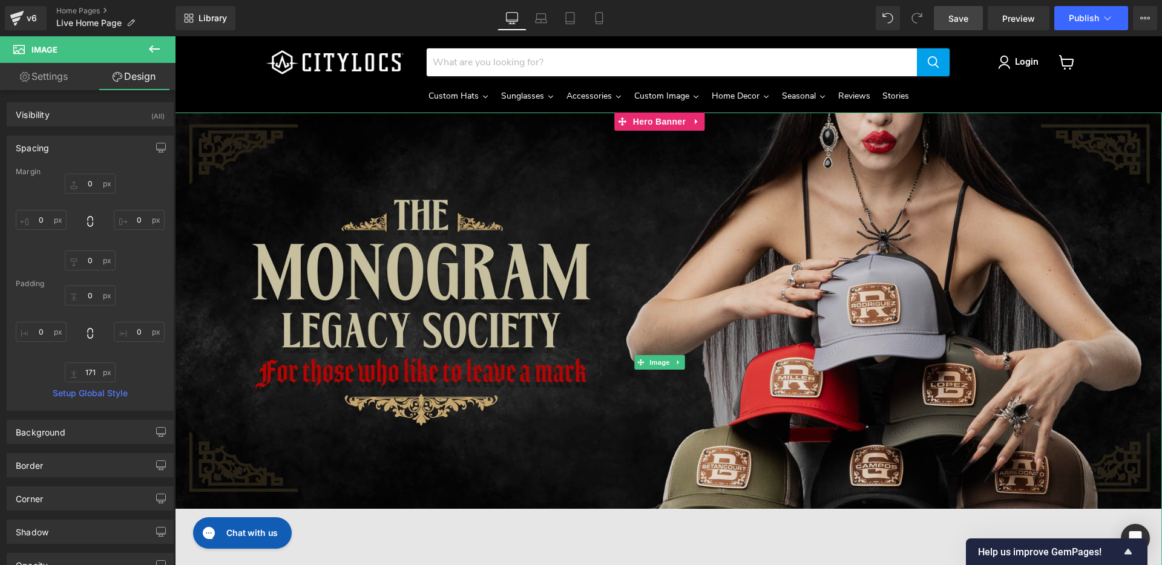
scroll to position [0, 0]
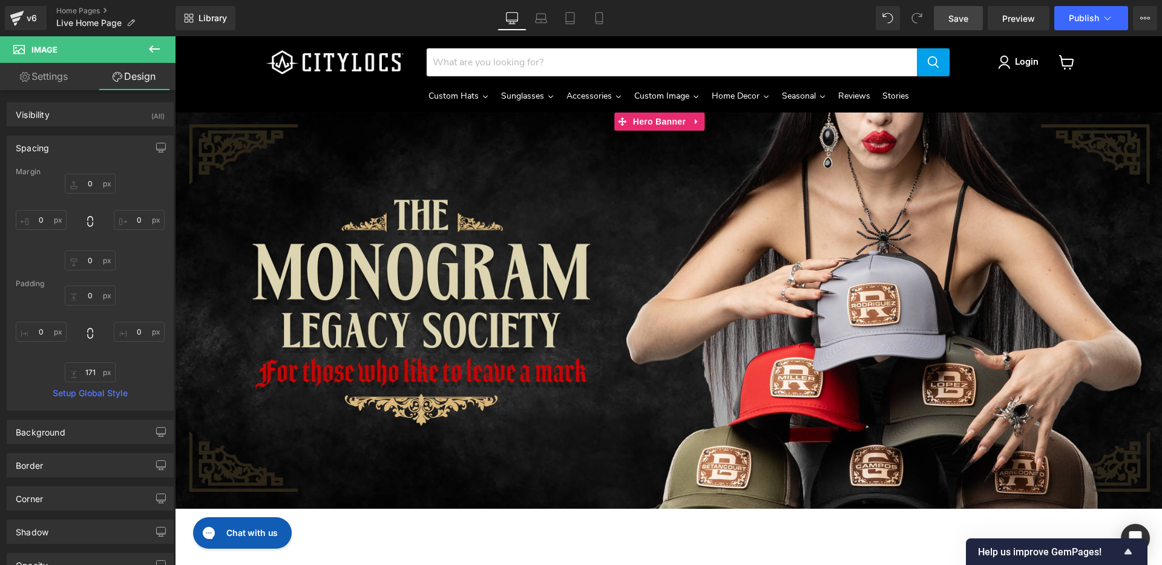
click at [695, 119] on icon "Main content" at bounding box center [696, 121] width 2 height 5
click at [704, 121] on icon "Main content" at bounding box center [704, 121] width 8 height 9
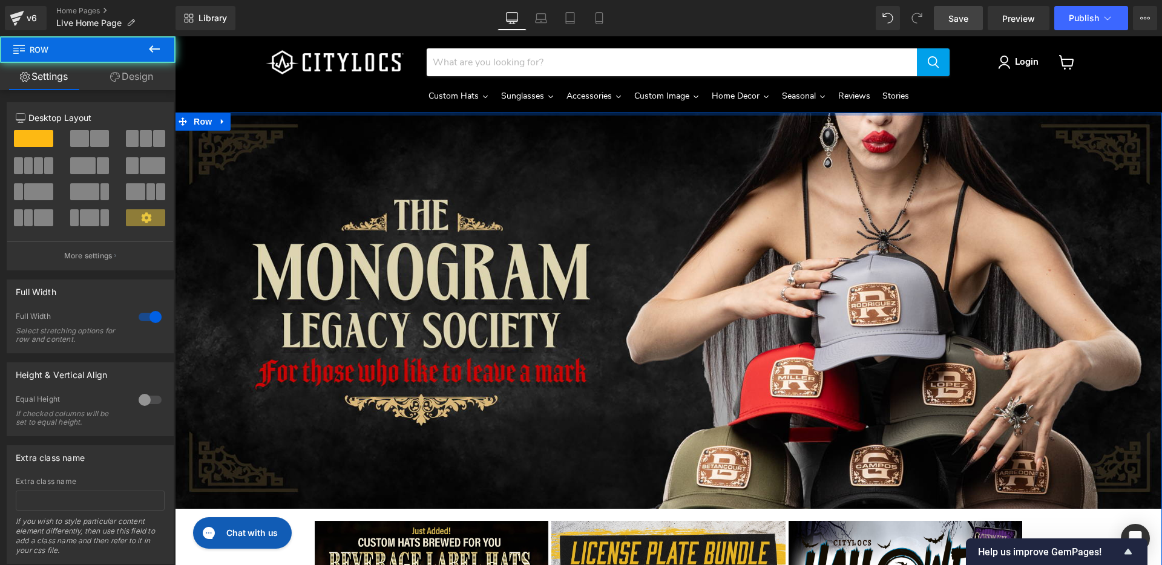
drag, startPoint x: 227, startPoint y: 156, endPoint x: 243, endPoint y: 84, distance: 74.4
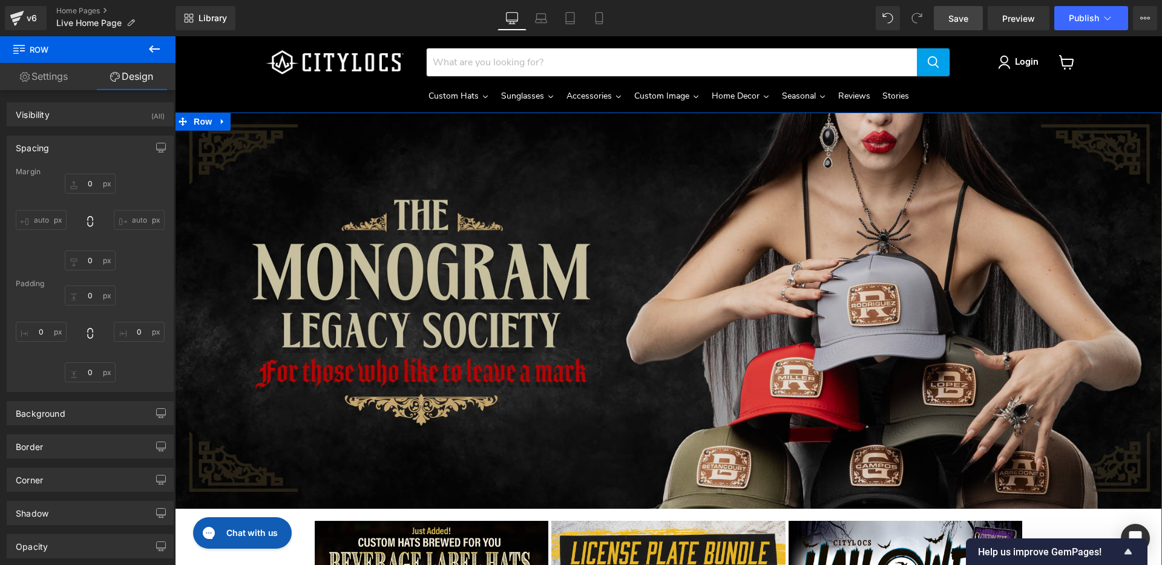
type input "0"
type input "8"
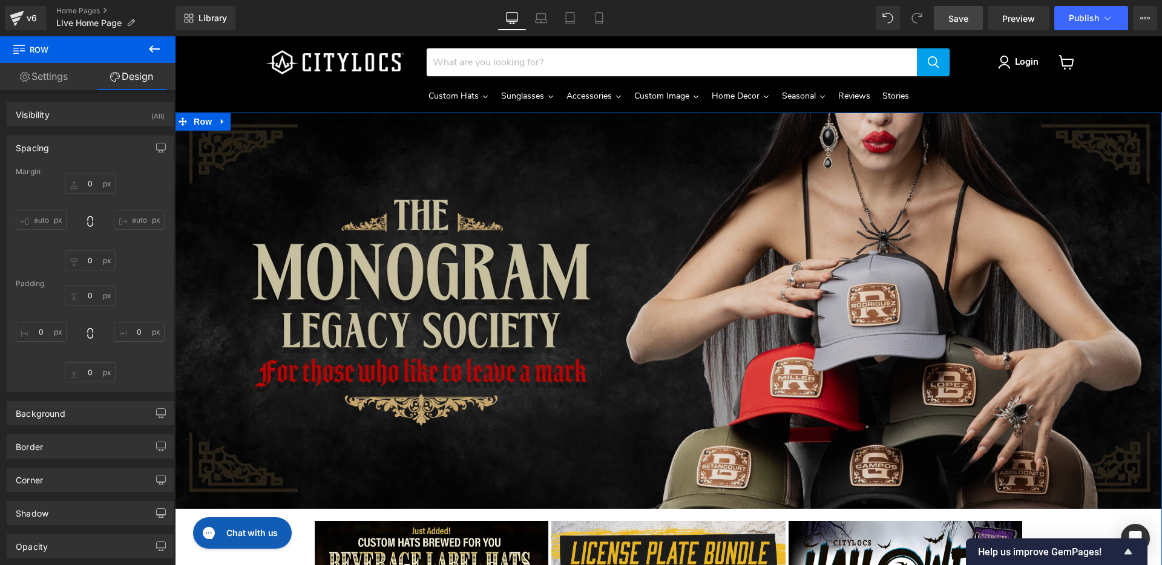
type input "0"
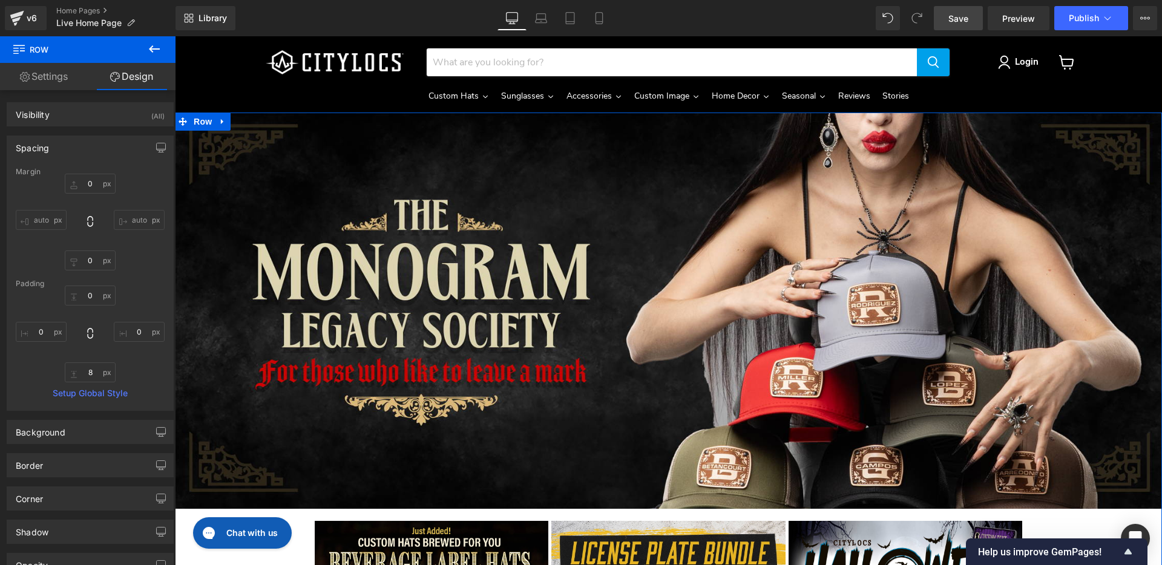
click at [58, 76] on link "Settings" at bounding box center [44, 76] width 88 height 27
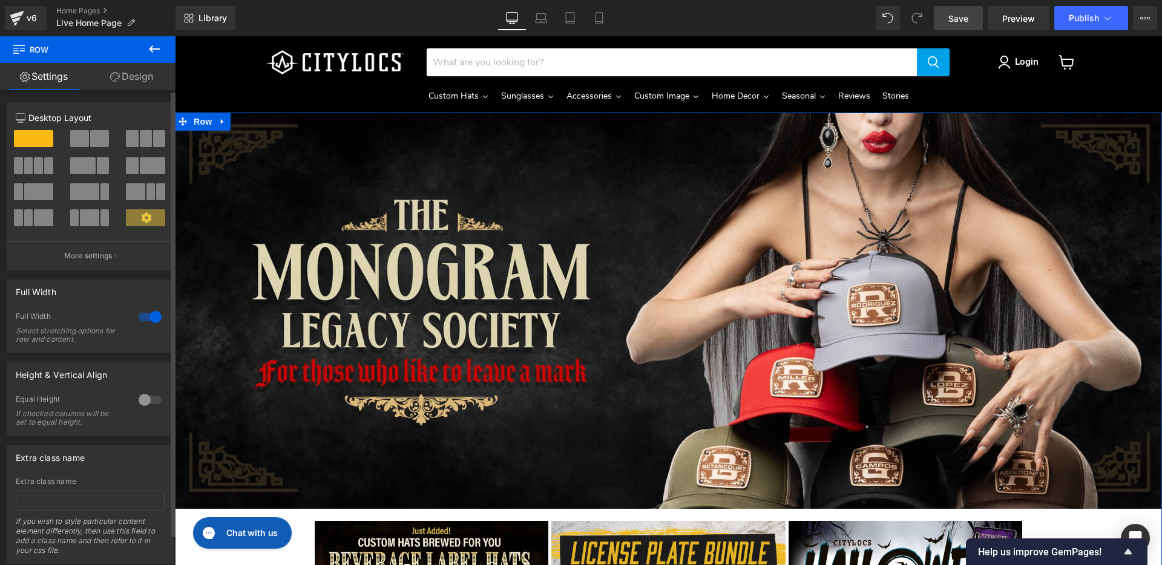
click at [143, 317] on div at bounding box center [150, 316] width 29 height 19
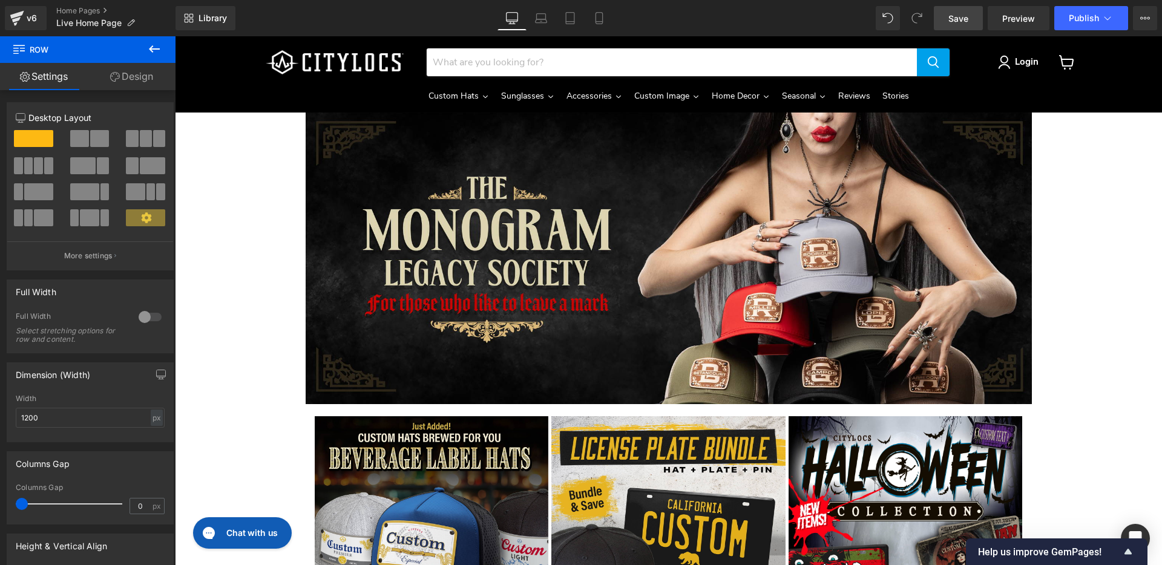
click at [954, 15] on span "Save" at bounding box center [958, 18] width 20 height 13
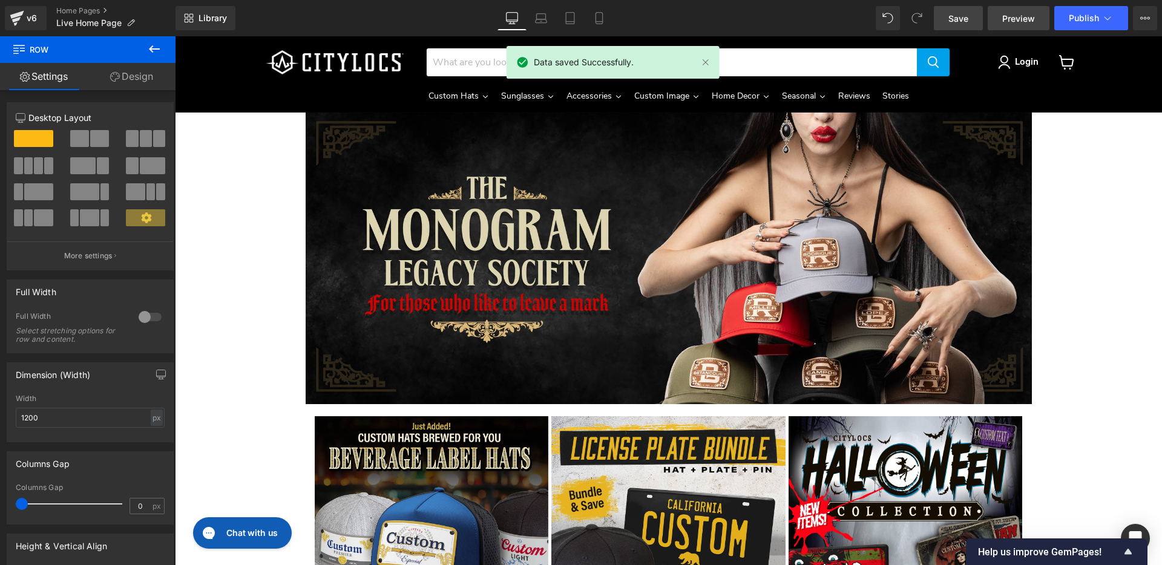
click at [1021, 18] on span "Preview" at bounding box center [1018, 18] width 33 height 13
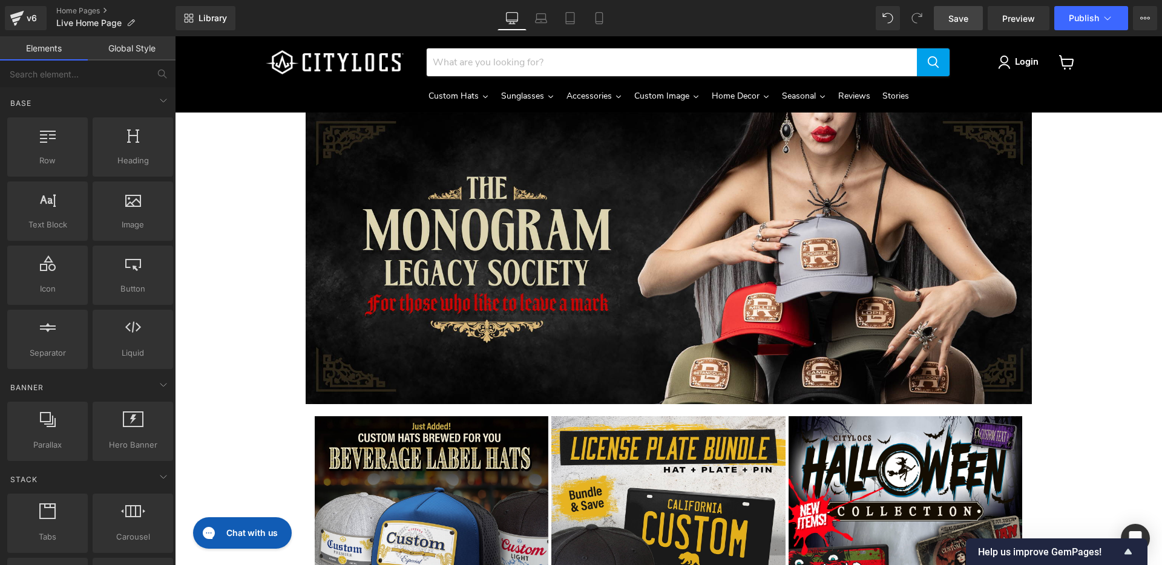
scroll to position [1, 0]
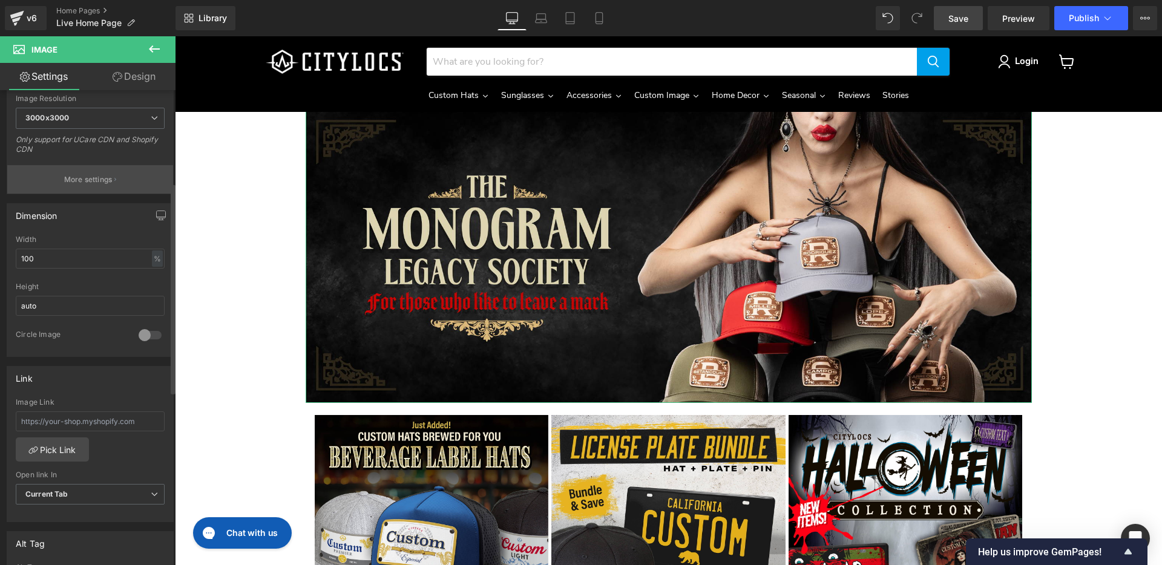
scroll to position [311, 0]
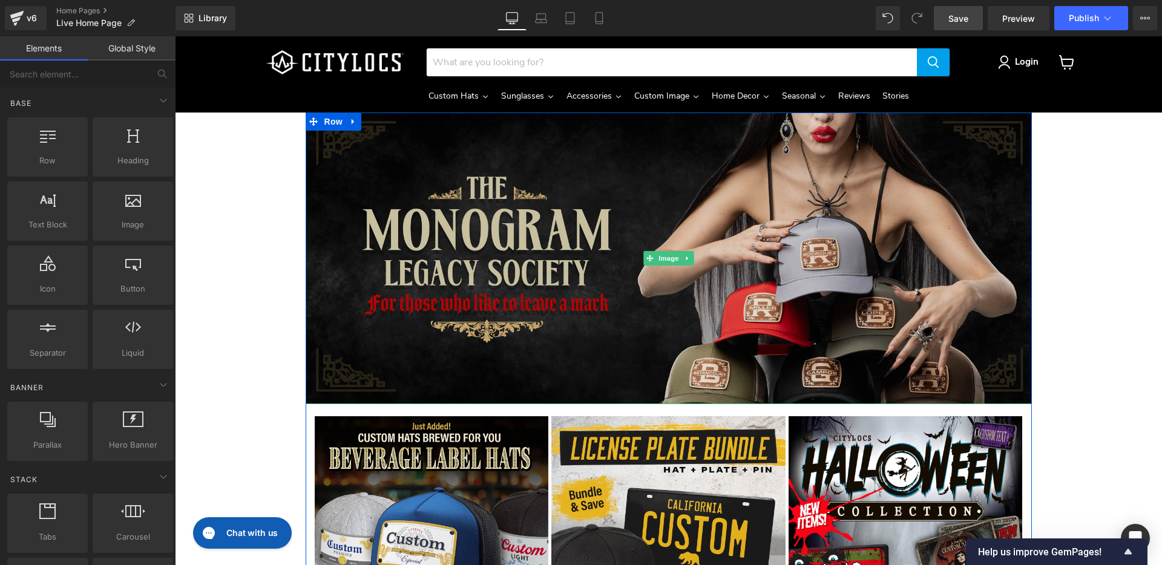
click at [352, 277] on img "Main content" at bounding box center [669, 259] width 726 height 292
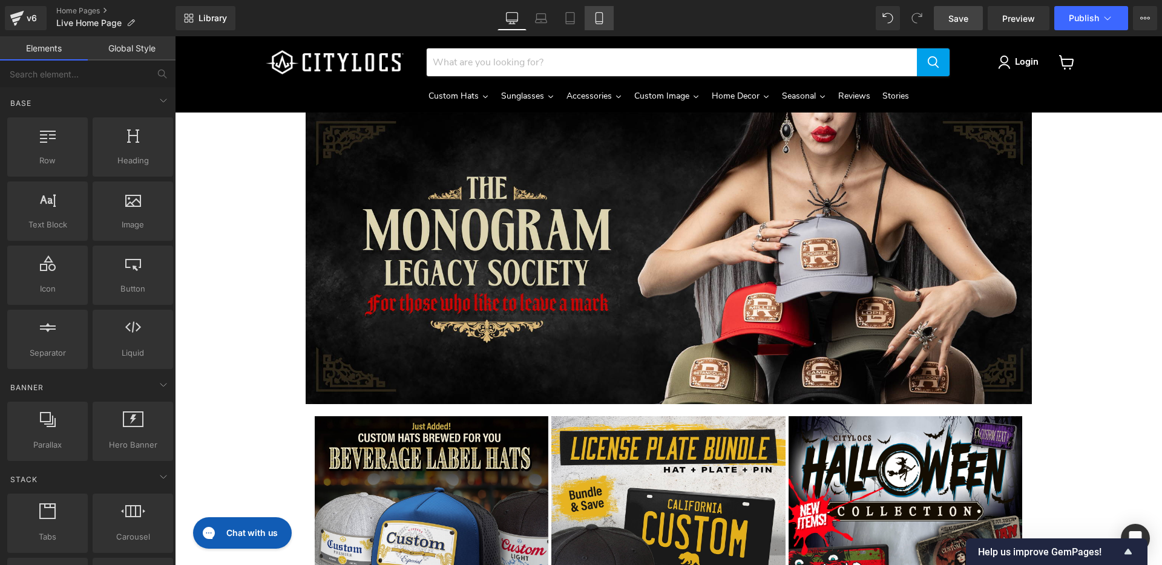
click at [602, 19] on icon at bounding box center [599, 18] width 12 height 12
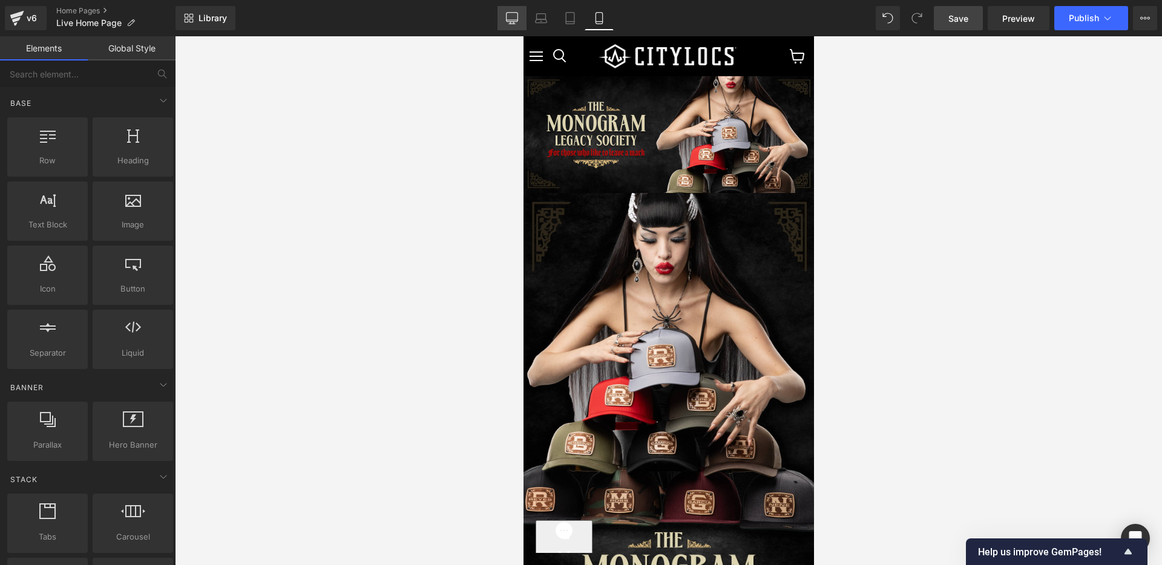
click at [517, 22] on icon at bounding box center [513, 17] width 12 height 9
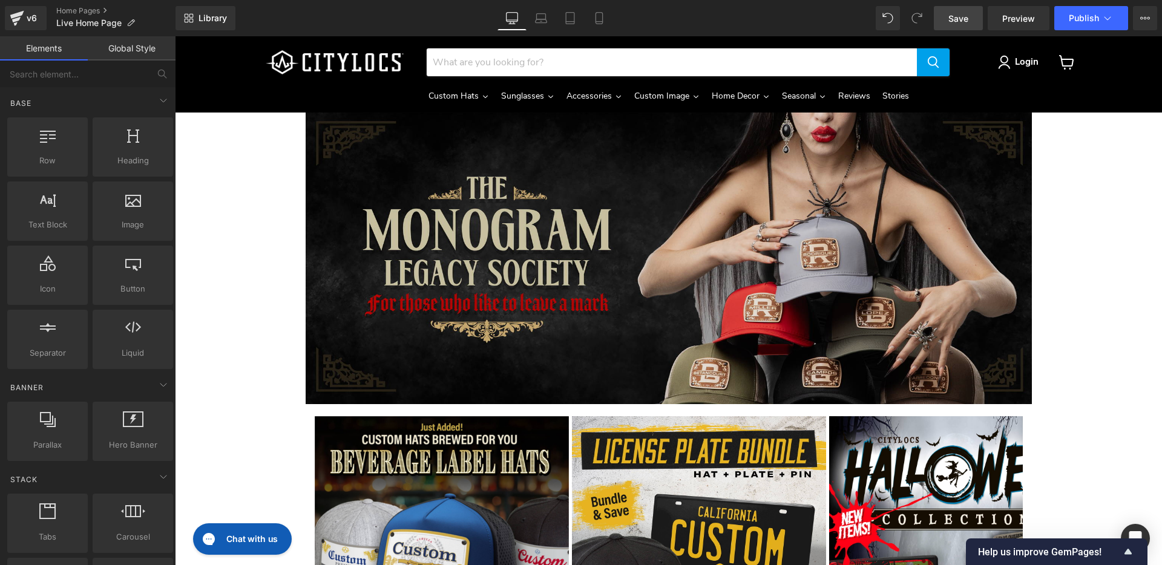
scroll to position [76, 0]
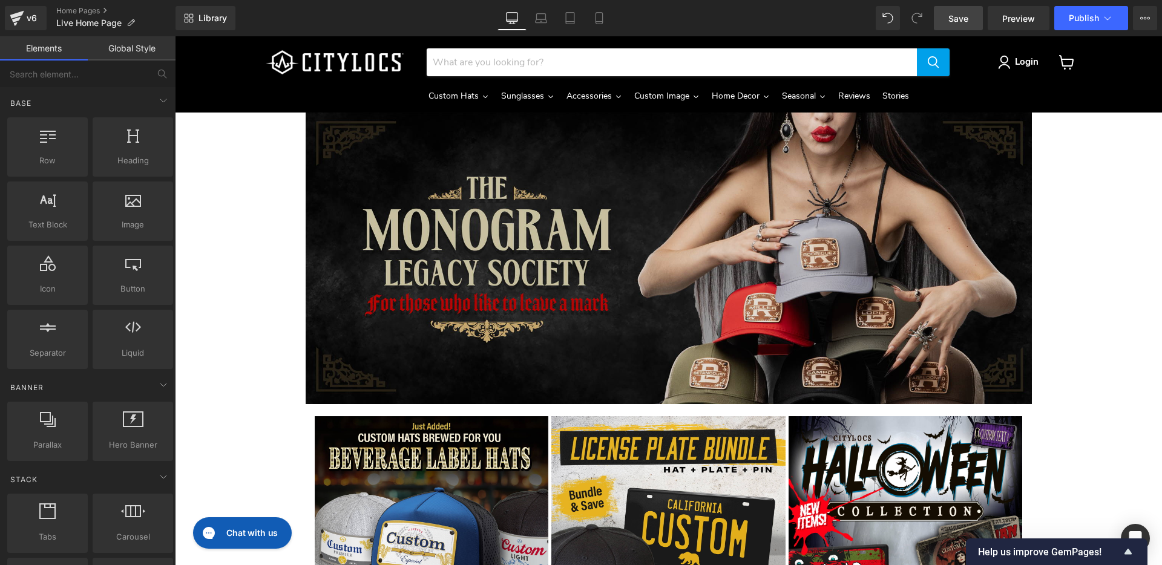
click at [363, 169] on img "Main content" at bounding box center [669, 259] width 726 height 292
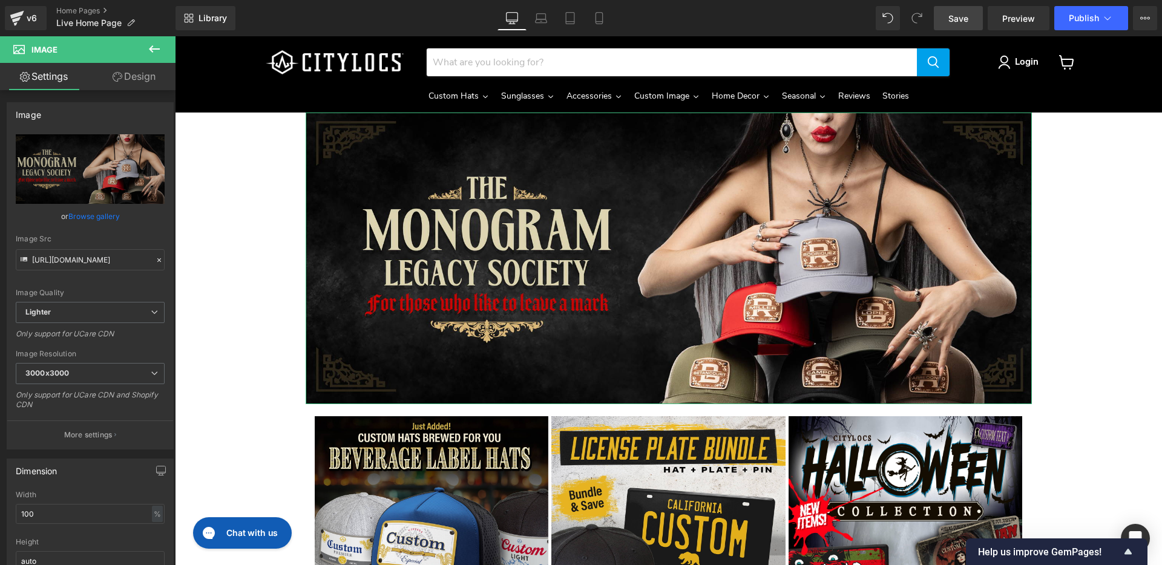
click at [138, 74] on link "Design" at bounding box center [134, 76] width 88 height 27
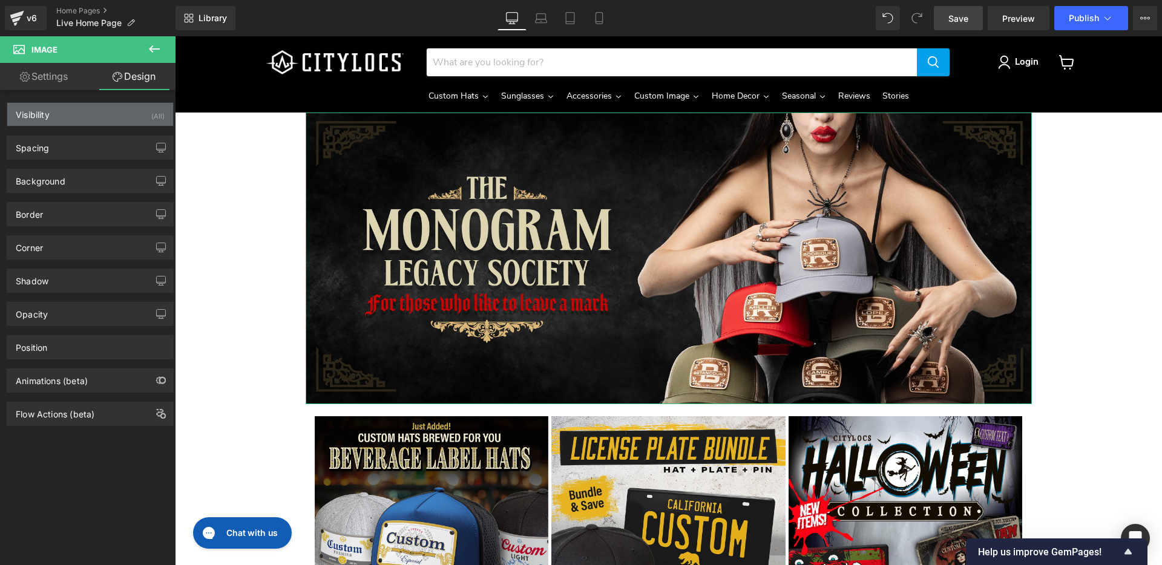
click at [102, 115] on div "Visibility (All)" at bounding box center [90, 114] width 166 height 23
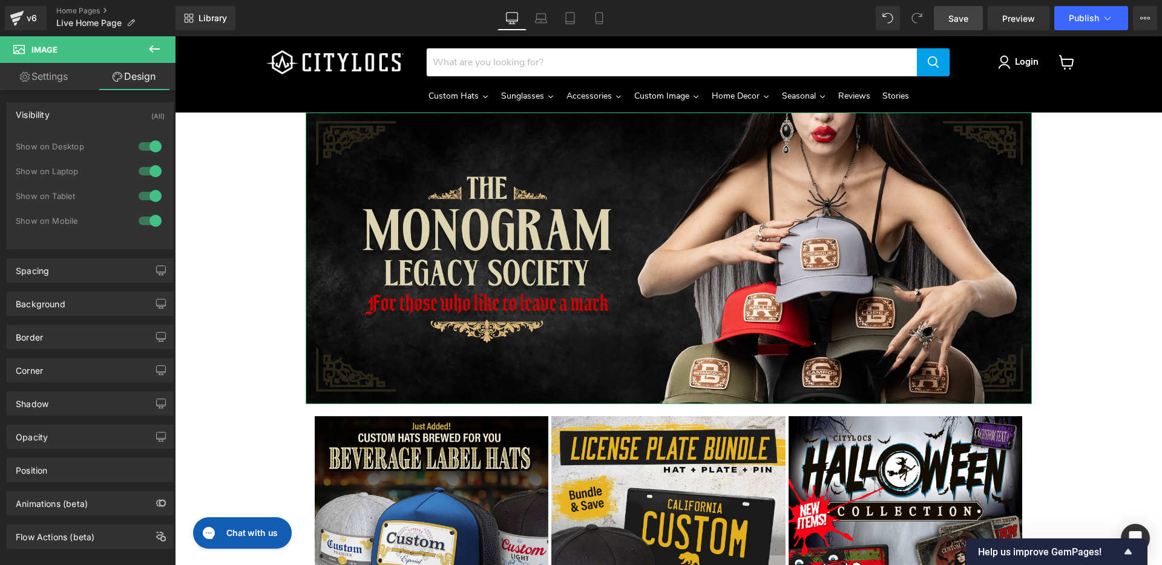
click at [148, 220] on div at bounding box center [150, 220] width 29 height 19
click at [574, 18] on icon at bounding box center [570, 18] width 12 height 12
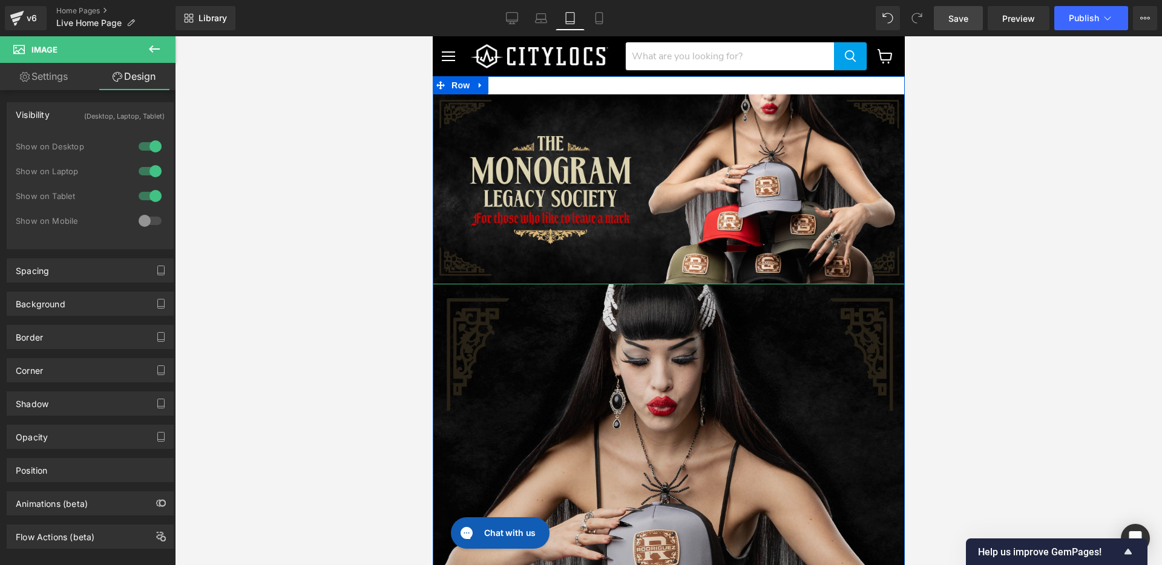
scroll to position [53, 0]
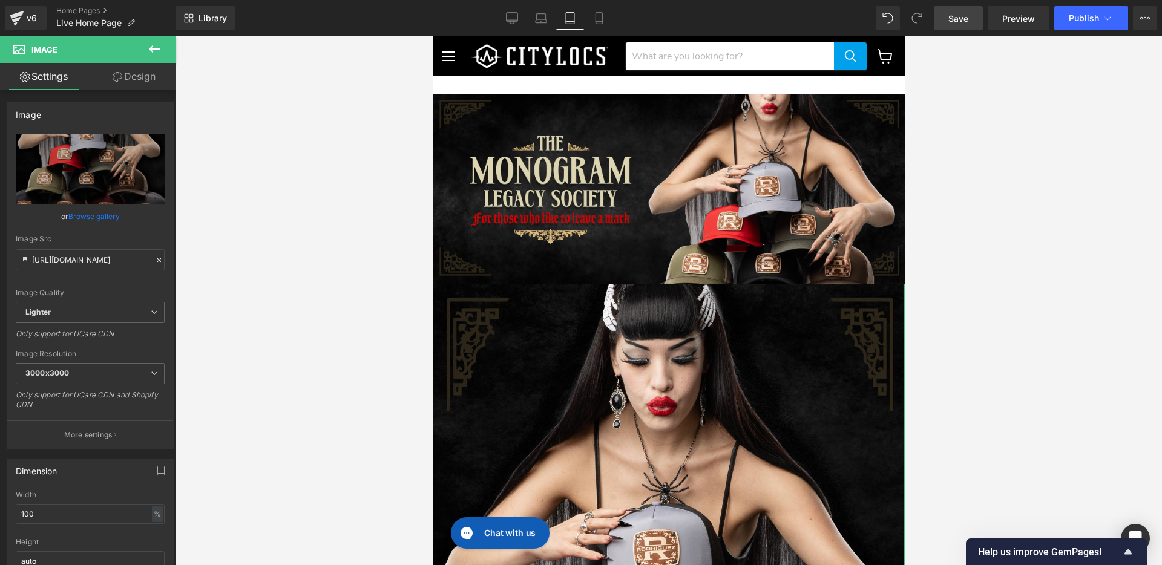
click at [137, 75] on link "Design" at bounding box center [134, 76] width 88 height 27
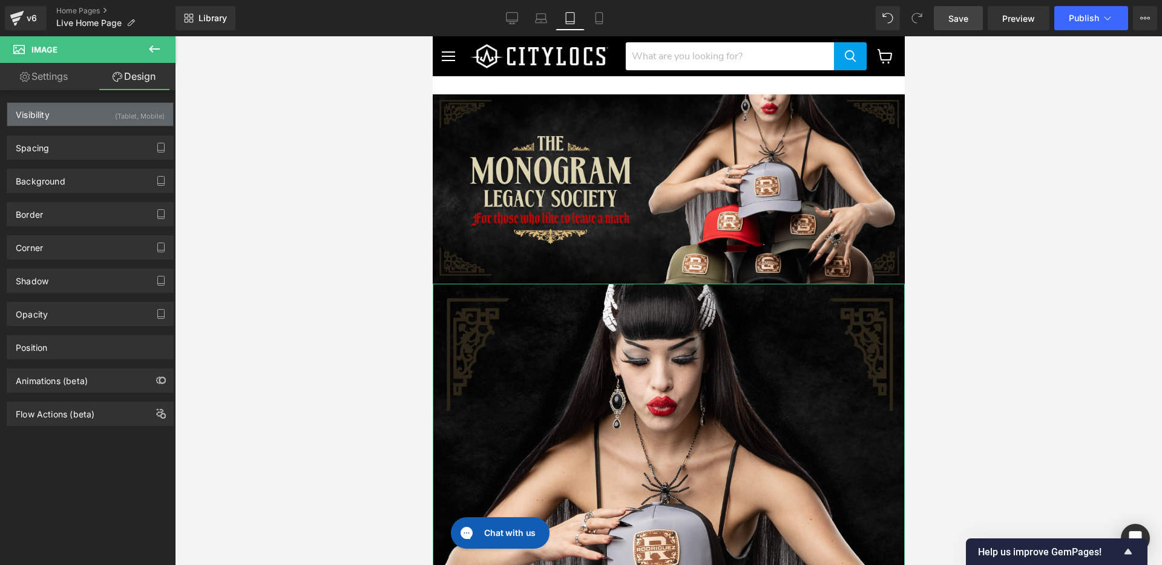
click at [115, 120] on div "(Tablet, Mobile)" at bounding box center [140, 113] width 50 height 20
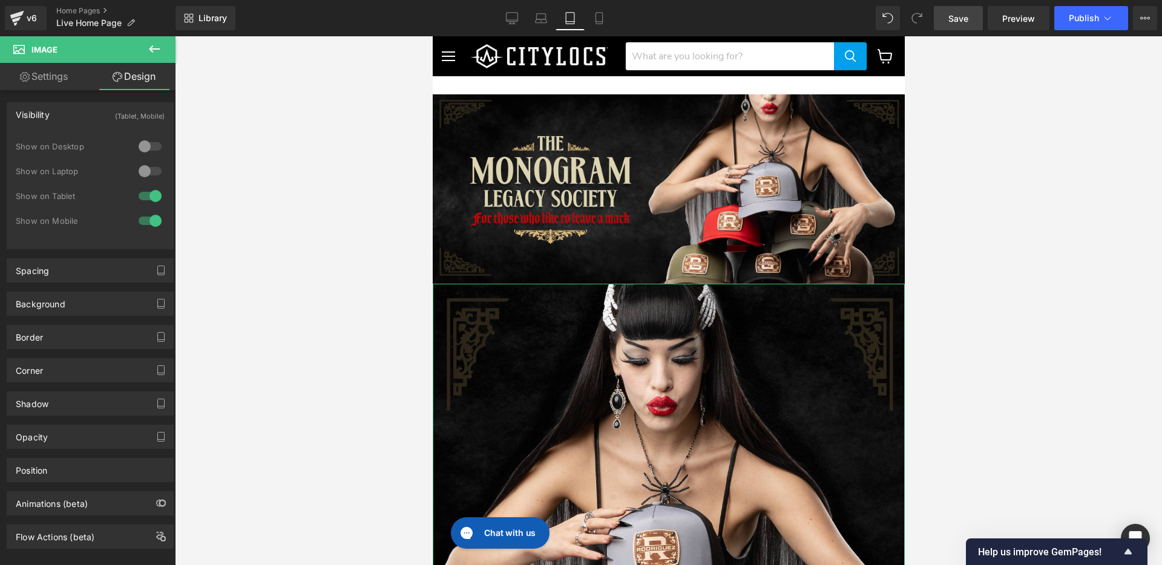
click at [145, 194] on div at bounding box center [150, 195] width 29 height 19
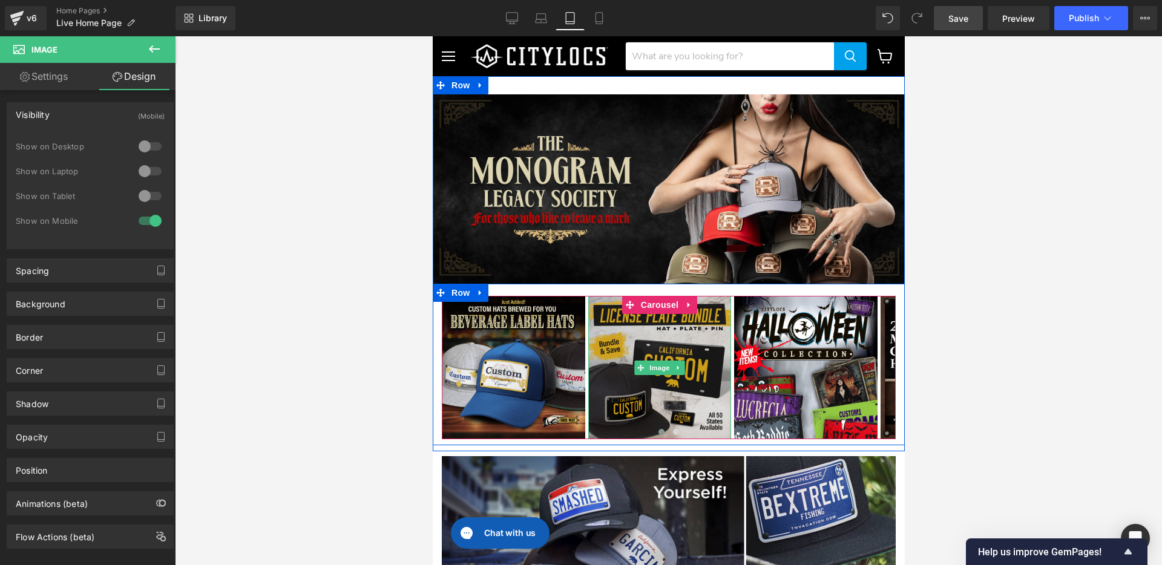
scroll to position [0, 0]
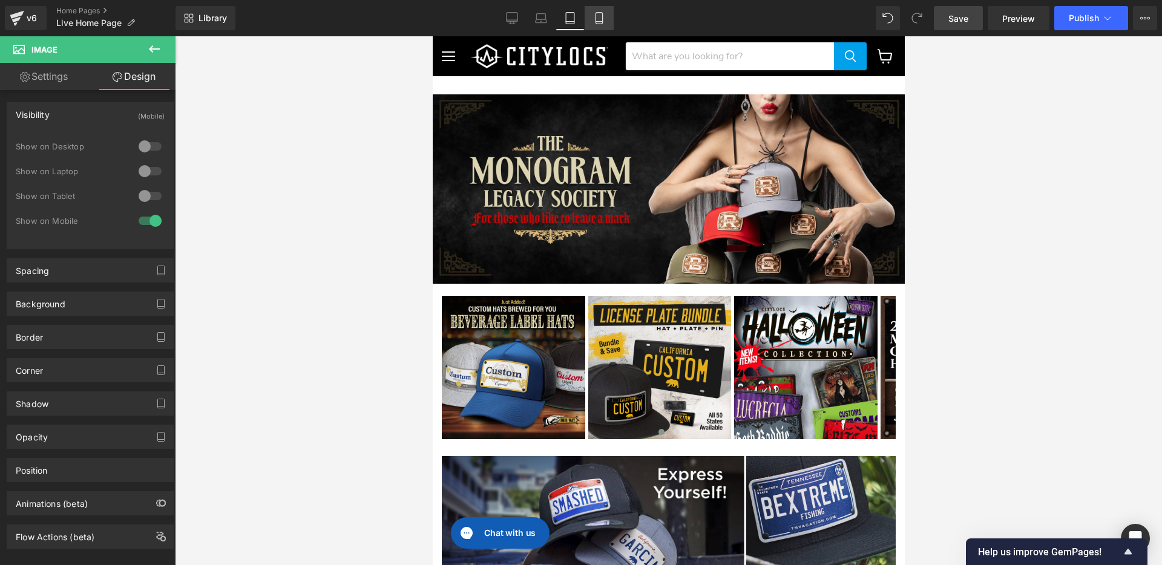
click at [596, 18] on icon at bounding box center [599, 19] width 7 height 12
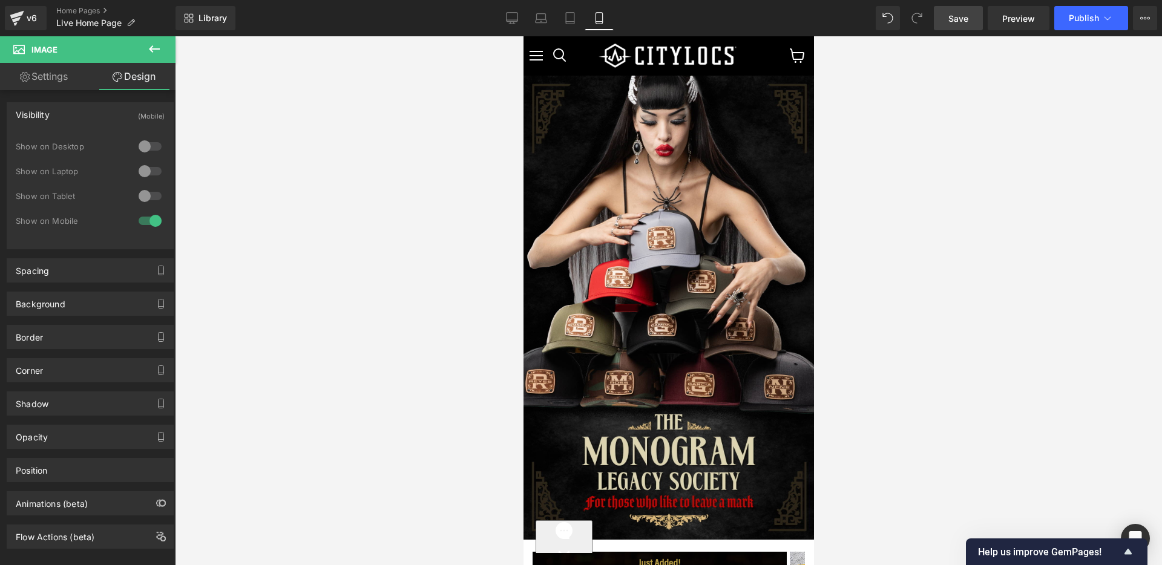
scroll to position [604, 0]
